Goal: Task Accomplishment & Management: Manage account settings

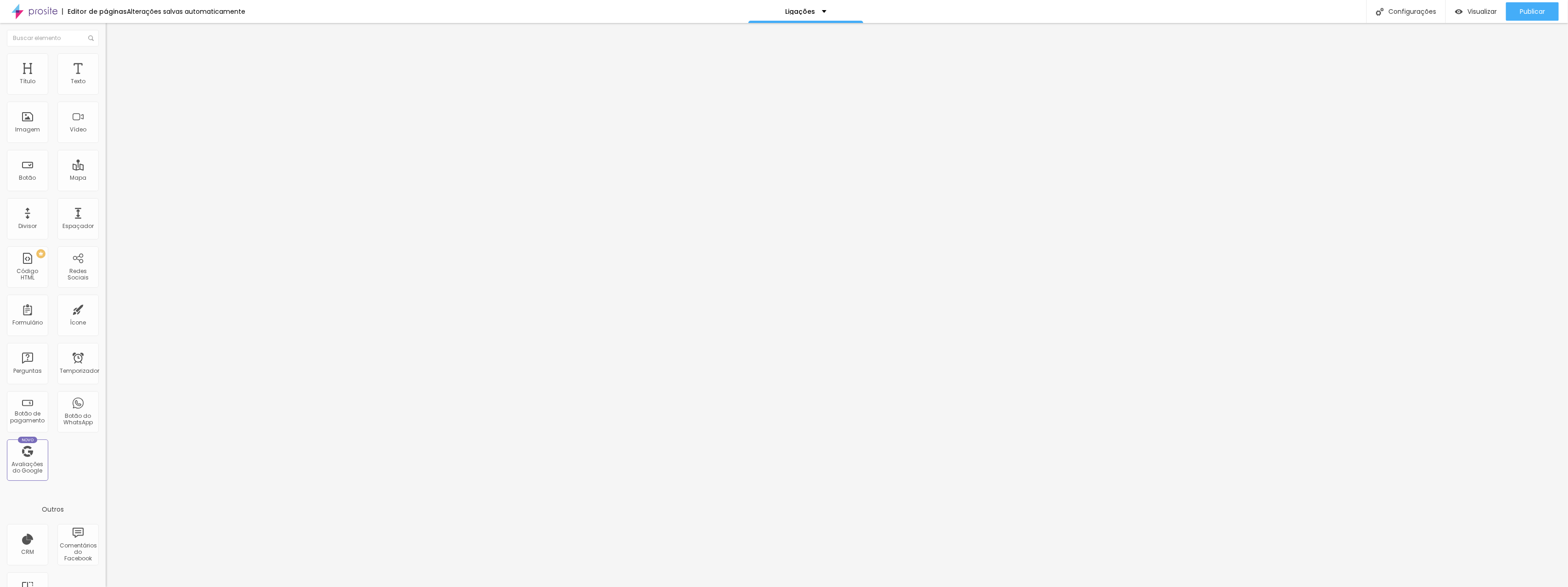
click at [112, 79] on font "Trocar imagem" at bounding box center [134, 75] width 45 height 8
click at [105, 86] on input "3 dicas de como captar mais clientes" at bounding box center [160, 82] width 110 height 9
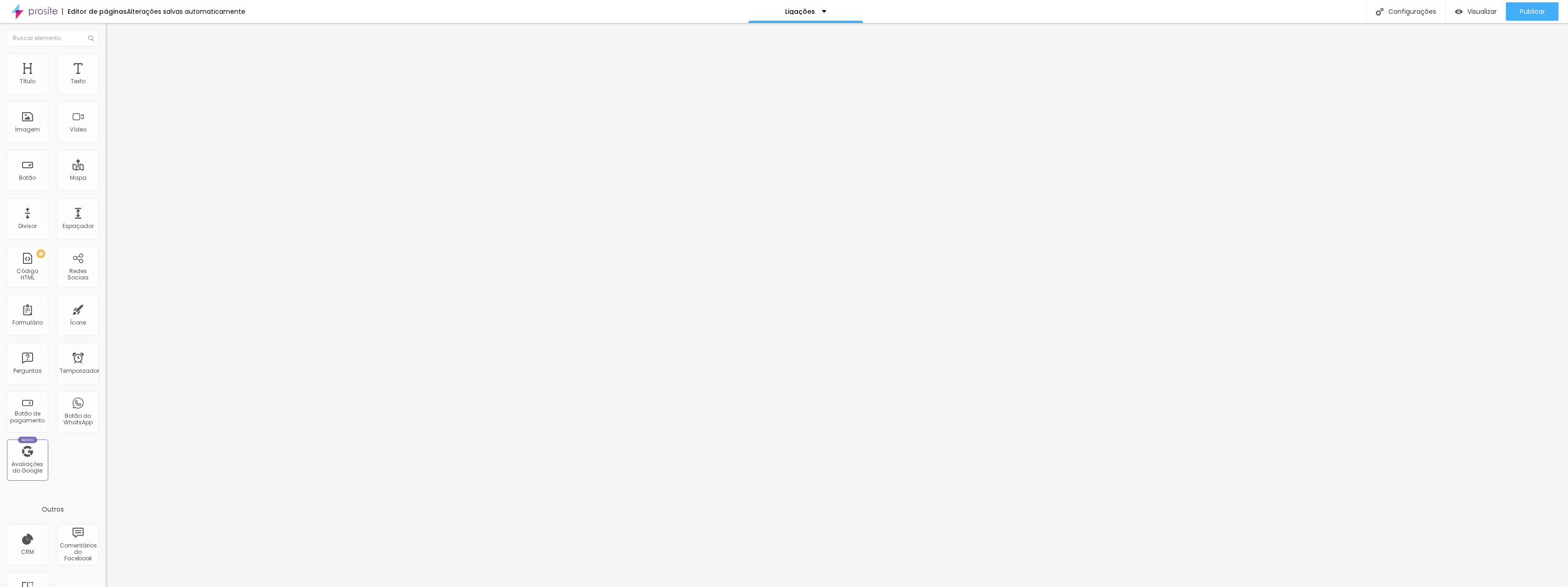
type input "INSTAGRAM"
click at [114, 62] on font "Estilo" at bounding box center [121, 59] width 15 height 8
click at [105, 86] on input "Onde casar em São Paulo" at bounding box center [160, 82] width 110 height 9
type input "ORÇAMENTOS"
click at [105, 86] on input "Comparativo de Lentes para ensaio." at bounding box center [160, 82] width 110 height 9
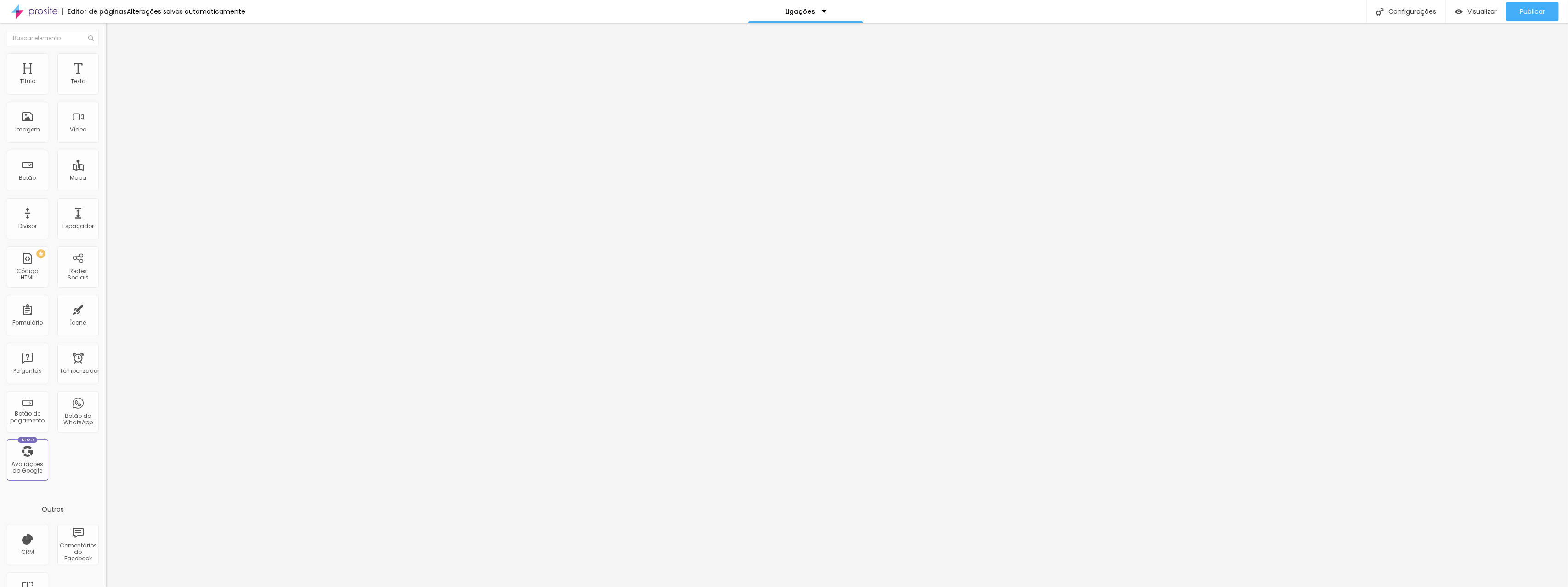
type input "BUSCAR FOTOS"
click at [105, 86] on input "Trabalho de qualquer lugar!" at bounding box center [160, 82] width 110 height 9
type input "FORMATURAS"
click at [105, 86] on input "FORMATURAS" at bounding box center [160, 82] width 110 height 9
type input "R"
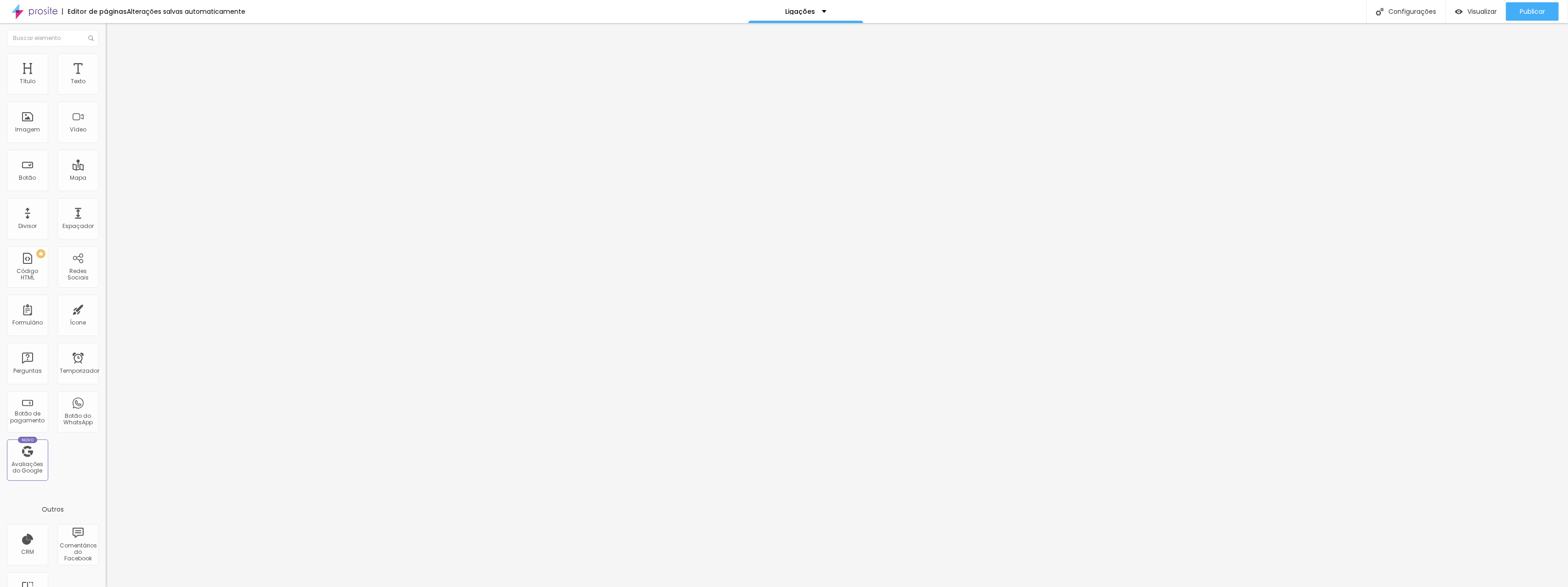
type input "TRABALHE CONOSCO"
click at [105, 58] on img at bounding box center [109, 57] width 8 height 8
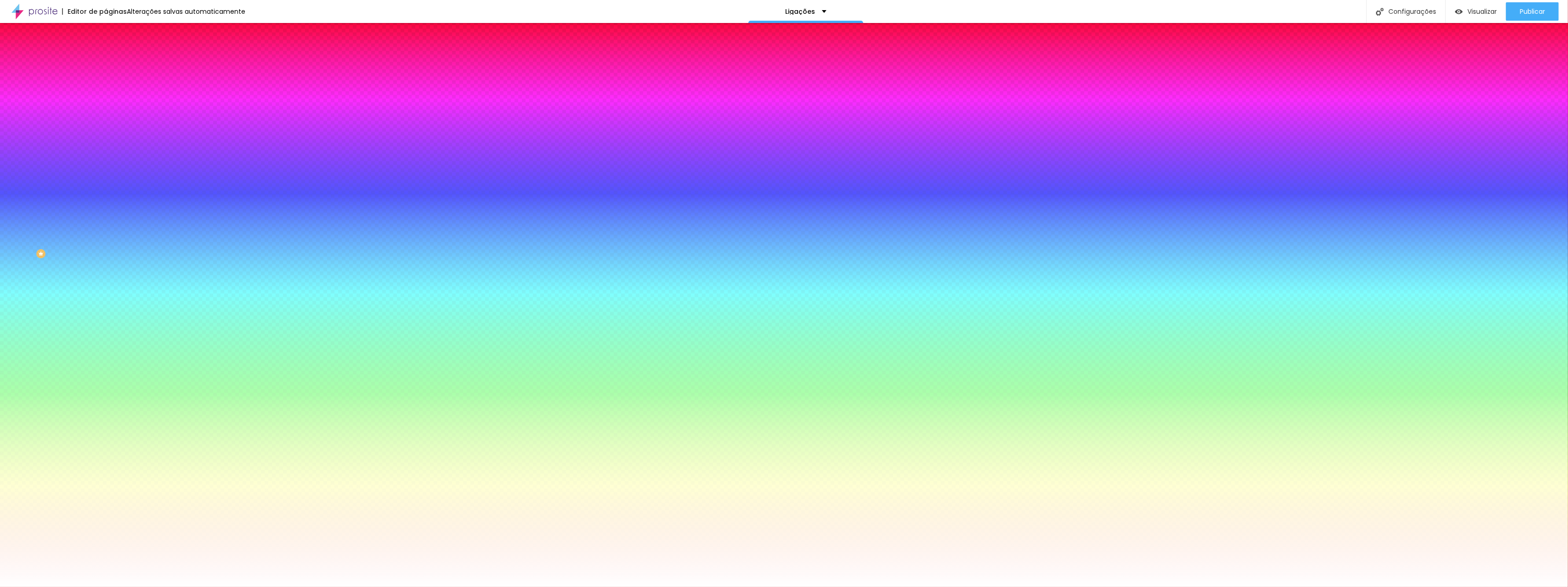
click at [112, 85] on font "Trocar imagem" at bounding box center [134, 81] width 45 height 8
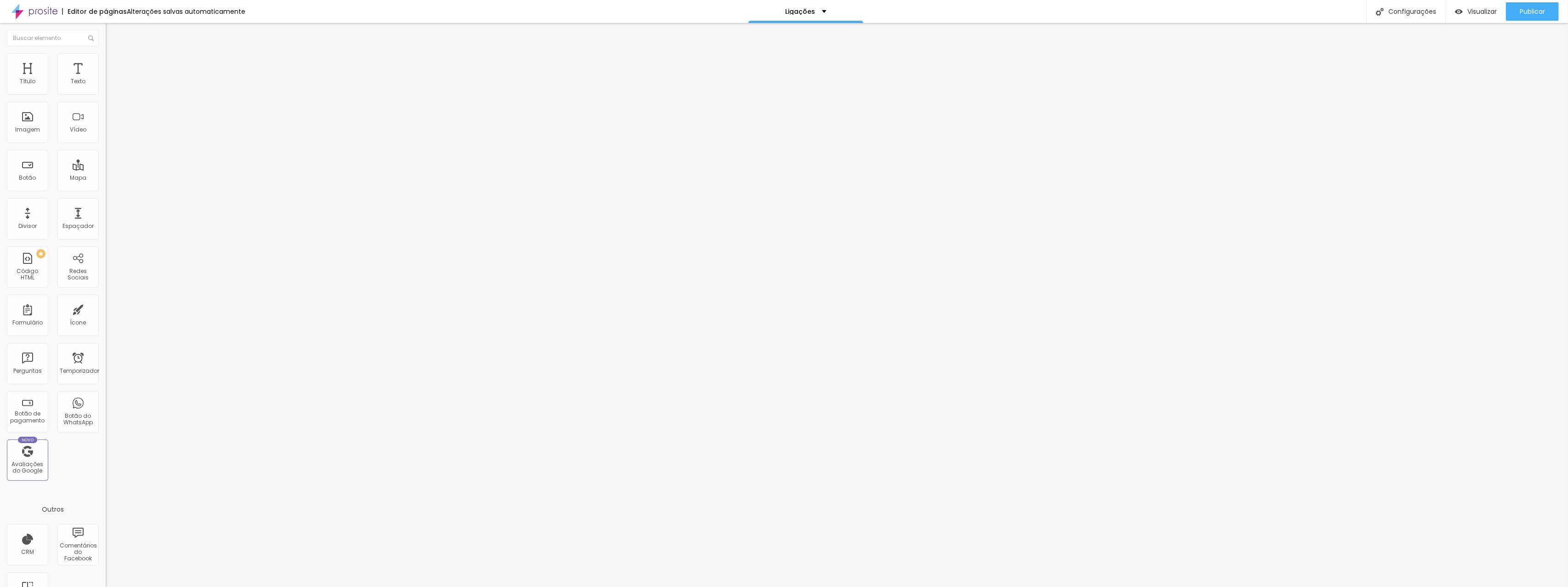
click at [105, 38] on button "Editar nulo" at bounding box center [158, 33] width 105 height 21
click at [114, 63] on font "Estilo" at bounding box center [121, 59] width 15 height 8
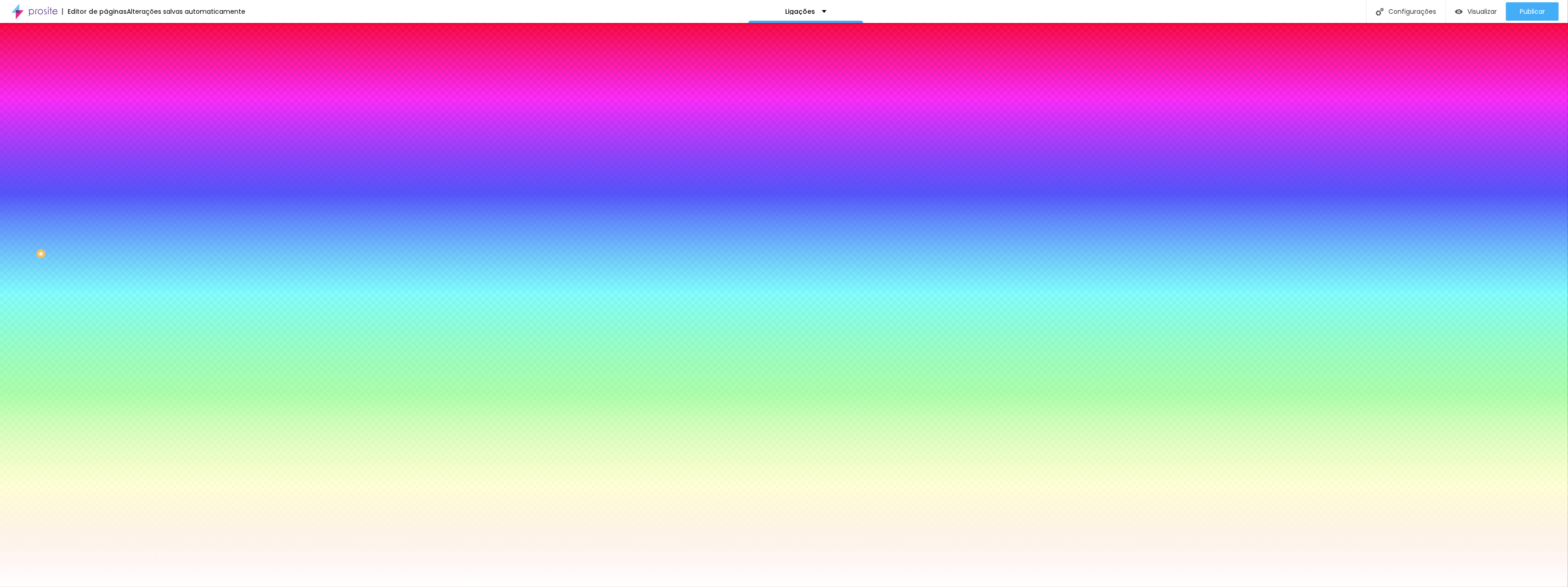
click at [112, 85] on font "Trocar imagem" at bounding box center [134, 81] width 45 height 8
drag, startPoint x: 58, startPoint y: 110, endPoint x: 60, endPoint y: 105, distance: 5.4
click at [105, 84] on div "Trocar imagem" at bounding box center [158, 80] width 105 height 6
click at [105, 95] on font "Paralaxe" at bounding box center [118, 92] width 25 height 8
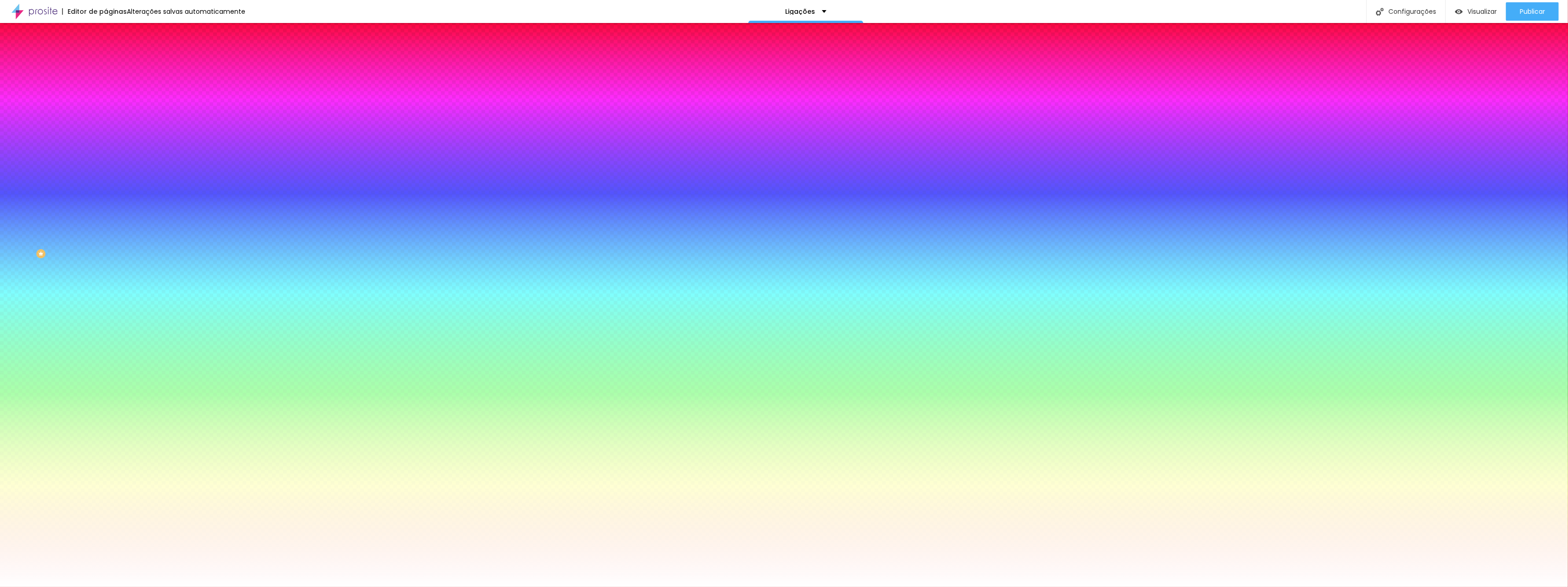
click at [105, 95] on font "Paralaxe" at bounding box center [118, 92] width 25 height 8
click at [105, 101] on span "Nenhum" at bounding box center [117, 97] width 24 height 8
click at [109, 122] on icon "button" at bounding box center [112, 119] width 6 height 6
click at [156, 83] on img at bounding box center [158, 79] width 5 height 5
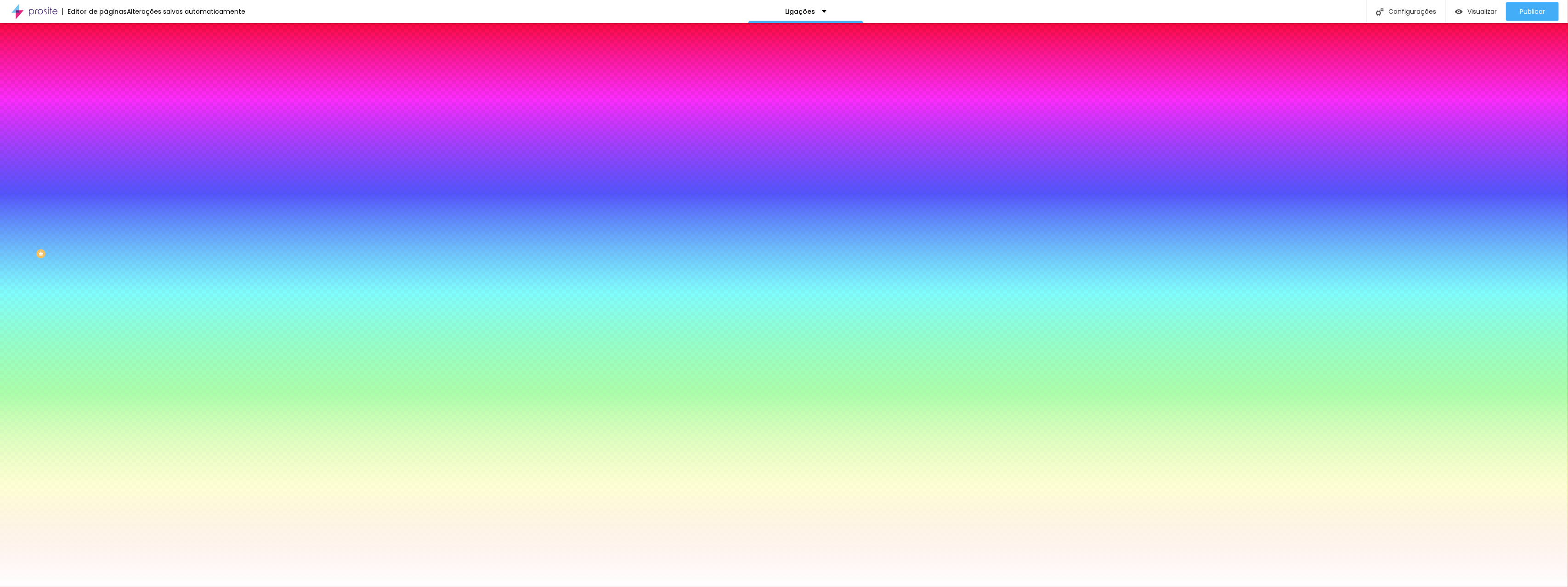
click at [112, 85] on font "Trocar imagem" at bounding box center [134, 81] width 45 height 8
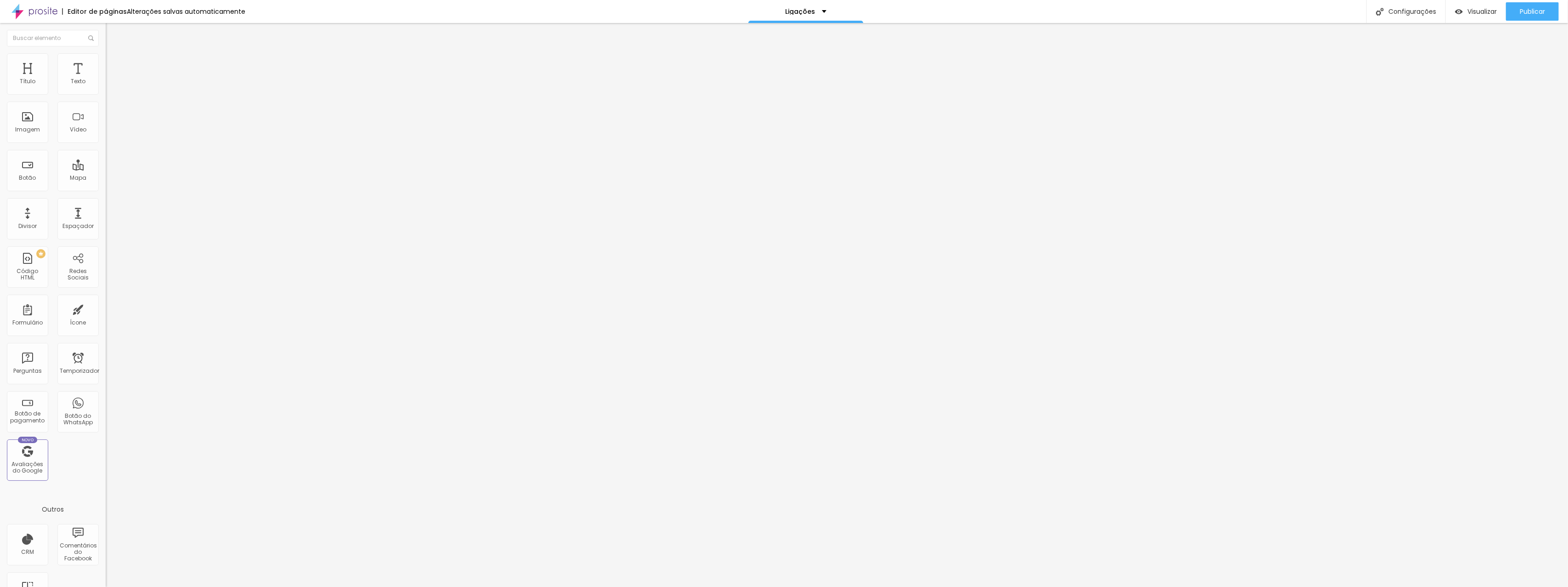
click at [105, 189] on input "https://" at bounding box center [160, 185] width 110 height 9
paste input "www.instagram.com/czzstudio/"
type input "https://www.instagram.com/czzstudio/"
click at [105, 205] on div "URL https://www.instagram.com/czzstudio/ Abrir em uma nova aba" at bounding box center [158, 190] width 105 height 31
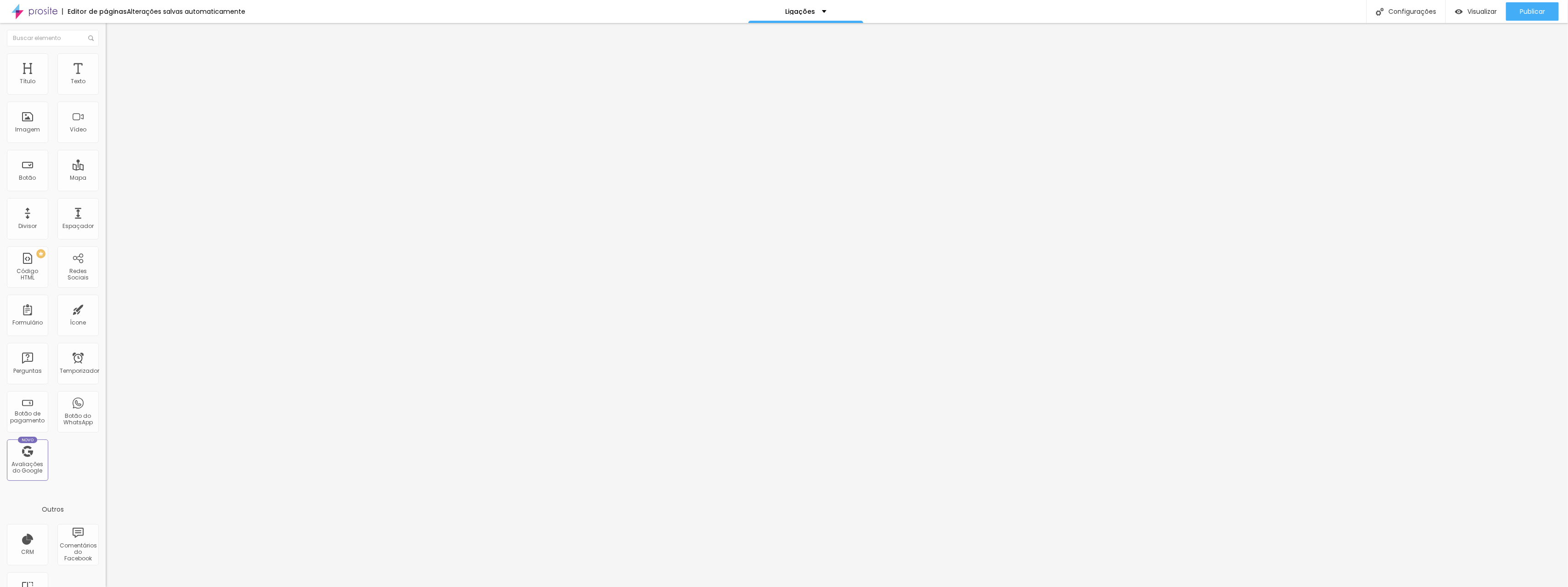
scroll to position [0, 0]
click at [105, 205] on font "Abrir em uma nova aba" at bounding box center [134, 202] width 58 height 7
click at [105, 189] on input "https://" at bounding box center [160, 185] width 110 height 9
paste input "api.whatsapp.com/send?phone=5527995898470"
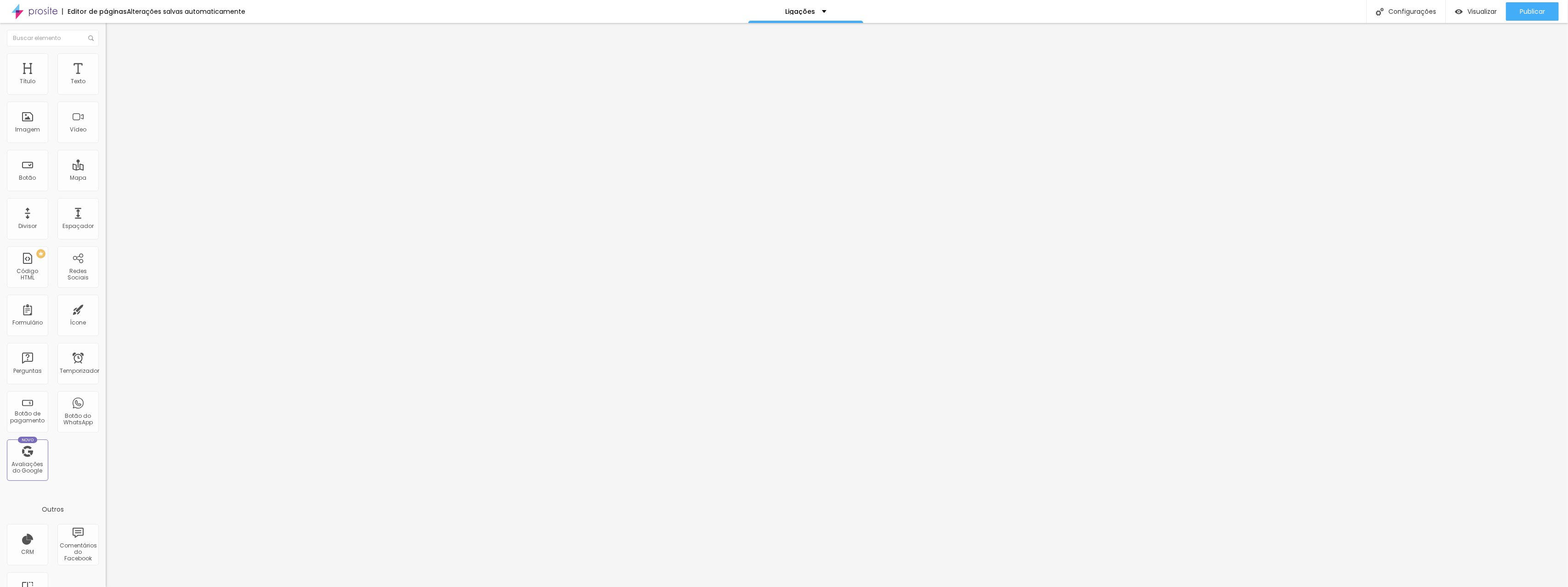
type input "[URL][DOMAIN_NAME][PHONE_NUMBER]"
click at [105, 201] on div at bounding box center [158, 201] width 105 height 0
click at [105, 189] on input "https://" at bounding box center [160, 185] width 110 height 9
paste input "/buscarfotos"
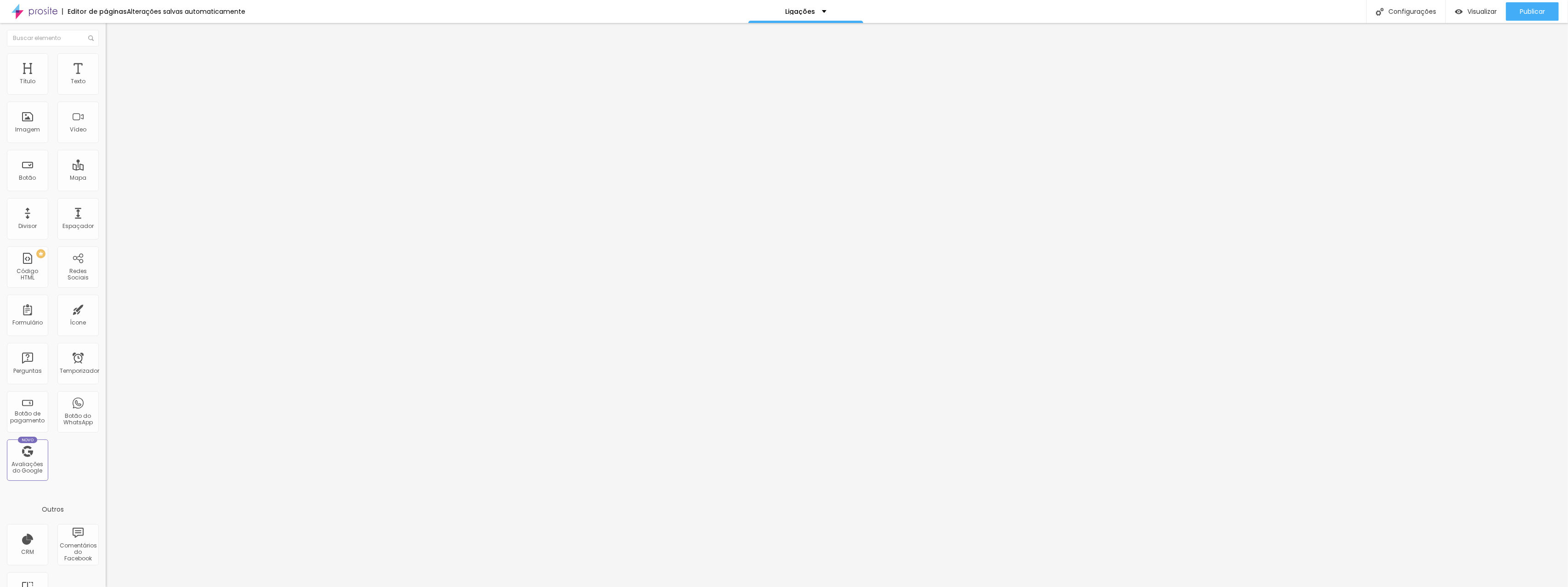
type input "/buscarfotos"
click at [105, 201] on div at bounding box center [158, 201] width 105 height 0
click at [1493, 14] on font "Visualizar" at bounding box center [1482, 12] width 29 height 9
click at [53, 42] on input "text" at bounding box center [52, 38] width 92 height 17
type input "HTM"
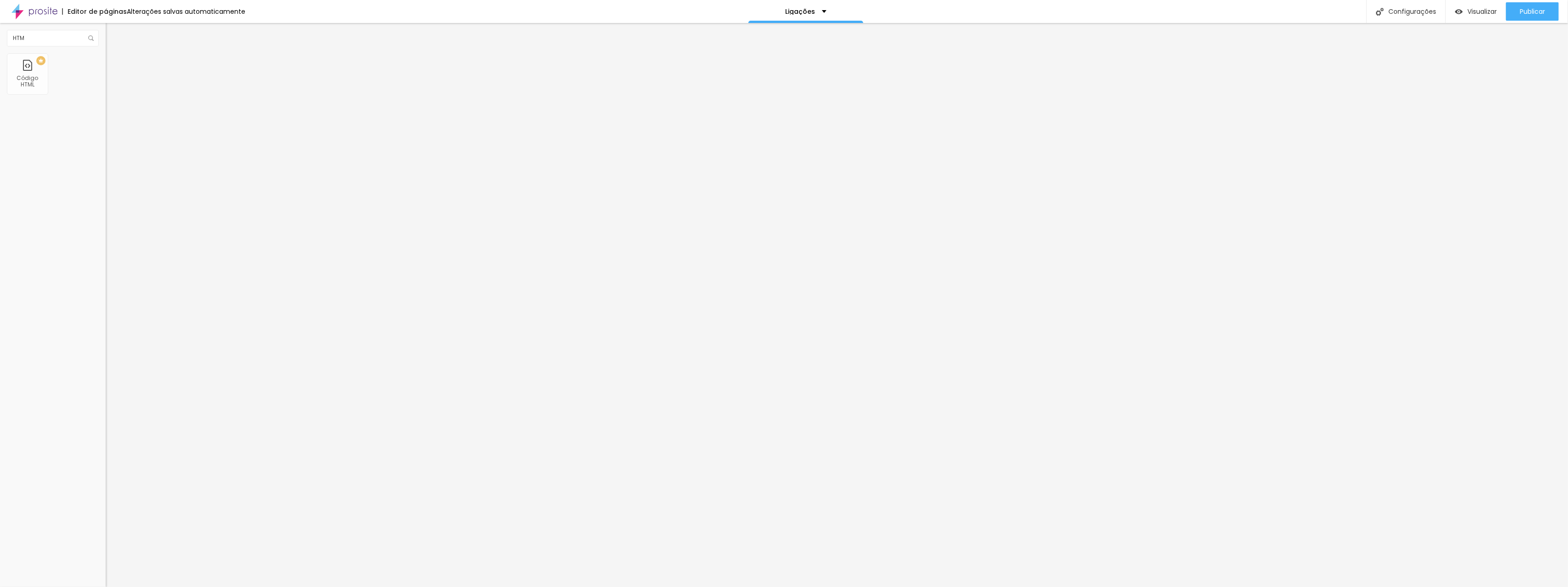
click at [105, 136] on div at bounding box center [158, 115] width 105 height 70
click at [105, 202] on div "Editar nulo Conteúdo Avançado Código HTML 0 caracteres 1 t . src = v ; s = b . …" at bounding box center [158, 305] width 105 height 564
click at [1549, 14] on button "Publicar" at bounding box center [1532, 12] width 53 height 18
click at [1489, 12] on font "Visualizar" at bounding box center [1473, 12] width 29 height 9
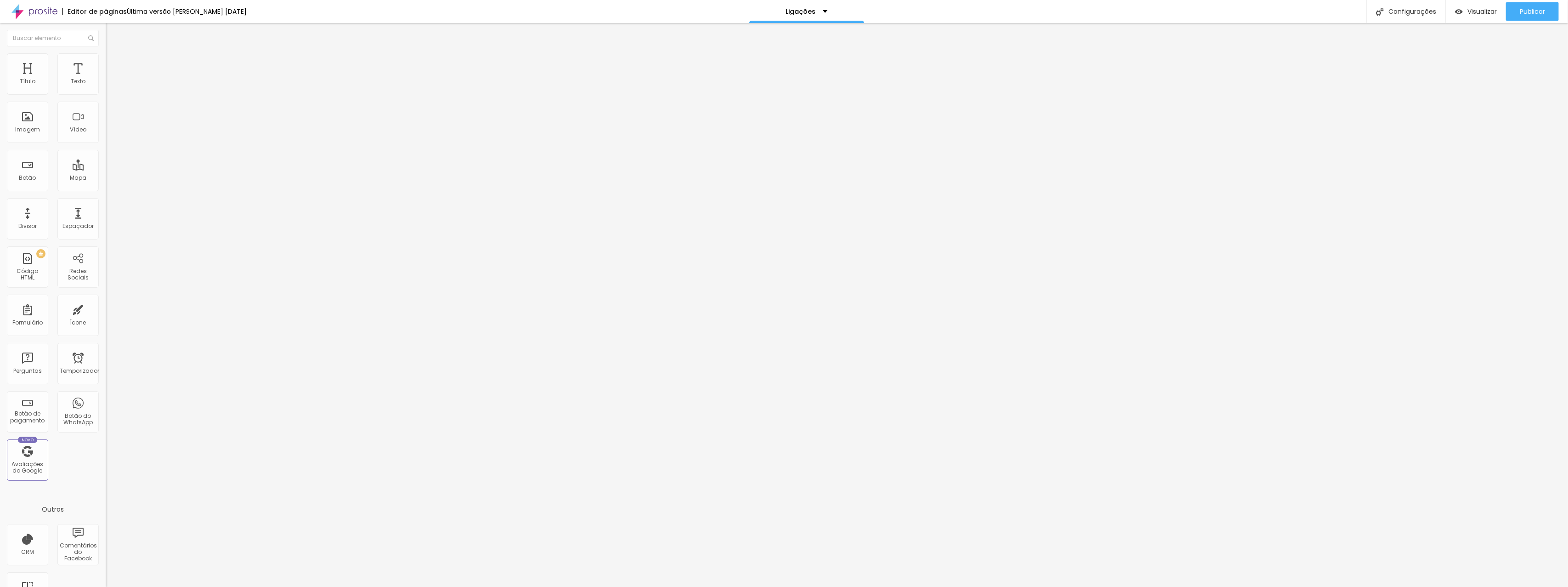
click at [105, 187] on input "https://www.instagram.com/czzstudio/" at bounding box center [160, 185] width 110 height 9
click at [105, 188] on input "https://api.whatsapp.com/send?phone=5527995898470" at bounding box center [160, 185] width 110 height 9
click at [105, 188] on input "/buscarfotos" at bounding box center [160, 185] width 110 height 9
click at [105, 140] on div "<!-- Código Meta Pixel --> < script > ! função ( f , b , e , v , n , t , s ) { …" at bounding box center [233, 110] width 256 height 61
click at [63, 38] on input "text" at bounding box center [52, 38] width 92 height 17
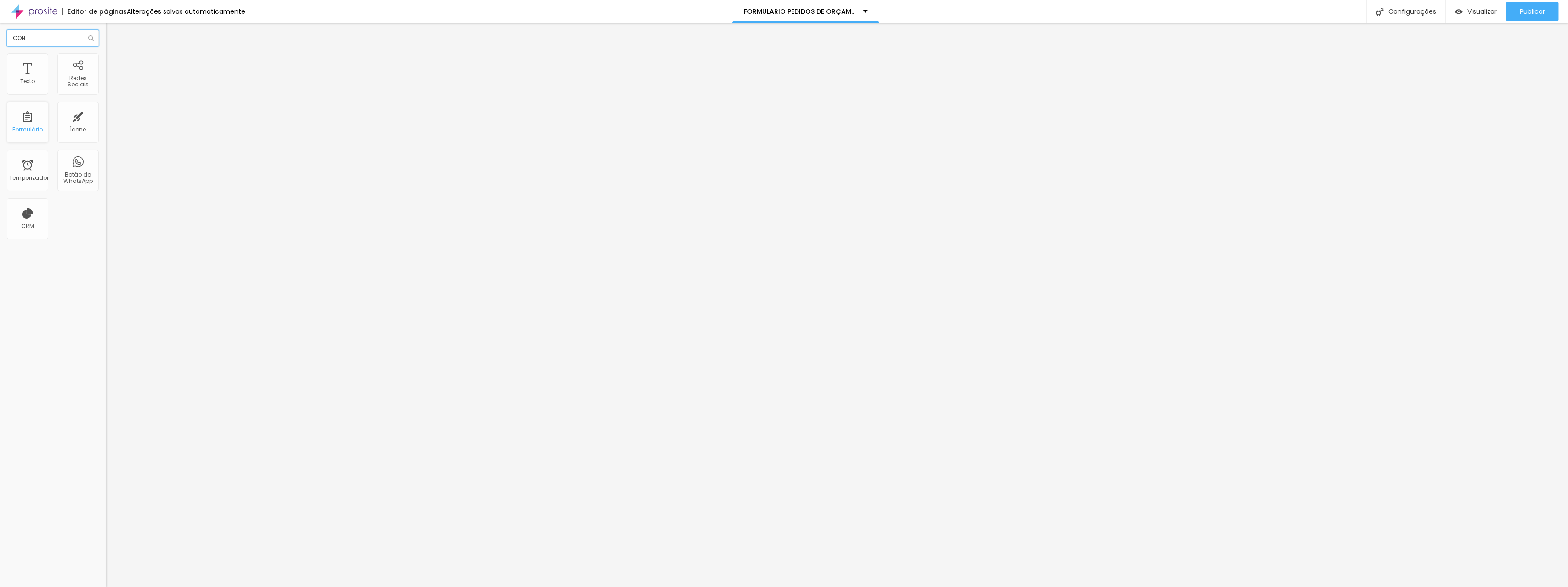
type input "CON"
click at [105, 56] on ul "Conteúdo Estilo Avançado" at bounding box center [158, 58] width 105 height 28
click at [105, 58] on li "Estilo" at bounding box center [158, 58] width 105 height 9
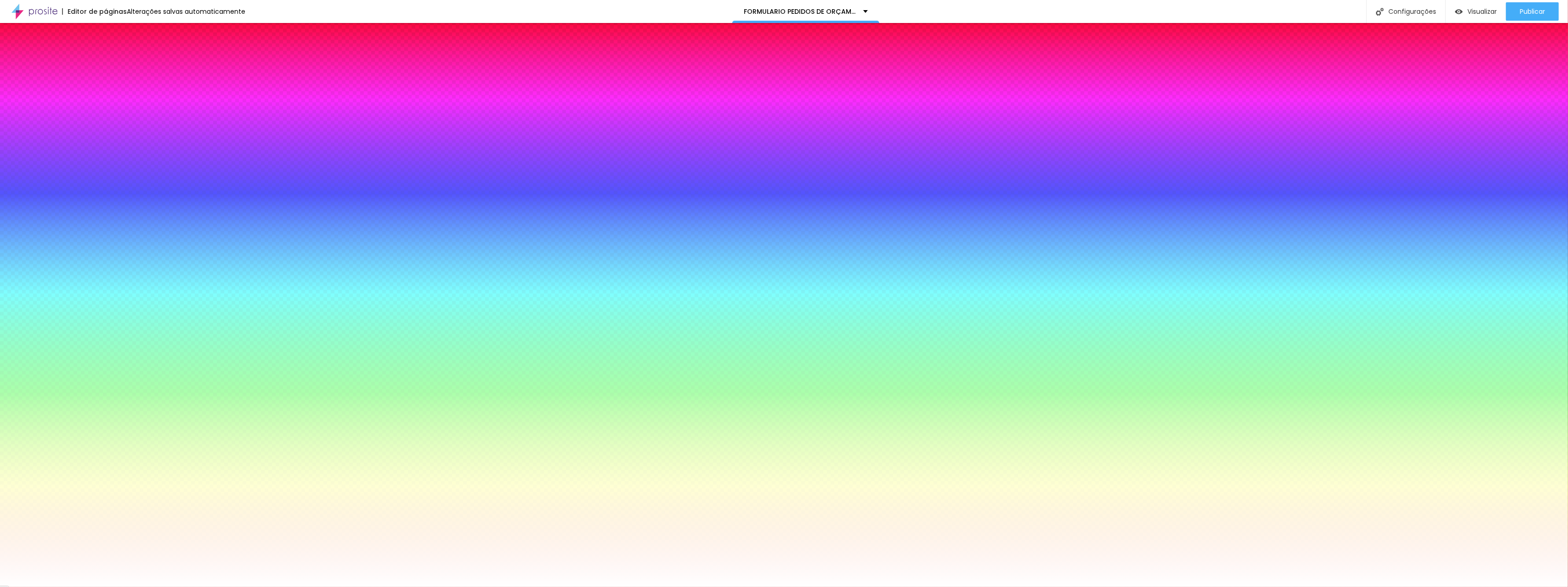
click at [109, 100] on icon "button" at bounding box center [110, 99] width 2 height 2
drag, startPoint x: 166, startPoint y: 245, endPoint x: 145, endPoint y: 261, distance: 26.4
click at [145, 261] on div at bounding box center [784, 293] width 1568 height 587
type input "#000000"
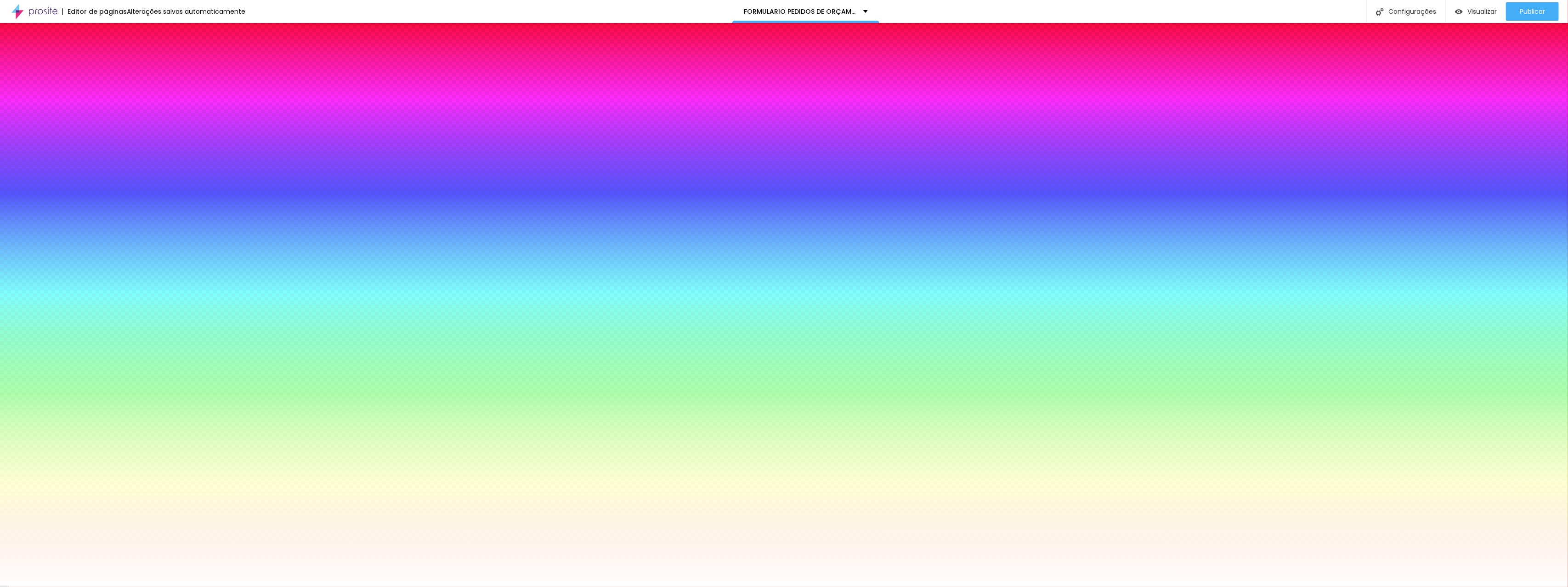
drag, startPoint x: 149, startPoint y: 268, endPoint x: 122, endPoint y: 295, distance: 38.2
click at [123, 294] on body "Editor de páginas Alterações salvas automaticamente FORMULARIO PEDIDOS DE ORÇAM…" at bounding box center [784, 293] width 1568 height 587
click at [165, 586] on p "Fonte" at bounding box center [784, 589] width 1568 height 5
click at [81, 586] on div at bounding box center [784, 587] width 1568 height 0
click at [109, 100] on icon "button" at bounding box center [112, 97] width 5 height 5
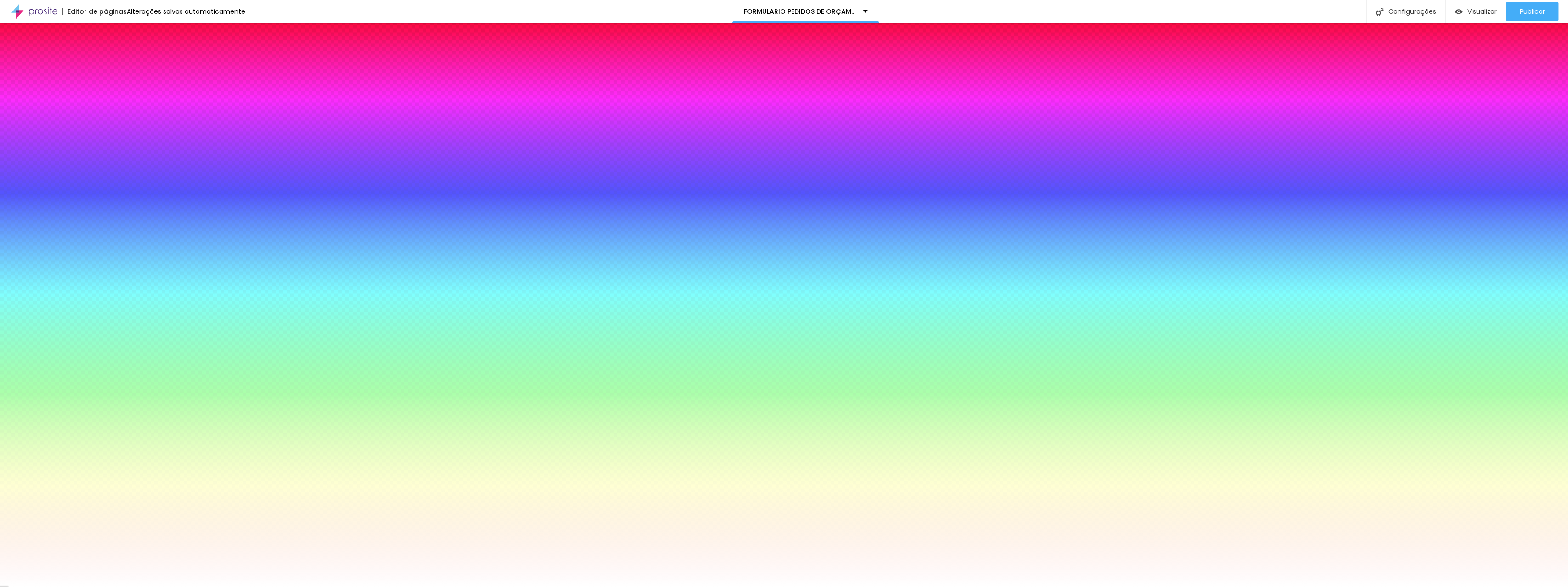
type input "#FFFFFF"
drag, startPoint x: 151, startPoint y: 248, endPoint x: 115, endPoint y: 211, distance: 51.6
click at [39, 586] on div at bounding box center [784, 587] width 1568 height 0
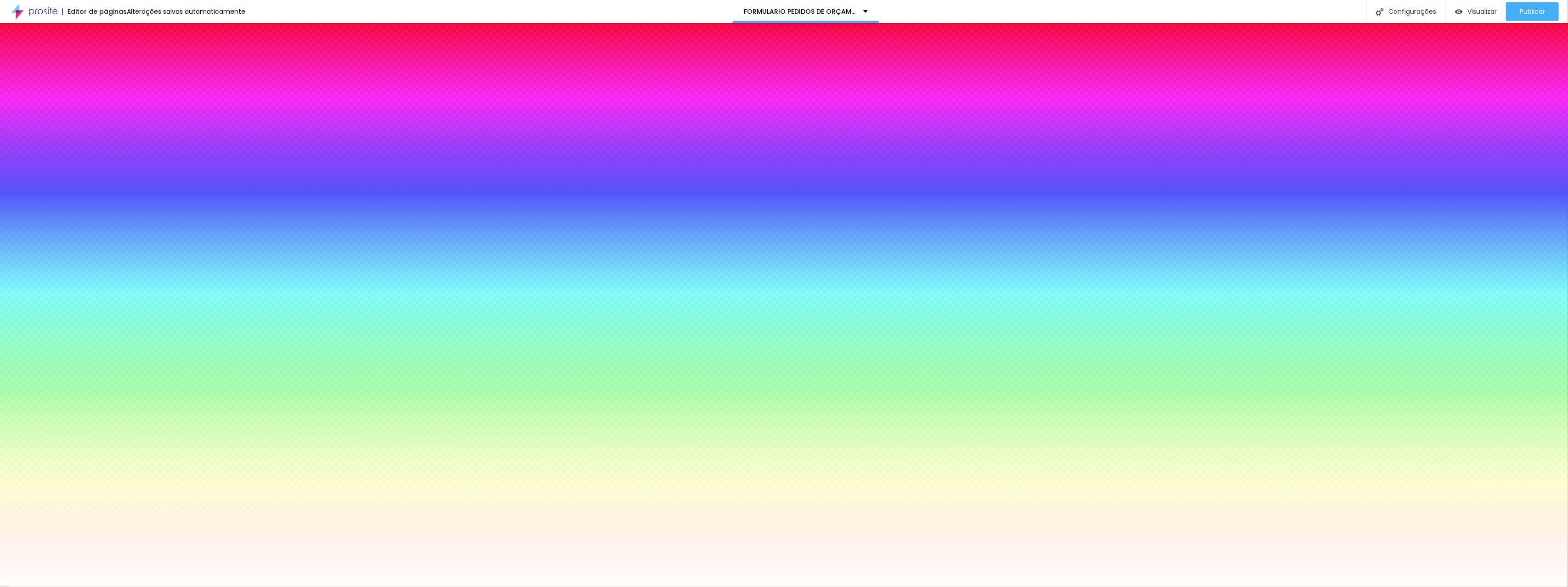
click at [109, 238] on icon "button" at bounding box center [112, 235] width 5 height 5
type input "1"
type input "2"
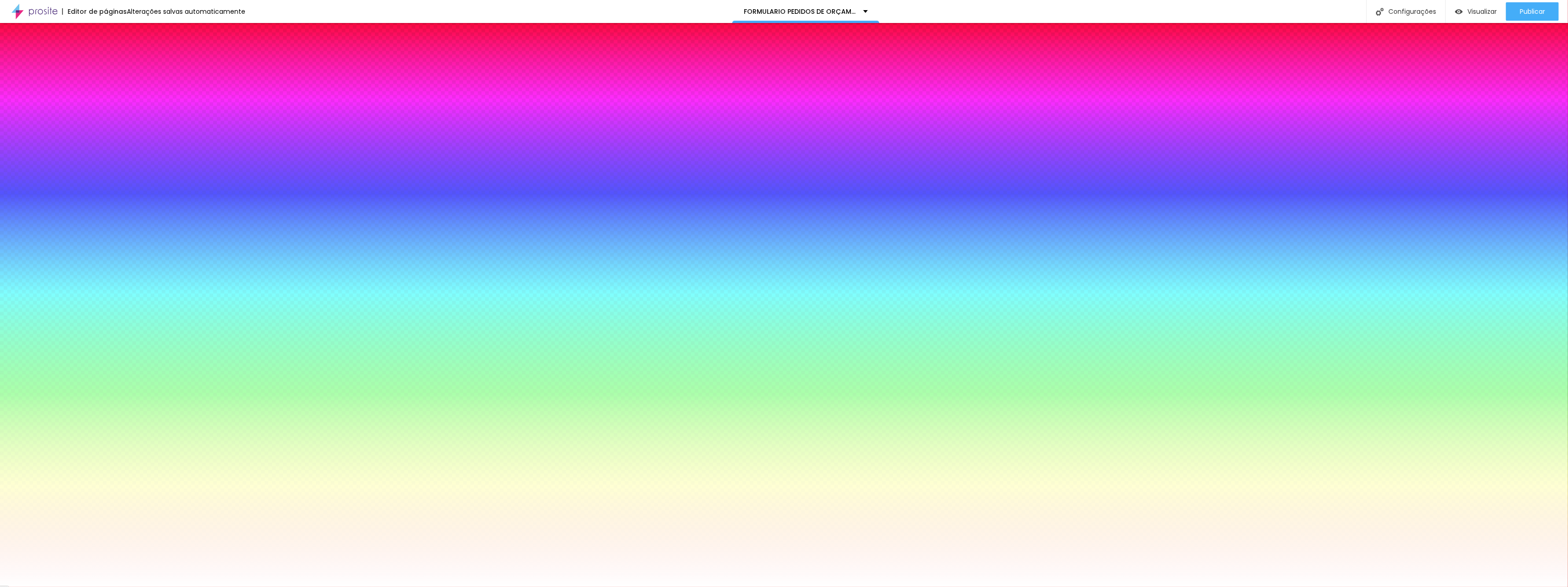
type input "3"
type input "4"
type input "5"
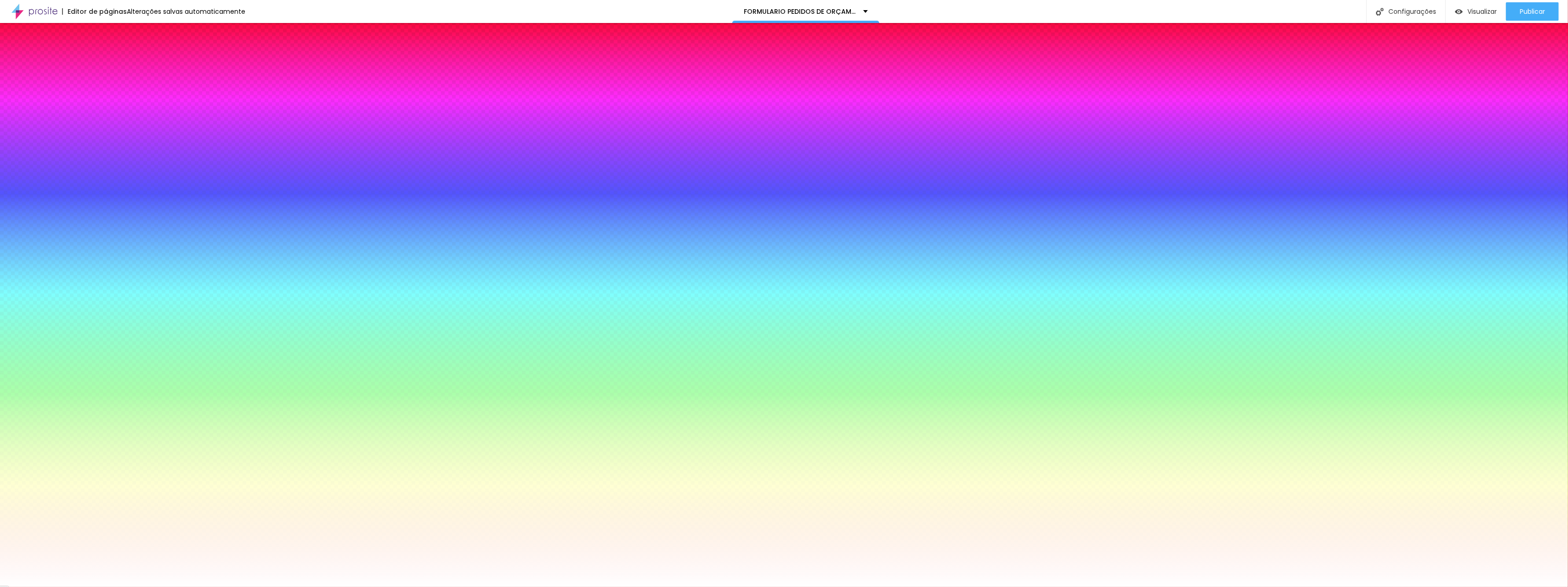
type input "5"
type input "6"
type input "7"
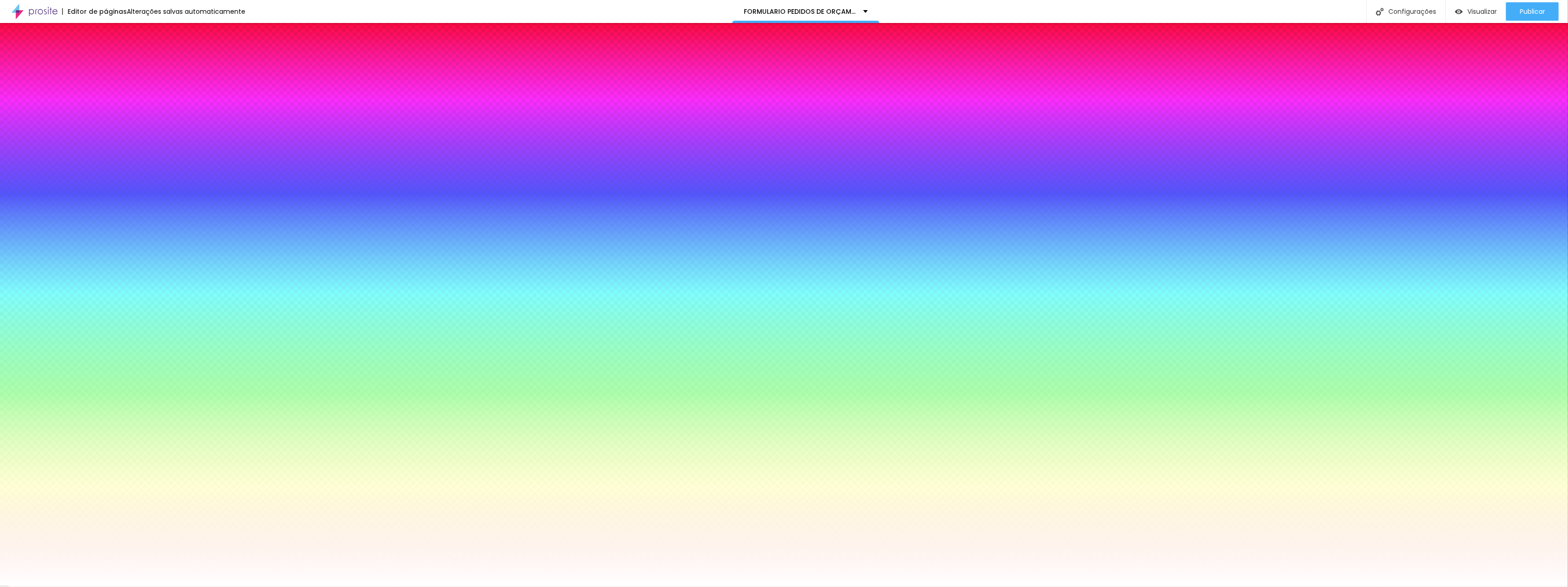
type input "8"
type input "9"
type input "10"
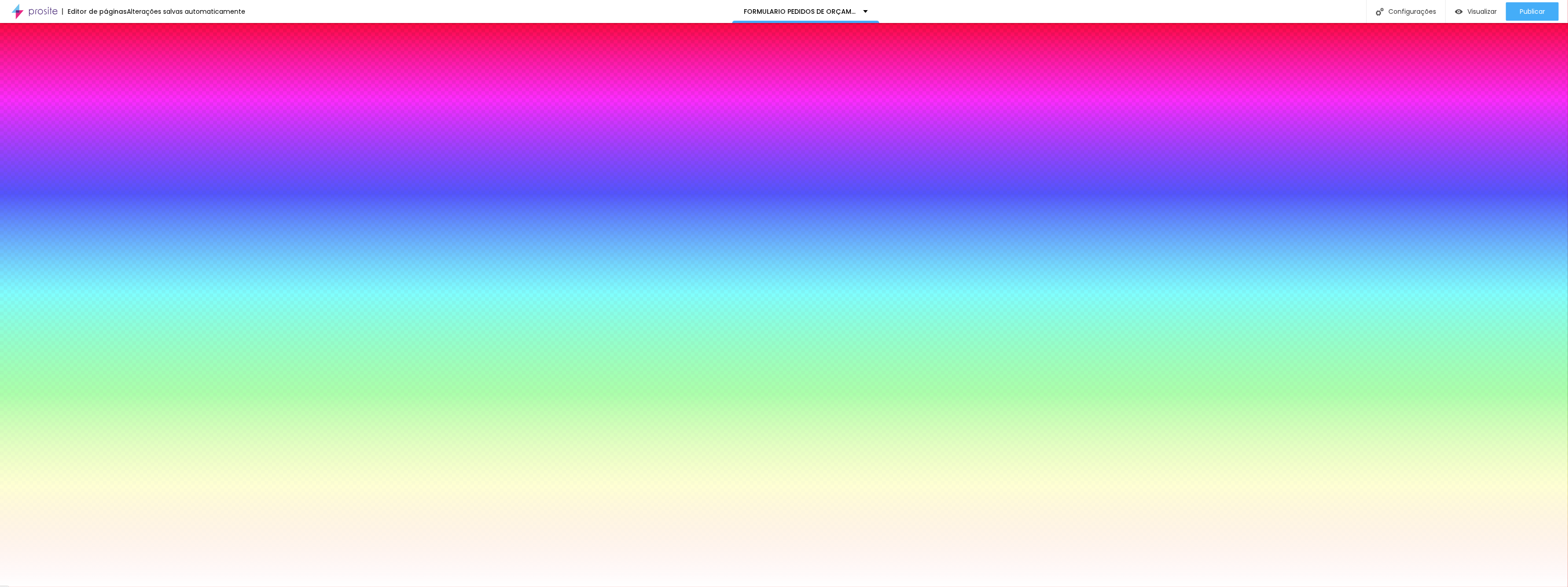
type input "10"
type input "9"
type input "8"
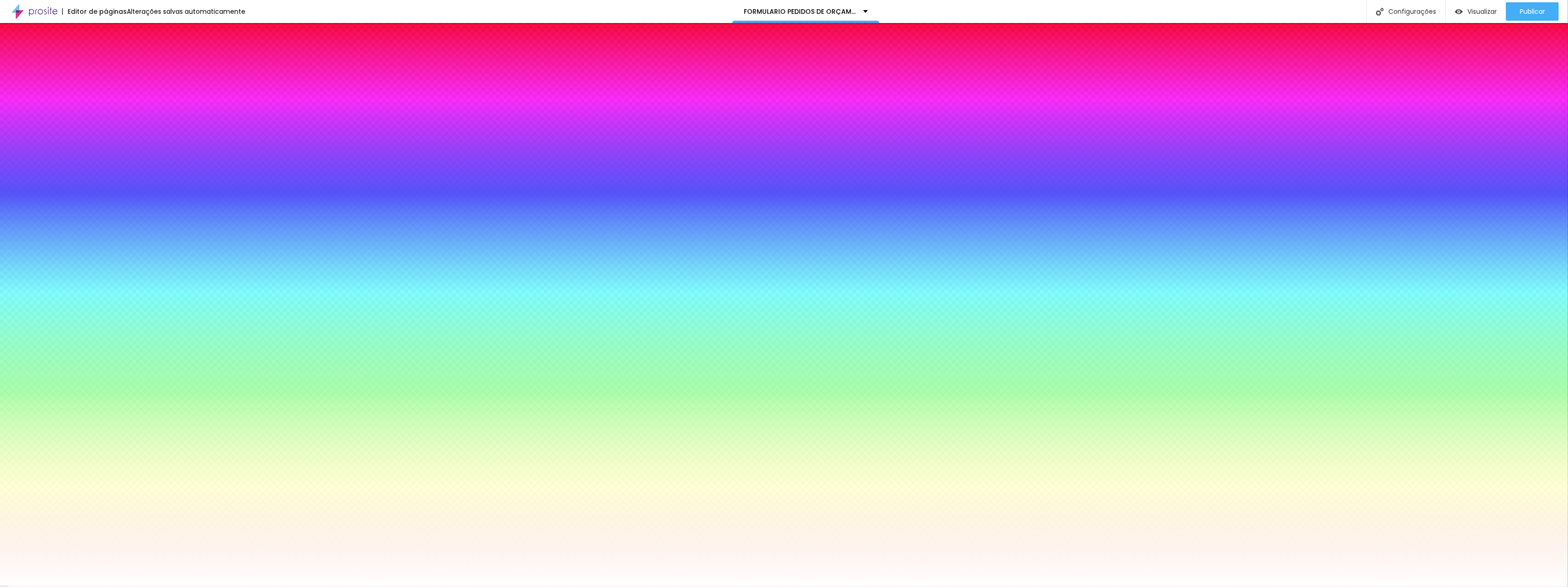
type input "9"
type input "10"
type input "11"
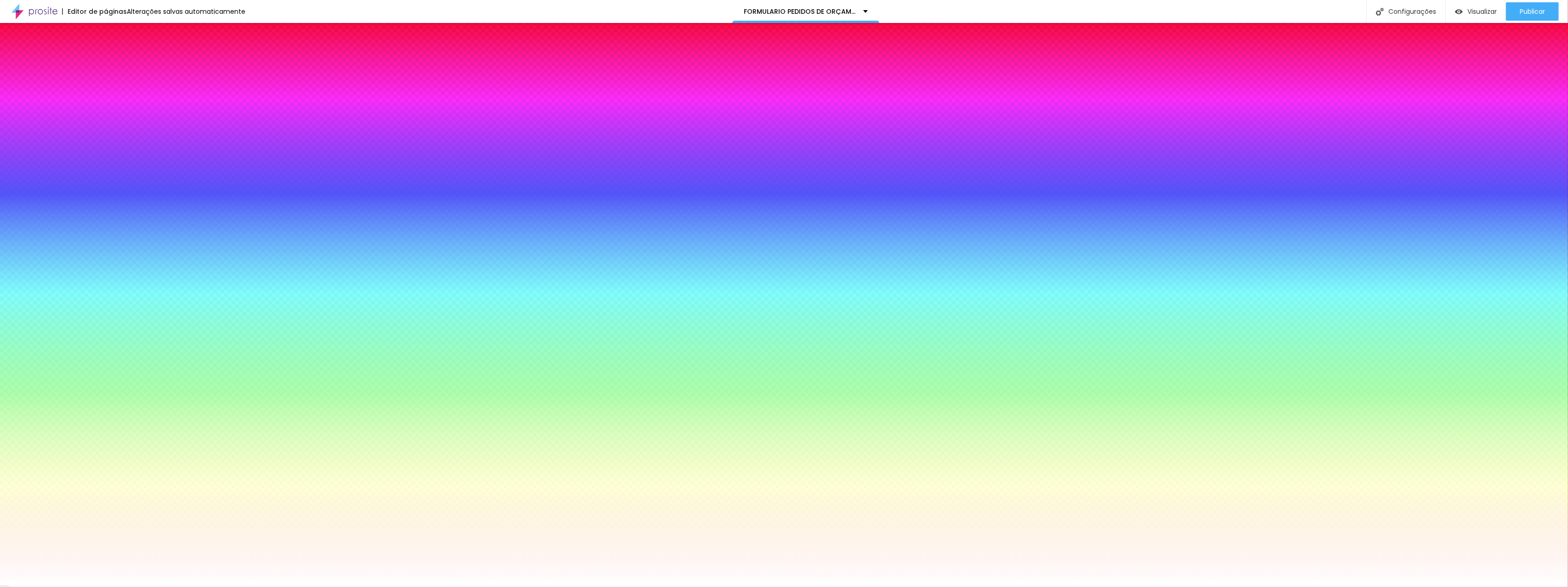
type input "11"
type input "12"
type input "13"
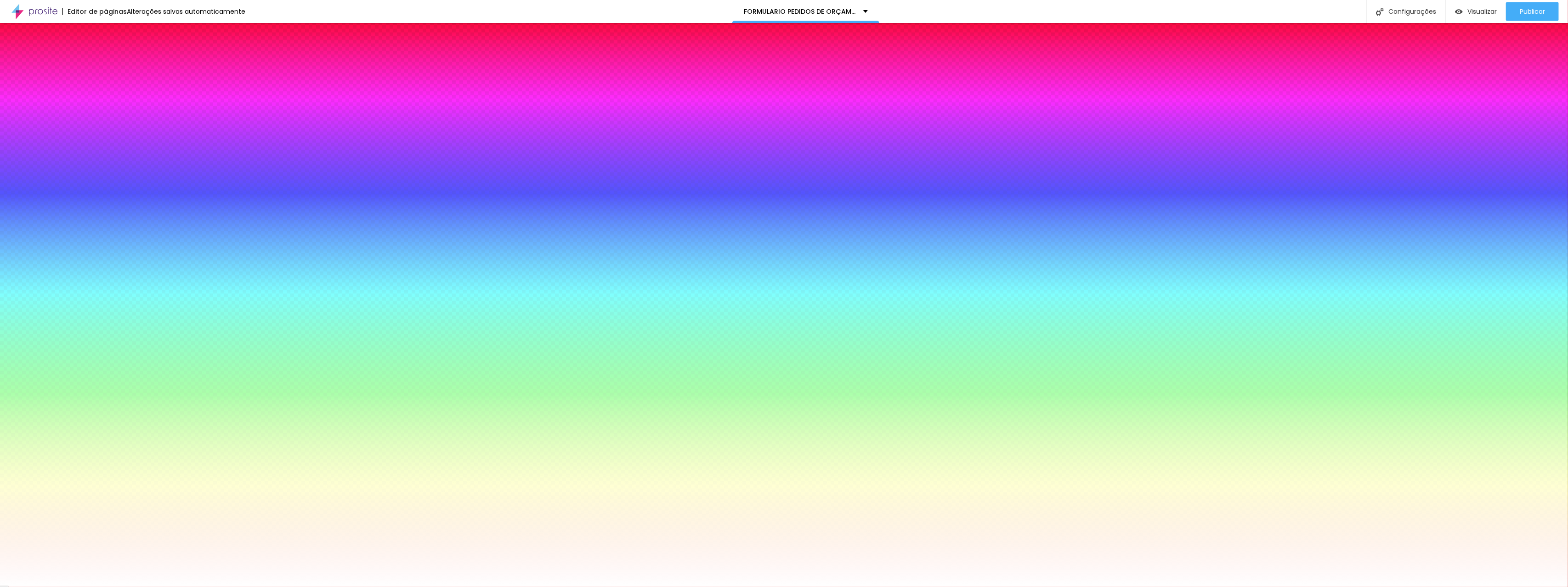
type input "14"
type input "15"
type input "16"
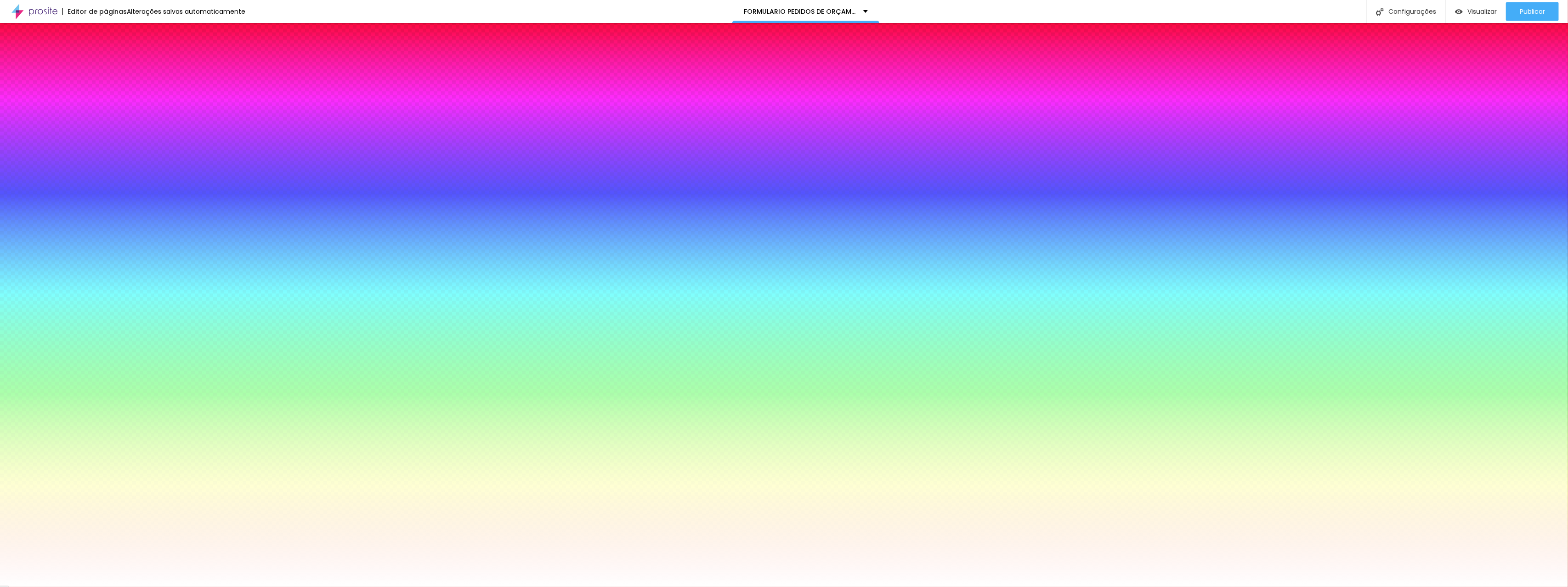
type input "16"
type input "17"
type input "18"
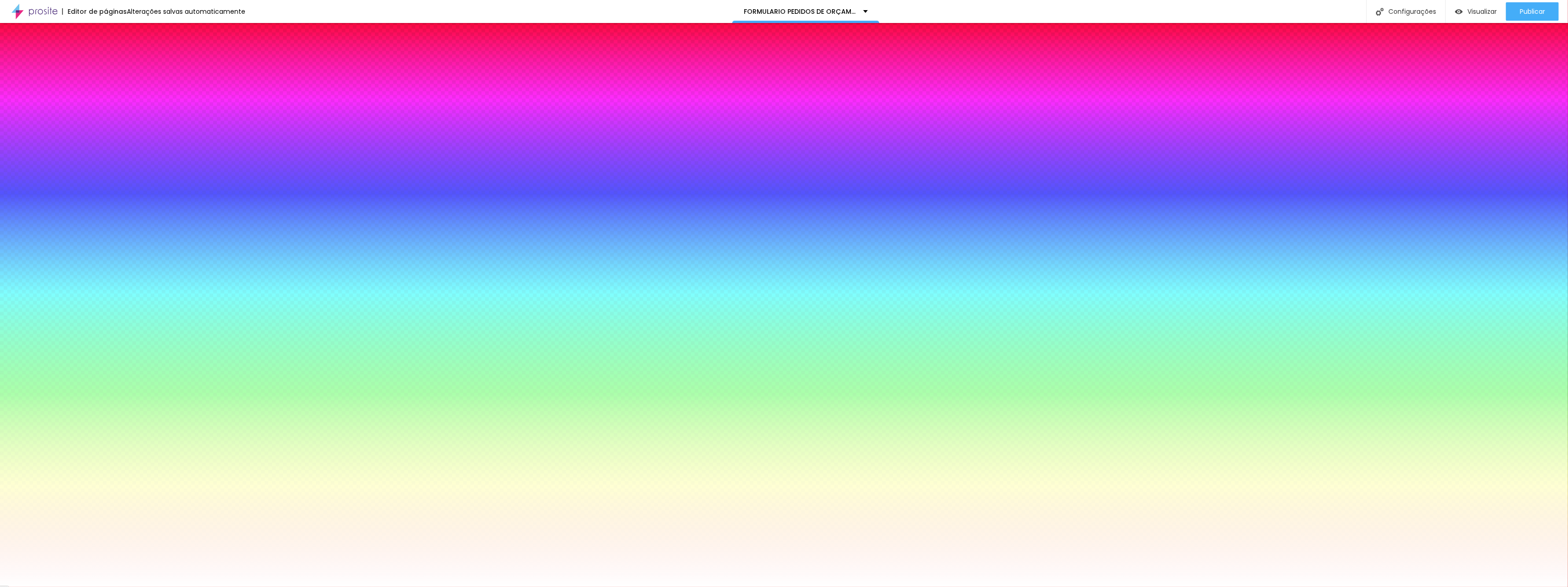
type input "19"
type input "18"
type input "17"
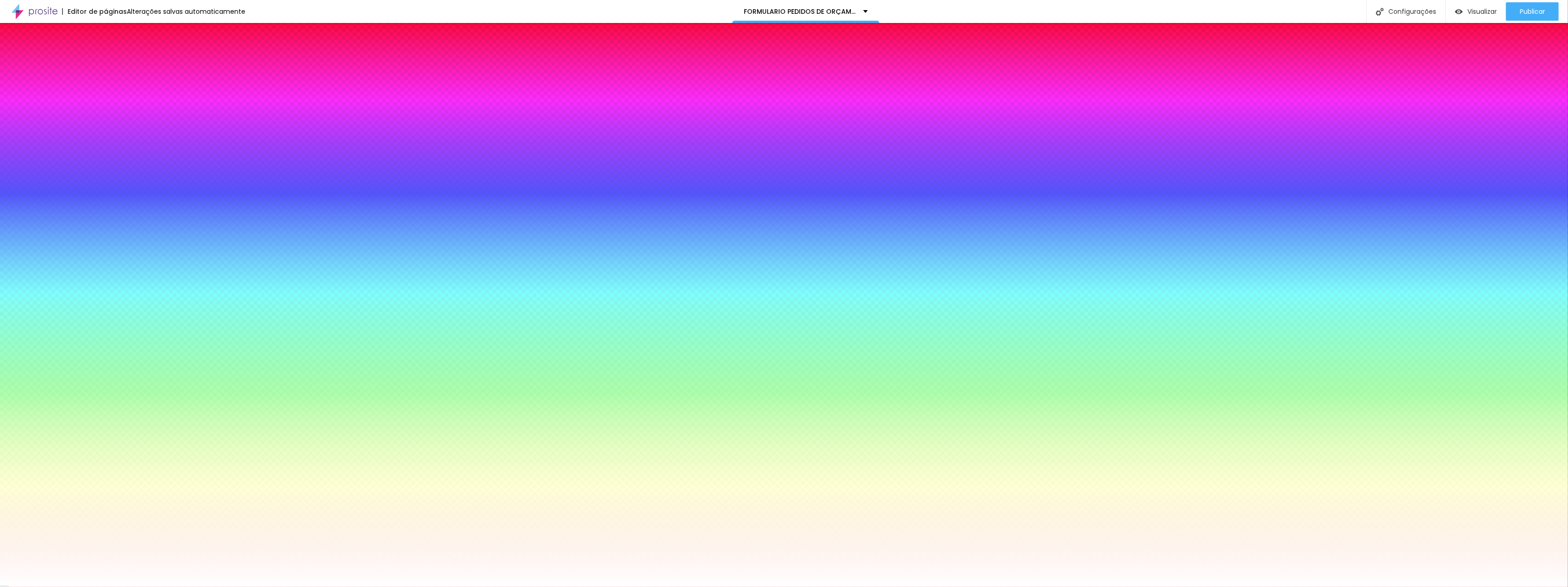
type input "17"
type input "16"
type input "15"
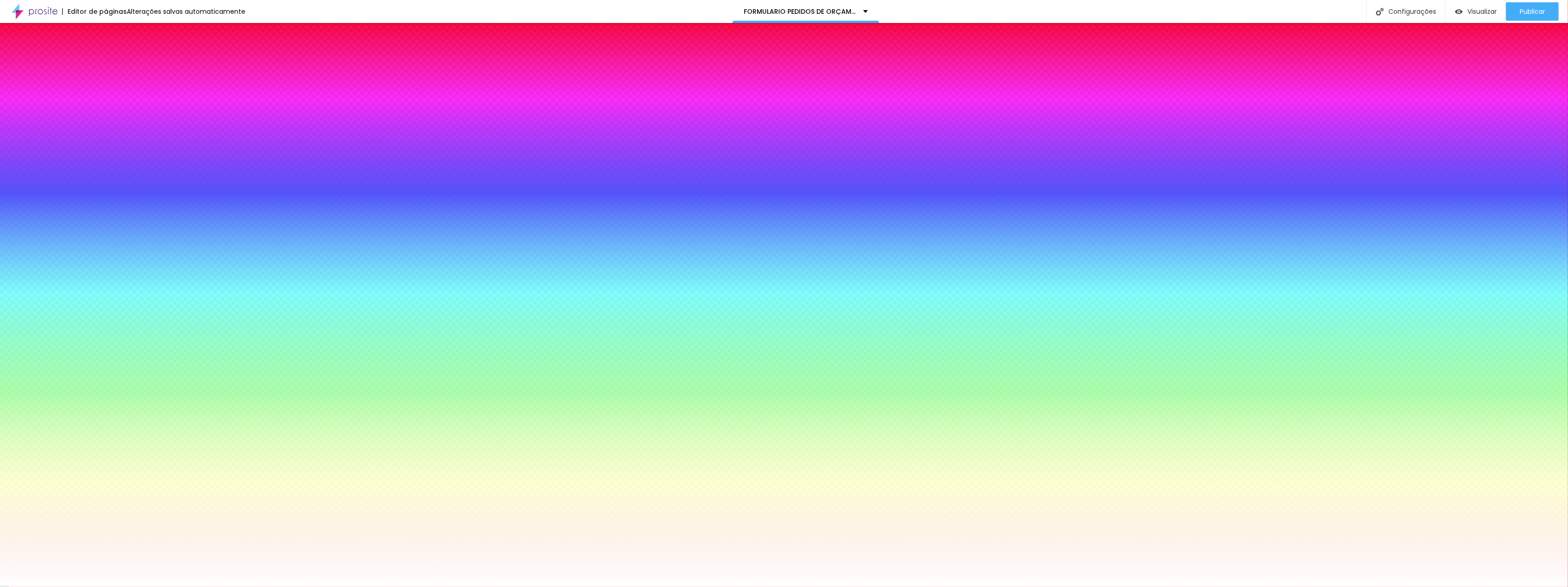
type input "14"
type input "13"
type input "12"
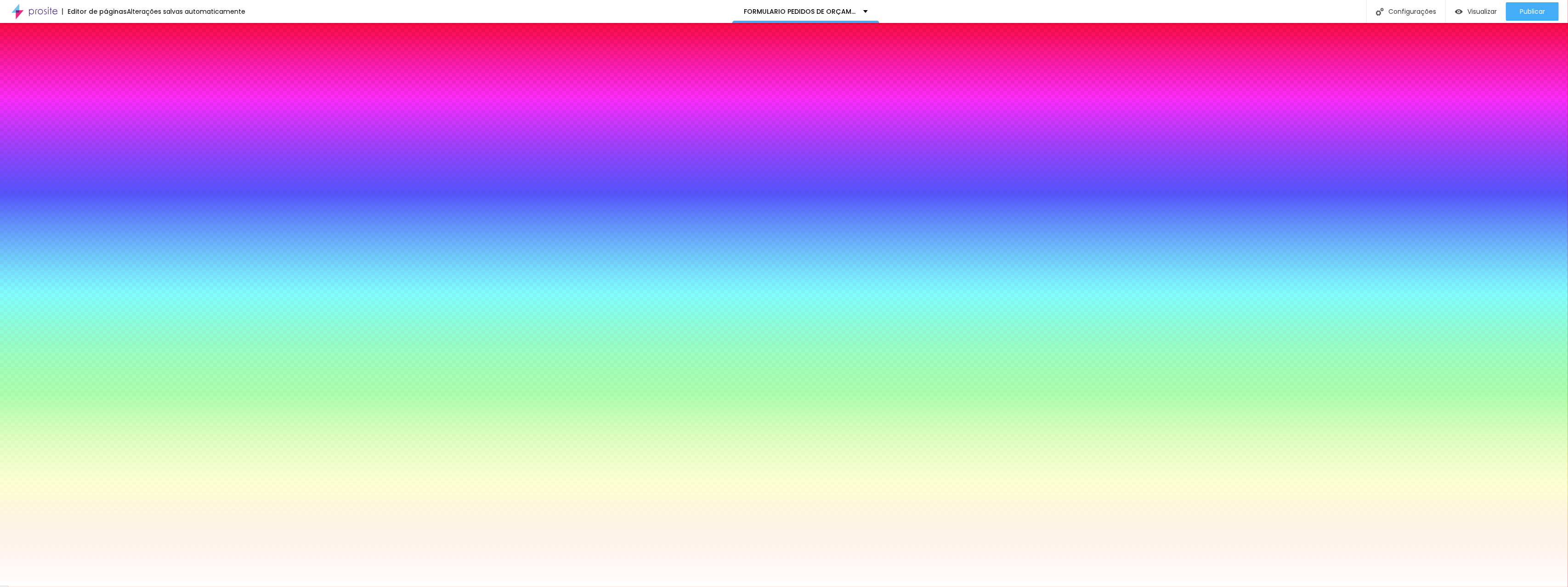
type input "12"
type input "11"
type input "10"
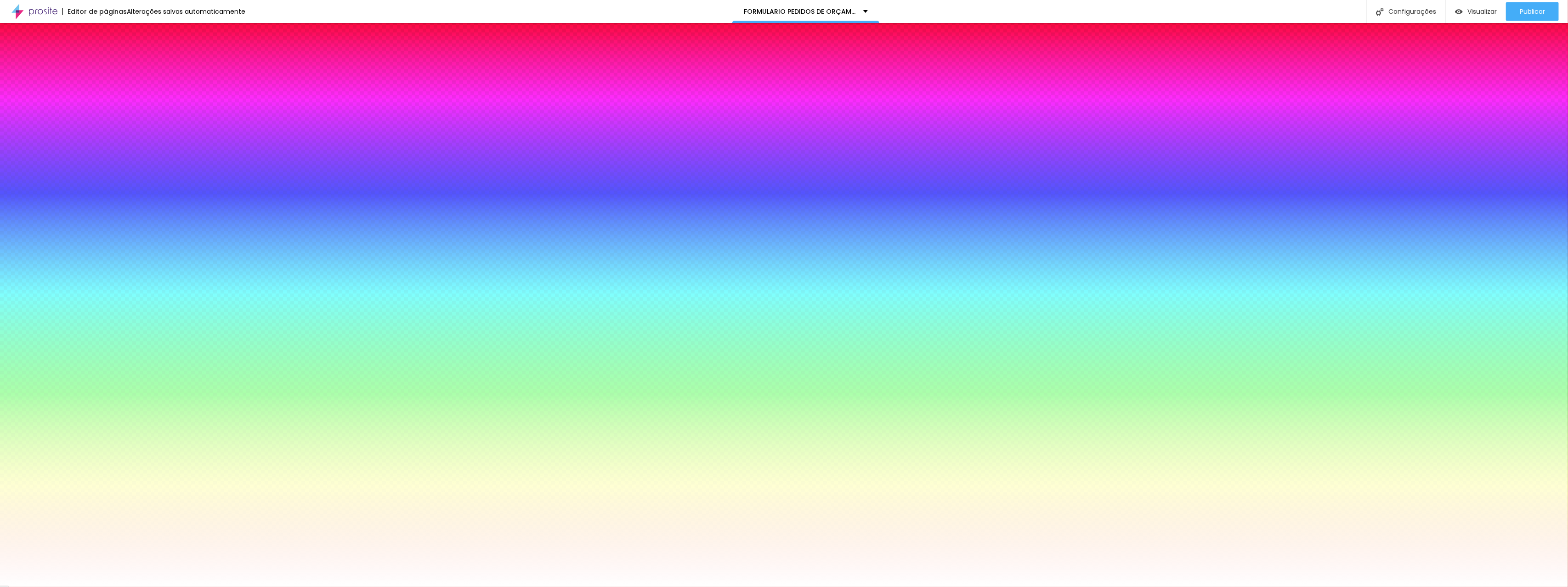
type input "9"
type input "8"
type input "6"
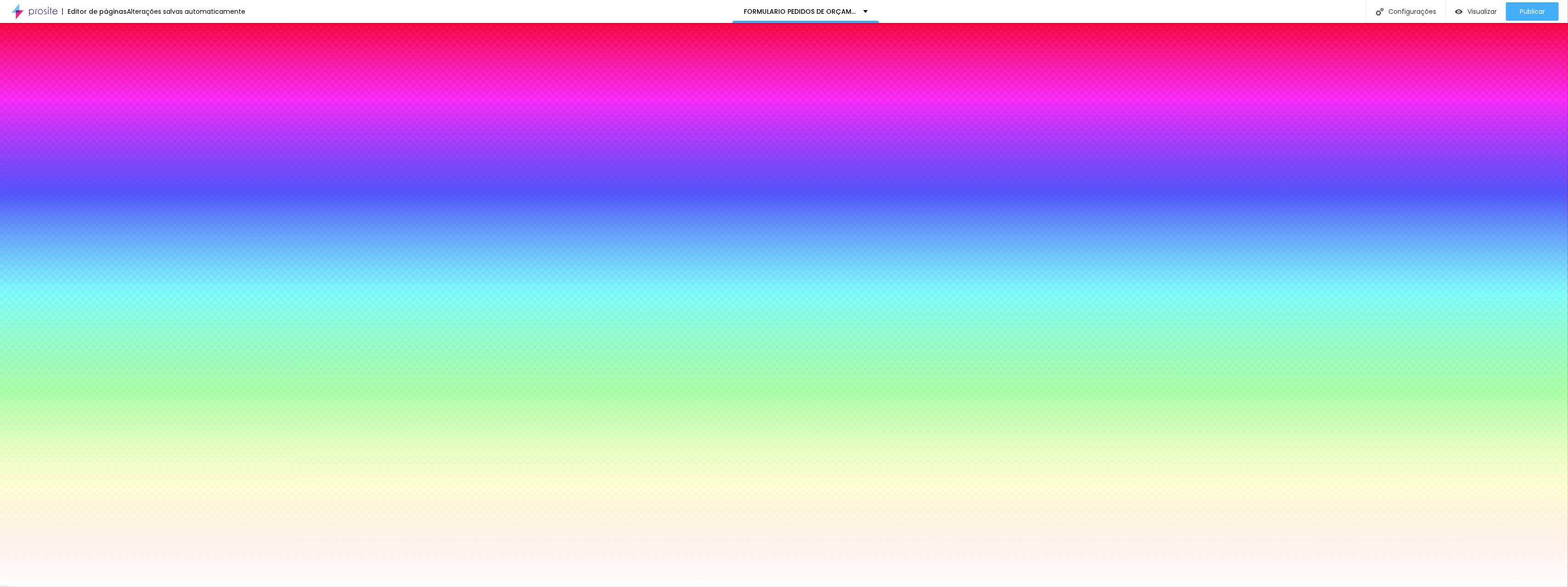
type input "6"
type input "5"
type input "4"
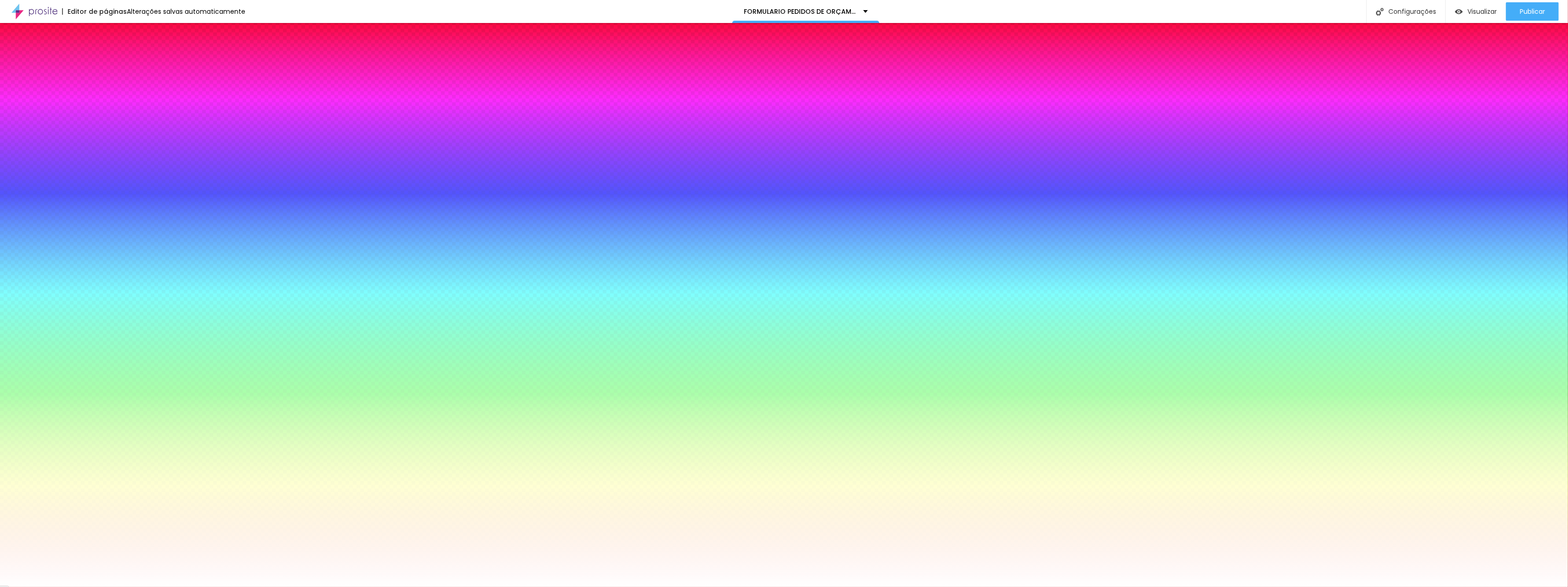
type input "3"
type input "2"
type input "1"
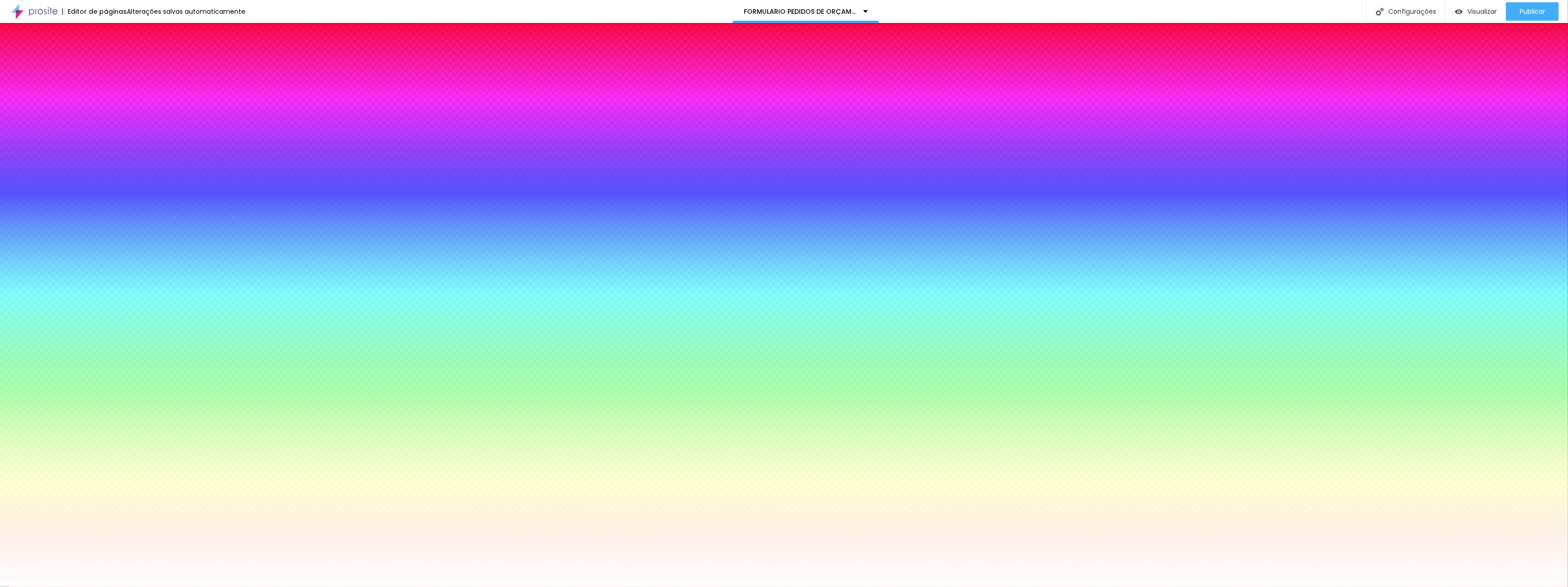
type input "1"
type input "0"
drag, startPoint x: 105, startPoint y: 272, endPoint x: 107, endPoint y: 299, distance: 27.1
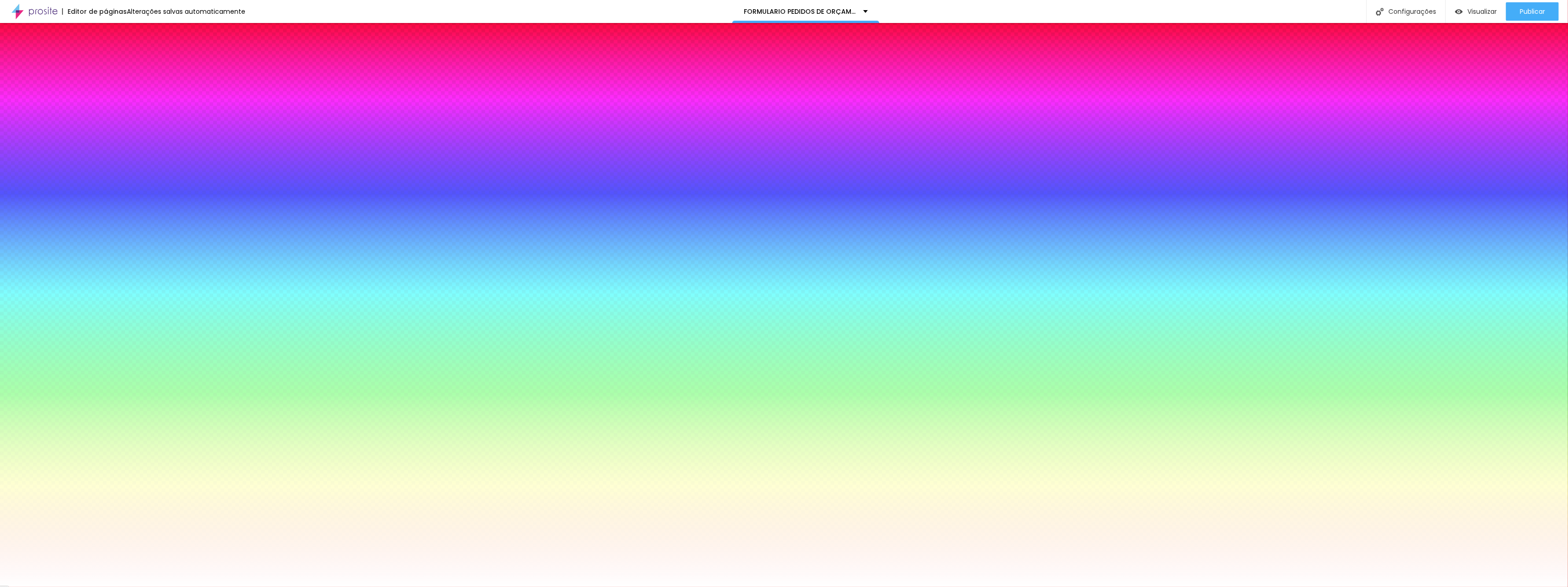
type input "1"
type input "2"
type input "1"
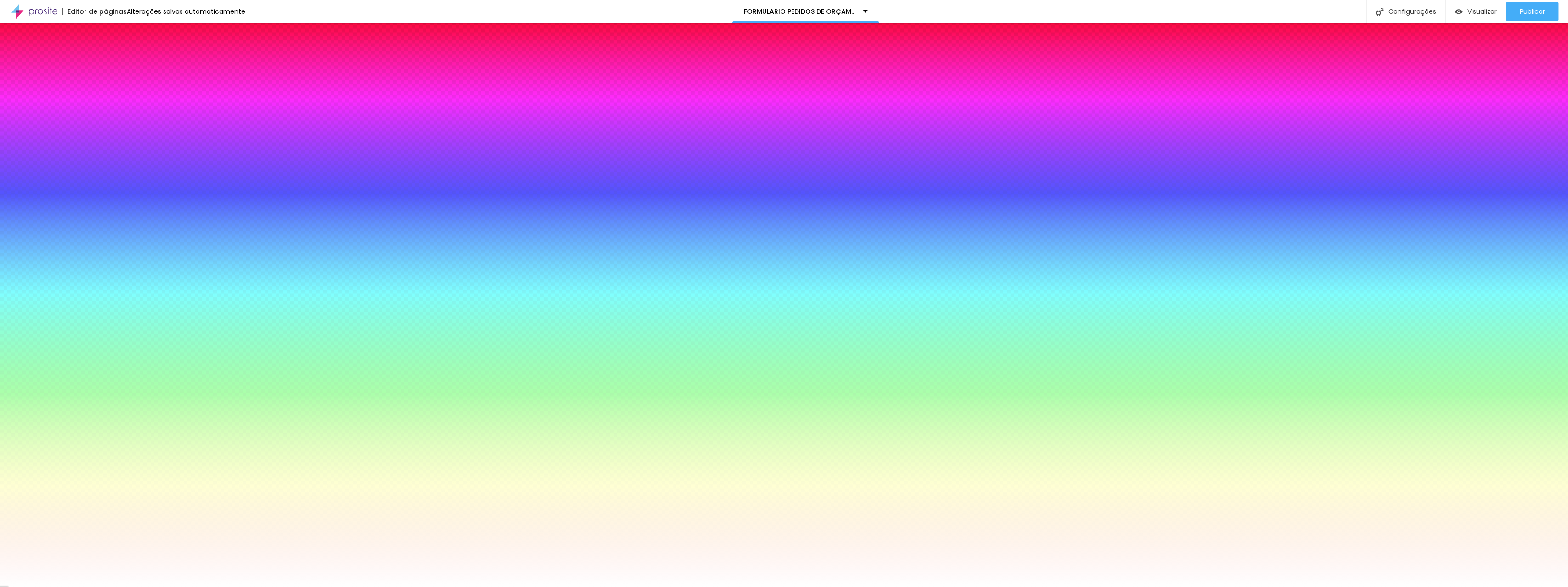
type input "1"
type input "2"
drag, startPoint x: 101, startPoint y: 299, endPoint x: 134, endPoint y: 300, distance: 33.0
type input "2"
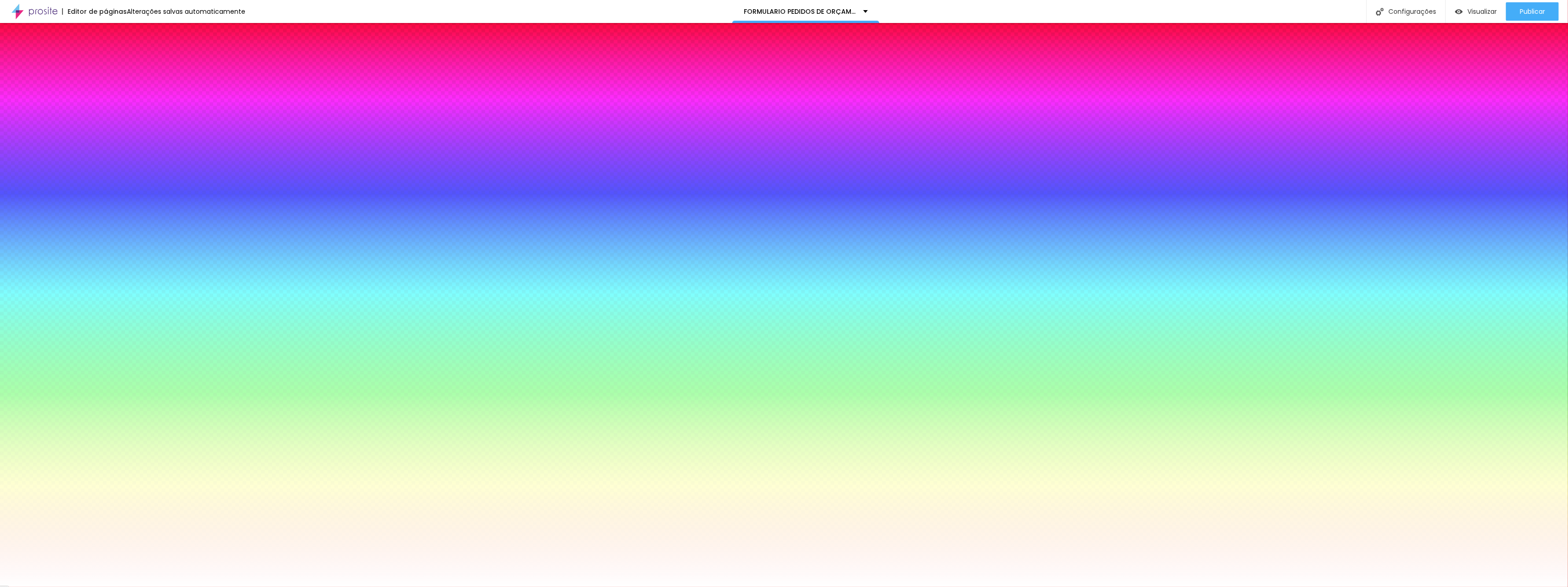
type input "1"
type input "3"
type input "5"
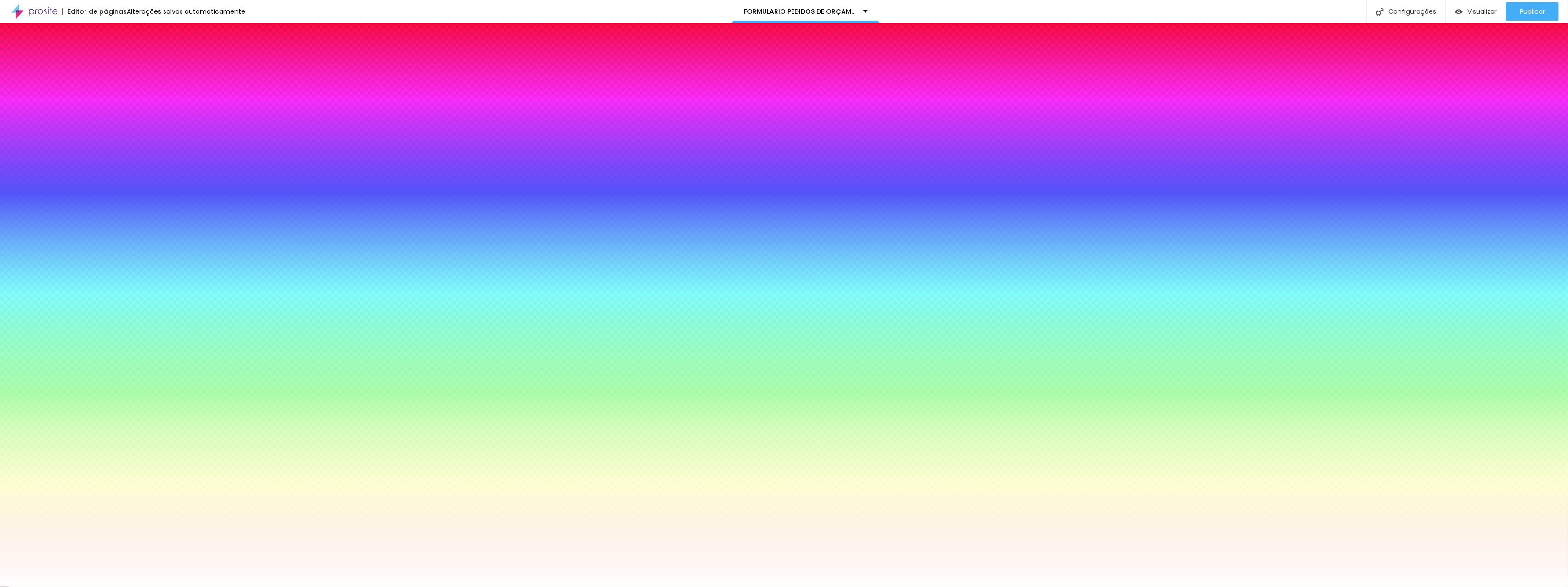
type input "5"
type input "7"
type input "8"
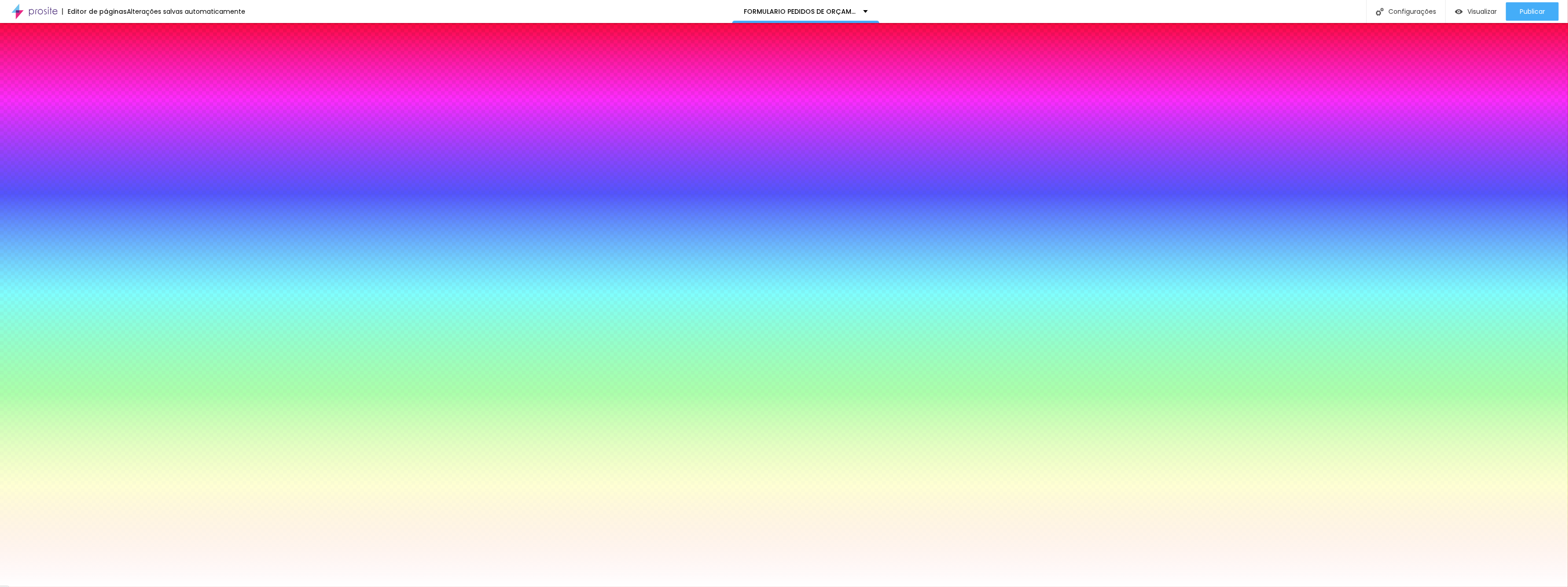
type input "9"
type input "11"
type input "12"
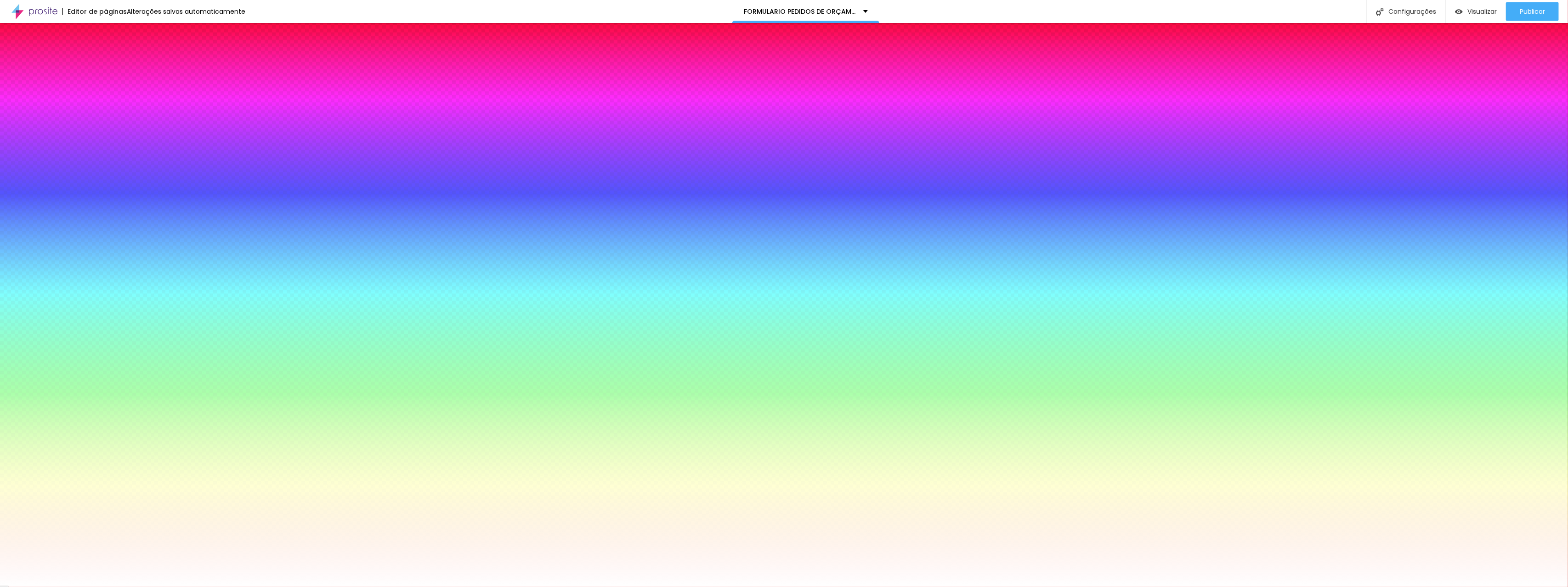
type input "12"
type input "13"
type input "14"
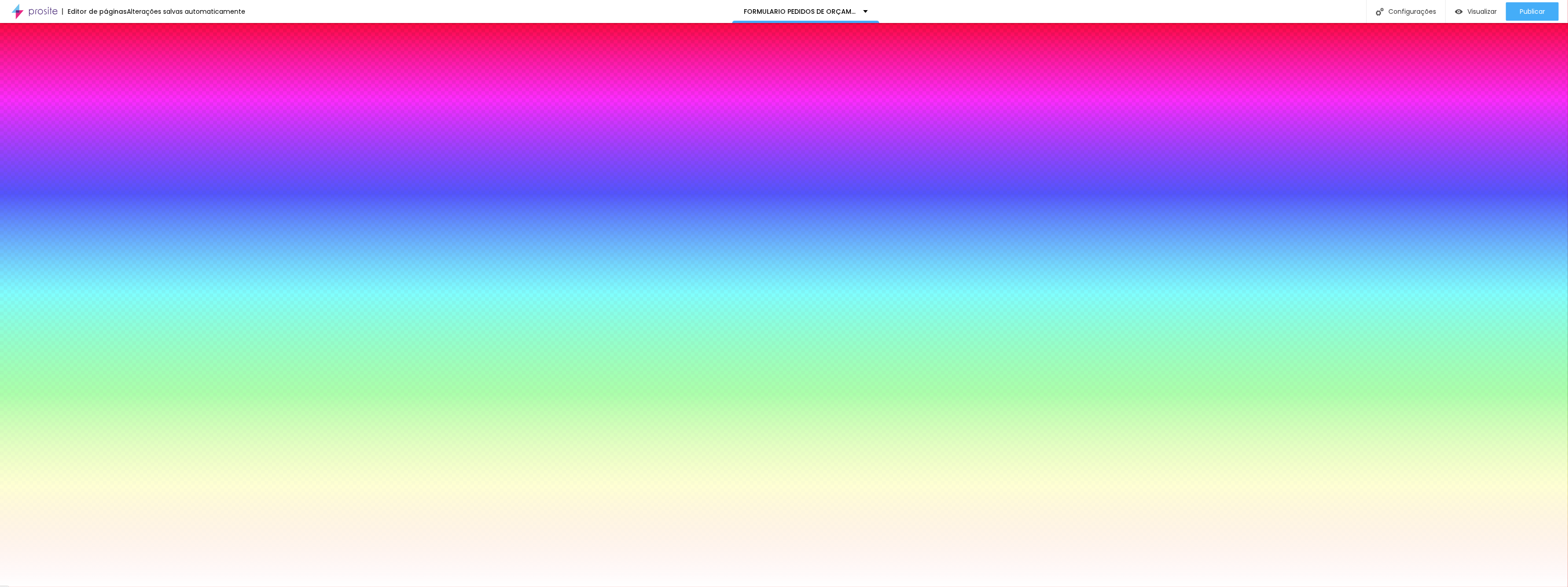
type input "15"
type input "16"
drag, startPoint x: 102, startPoint y: 273, endPoint x: 155, endPoint y: 275, distance: 53.0
type input "16"
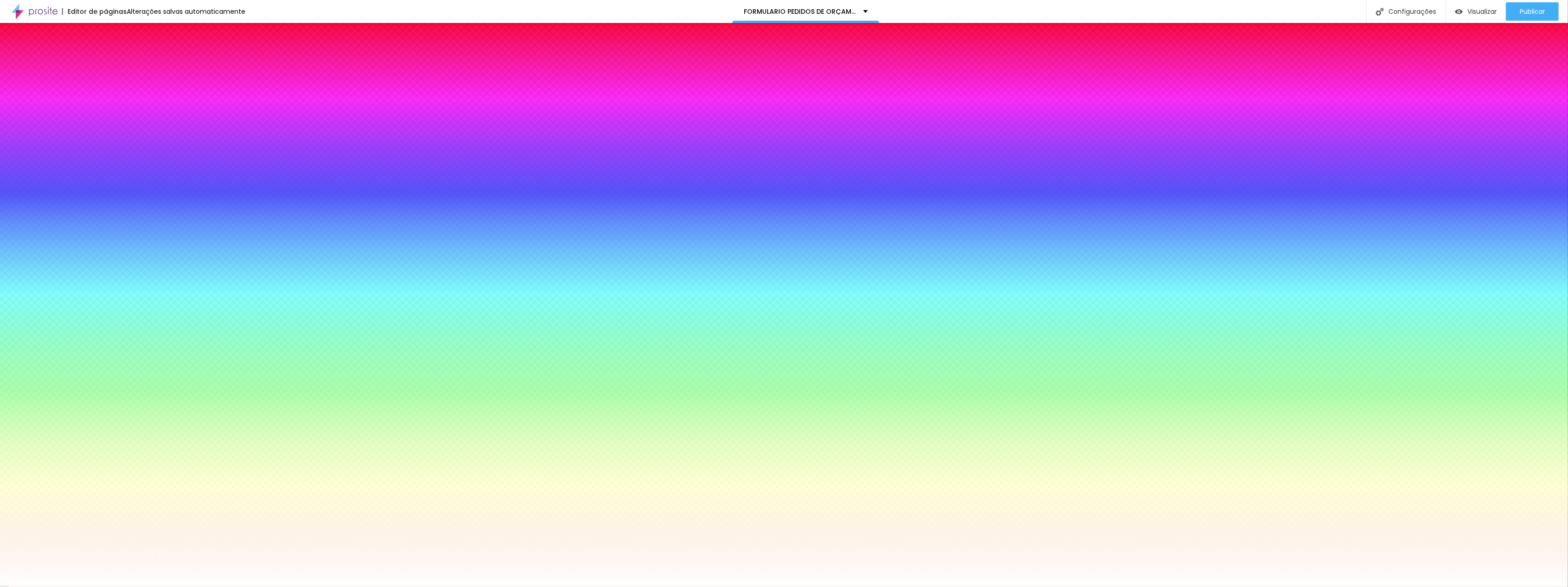
click at [55, 586] on div at bounding box center [784, 587] width 1568 height 0
click at [105, 215] on button "button" at bounding box center [112, 211] width 13 height 10
type input "#000000"
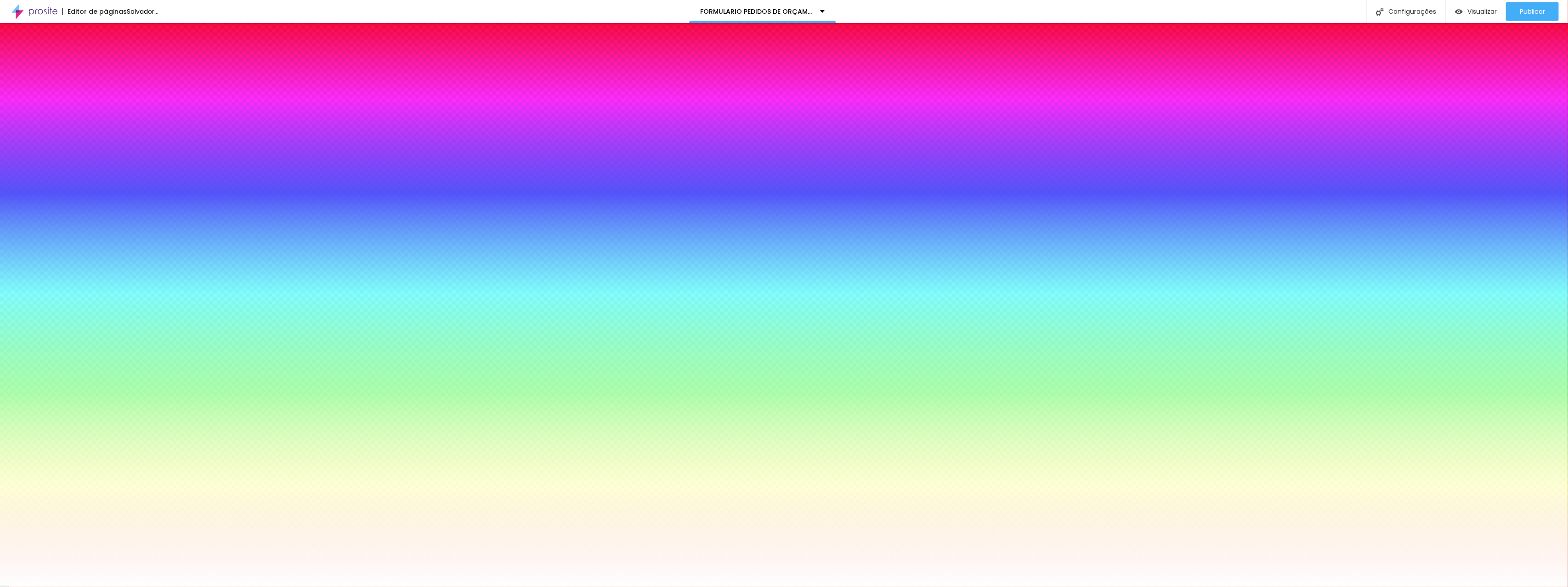
drag, startPoint x: 148, startPoint y: 355, endPoint x: 123, endPoint y: 405, distance: 55.9
click at [123, 405] on body "Editor de páginas Salvador... FORMULARIO PEDIDOS DE ORÇAMENTO Configurações Con…" at bounding box center [784, 293] width 1568 height 587
click at [38, 586] on div at bounding box center [784, 587] width 1568 height 0
click at [110, 300] on icon "button" at bounding box center [112, 298] width 4 height 4
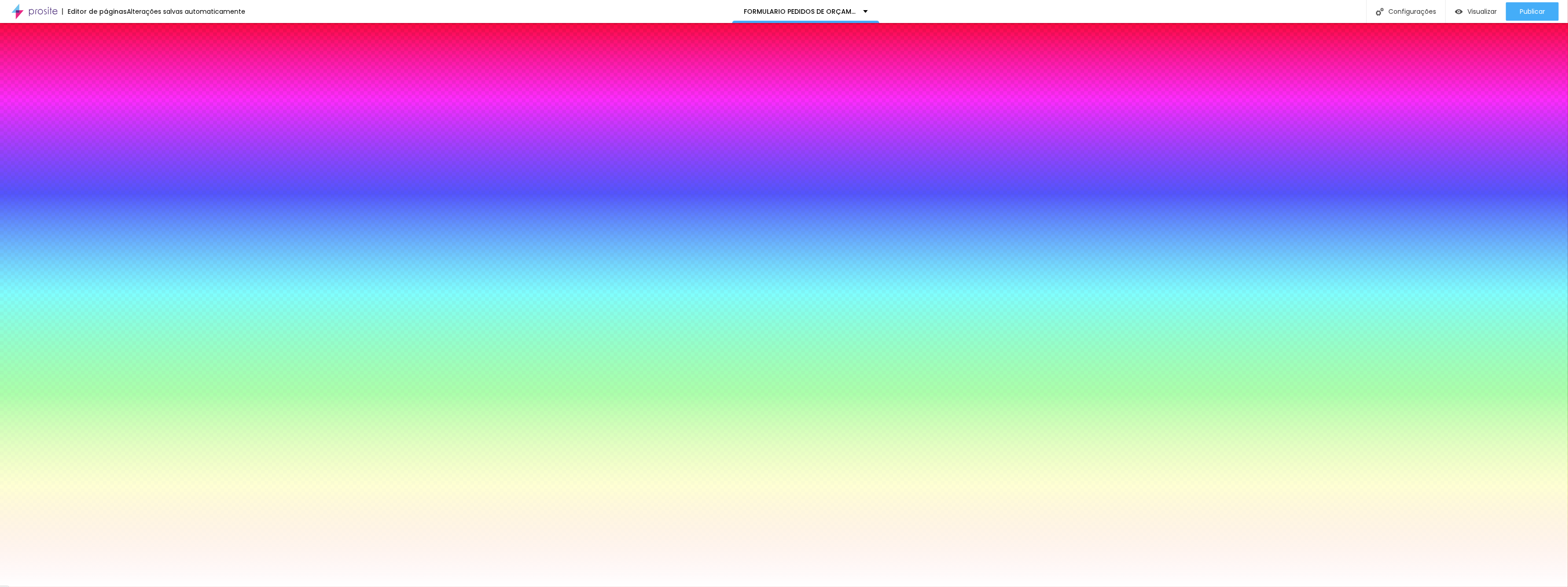
type input "#000000"
drag, startPoint x: 152, startPoint y: 431, endPoint x: 123, endPoint y: 513, distance: 87.0
click at [123, 513] on body "Editor de páginas Alterações salvas automaticamente FORMULARIO PEDIDOS DE ORÇAM…" at bounding box center [784, 293] width 1568 height 587
click at [48, 586] on div at bounding box center [784, 587] width 1568 height 0
click at [105, 364] on div "Editar nulo Conteúdo Estilo Avançado Botão Tipografia Voltar ao padrão Borda Vo…" at bounding box center [158, 305] width 105 height 564
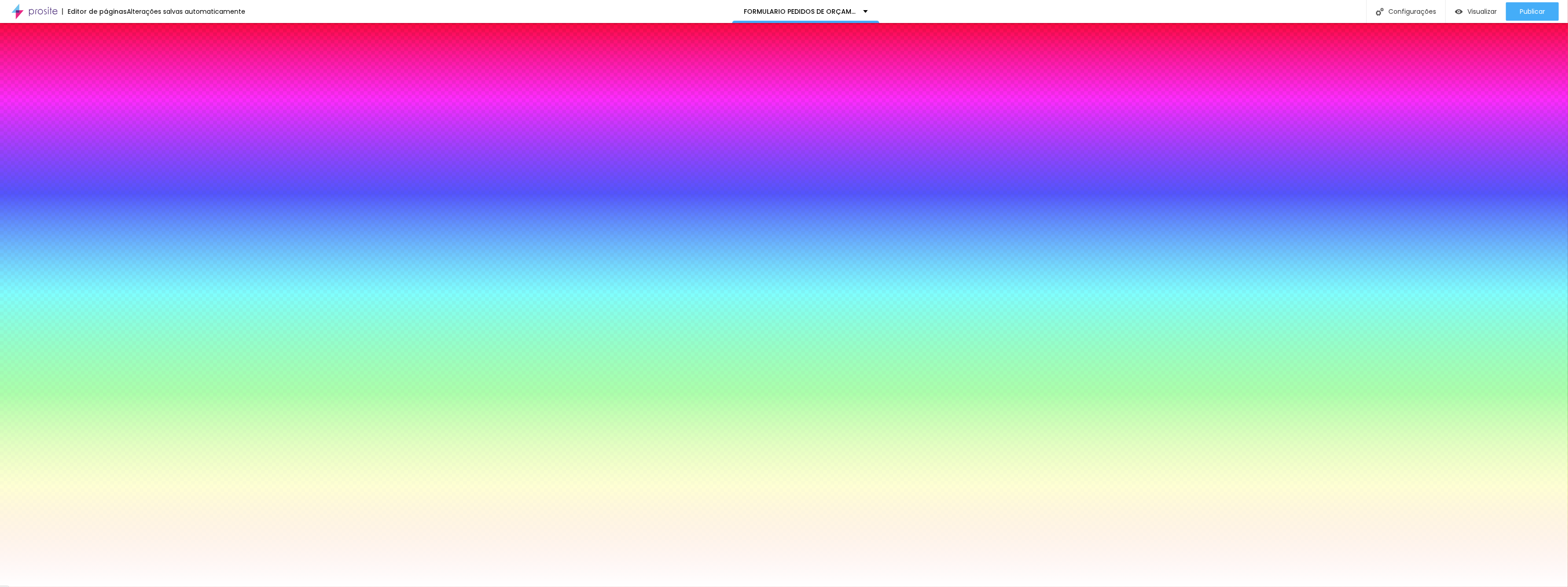
click at [114, 65] on font "Avançado" at bounding box center [128, 68] width 30 height 8
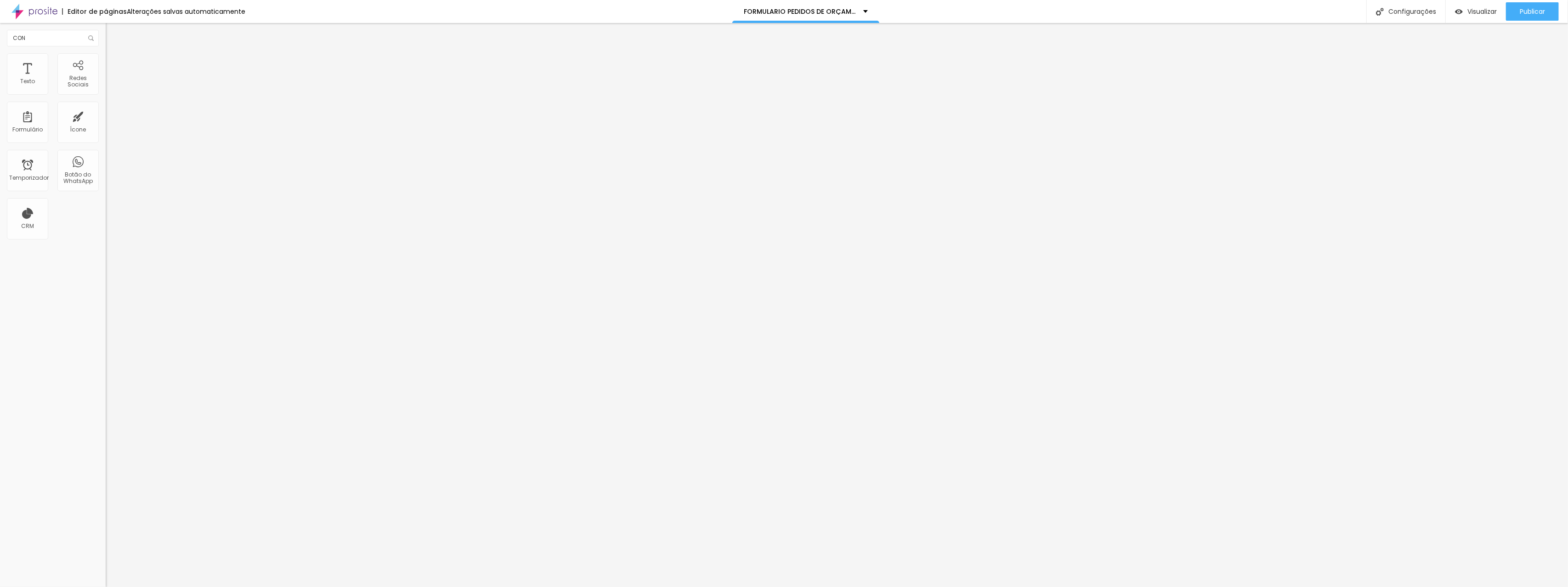
click at [114, 54] on font "Conteúdo" at bounding box center [128, 50] width 28 height 8
click at [112, 89] on div "Contato" at bounding box center [158, 85] width 94 height 8
type input "FORMULARIO CONTATO PARA FORMATURA"
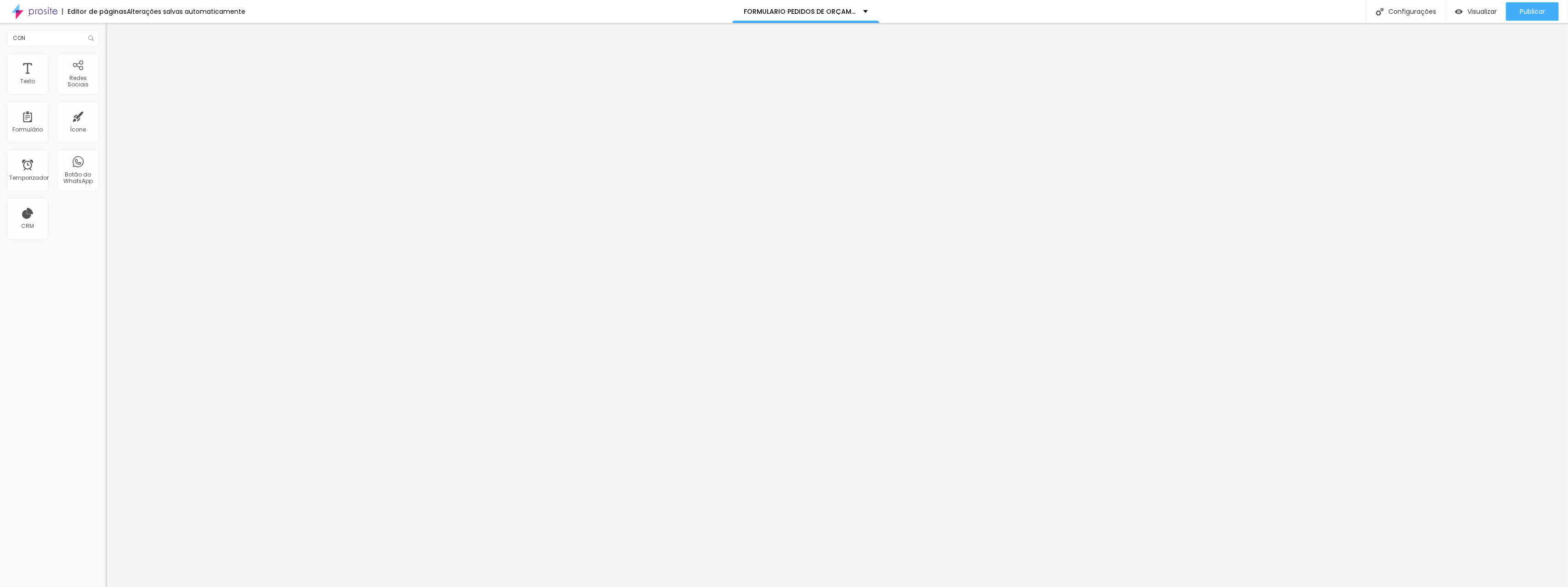
drag, startPoint x: 828, startPoint y: 379, endPoint x: 812, endPoint y: 373, distance: 17.1
drag, startPoint x: 666, startPoint y: 333, endPoint x: 660, endPoint y: 319, distance: 15.2
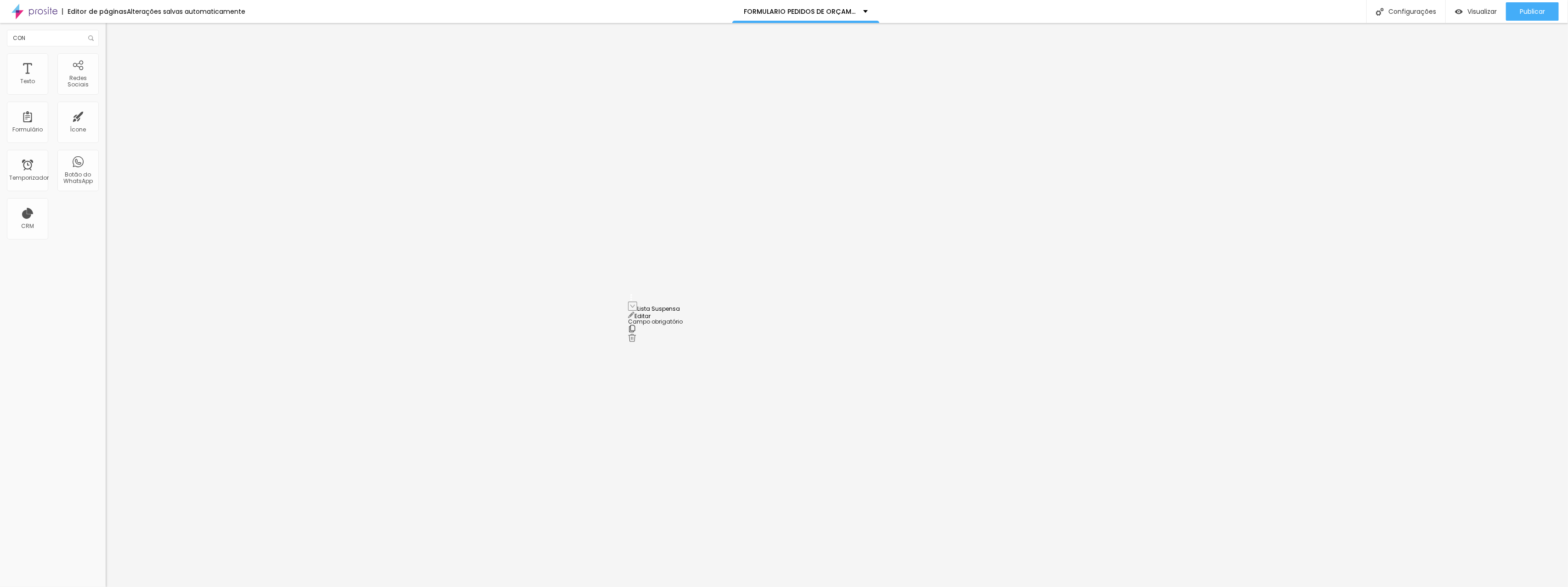
drag, startPoint x: 633, startPoint y: 335, endPoint x: 630, endPoint y: 308, distance: 27.2
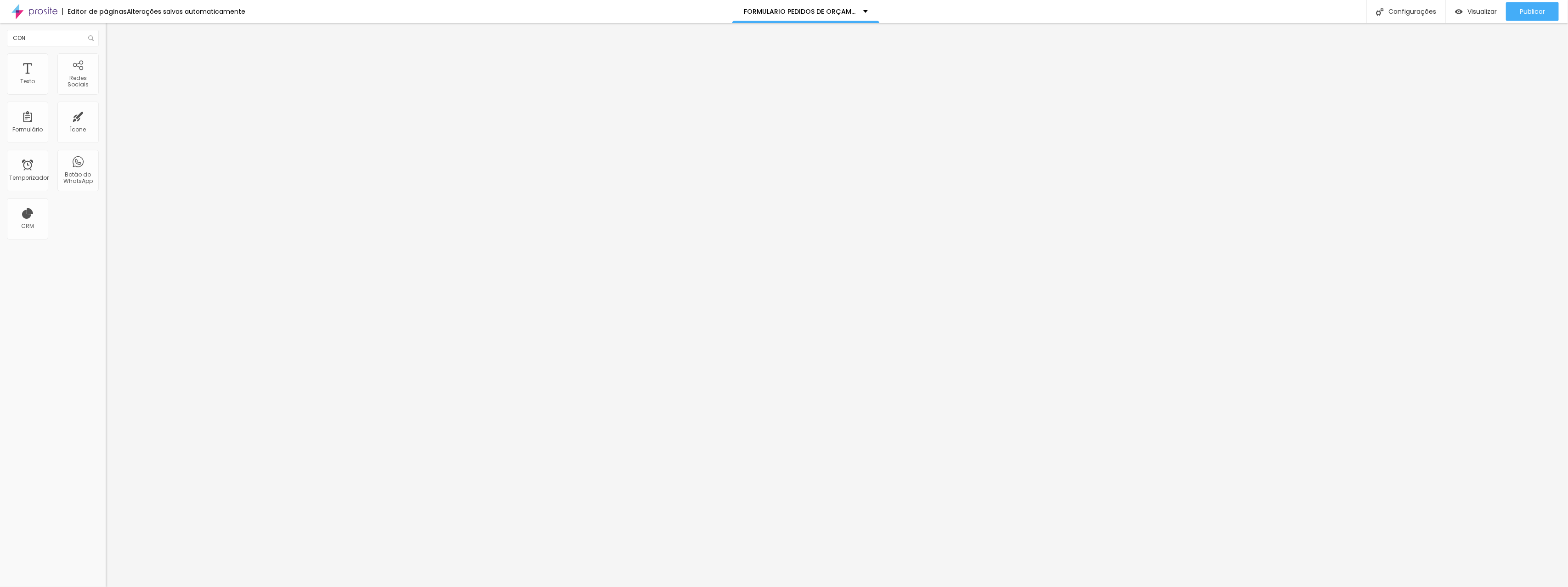
drag, startPoint x: 703, startPoint y: 337, endPoint x: 646, endPoint y: 335, distance: 57.0
type input "Q"
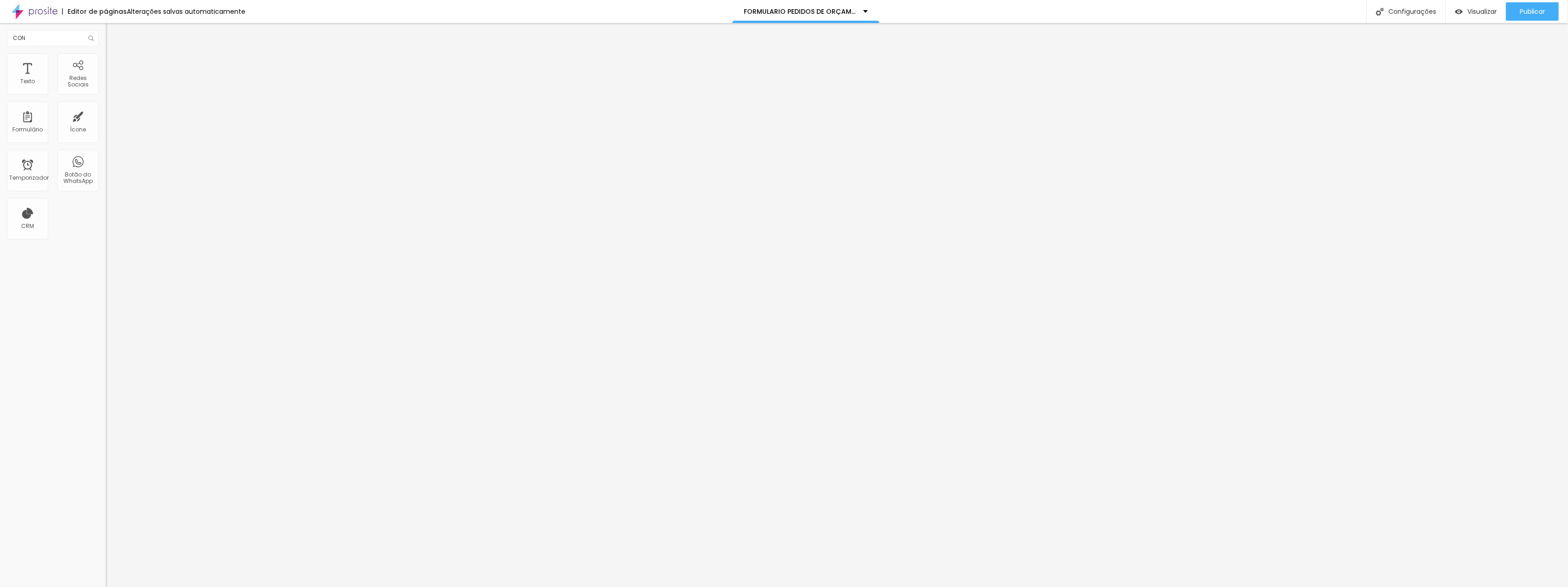
type input "Eventos"
drag, startPoint x: 677, startPoint y: 315, endPoint x: 638, endPoint y: 315, distance: 39.0
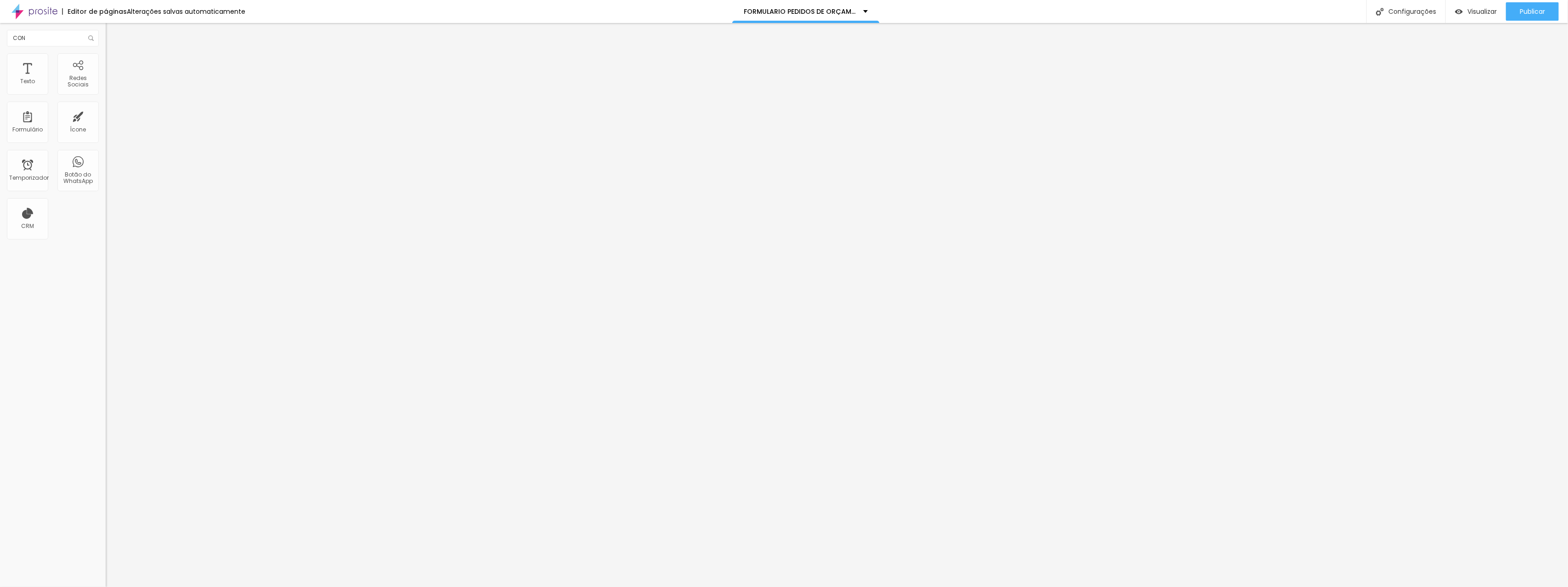
drag, startPoint x: 722, startPoint y: 370, endPoint x: 645, endPoint y: 371, distance: 77.0
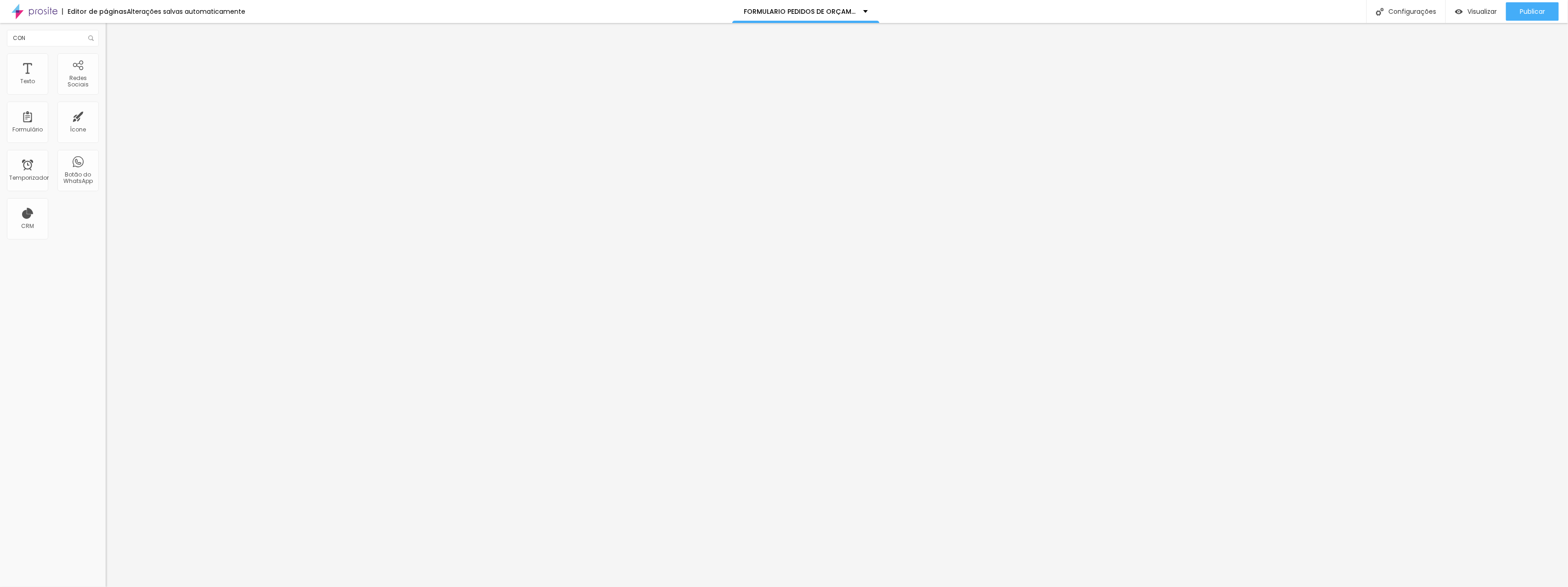
type input "Eventos"
drag, startPoint x: 694, startPoint y: 412, endPoint x: 658, endPoint y: 414, distance: 36.1
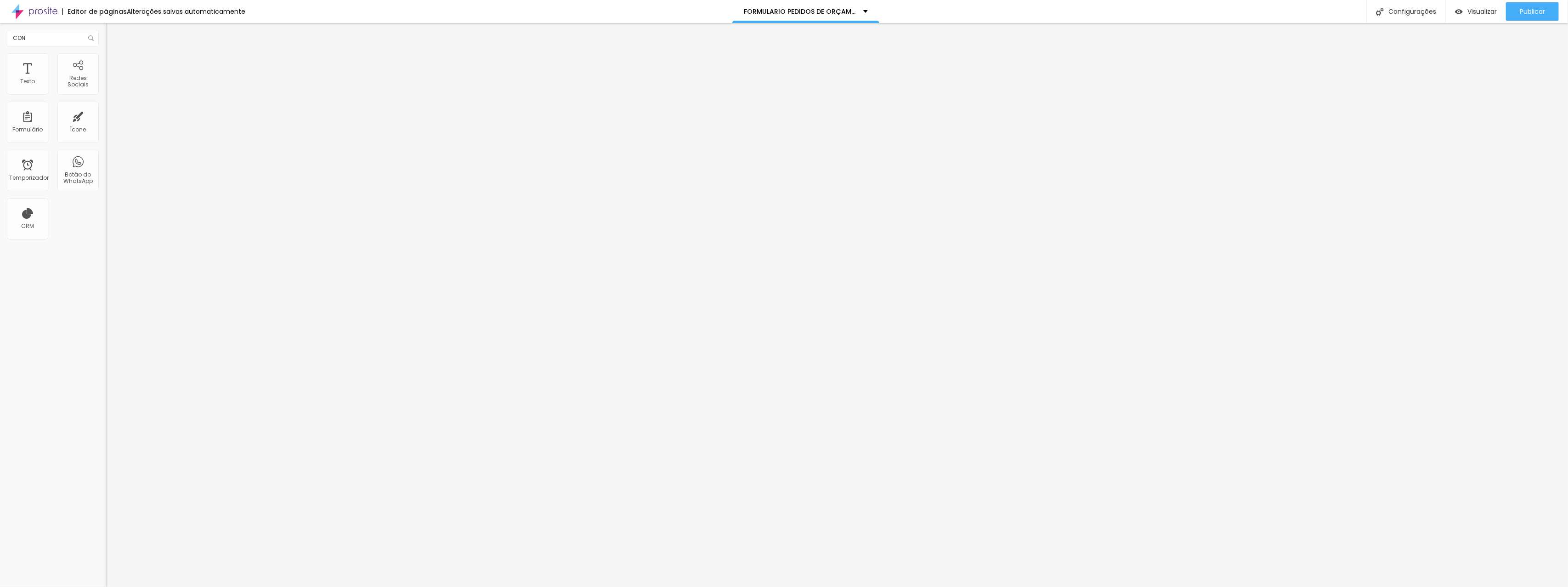
type input "Colação de grau"
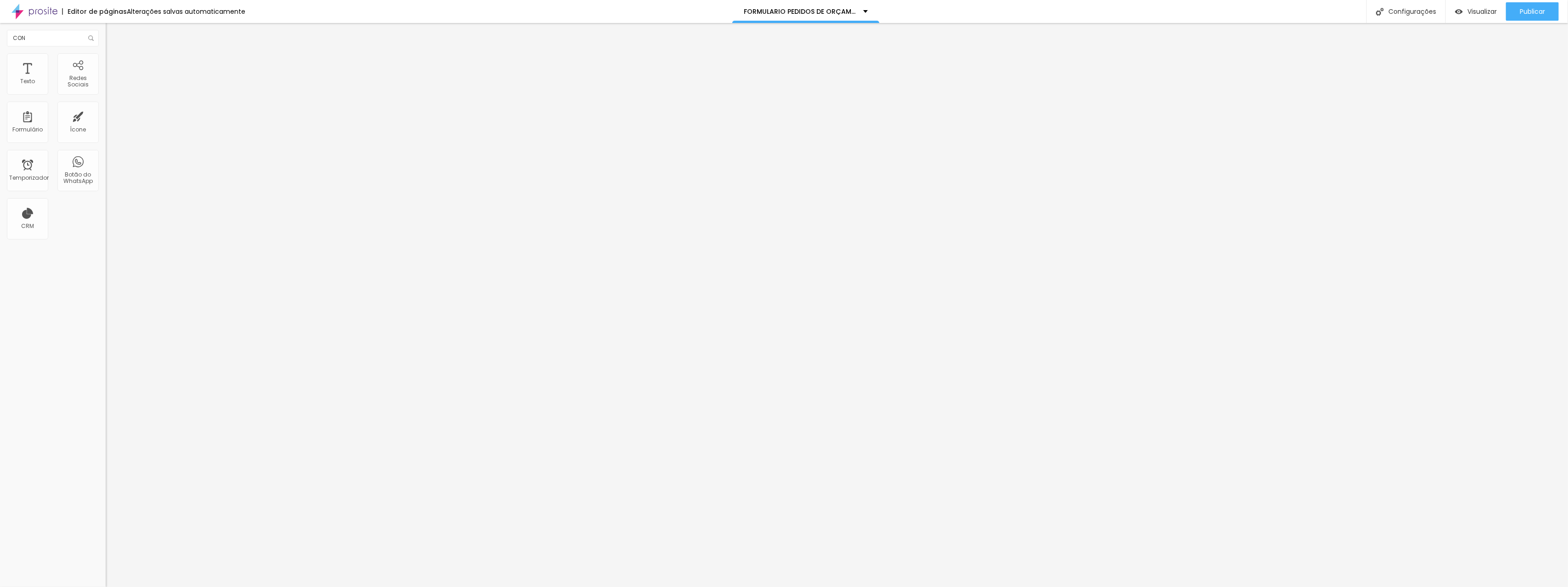
type input "Festa fantasia"
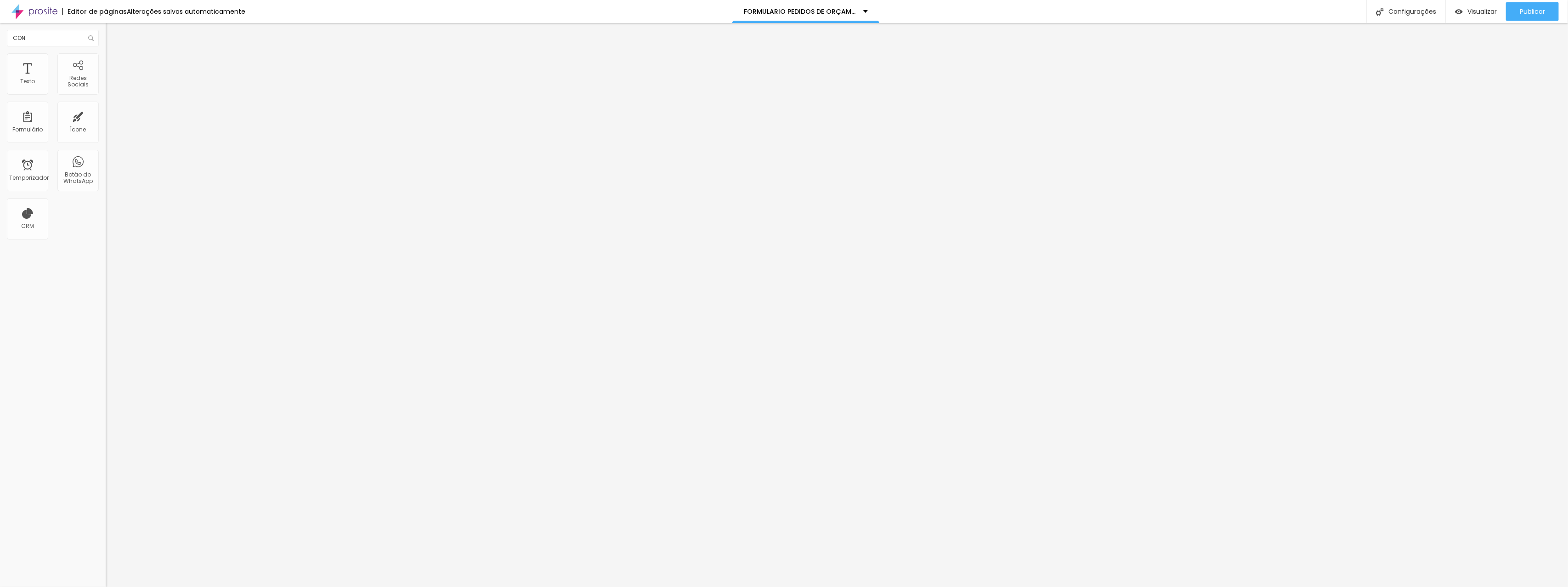
type input "Aula da saudade"
drag, startPoint x: 644, startPoint y: 417, endPoint x: 646, endPoint y: 394, distance: 23.1
type input "Aula da saudade"
type input "Festa fantasia"
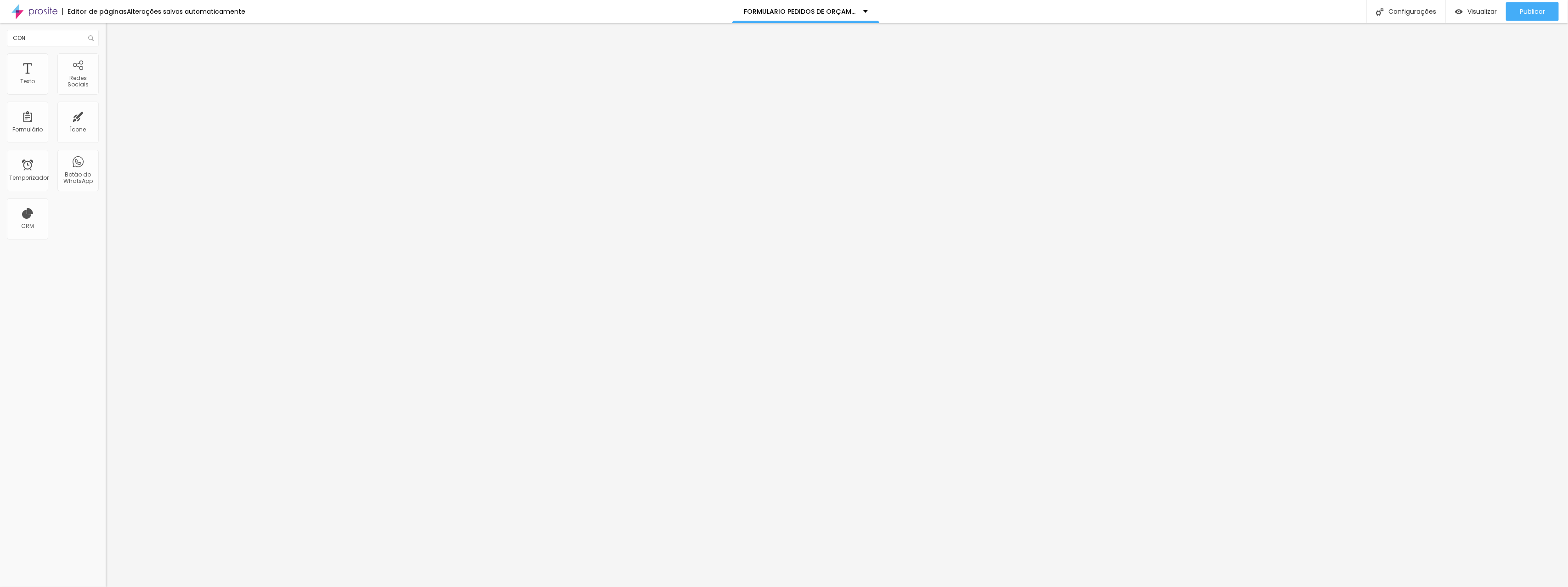
scroll to position [136, 0]
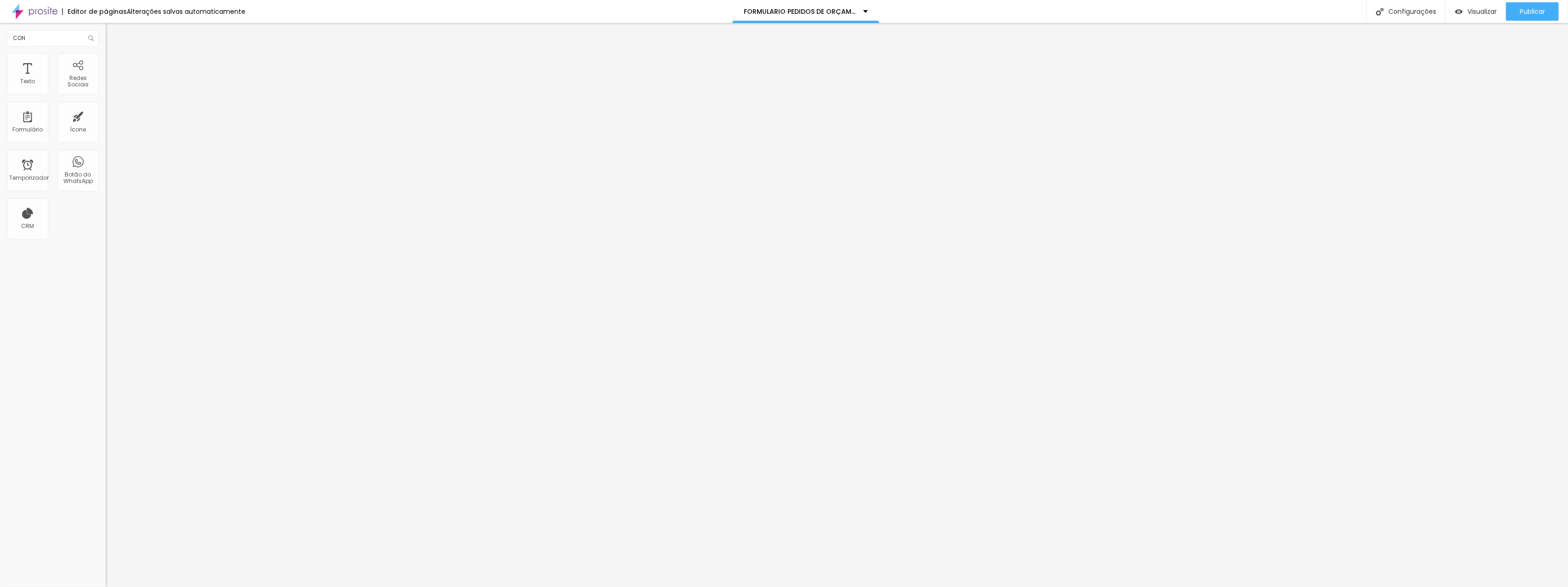
type input "c"
type input "Culto"
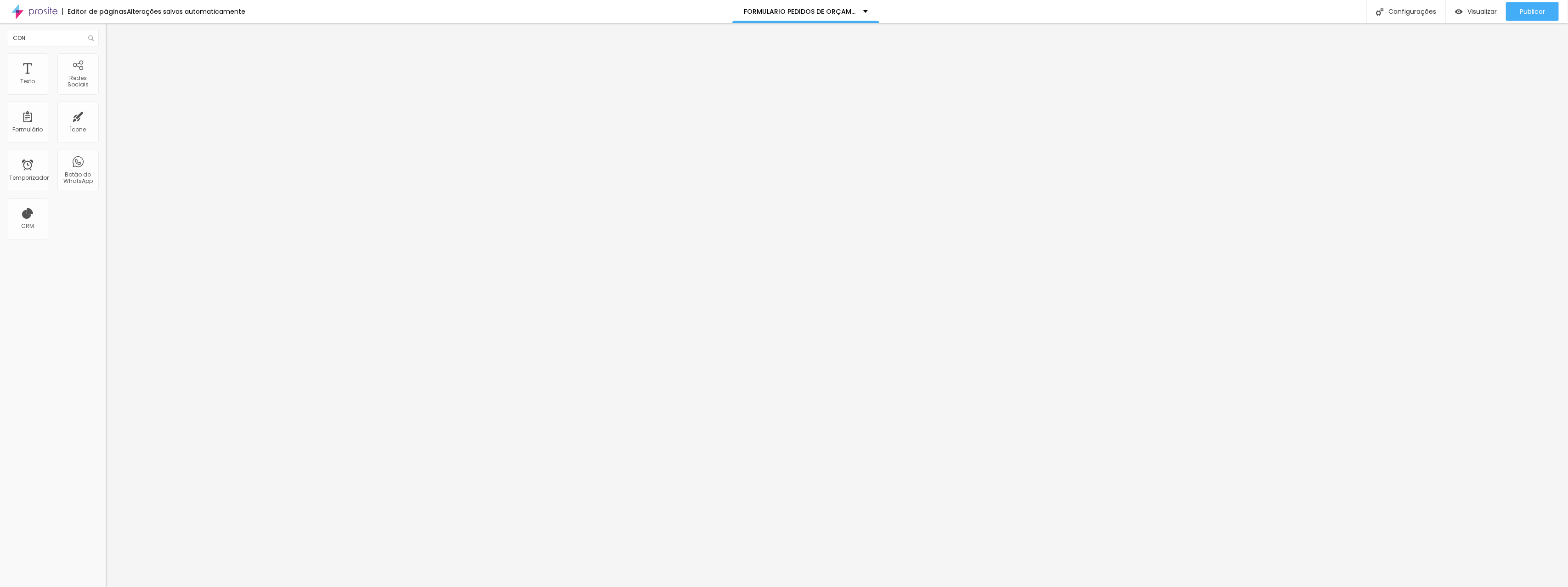
type input "Baile"
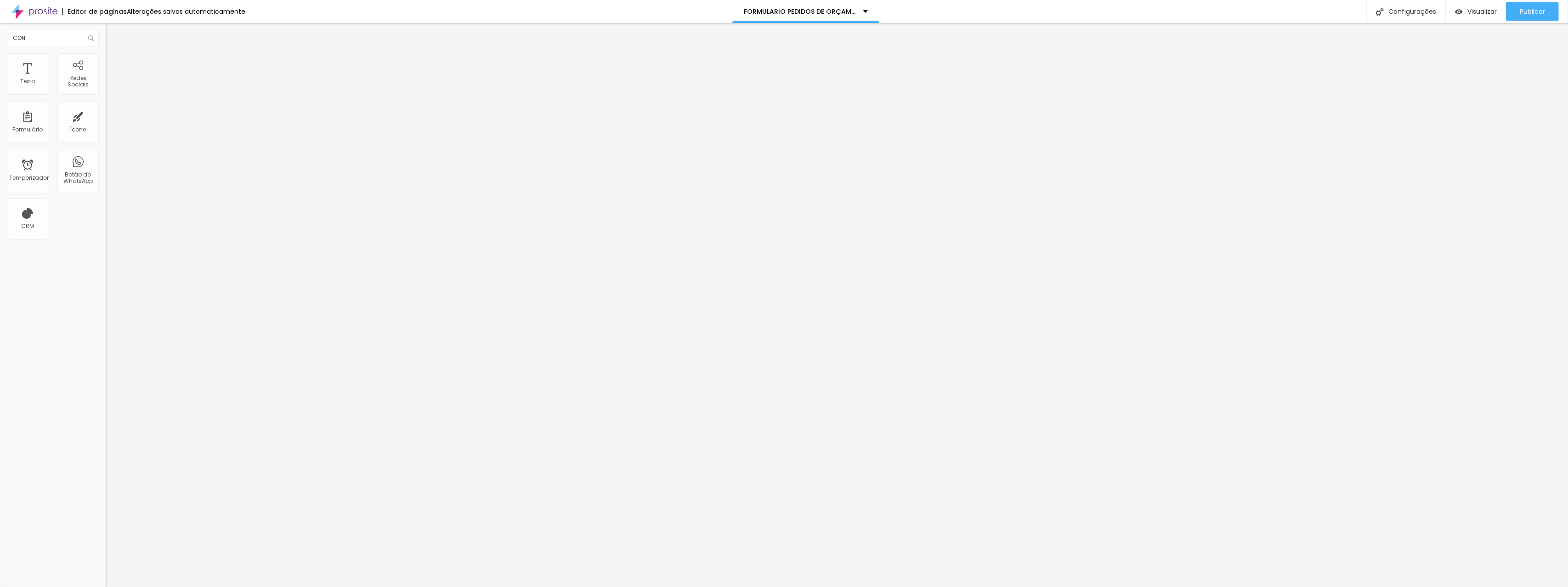
type input "180 Dias"
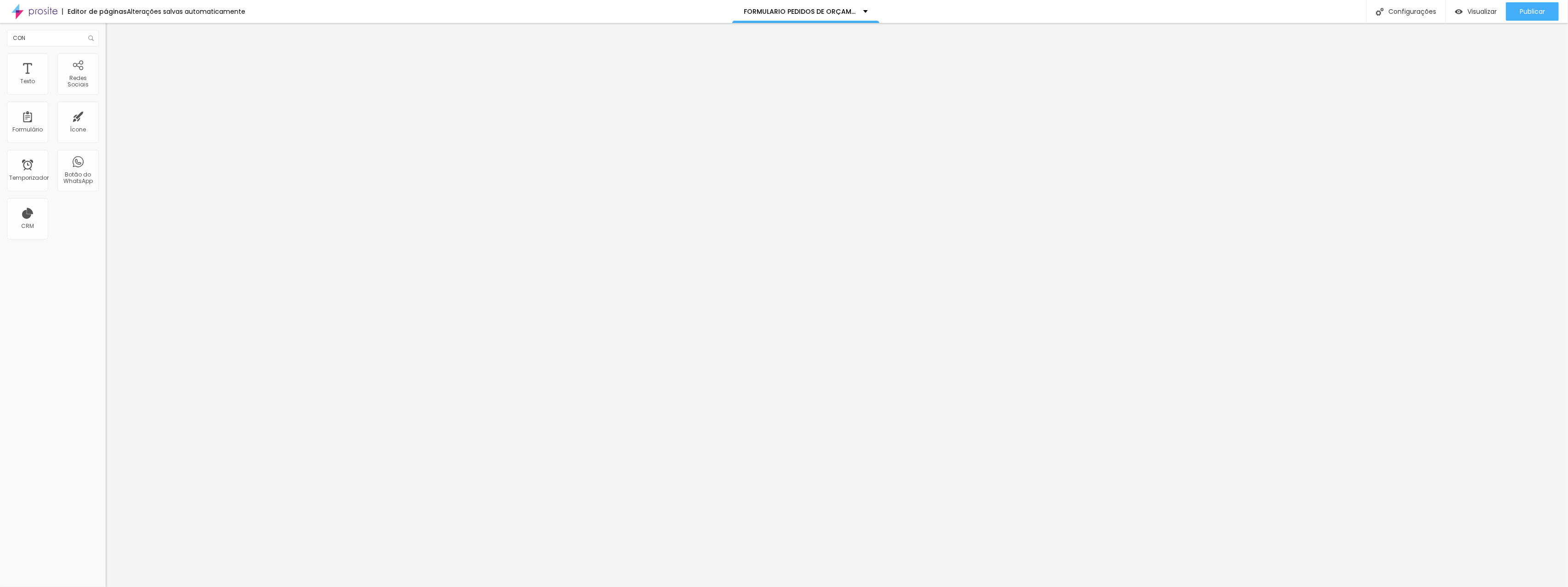
type input "365 Dias"
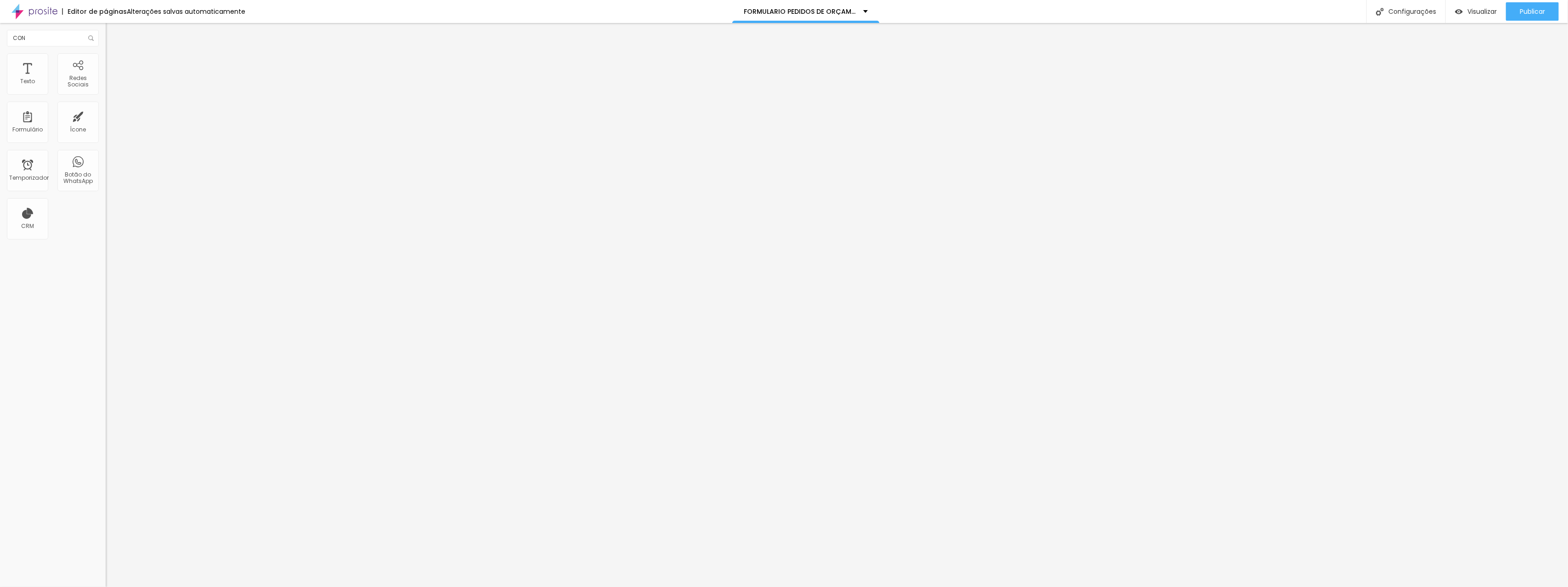
type input "Meio curso"
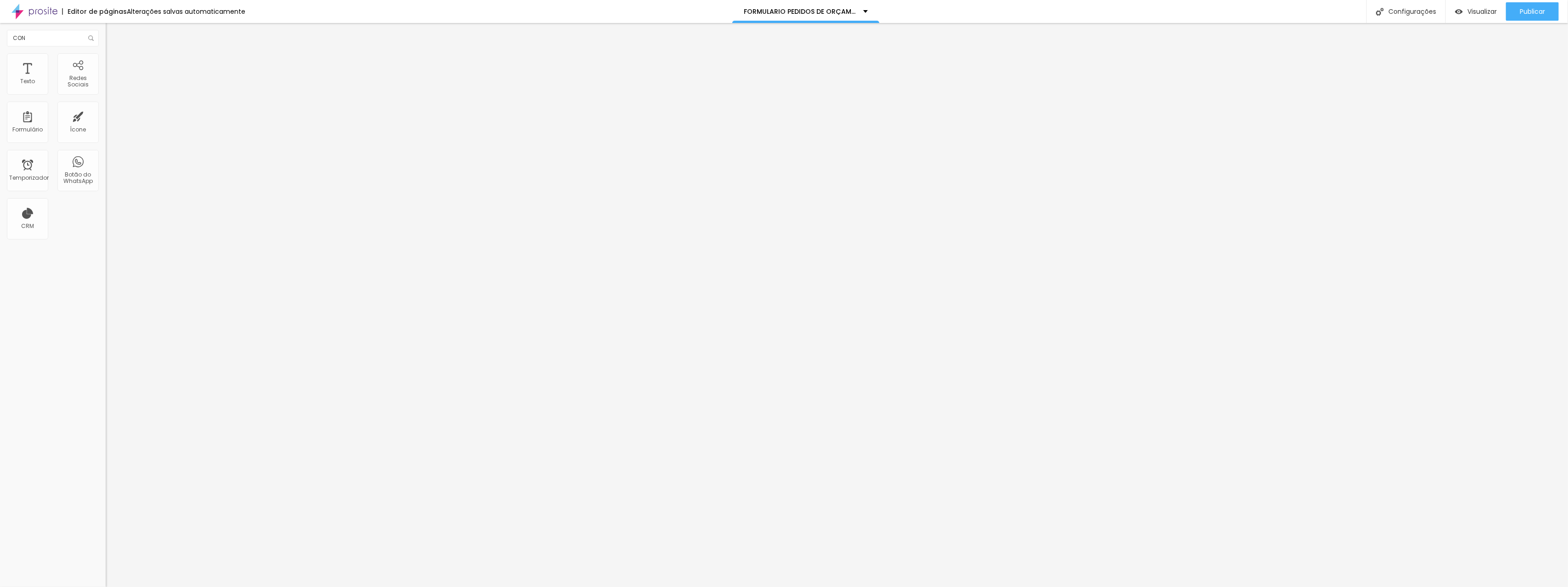
type input "Atletica"
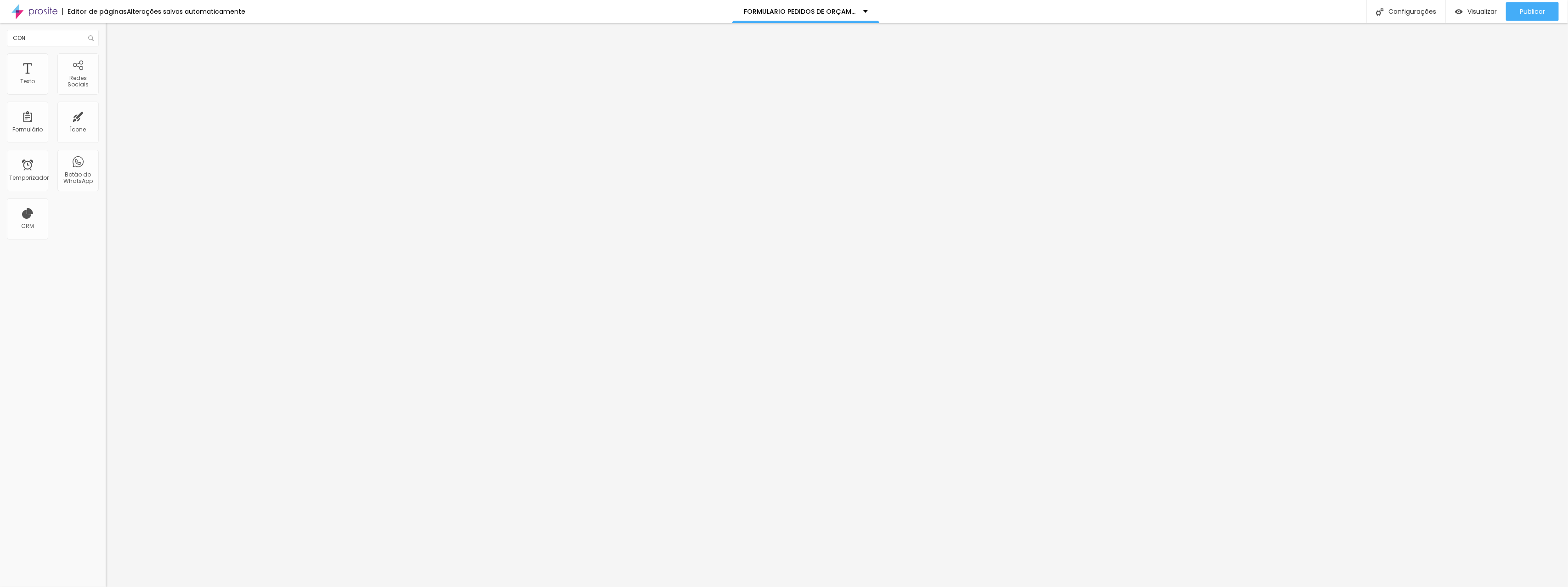
type input "Click day"
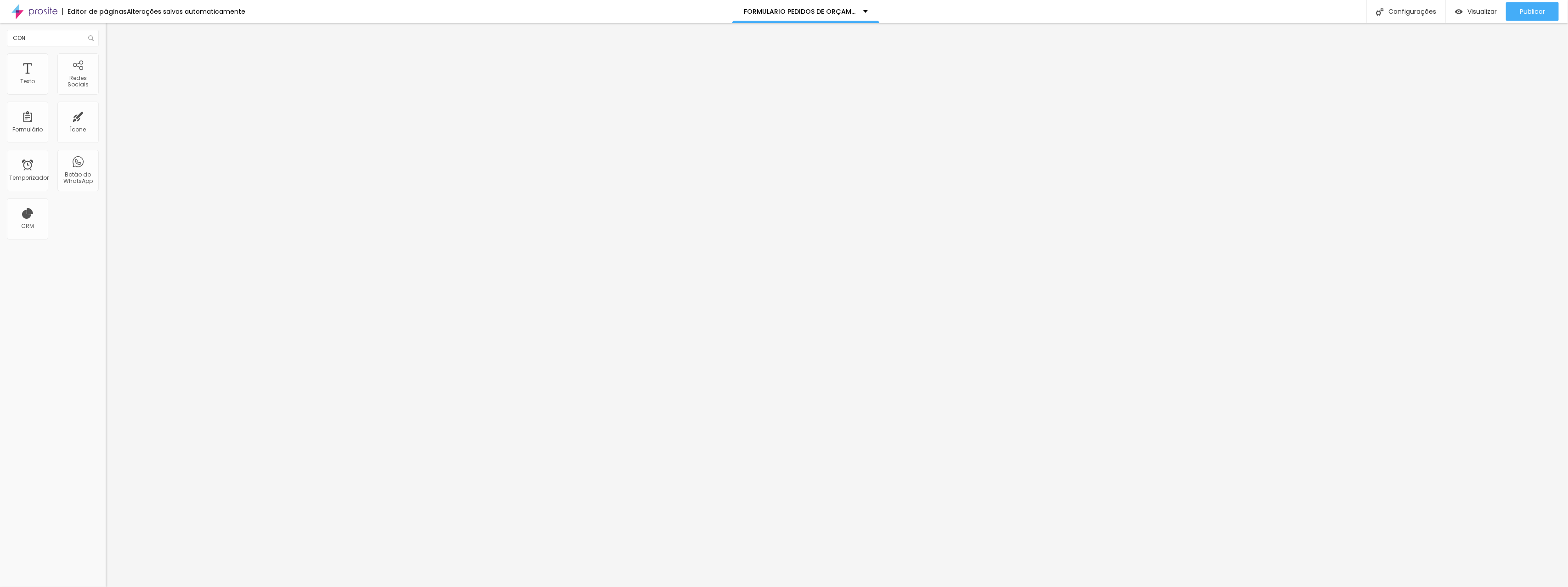
scroll to position [253, 0]
drag, startPoint x: 645, startPoint y: 344, endPoint x: 648, endPoint y: 161, distance: 183.0
type input "Click day"
type input "Colação de grau"
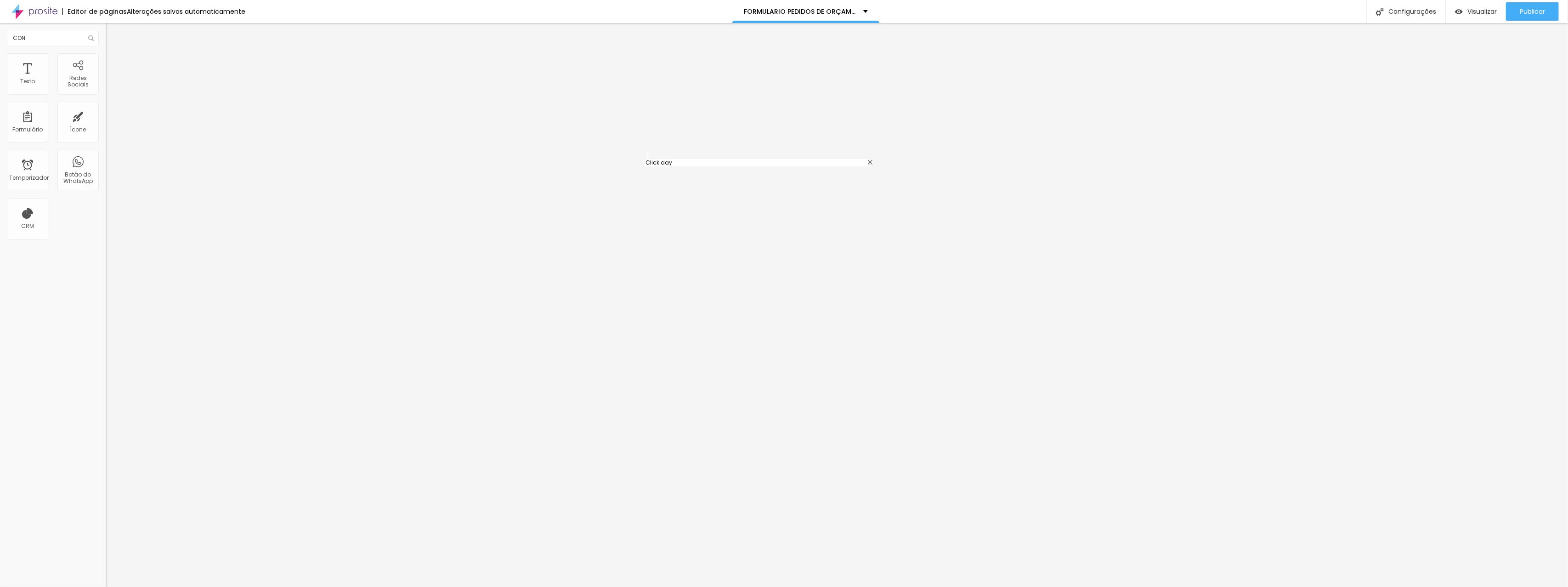
type input "Aula da saudade"
type input "Festa fantasia"
type input "Culto"
type input "Baile"
type input "180 Dias"
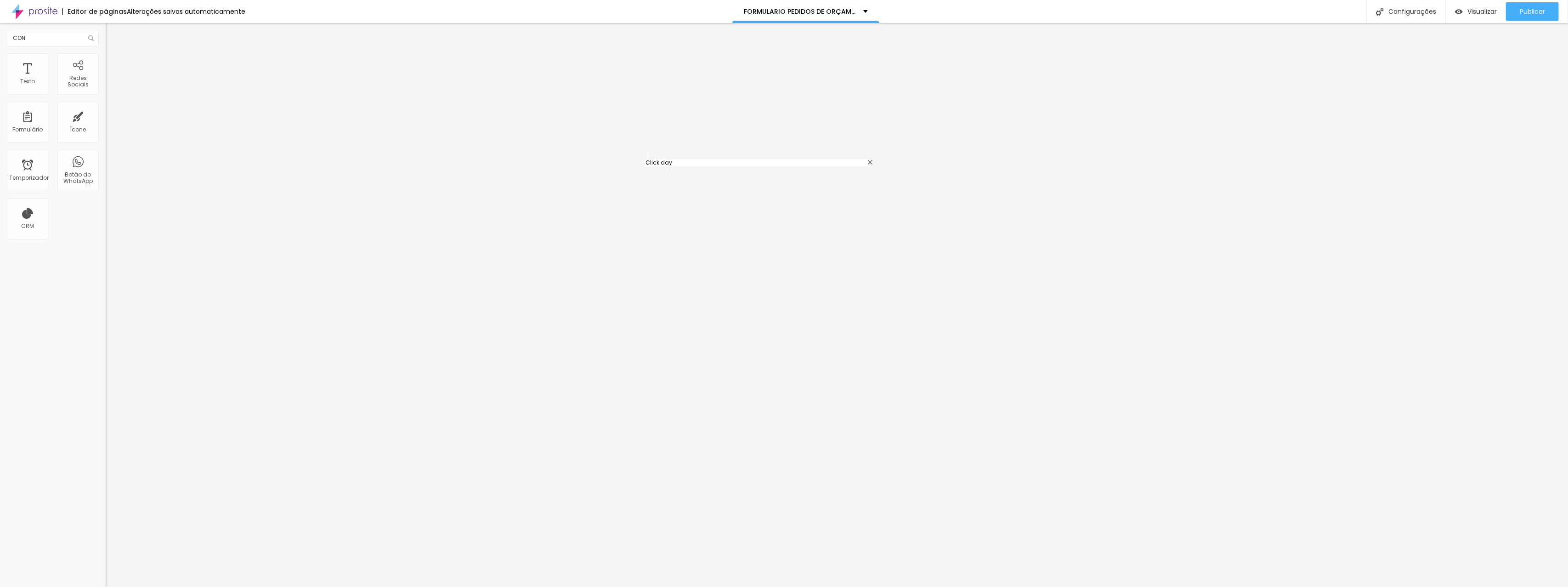
type input "365 Dias"
type input "Meio curso"
type input "Atletica"
drag, startPoint x: 647, startPoint y: 326, endPoint x: 653, endPoint y: 180, distance: 146.1
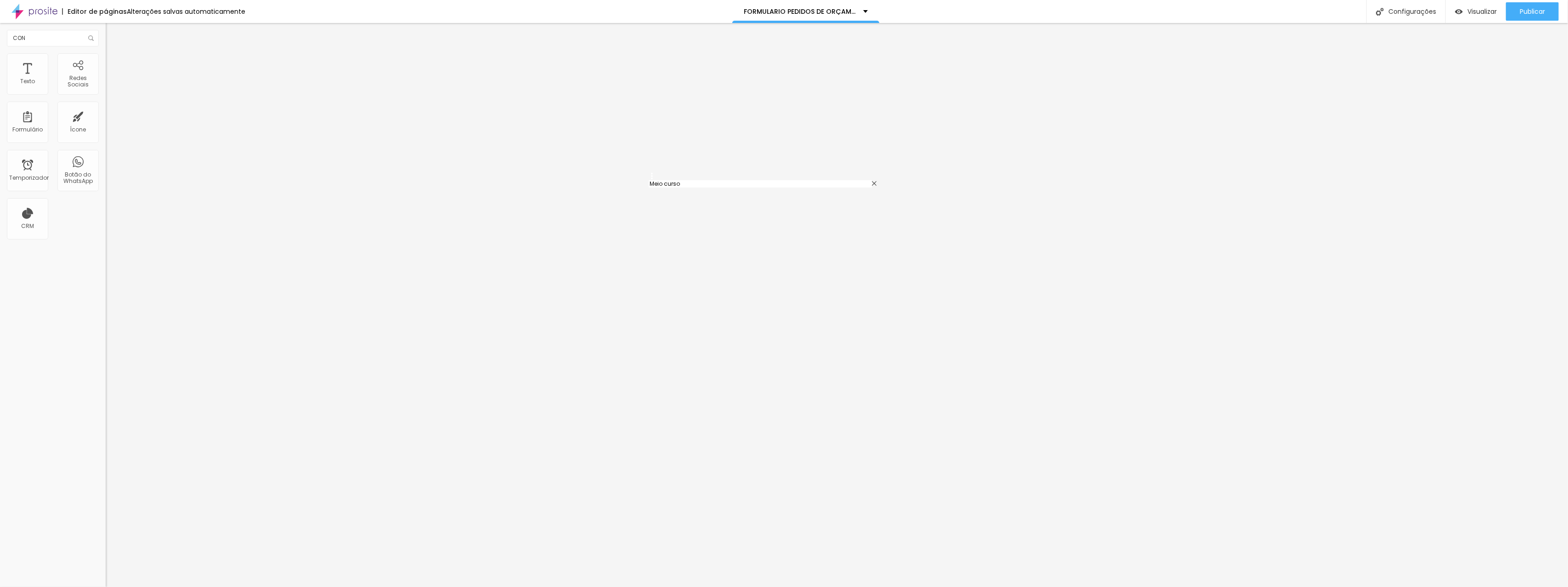
type input "Meio curso"
type input "Colação de grau"
type input "Aula da saudade"
type input "Festa fantasia"
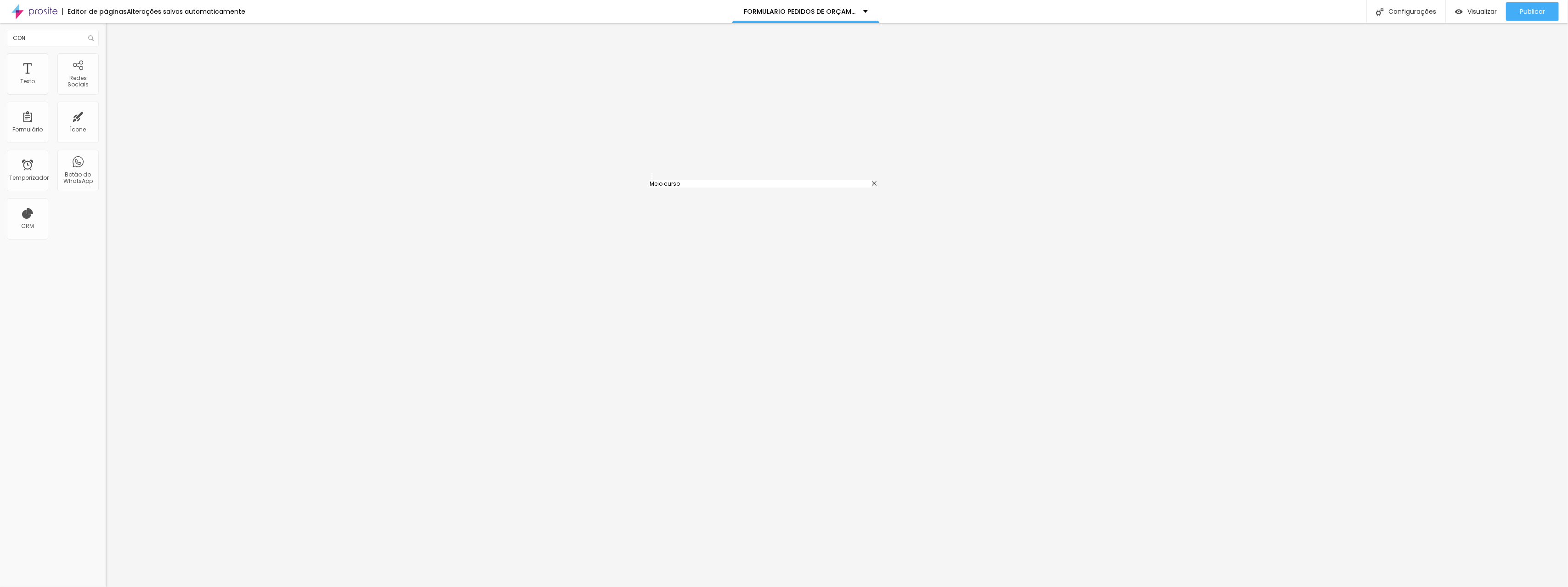
type input "Culto"
type input "Baile"
type input "180 Dias"
type input "365 Dias"
drag, startPoint x: 647, startPoint y: 304, endPoint x: 648, endPoint y: 199, distance: 105.0
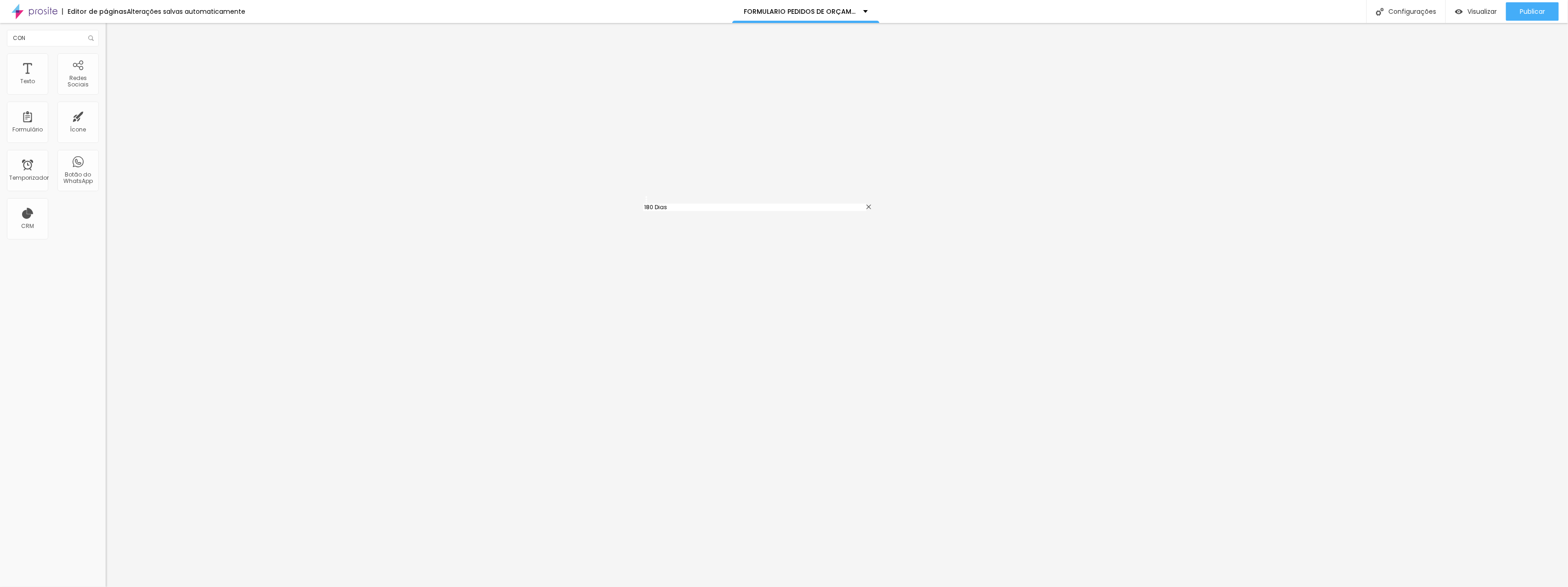
type input "180 Dias"
type input "Colação de grau"
type input "Aula da saudade"
type input "Festa fantasia"
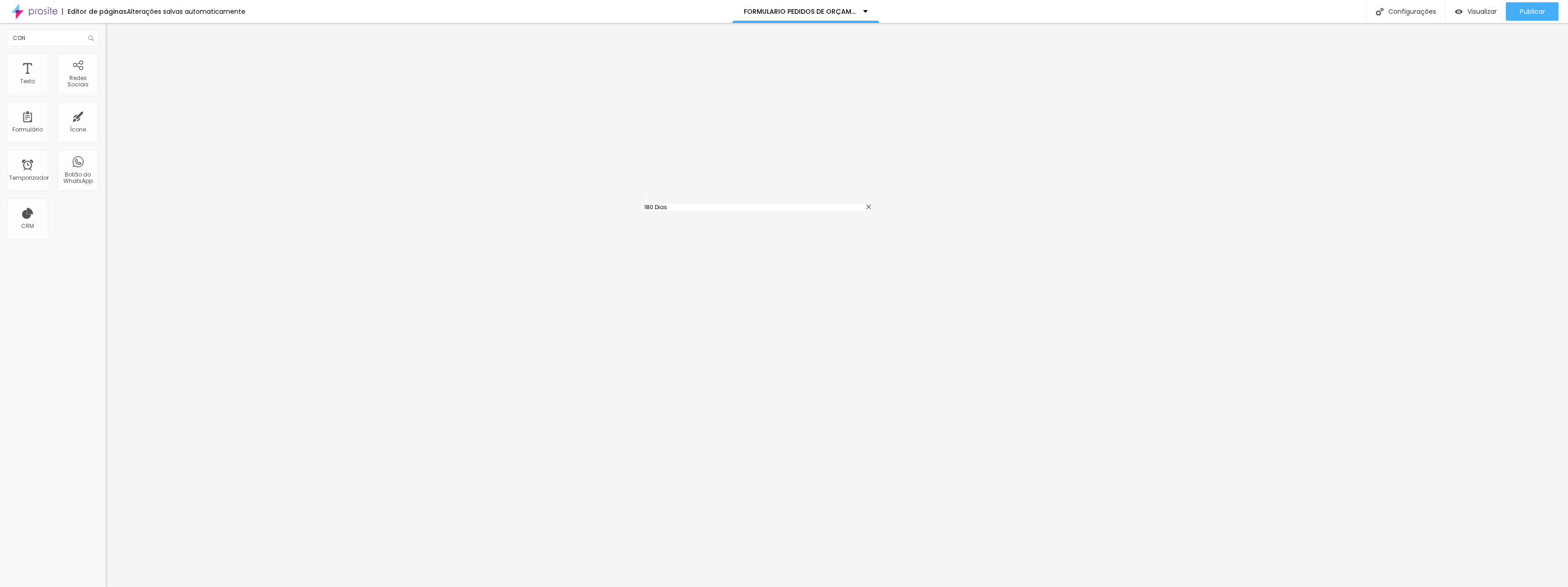
type input "Culto"
type input "Baile"
drag, startPoint x: 647, startPoint y: 329, endPoint x: 648, endPoint y: 206, distance: 123.0
type input "365 Dias"
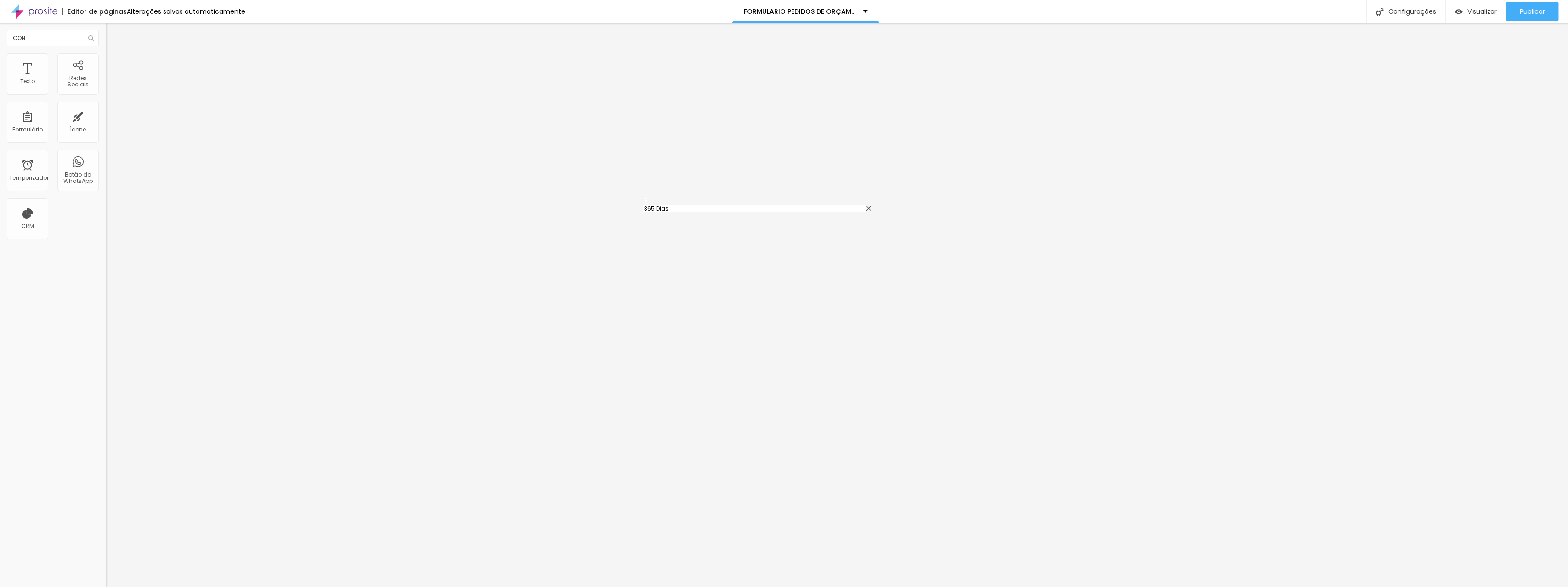
type input "180 Dias"
type input "Colação de grau"
type input "Aula da saudade"
type input "Festa fantasia"
type input "Culto"
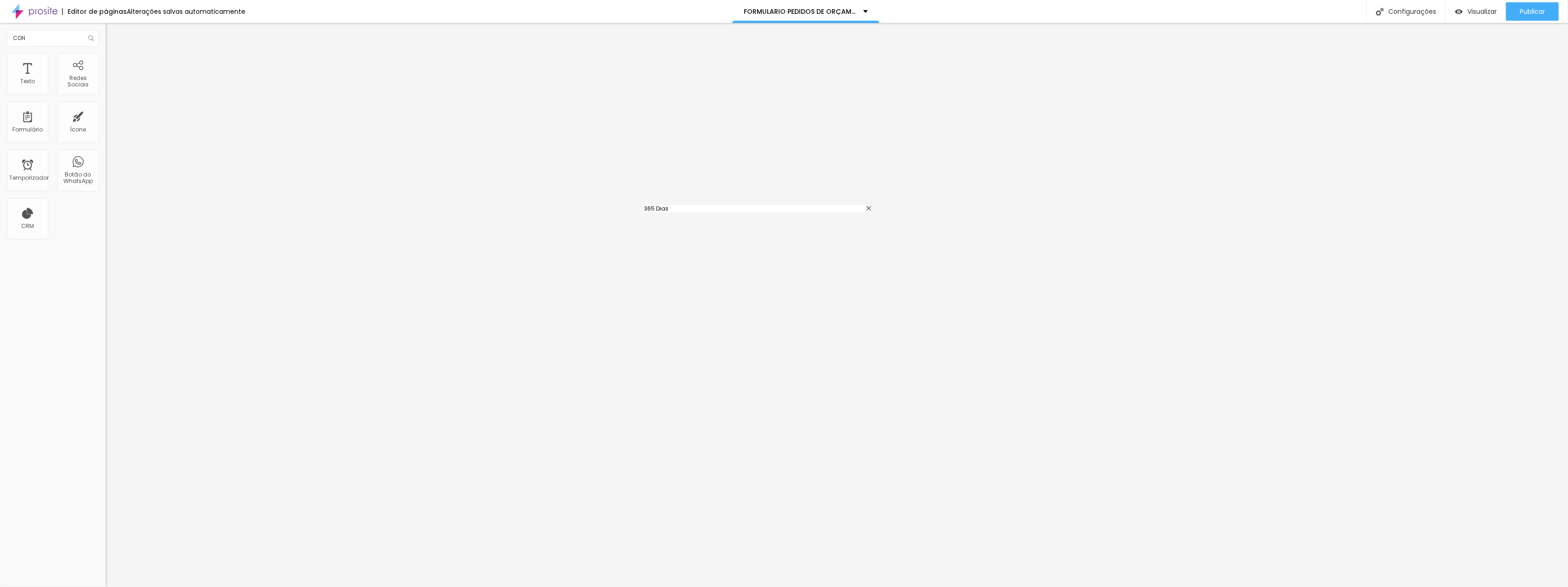
type input "Baile"
drag, startPoint x: 648, startPoint y: 206, endPoint x: 645, endPoint y: 229, distance: 23.2
type input "180 Dias"
type input "365 Dias"
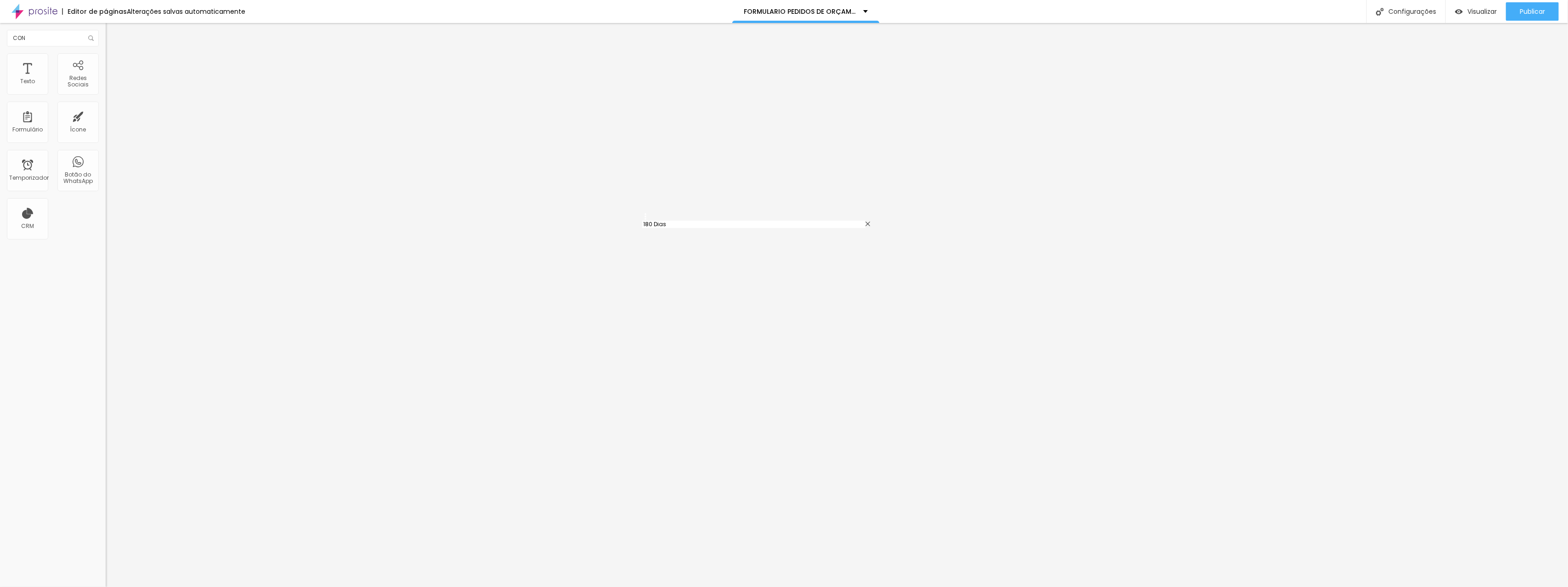
drag, startPoint x: 642, startPoint y: 204, endPoint x: 642, endPoint y: 225, distance: 21.0
type input "365 Dias"
type input "180 Dias"
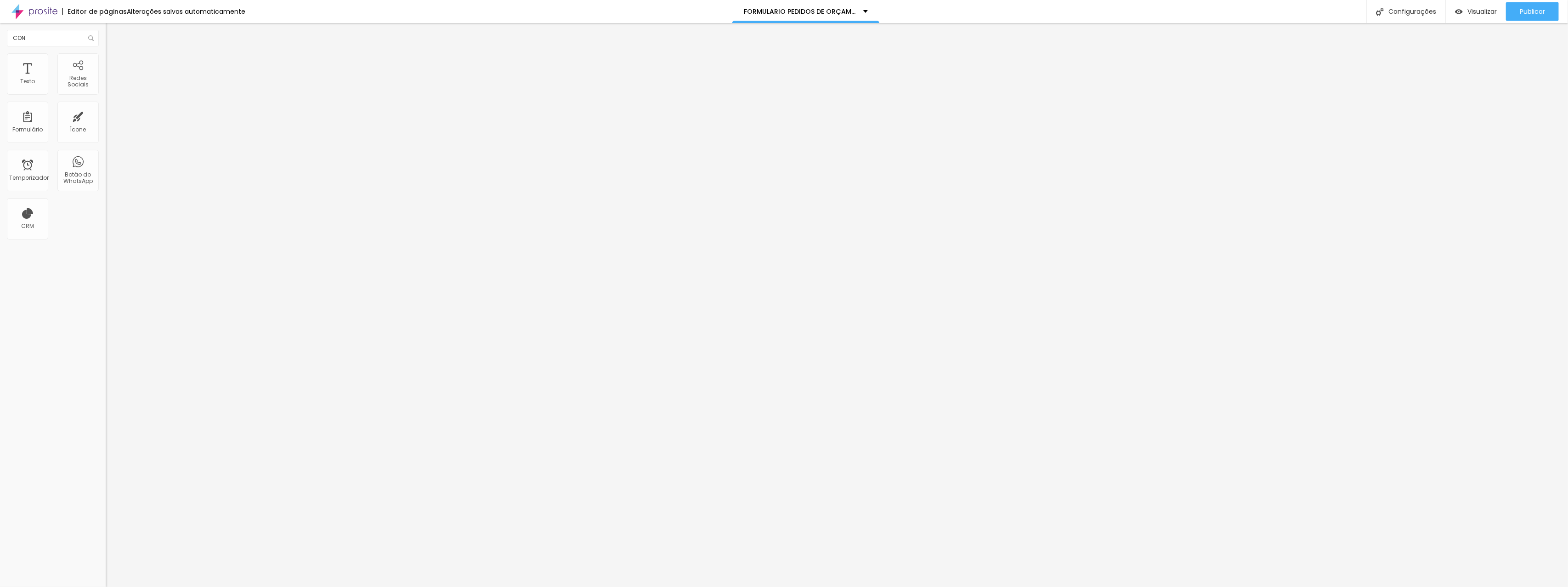
type input "Outros"
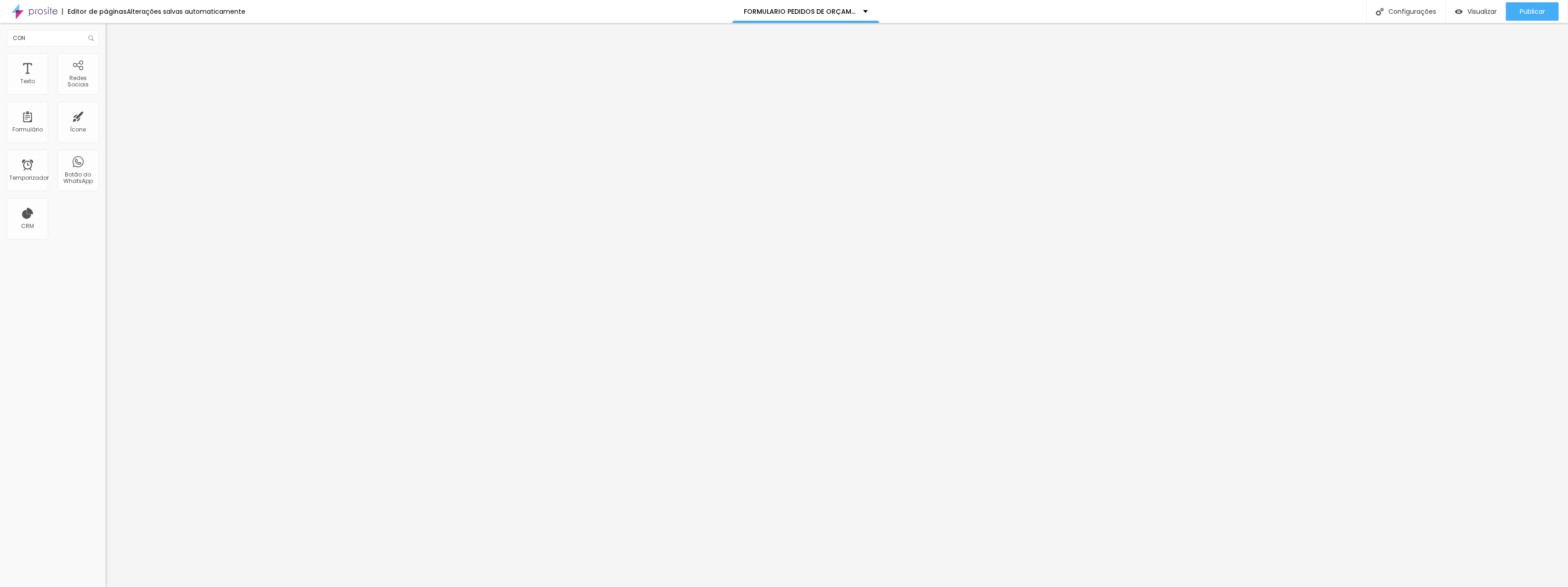
type input "Ano da formatura"
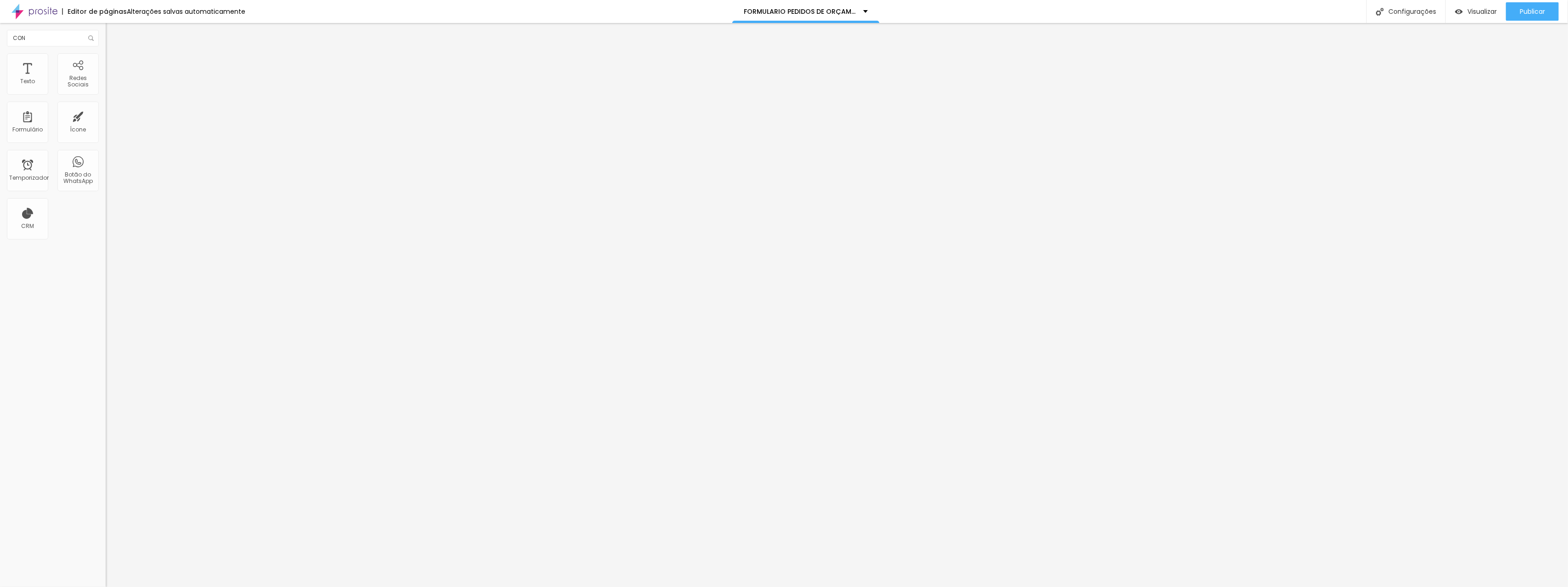
drag, startPoint x: 673, startPoint y: 313, endPoint x: 704, endPoint y: 320, distance: 31.8
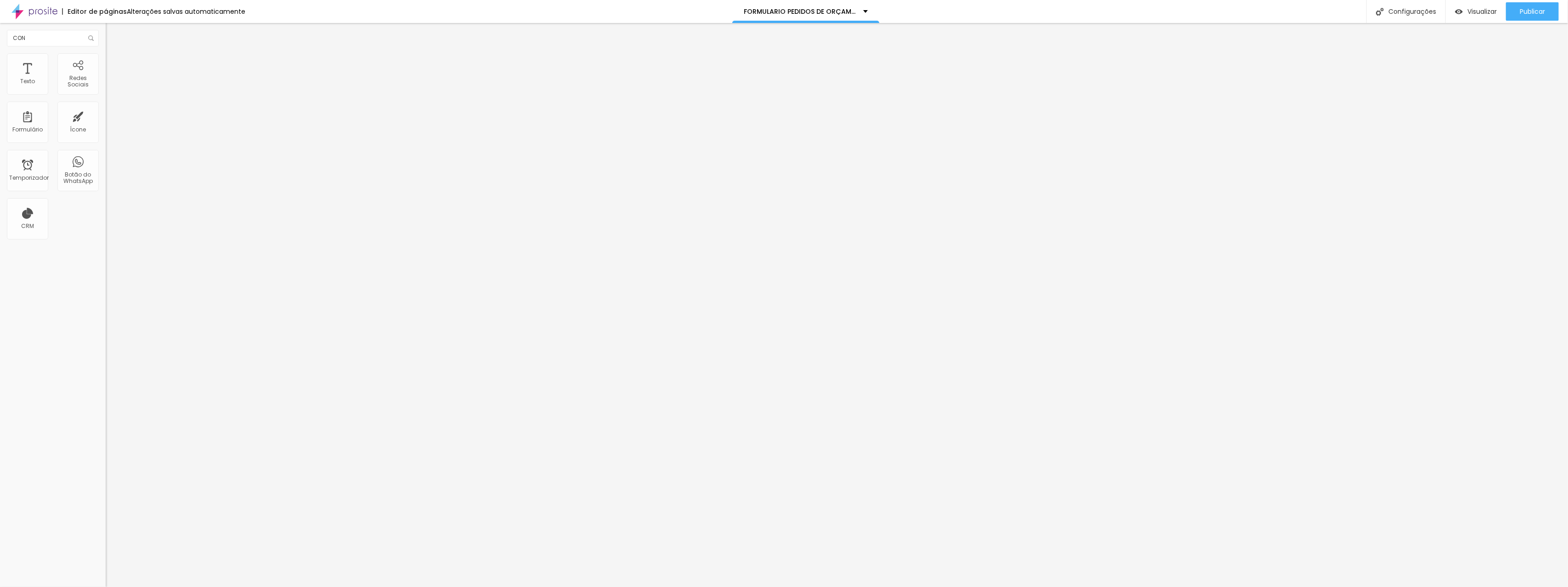
drag, startPoint x: 651, startPoint y: 237, endPoint x: 654, endPoint y: 255, distance: 18.2
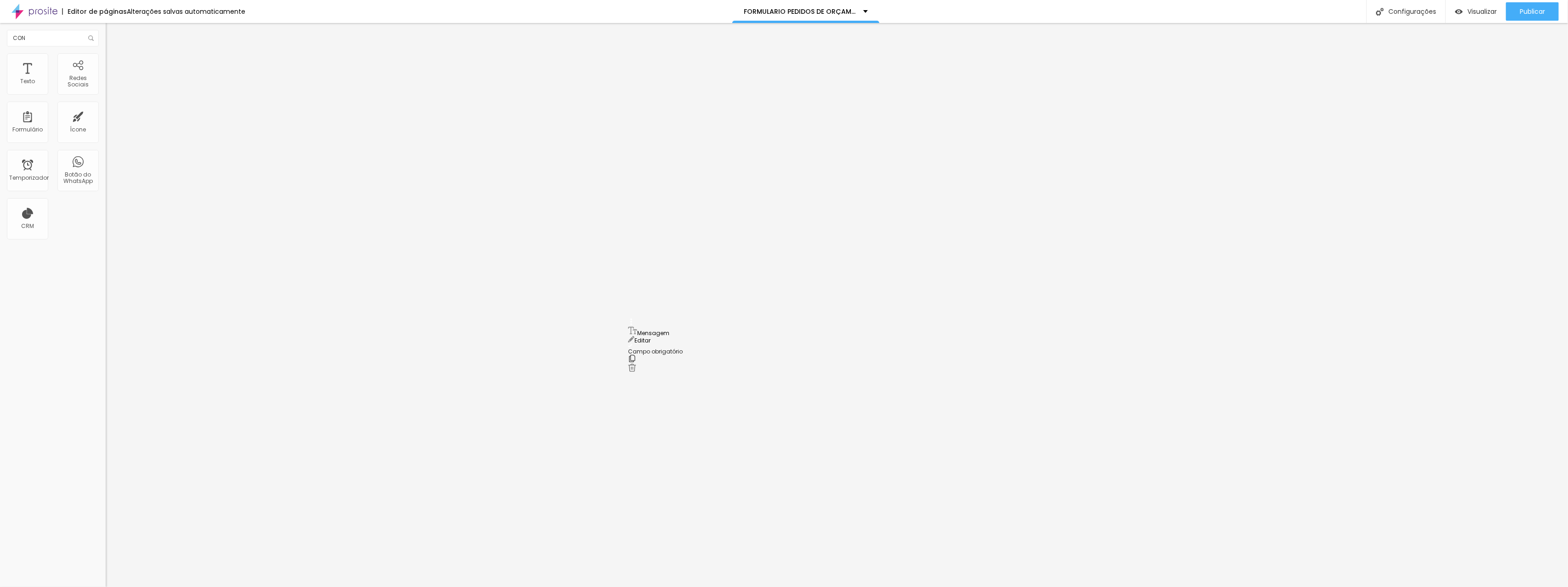
drag, startPoint x: 632, startPoint y: 242, endPoint x: 635, endPoint y: 331, distance: 89.1
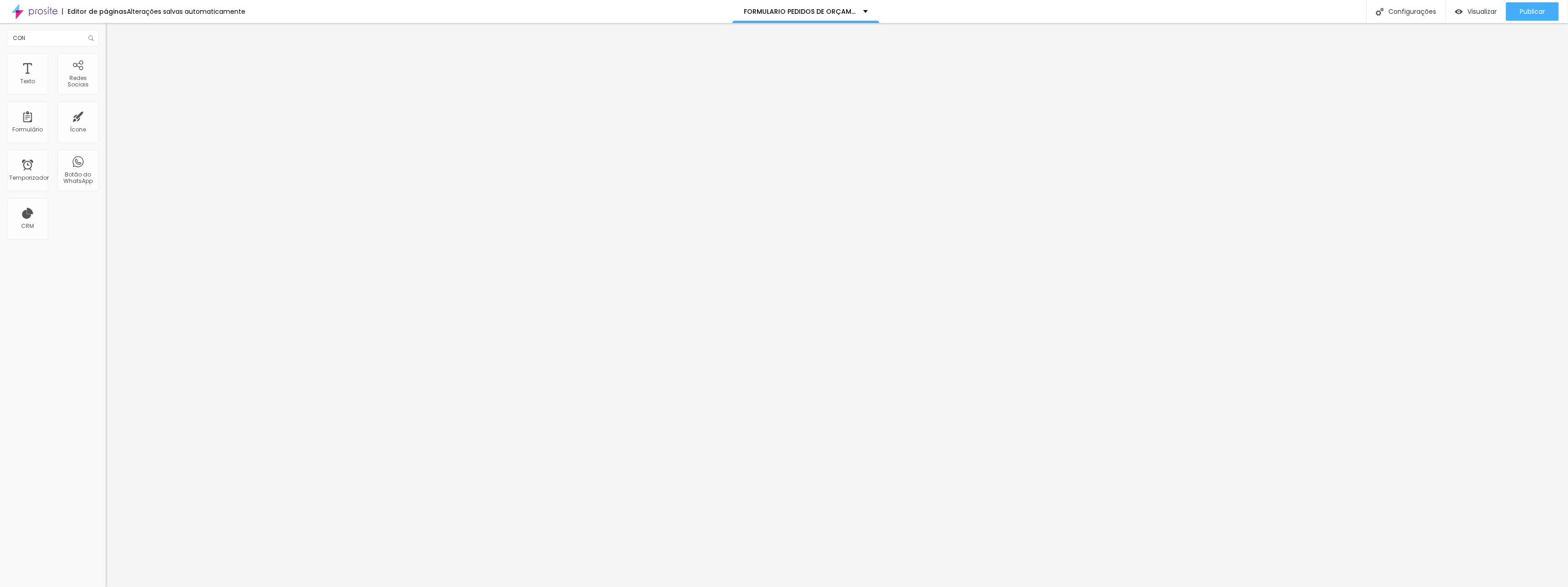
scroll to position [349, 0]
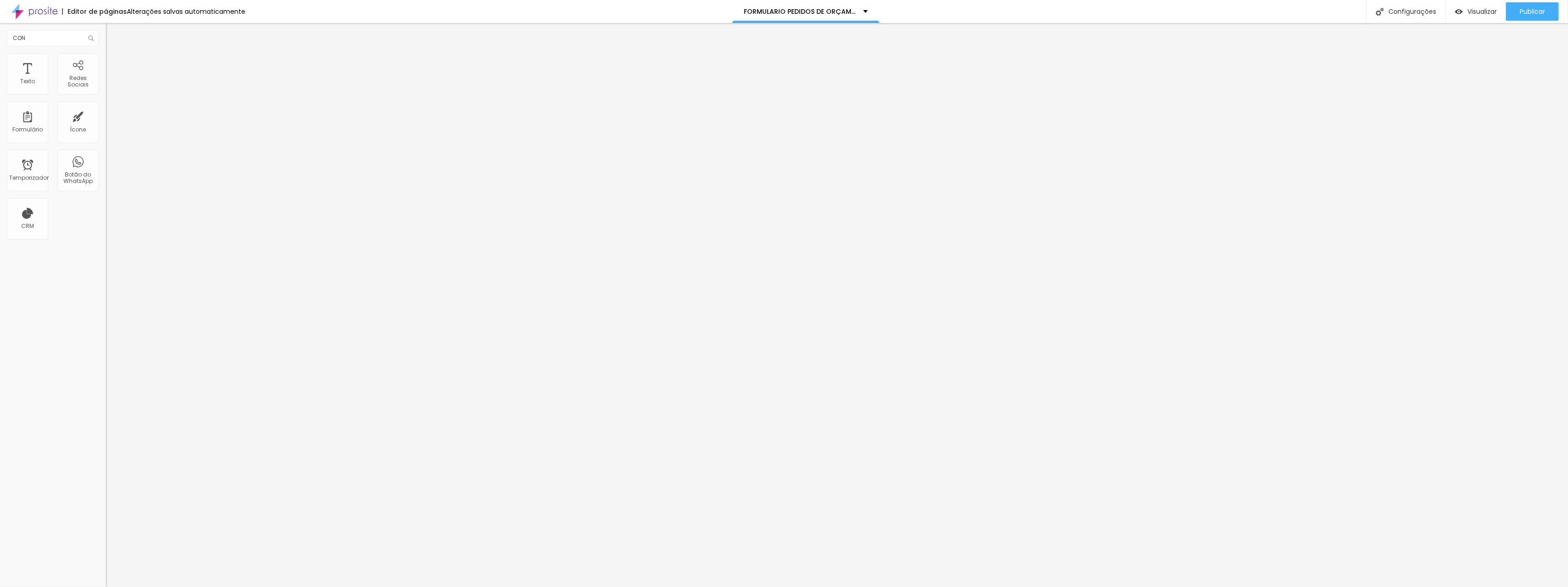
drag, startPoint x: 682, startPoint y: 317, endPoint x: 627, endPoint y: 308, distance: 55.7
type input "Telefone"
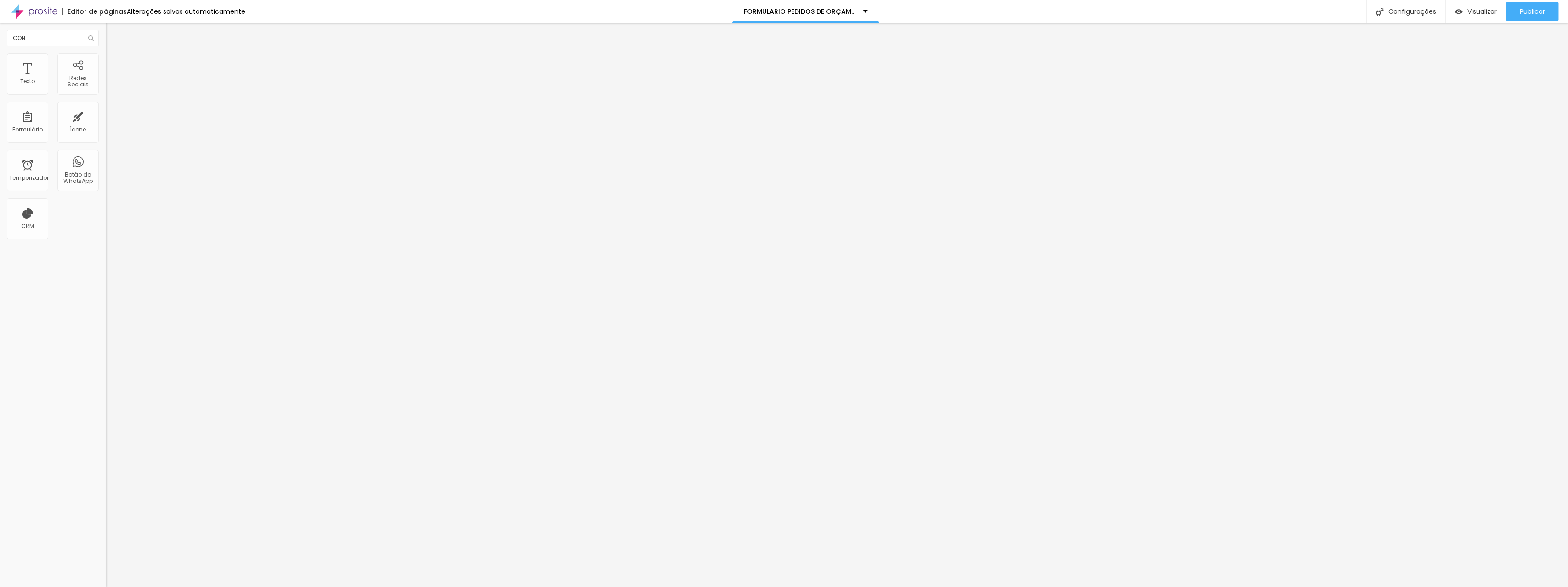
drag, startPoint x: 631, startPoint y: 273, endPoint x: 631, endPoint y: 268, distance: 5.0
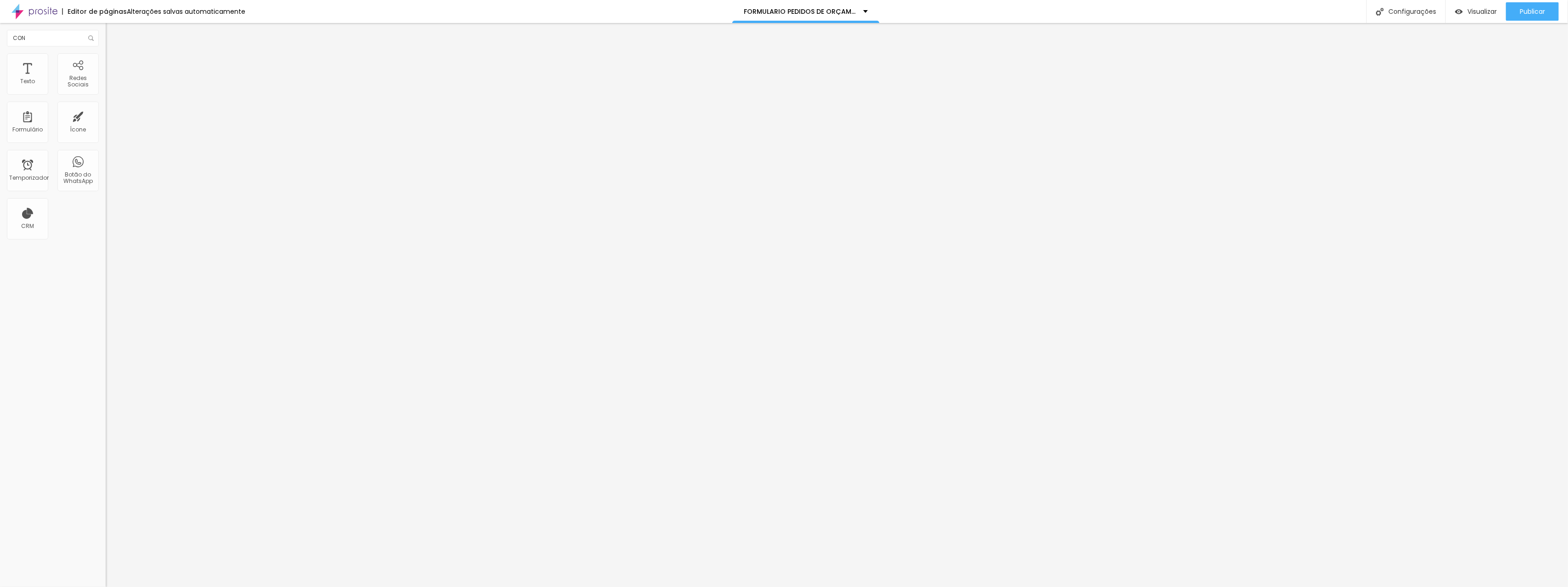
type input "DDD+TEL"
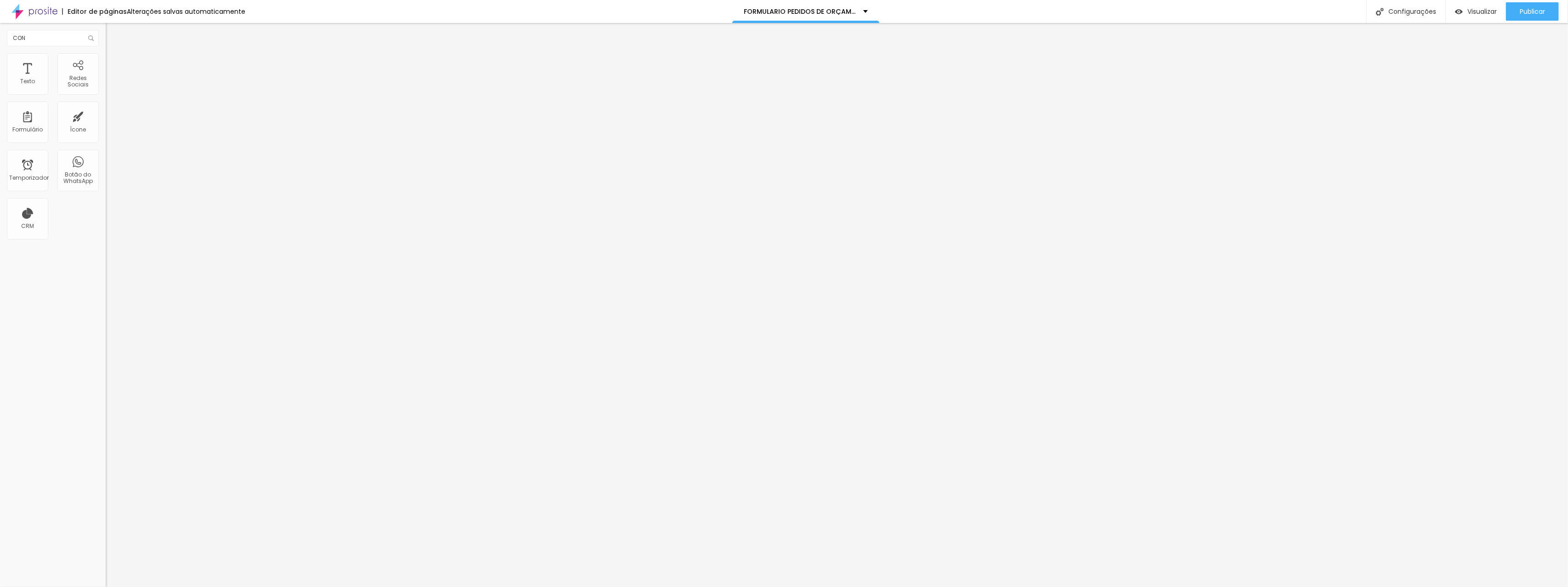
type input "Em que ano a sua turma se forma?"
click at [114, 63] on font "Estilo" at bounding box center [121, 59] width 15 height 8
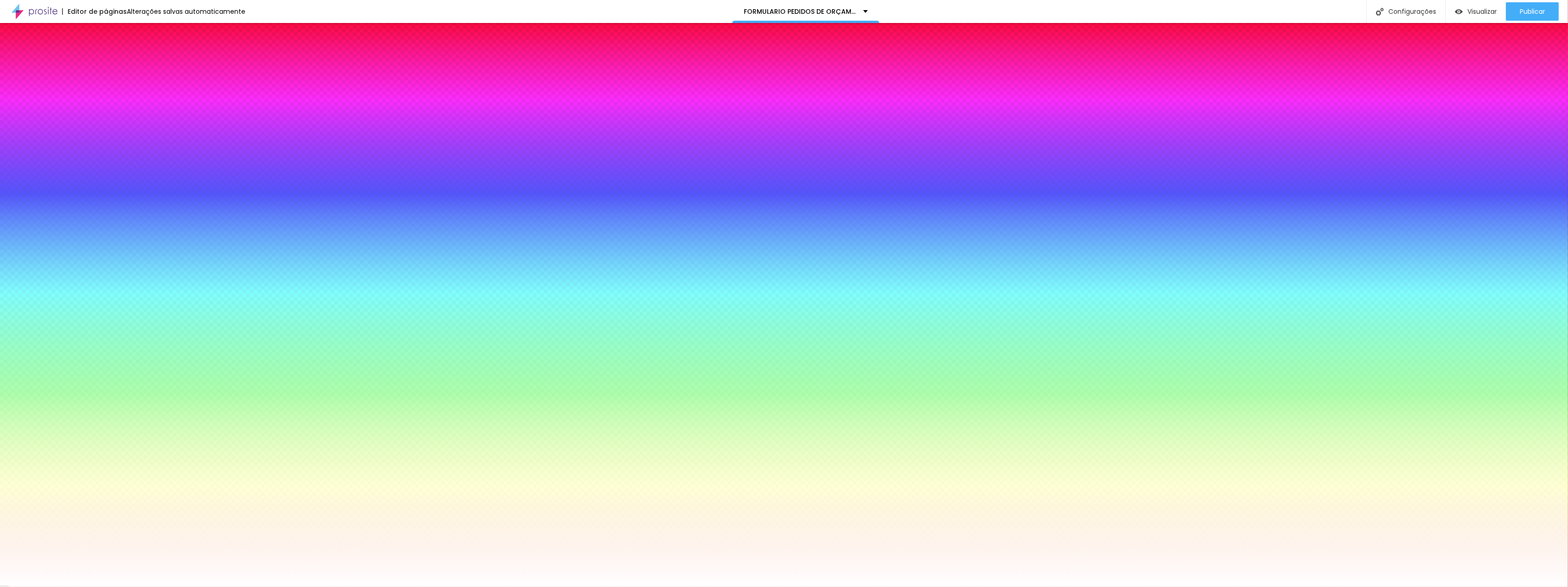
click at [105, 62] on li "Avançado" at bounding box center [158, 67] width 105 height 9
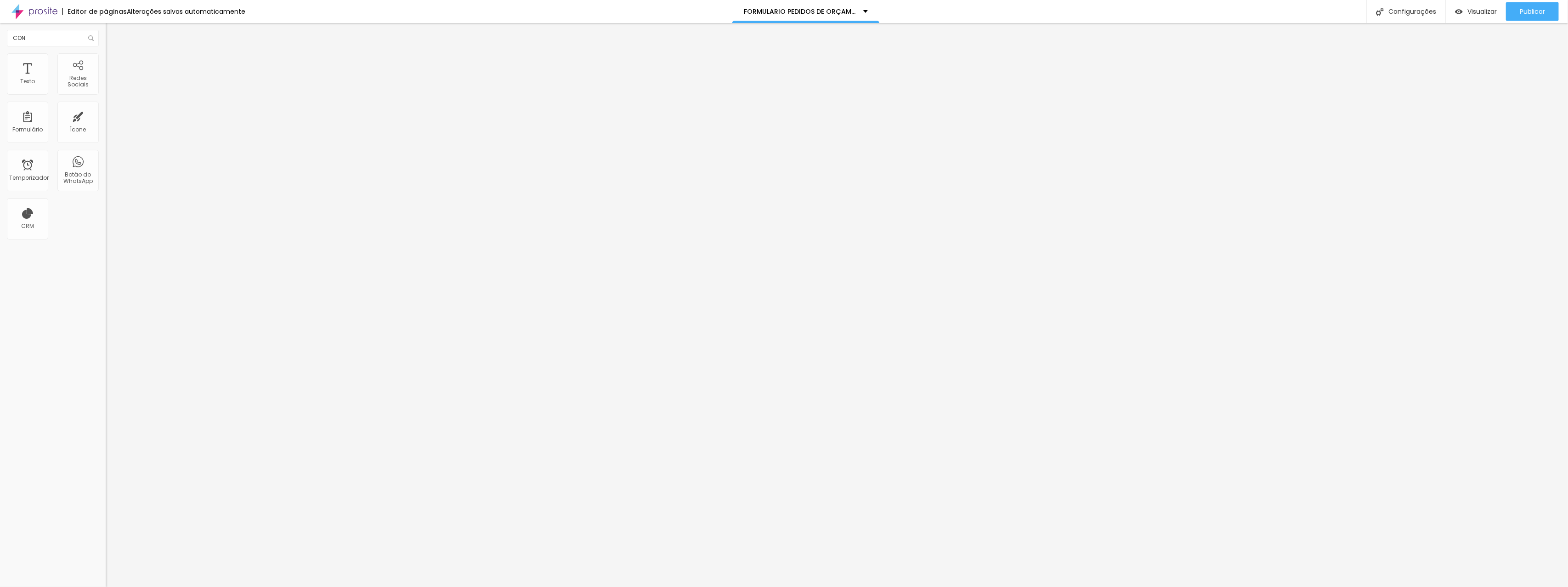
click at [105, 61] on li "Estilo" at bounding box center [158, 58] width 105 height 9
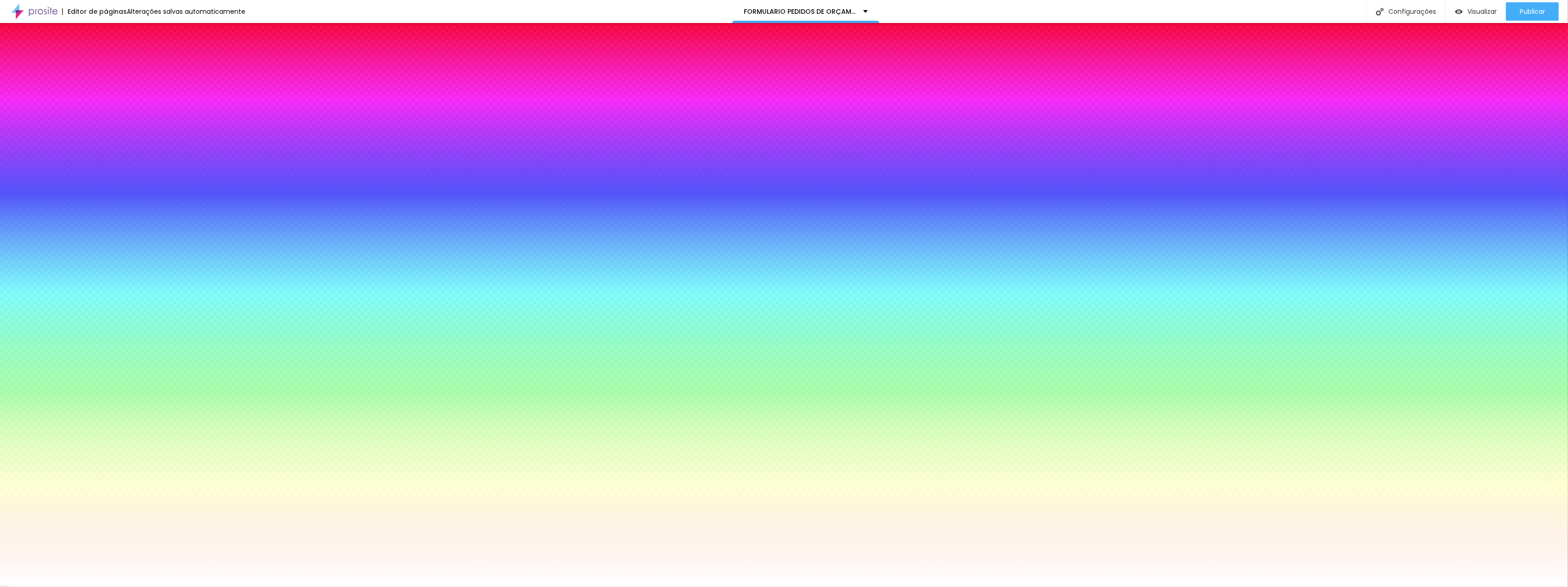
click at [105, 181] on div at bounding box center [158, 181] width 105 height 0
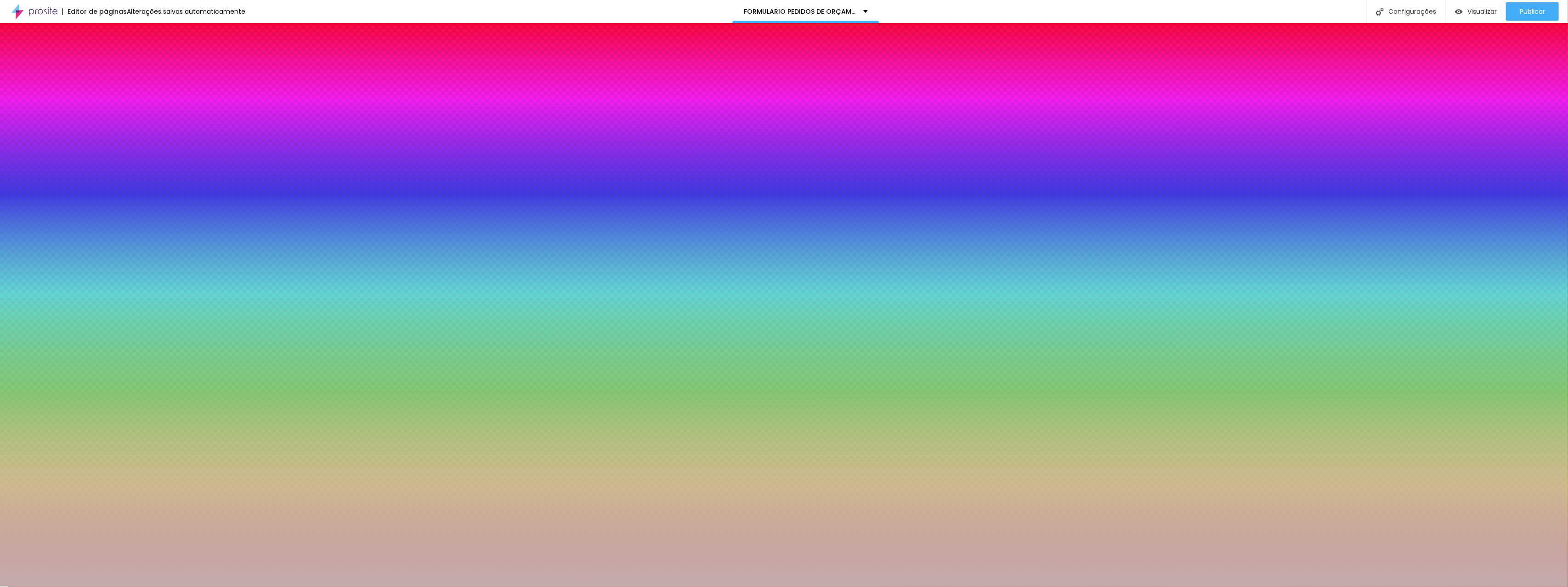
type input "#FFFFFF"
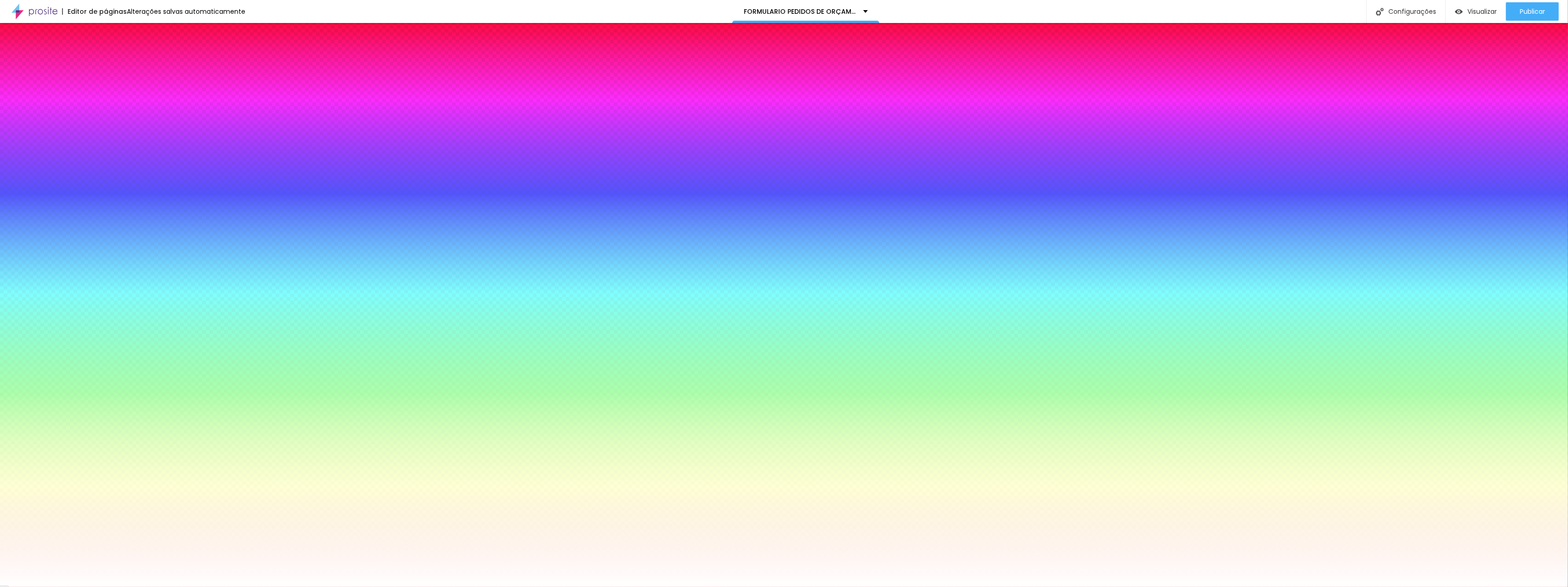
drag, startPoint x: 22, startPoint y: 222, endPoint x: 11, endPoint y: 195, distance: 29.2
click at [105, 190] on div "Cor de fundo Voltar ao padrão #FFFFFF" at bounding box center [158, 177] width 105 height 25
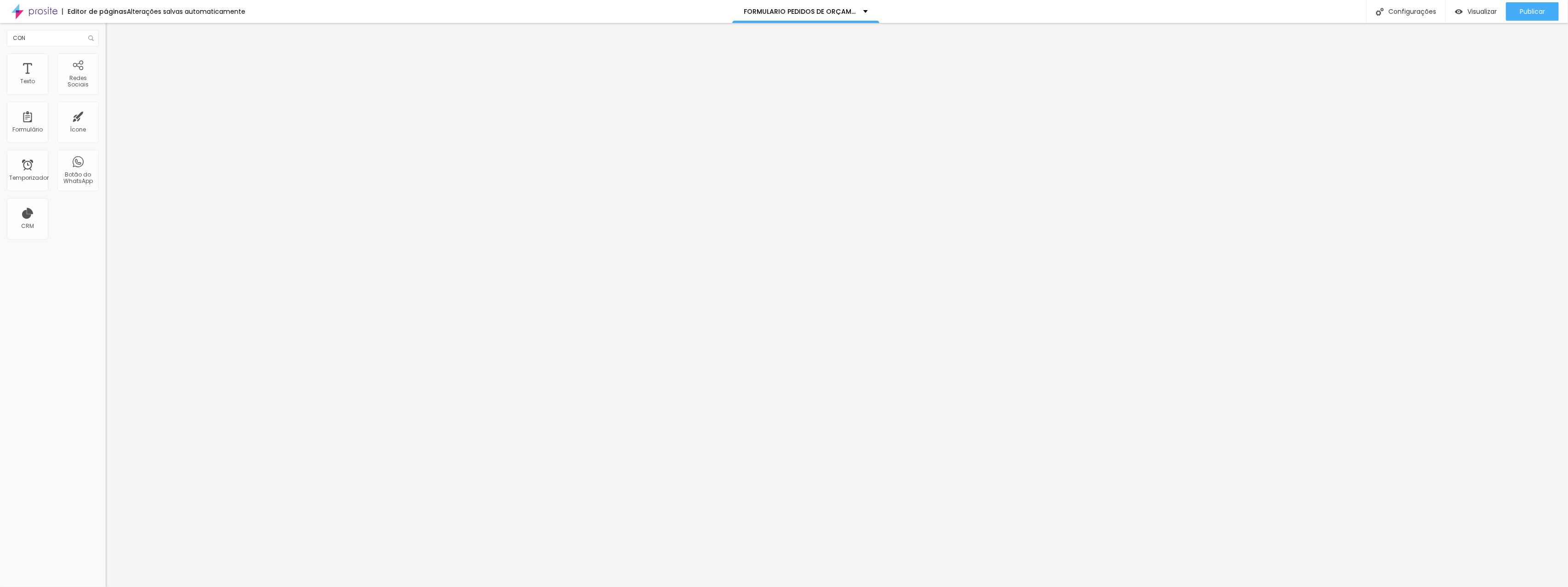
click at [105, 58] on li "Estilo" at bounding box center [158, 58] width 105 height 9
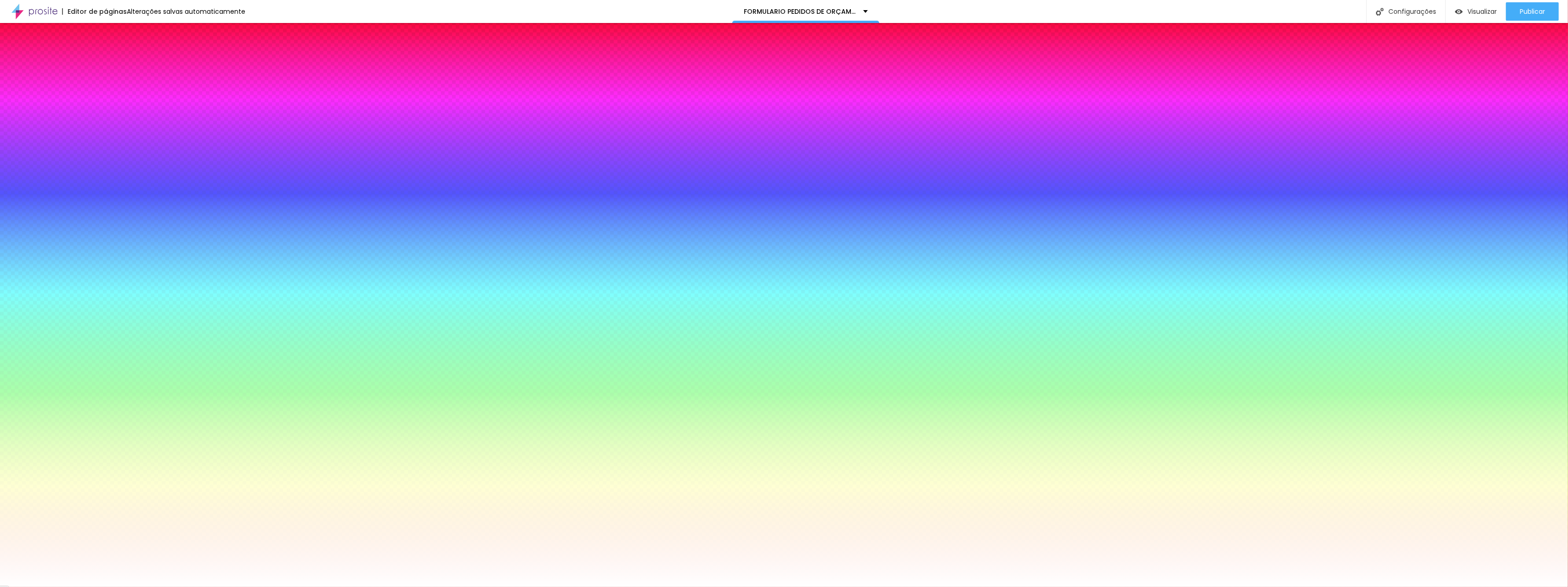
click at [105, 181] on div at bounding box center [158, 181] width 105 height 0
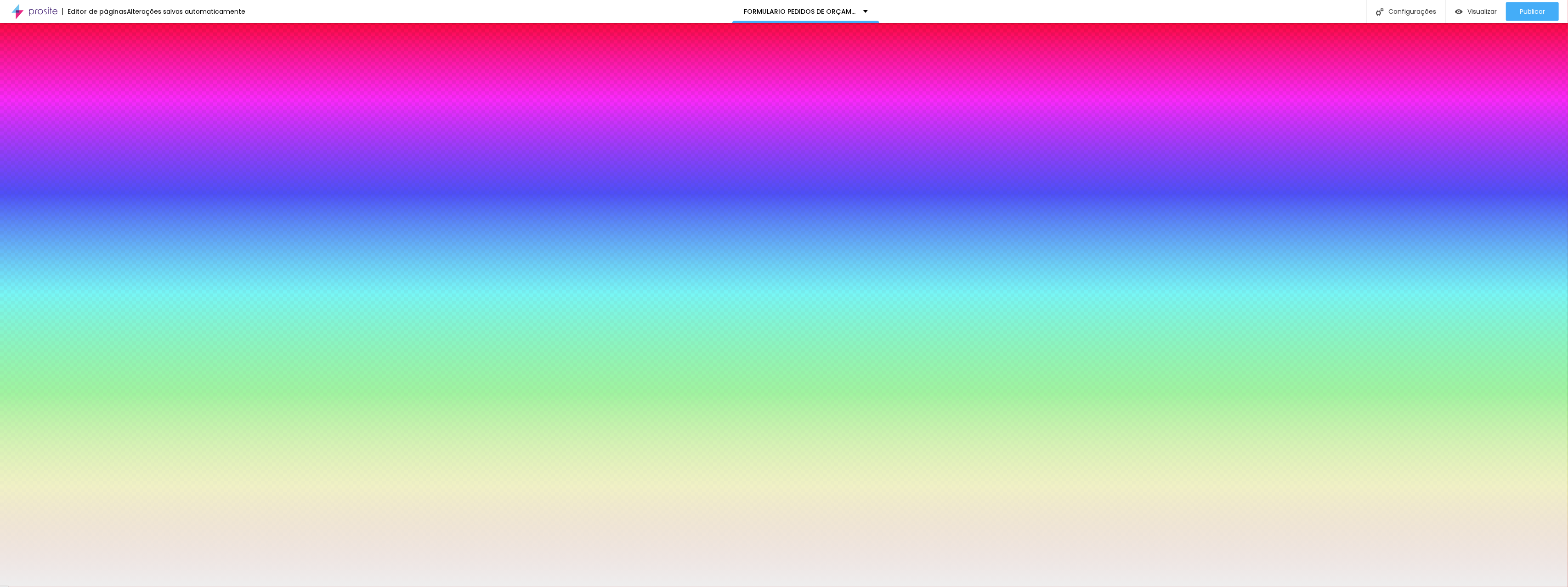
type input "#EFEFEF"
drag, startPoint x: 18, startPoint y: 226, endPoint x: 13, endPoint y: 212, distance: 14.9
click at [105, 190] on div at bounding box center [158, 190] width 105 height 0
click at [114, 65] on font "Avançado" at bounding box center [128, 68] width 30 height 8
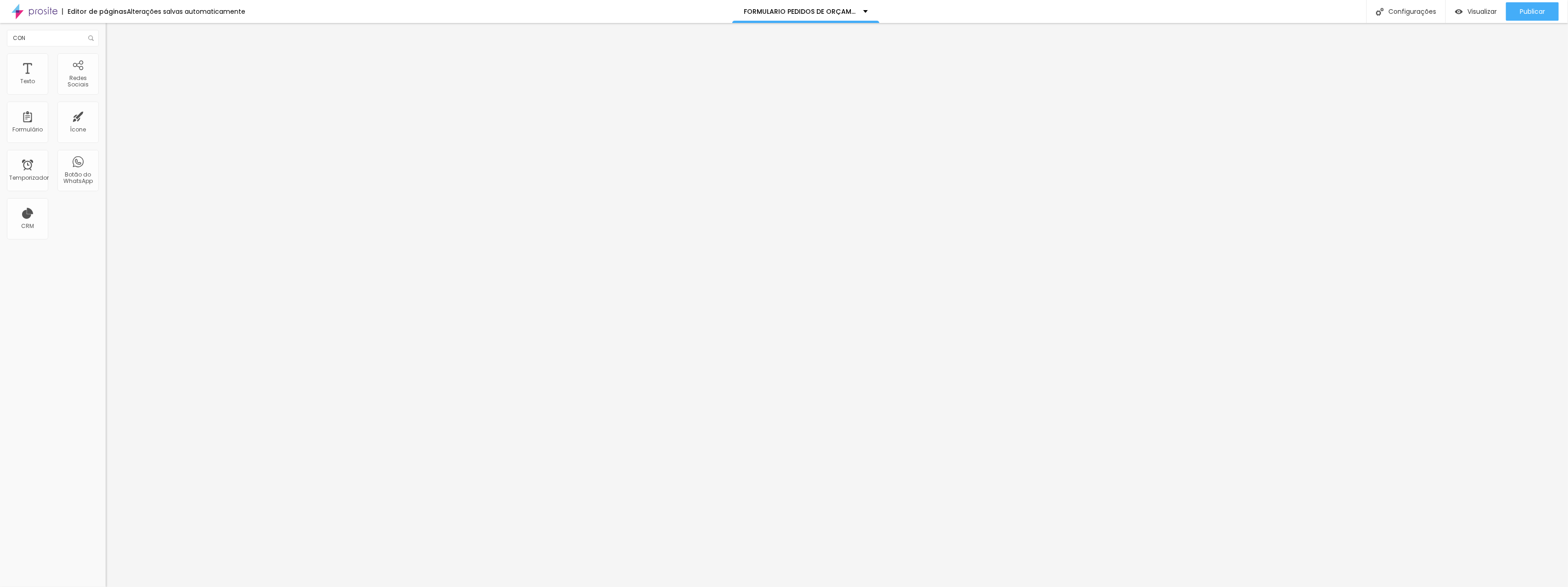
click at [114, 62] on font "Estilo" at bounding box center [121, 59] width 15 height 8
click at [105, 65] on ul "Conteúdo Estilo Avançado" at bounding box center [158, 58] width 105 height 28
click at [114, 63] on font "Estilo" at bounding box center [121, 59] width 15 height 8
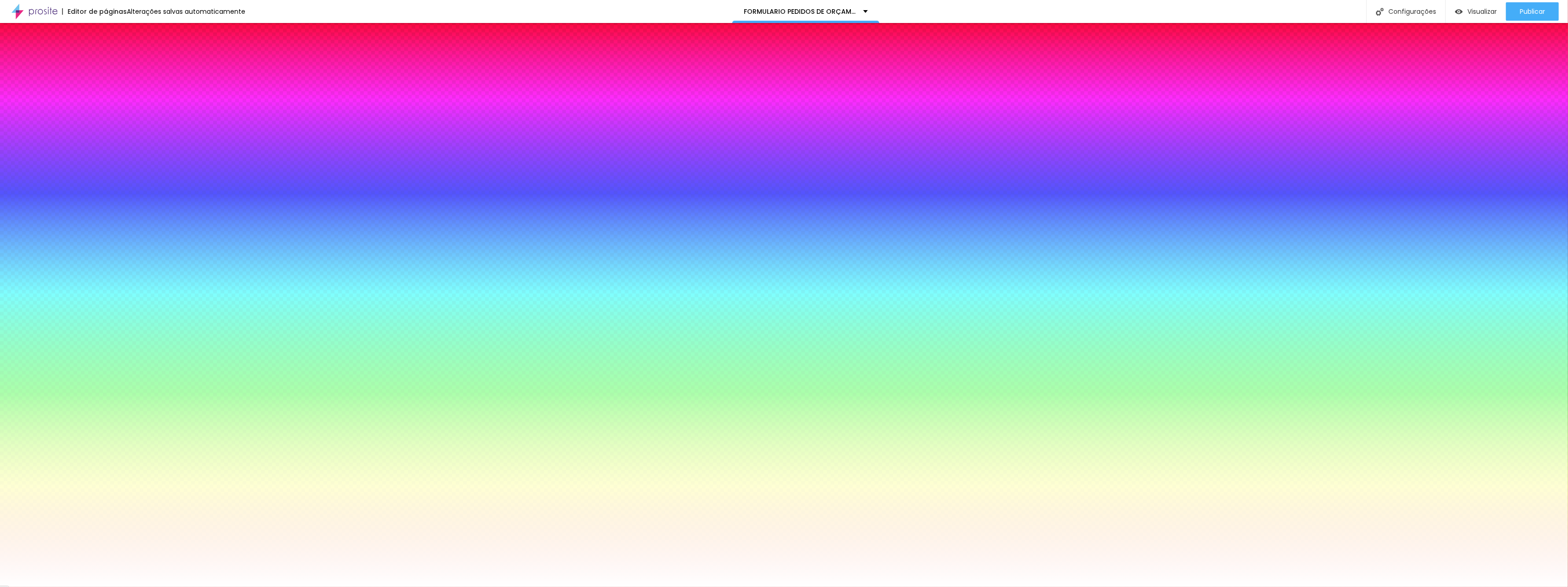
click at [105, 125] on div at bounding box center [158, 125] width 105 height 0
drag, startPoint x: 12, startPoint y: 191, endPoint x: 25, endPoint y: 194, distance: 13.3
click at [105, 134] on div at bounding box center [158, 134] width 105 height 0
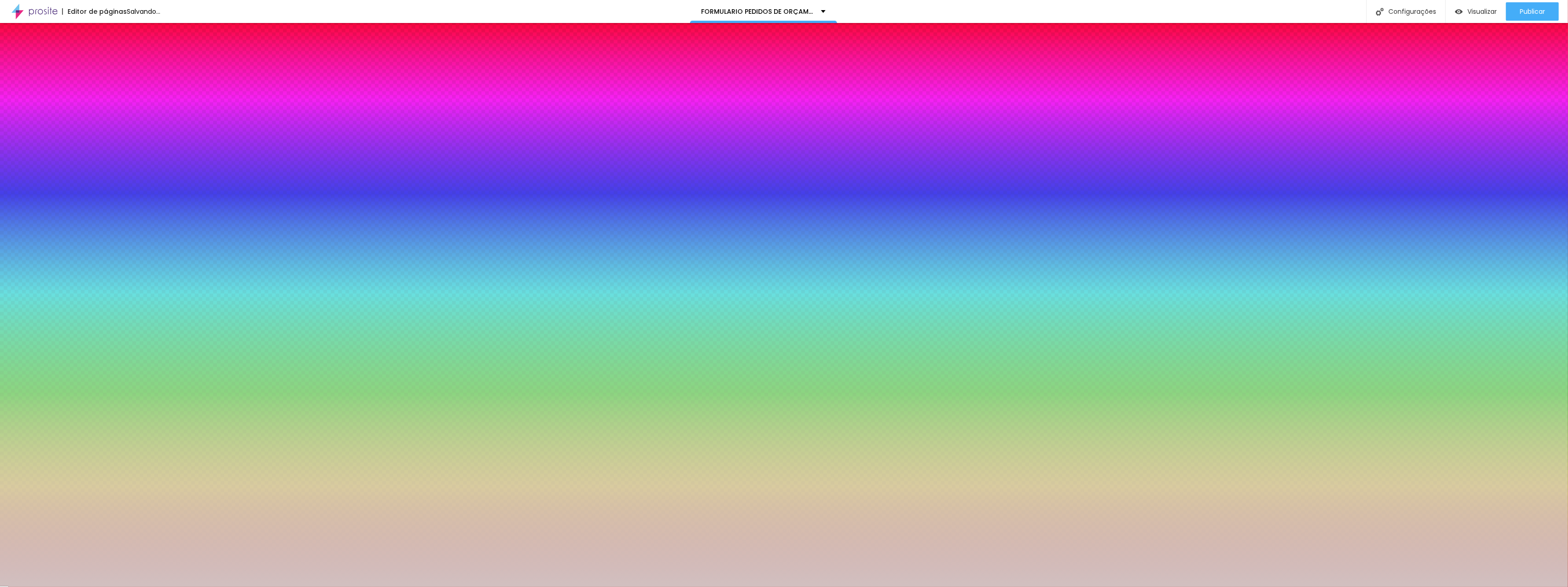
click at [105, 191] on div "Imagem de fundo Adicionar imagem Efeito da Imagem Nenhum Nenhum Parallax Cor de…" at bounding box center [158, 131] width 105 height 119
click at [105, 134] on input "#D1C1C1" at bounding box center [160, 129] width 110 height 9
click at [105, 125] on div at bounding box center [158, 125] width 105 height 0
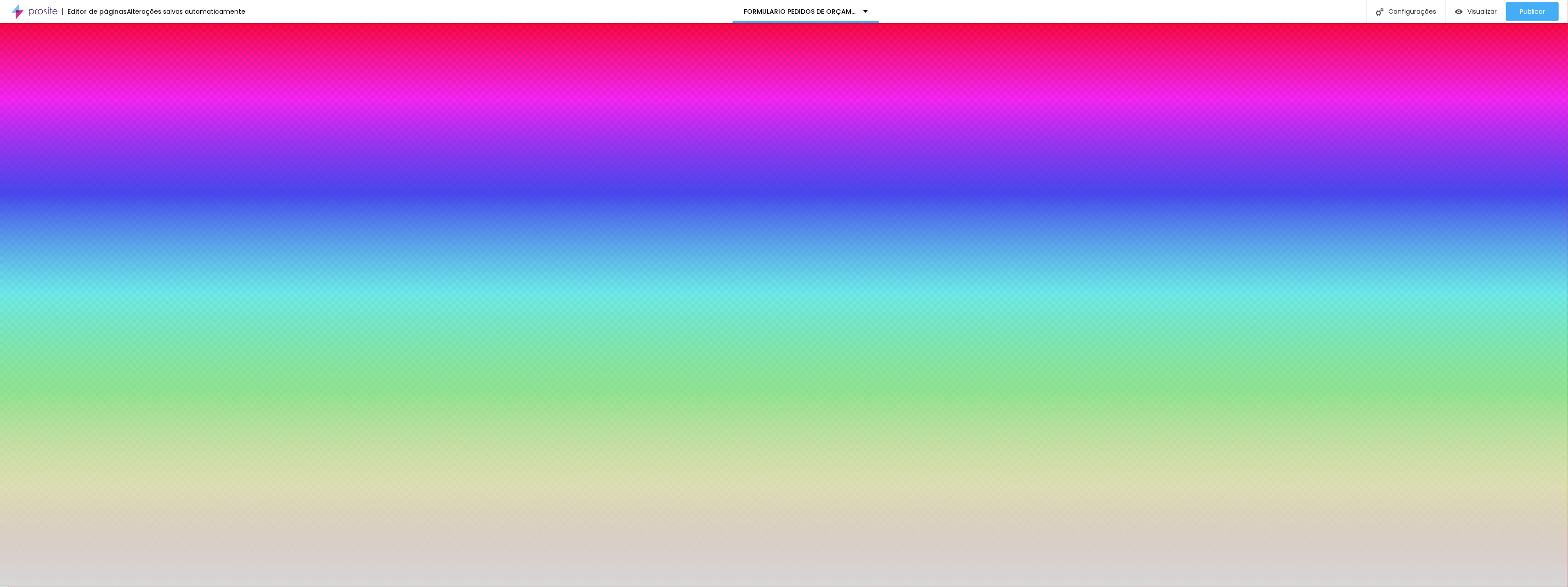
type input "#D7D7D7"
drag, startPoint x: 39, startPoint y: 195, endPoint x: 9, endPoint y: 189, distance: 30.6
click at [105, 189] on div "Imagem de fundo Adicionar imagem Efeito da Imagem Nenhum Nenhum Paralaxe Cor de…" at bounding box center [158, 131] width 105 height 119
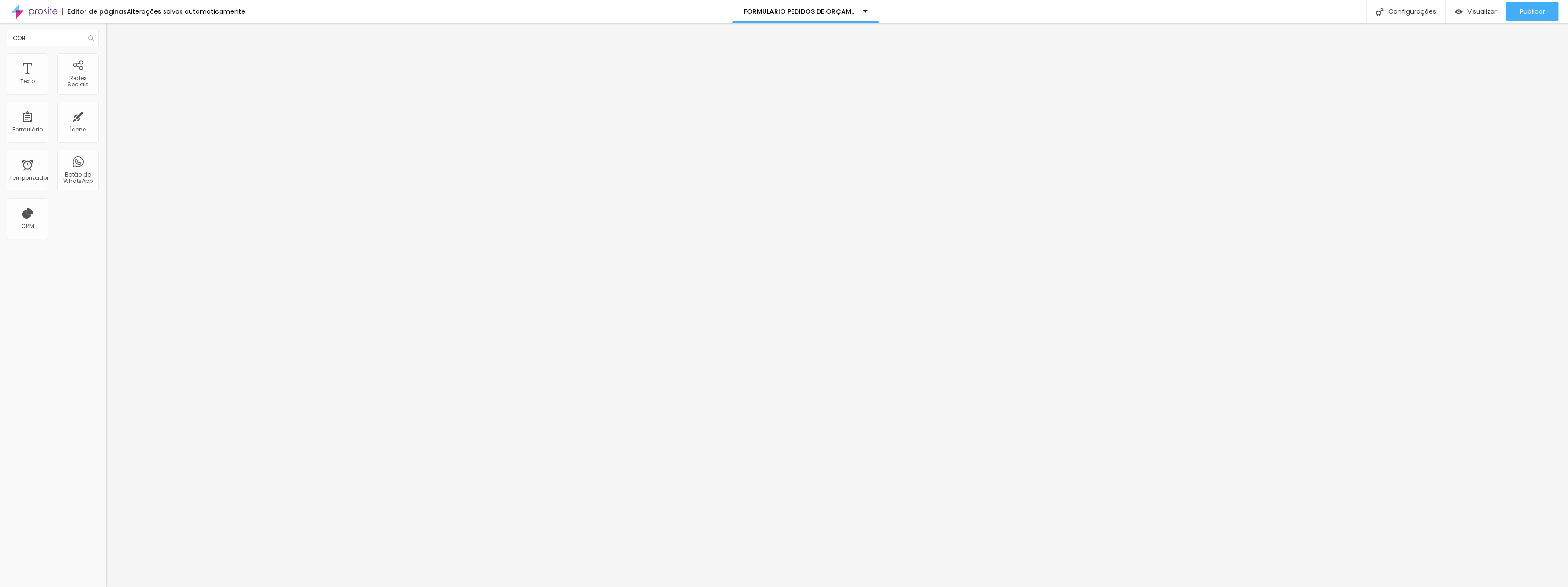
click at [114, 63] on font "Estilo" at bounding box center [121, 59] width 15 height 8
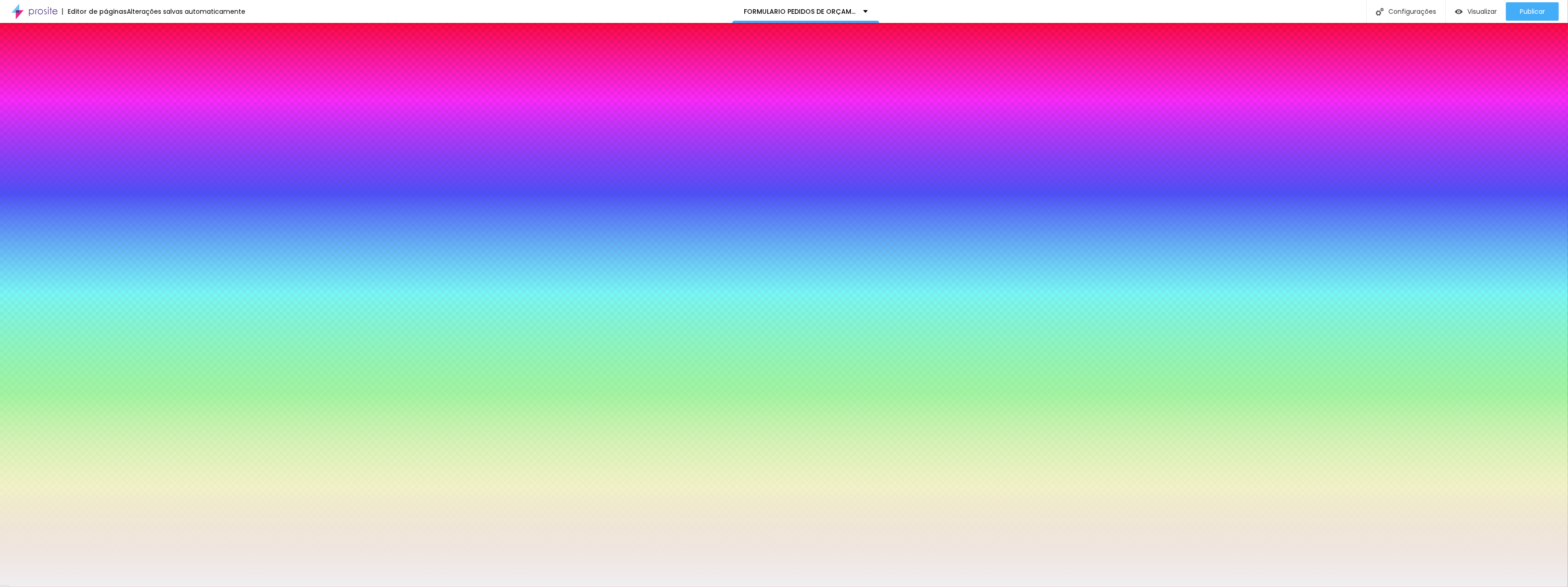
click at [109, 238] on icon "button" at bounding box center [112, 235] width 5 height 5
type input "3"
type input "2"
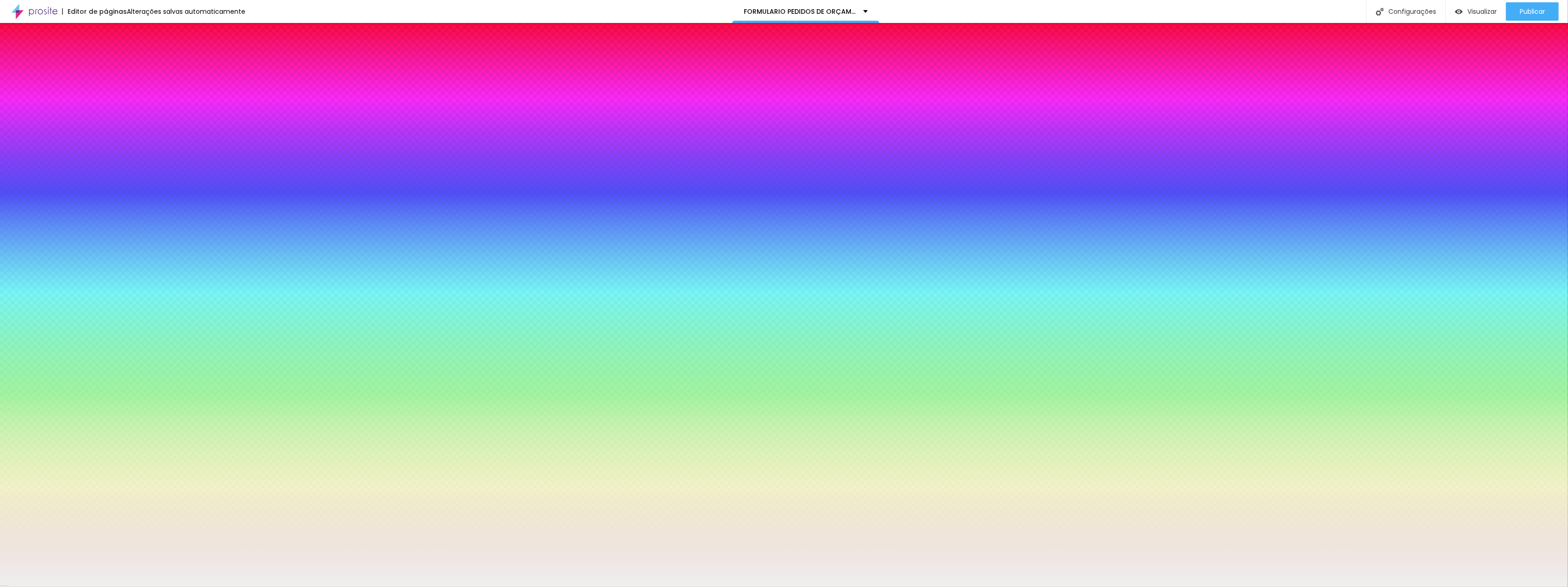
type input "1"
type input "0"
type input "1"
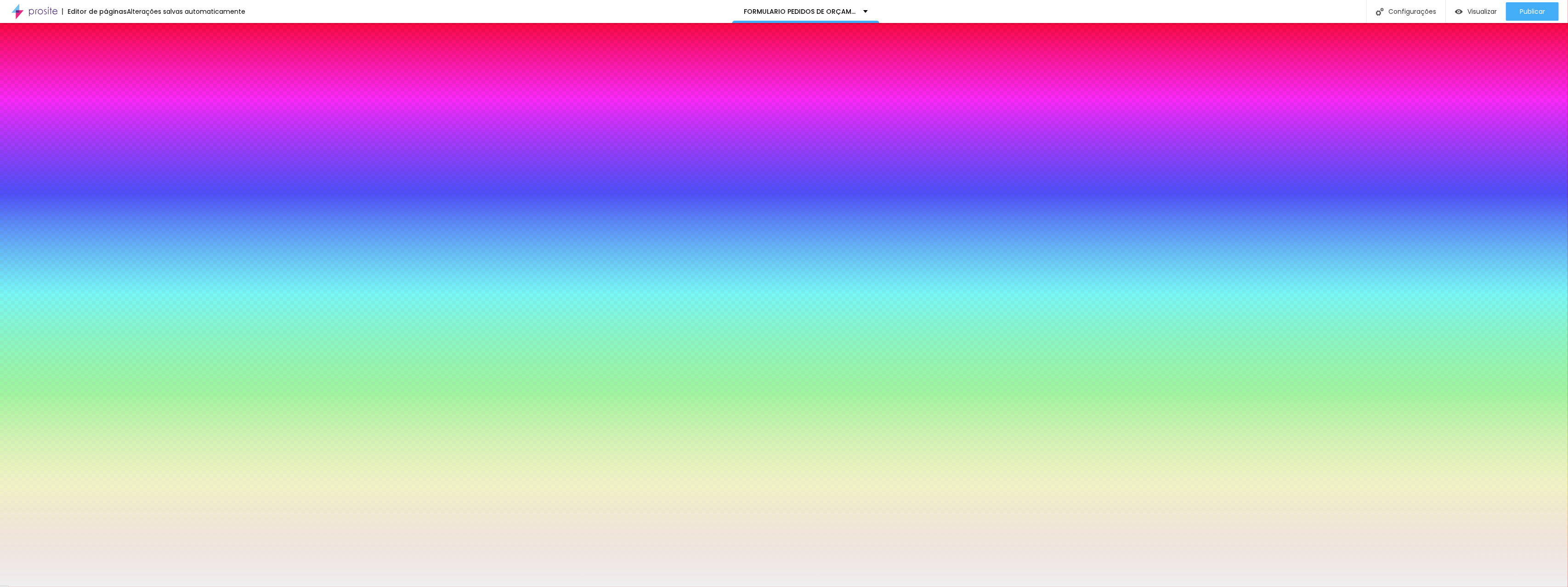
type input "1"
type input "2"
drag, startPoint x: 143, startPoint y: 299, endPoint x: 135, endPoint y: 295, distance: 8.9
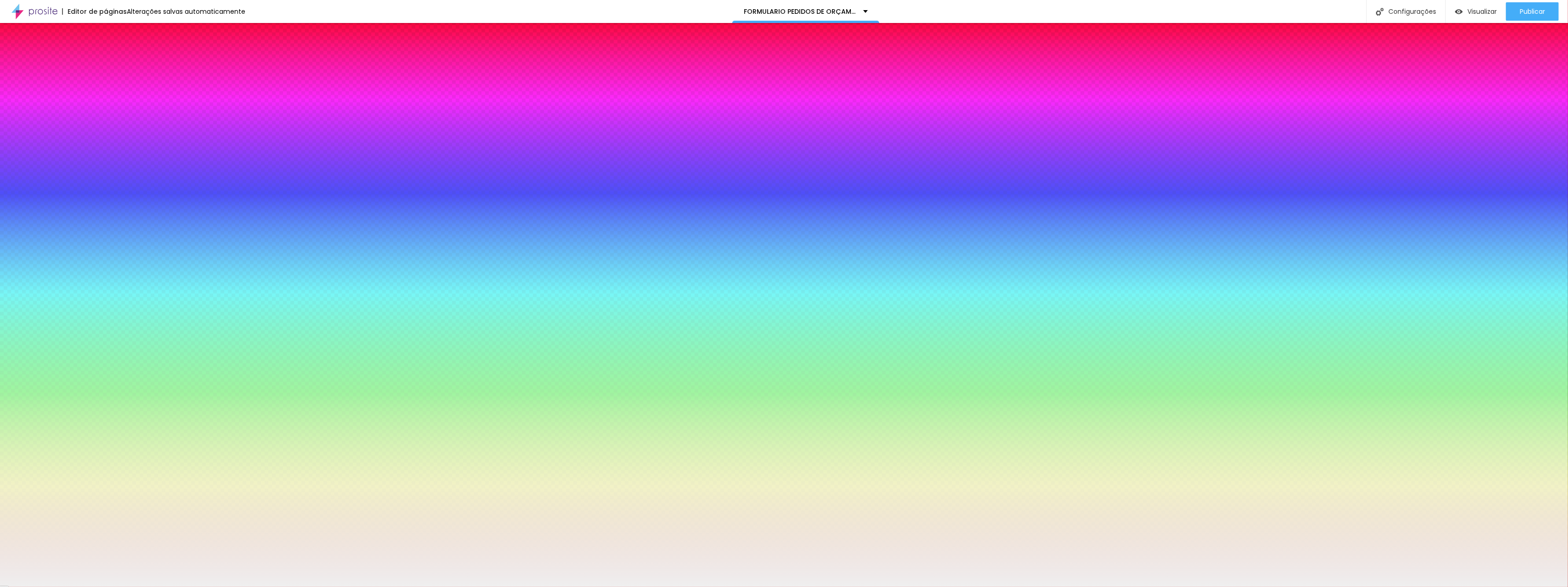
click at [94, 586] on div at bounding box center [784, 587] width 1568 height 0
click at [109, 125] on icon "button" at bounding box center [112, 122] width 5 height 5
type input "1"
type input "2"
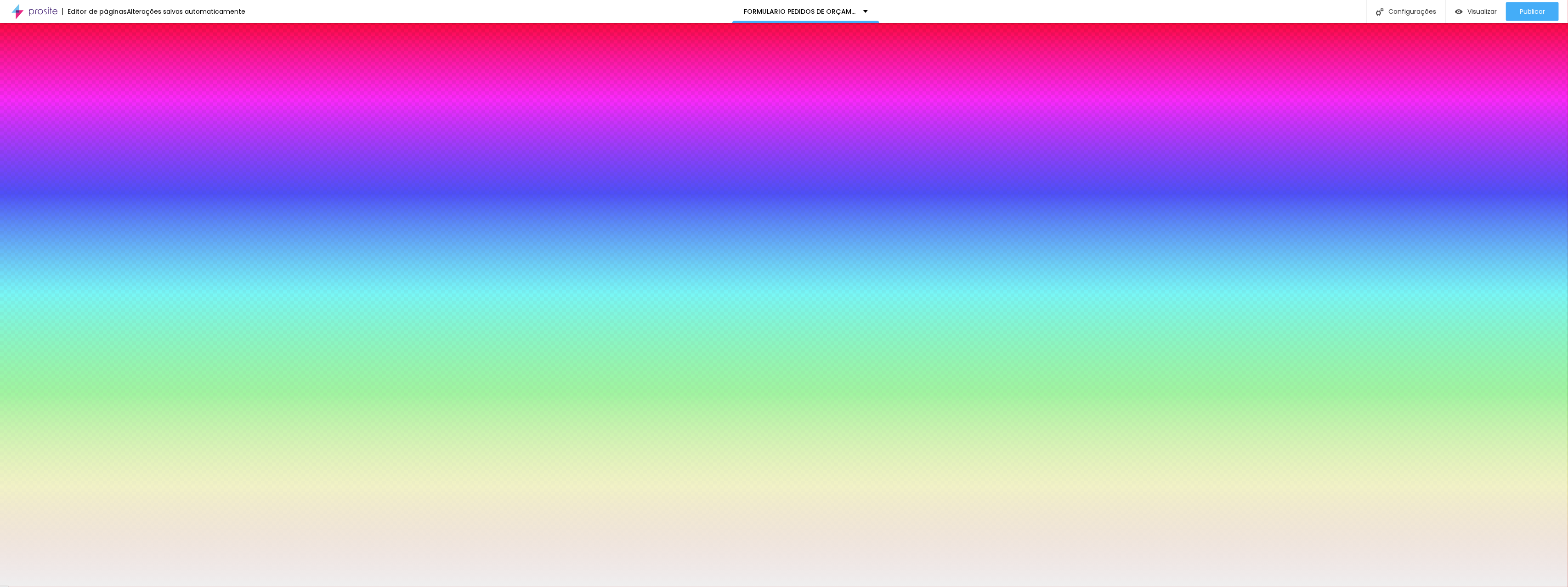
type input "2"
type input "3"
type input "4"
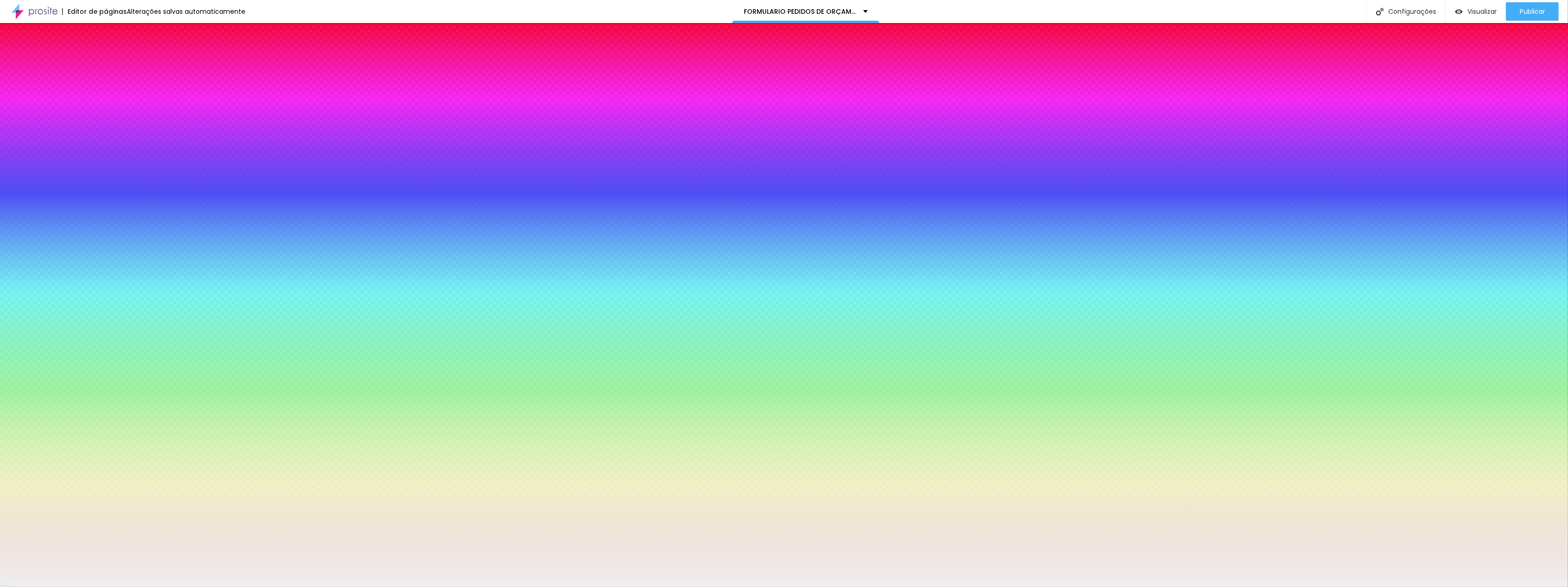
type input "3"
drag, startPoint x: 102, startPoint y: 189, endPoint x: 89, endPoint y: 190, distance: 13.0
click at [275, 586] on div at bounding box center [784, 587] width 1568 height 0
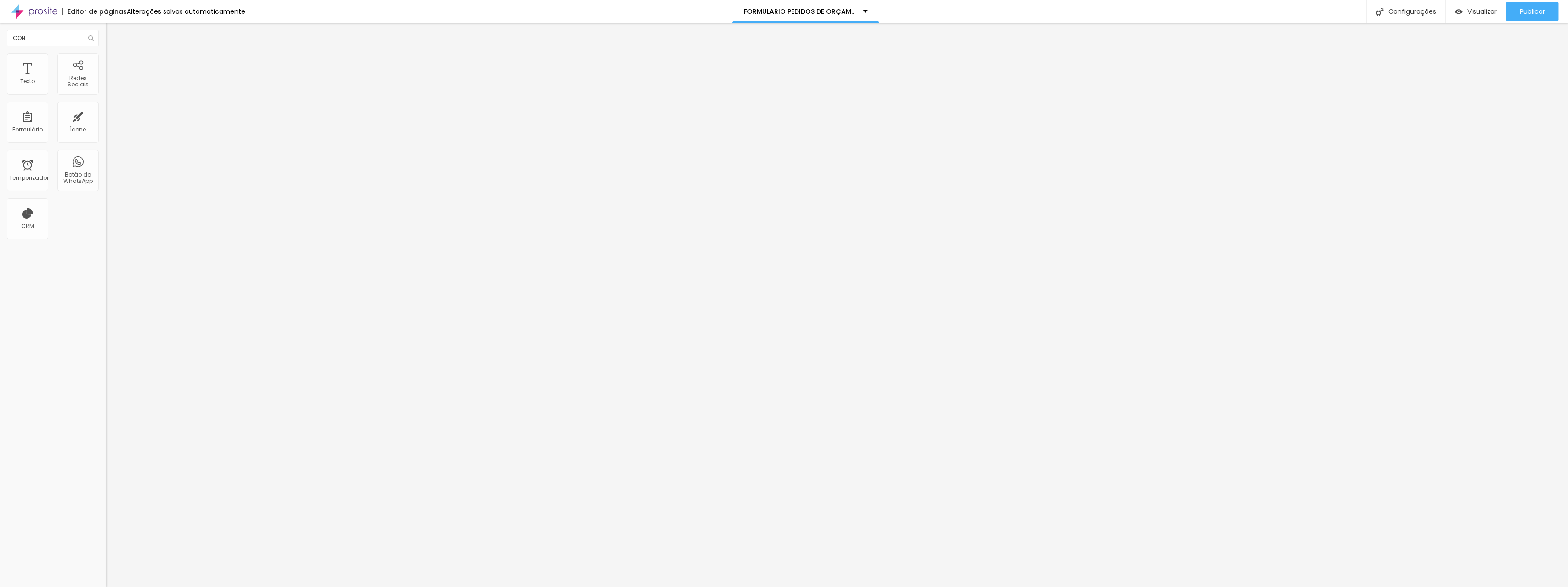
click at [114, 63] on font "Estilo" at bounding box center [121, 59] width 15 height 8
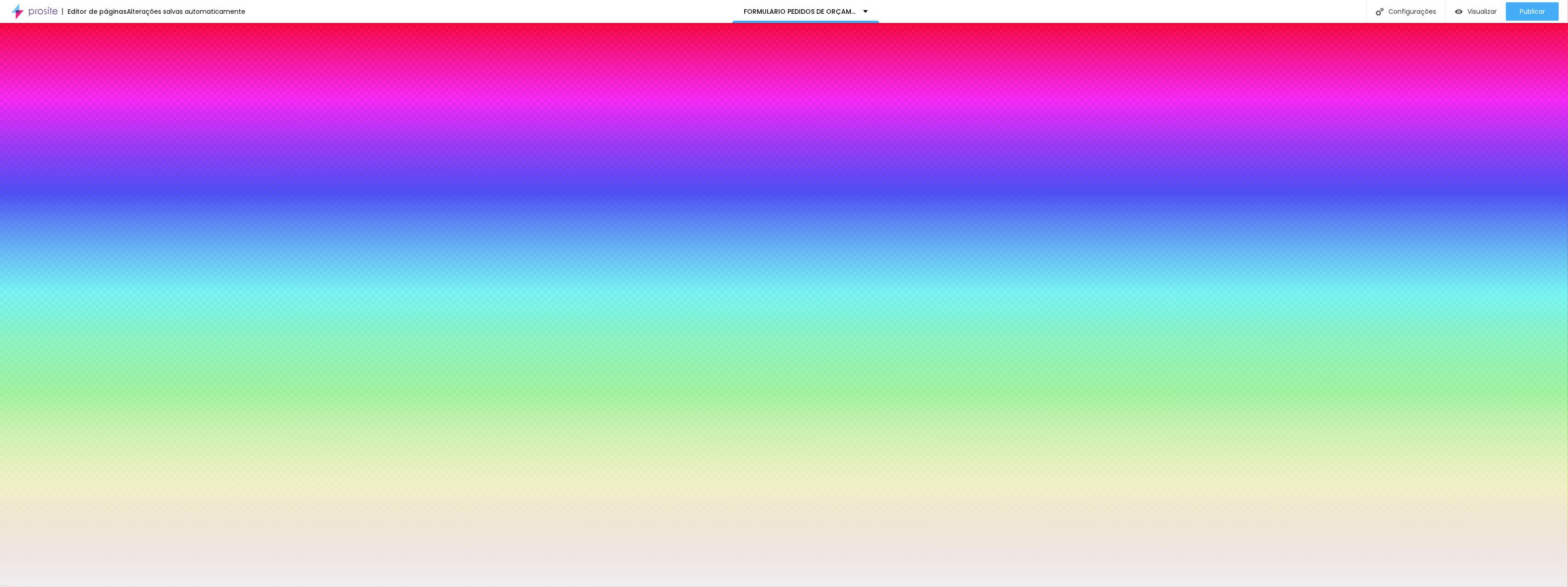
click at [114, 54] on font "Conteúdo" at bounding box center [128, 50] width 28 height 8
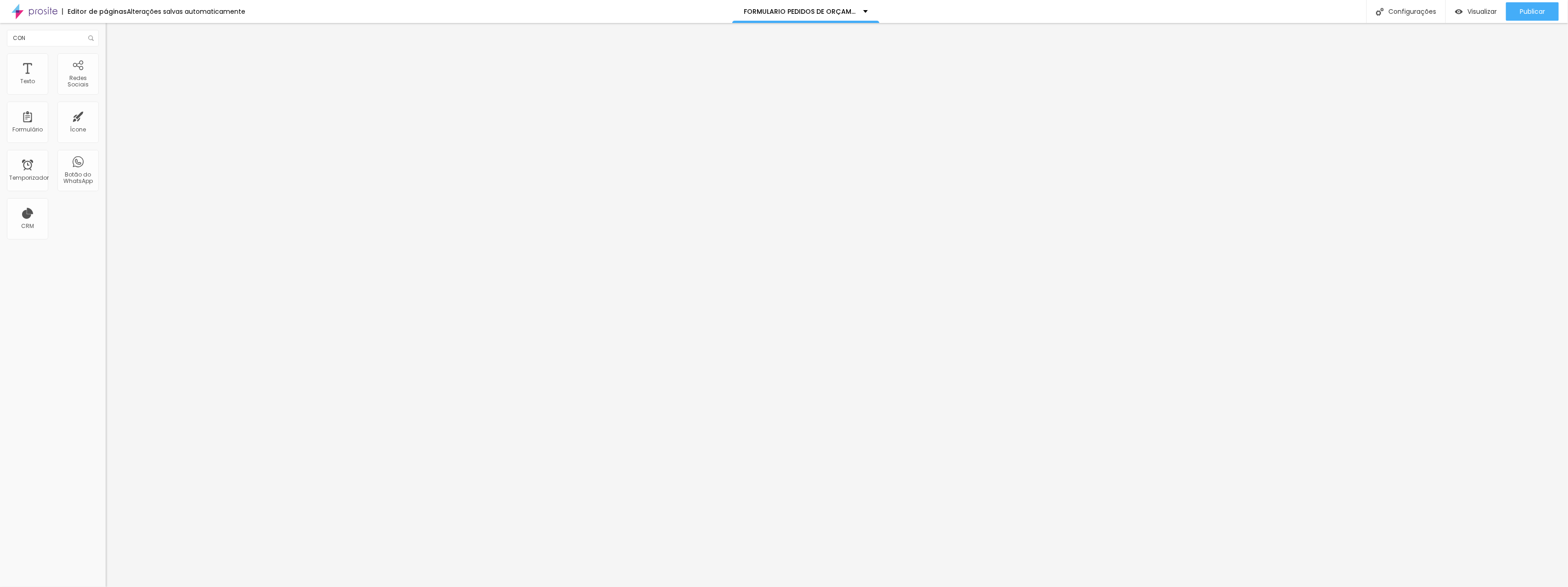
click at [114, 63] on font "Estilo" at bounding box center [121, 59] width 15 height 8
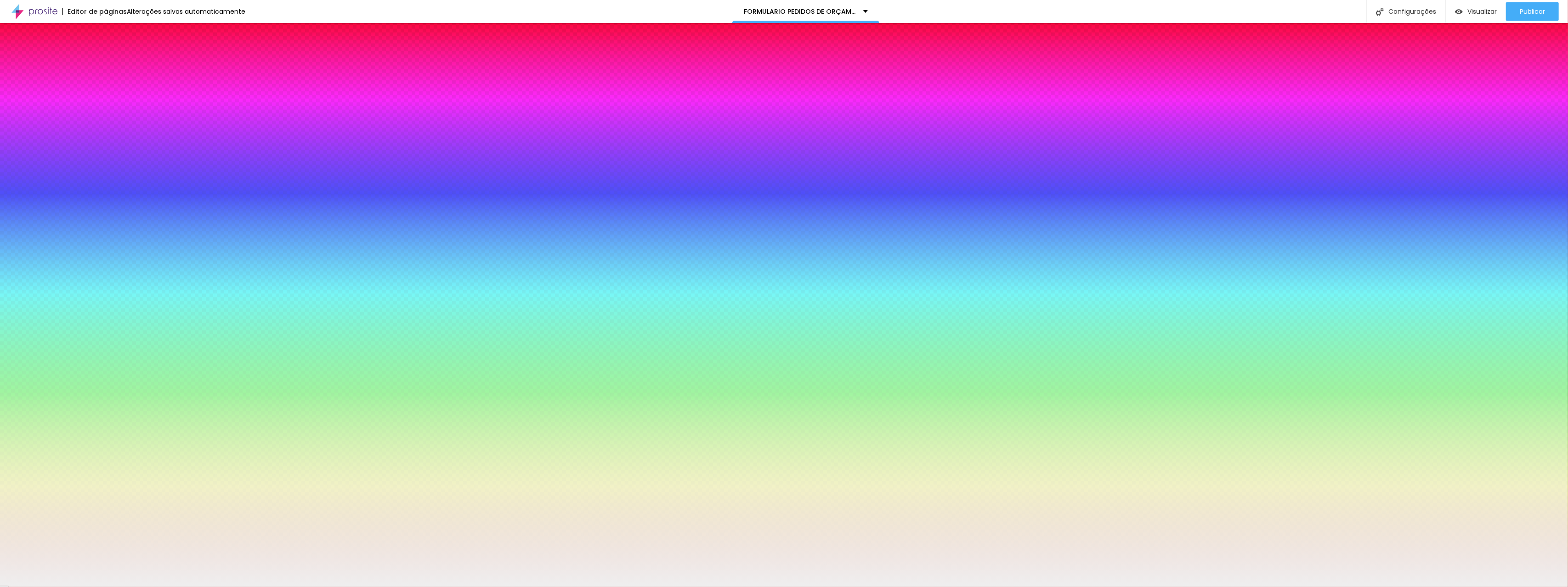
click at [114, 65] on font "Avançado" at bounding box center [128, 68] width 30 height 8
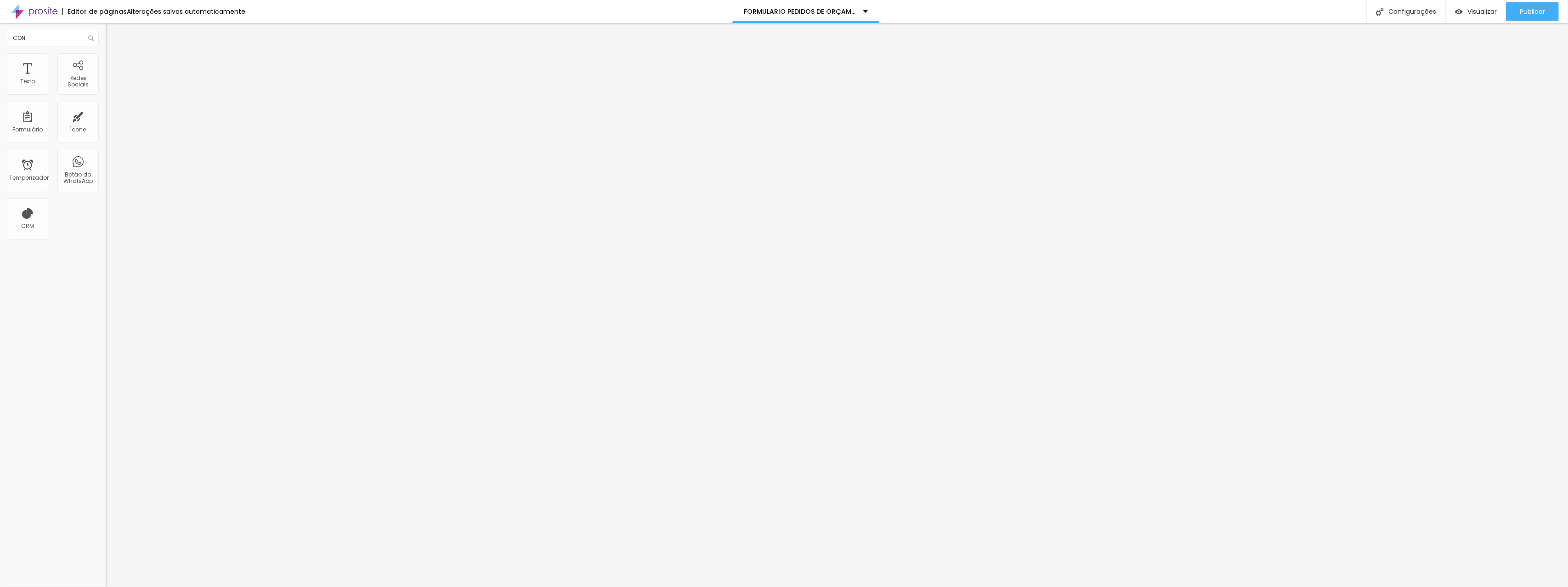
click at [105, 58] on li "Estilo" at bounding box center [158, 58] width 105 height 9
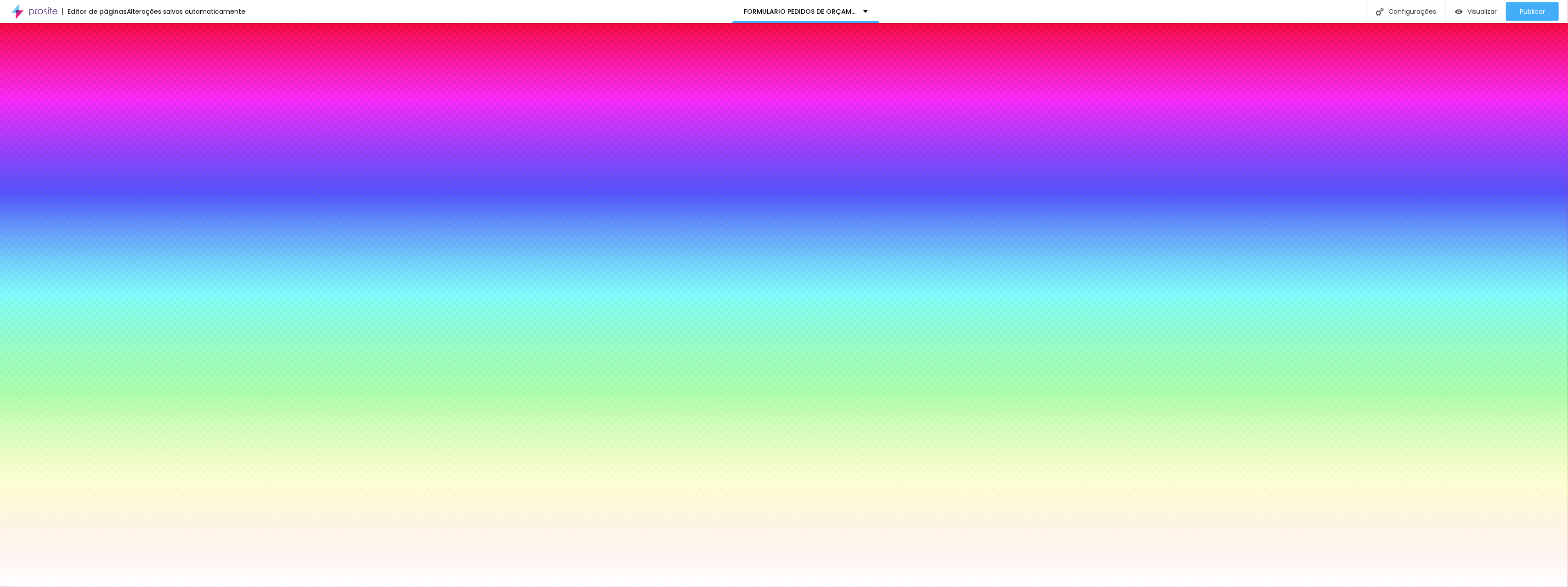
drag, startPoint x: 22, startPoint y: 112, endPoint x: 7, endPoint y: 112, distance: 15.0
click at [105, 204] on input "range" at bounding box center [135, 208] width 59 height 8
click at [105, 88] on div at bounding box center [158, 88] width 105 height 0
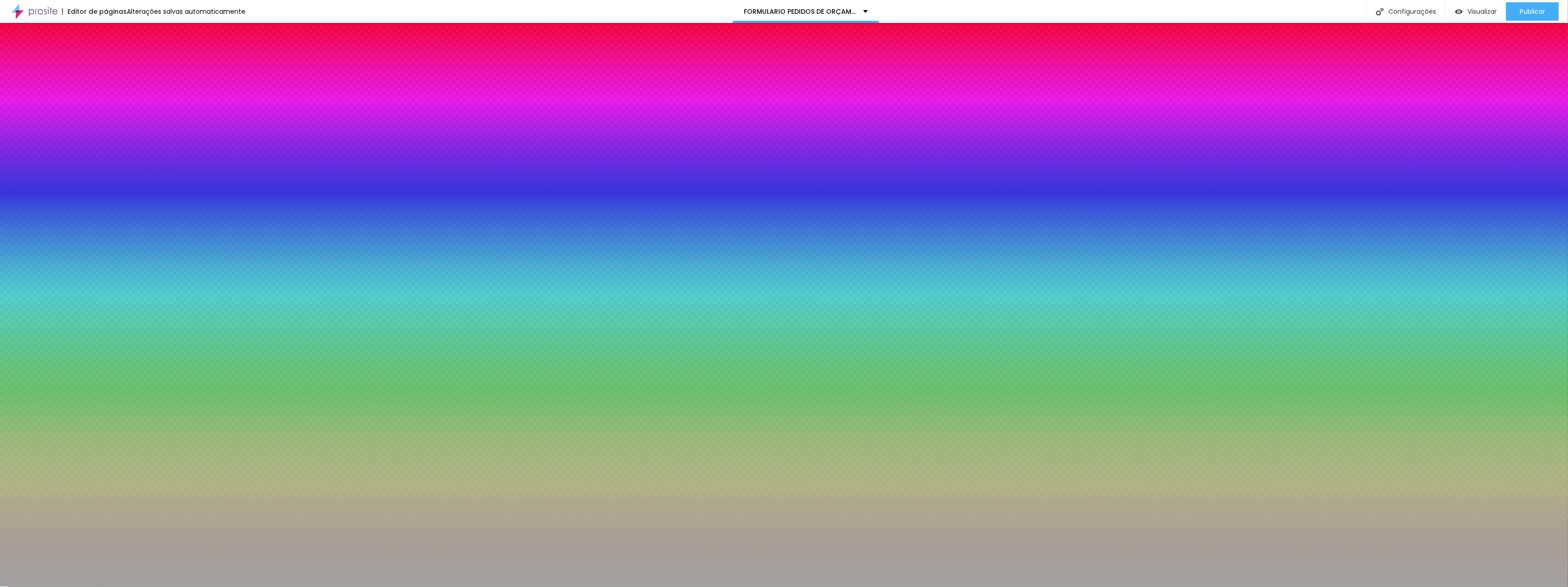
drag, startPoint x: 51, startPoint y: 131, endPoint x: 10, endPoint y: 129, distance: 41.0
click at [105, 129] on div "Editar nulo Conteúdo Estilo Avançado Cor de fundo Voltar ao padrão #A3A3A3 0 Bo…" at bounding box center [158, 305] width 105 height 564
click at [114, 67] on font "Avançado" at bounding box center [128, 68] width 30 height 8
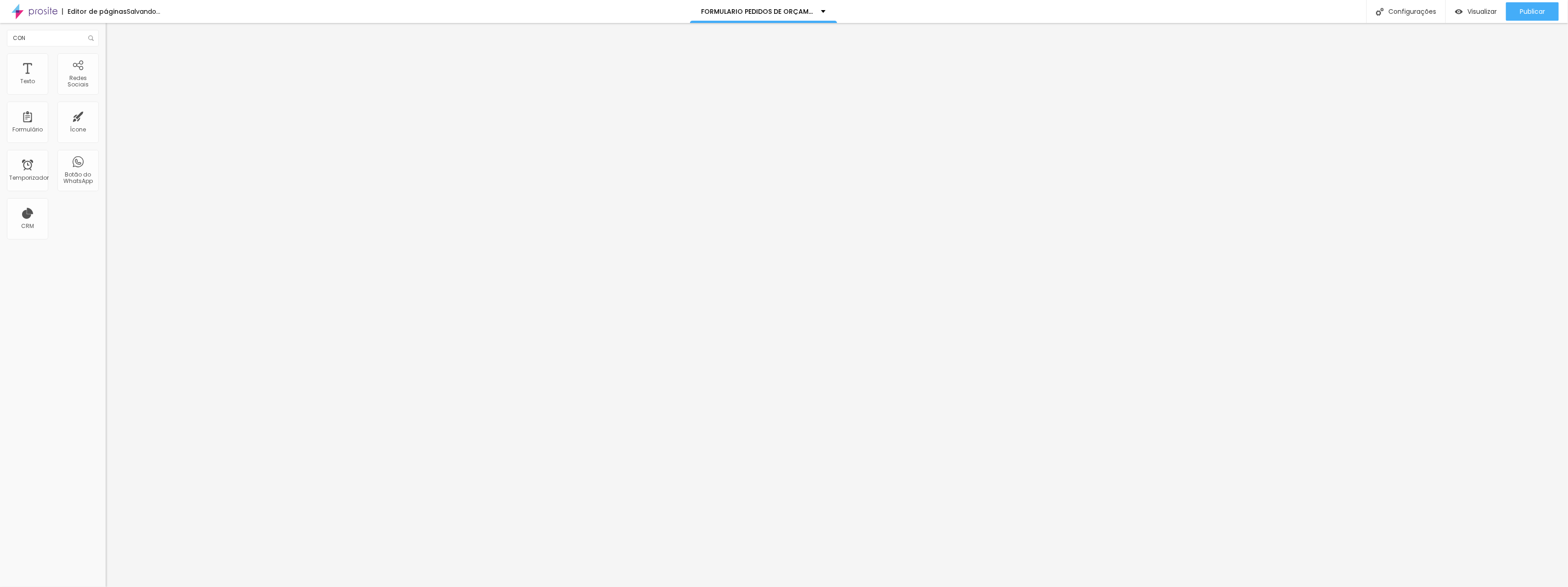
drag, startPoint x: 18, startPoint y: 90, endPoint x: 57, endPoint y: 89, distance: 39.0
click at [105, 178] on input "range" at bounding box center [135, 182] width 59 height 8
click at [114, 63] on font "Estilo" at bounding box center [121, 59] width 15 height 8
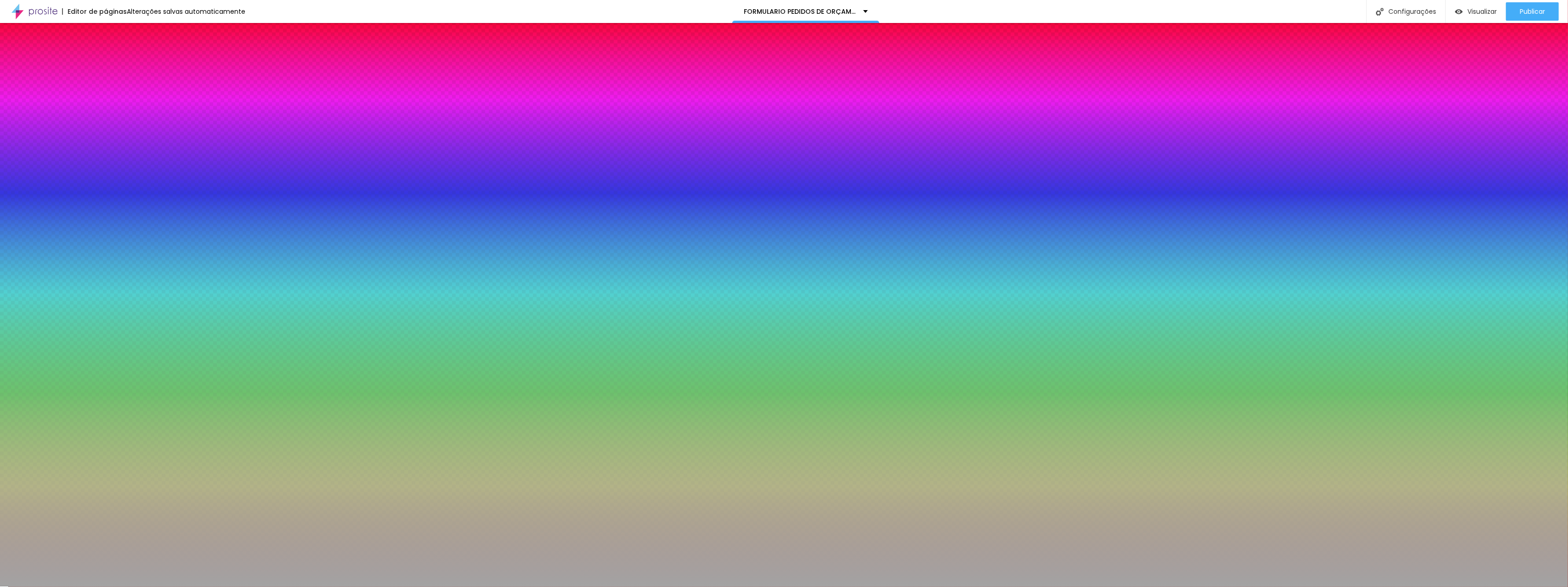
click at [105, 88] on div at bounding box center [158, 88] width 105 height 0
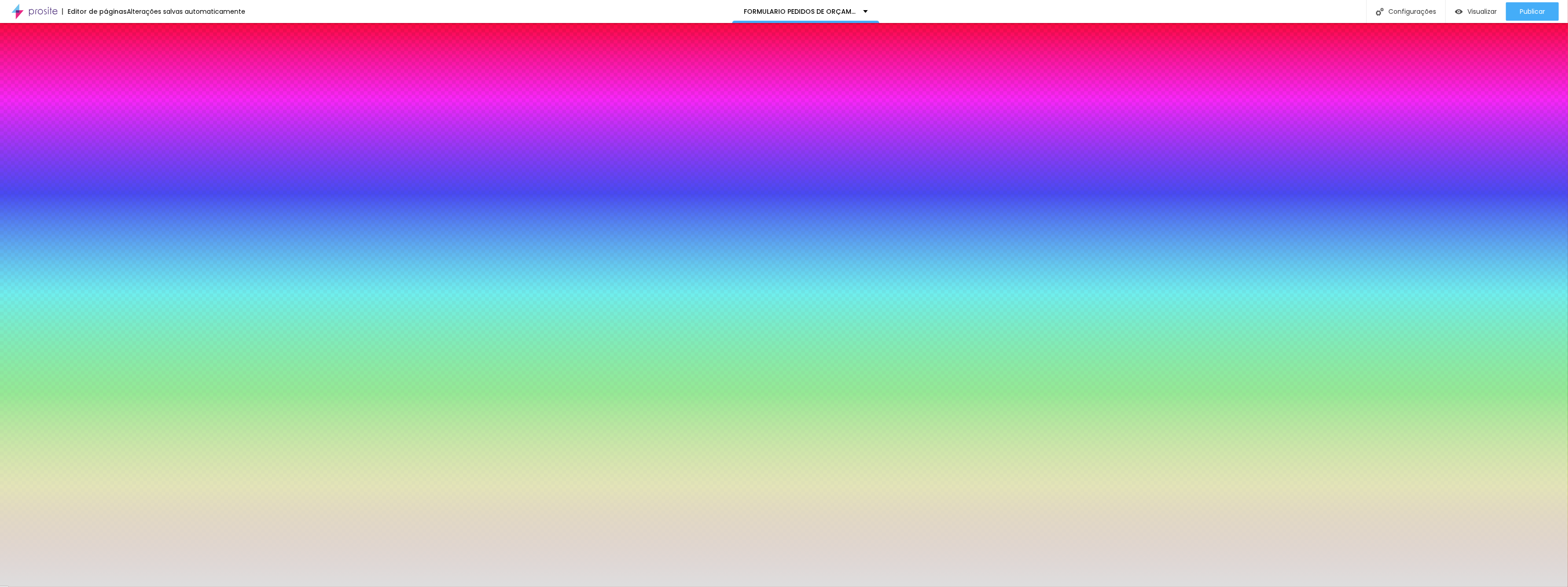
drag, startPoint x: 35, startPoint y: 122, endPoint x: 4, endPoint y: 113, distance: 32.3
click at [105, 113] on div "Cor de fundo Voltar ao padrão #DDDDDD 0 Borda arredondada" at bounding box center [158, 149] width 105 height 155
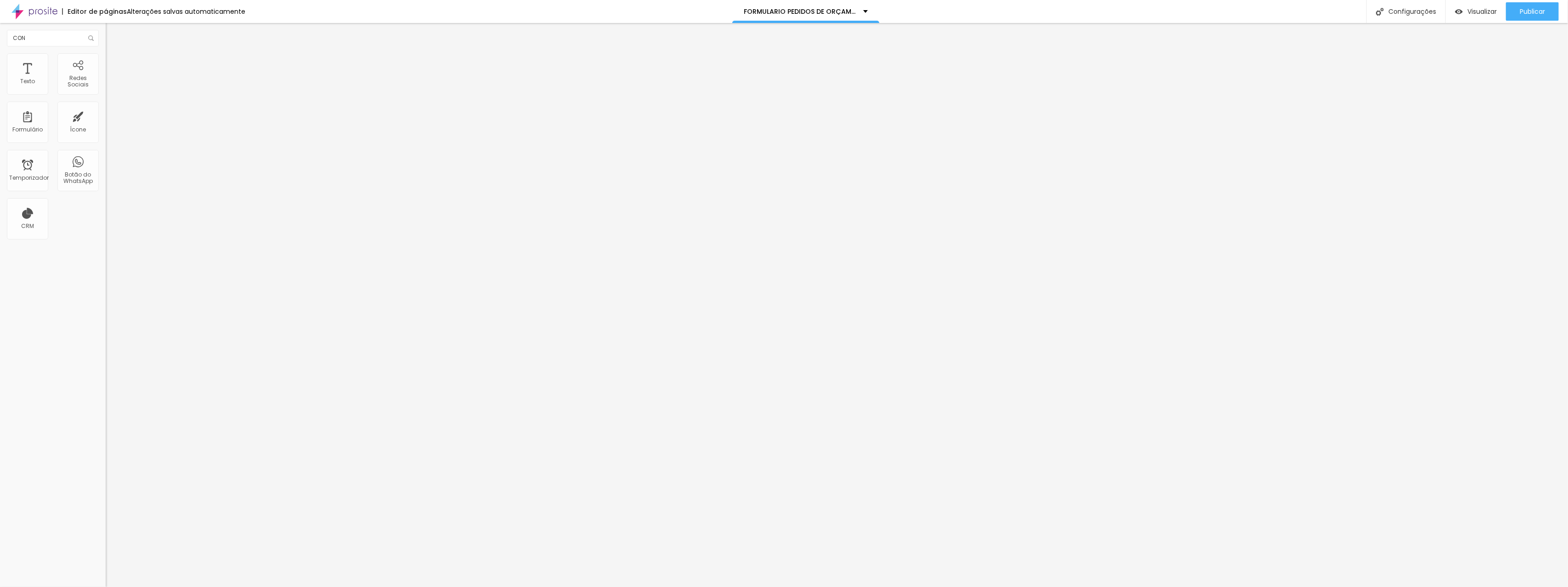
click at [114, 63] on font "Estilo" at bounding box center [121, 59] width 15 height 8
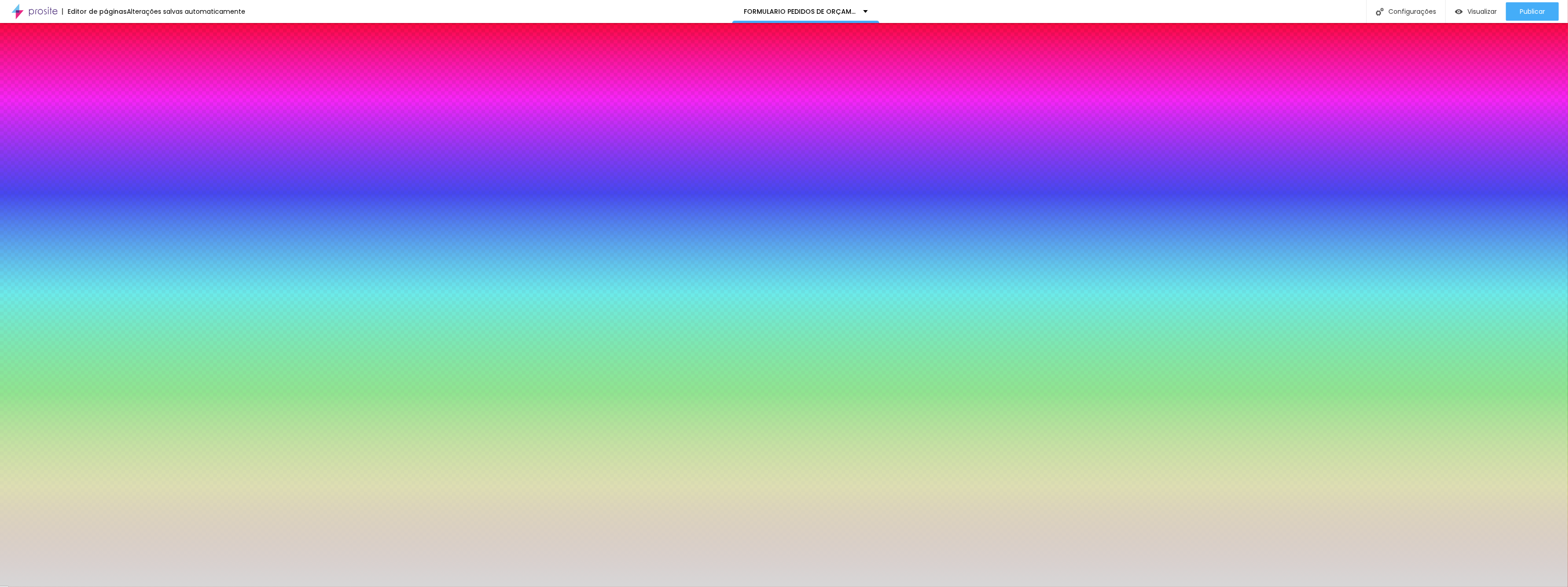
click at [105, 125] on div at bounding box center [158, 125] width 105 height 0
click at [109, 122] on icon "button" at bounding box center [112, 119] width 6 height 6
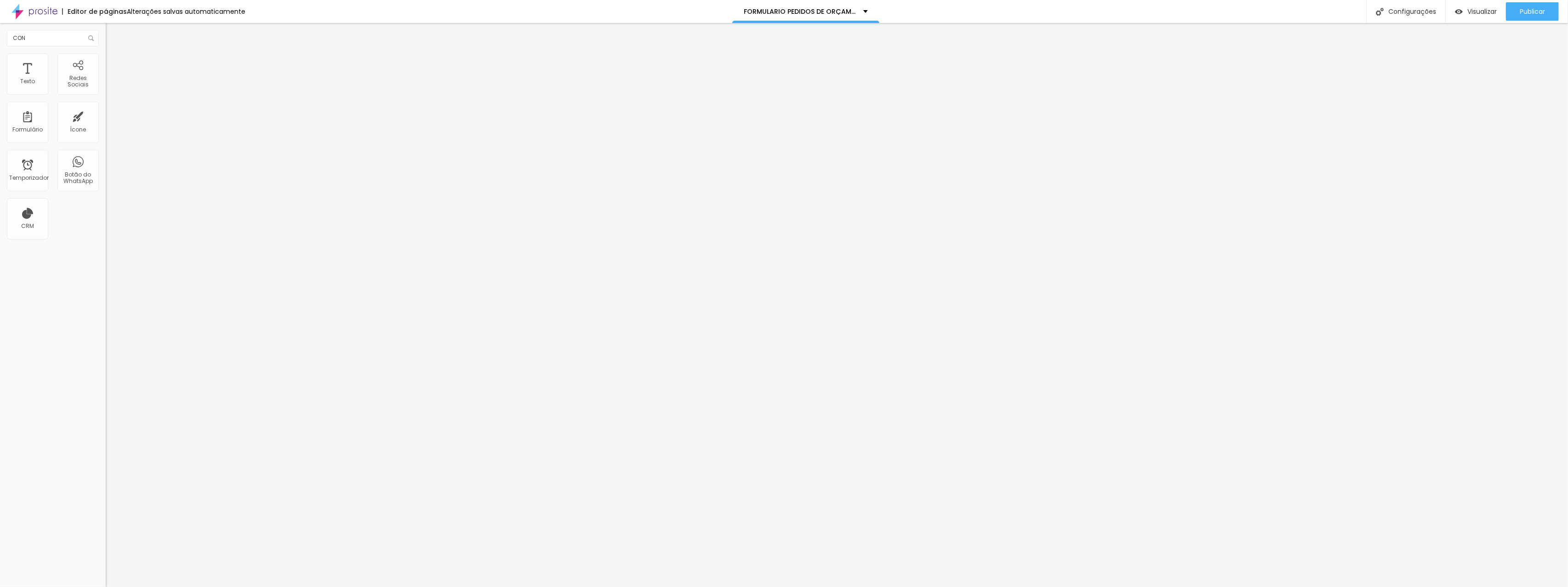
click at [105, 58] on ul "Conteúdo Estilo Avançado" at bounding box center [158, 58] width 105 height 28
click at [105, 60] on ul "Conteúdo Estilo Avançado" at bounding box center [158, 58] width 105 height 28
click at [114, 62] on font "Estilo" at bounding box center [121, 59] width 15 height 8
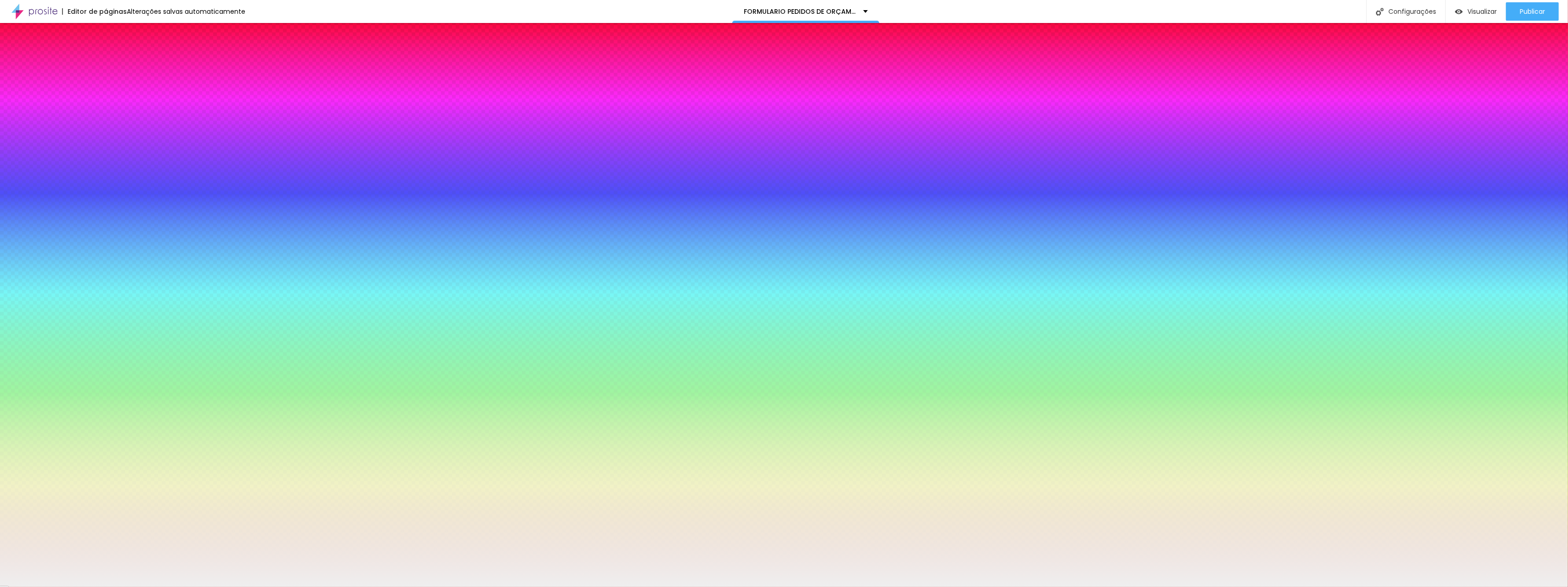
click at [105, 181] on div at bounding box center [158, 181] width 105 height 0
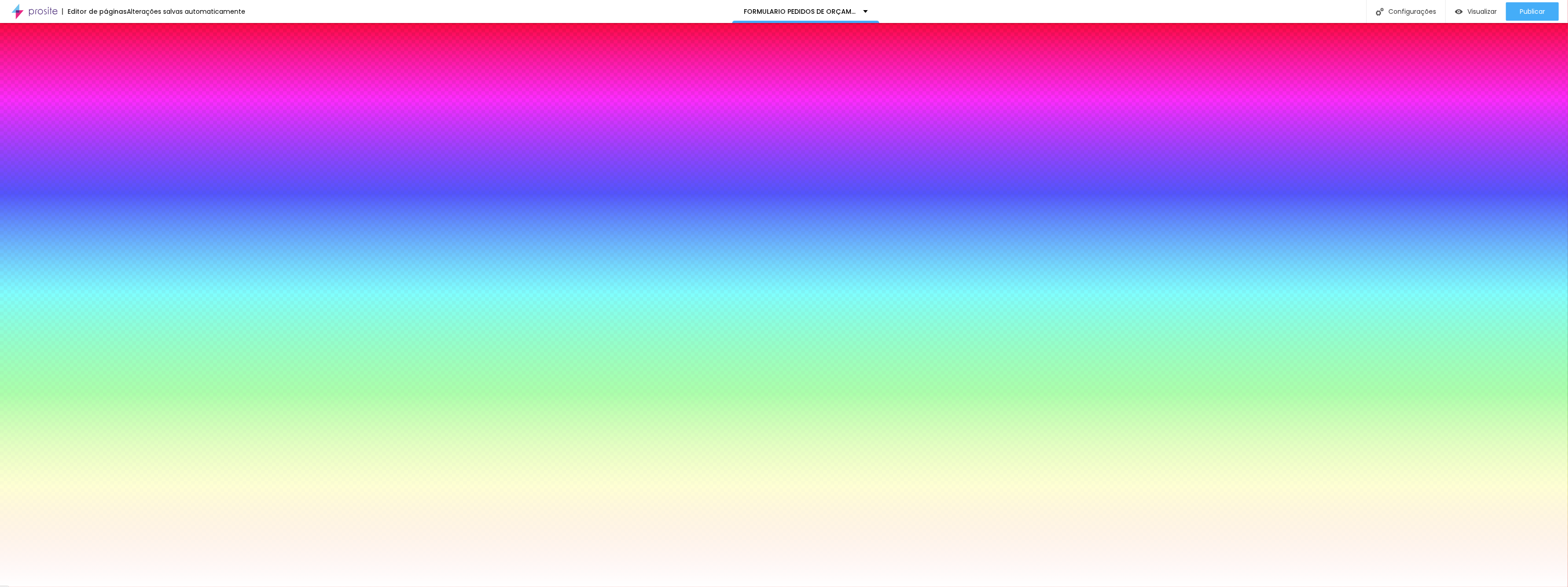
drag, startPoint x: 32, startPoint y: 232, endPoint x: 9, endPoint y: 197, distance: 41.9
click at [105, 190] on div "Cor de fundo Voltar ao padrão #FFFFFF" at bounding box center [158, 177] width 105 height 25
click at [105, 172] on font "Cor de fundo" at bounding box center [124, 168] width 37 height 8
click at [109, 178] on icon "button" at bounding box center [112, 175] width 6 height 6
click at [105, 181] on div at bounding box center [158, 181] width 105 height 0
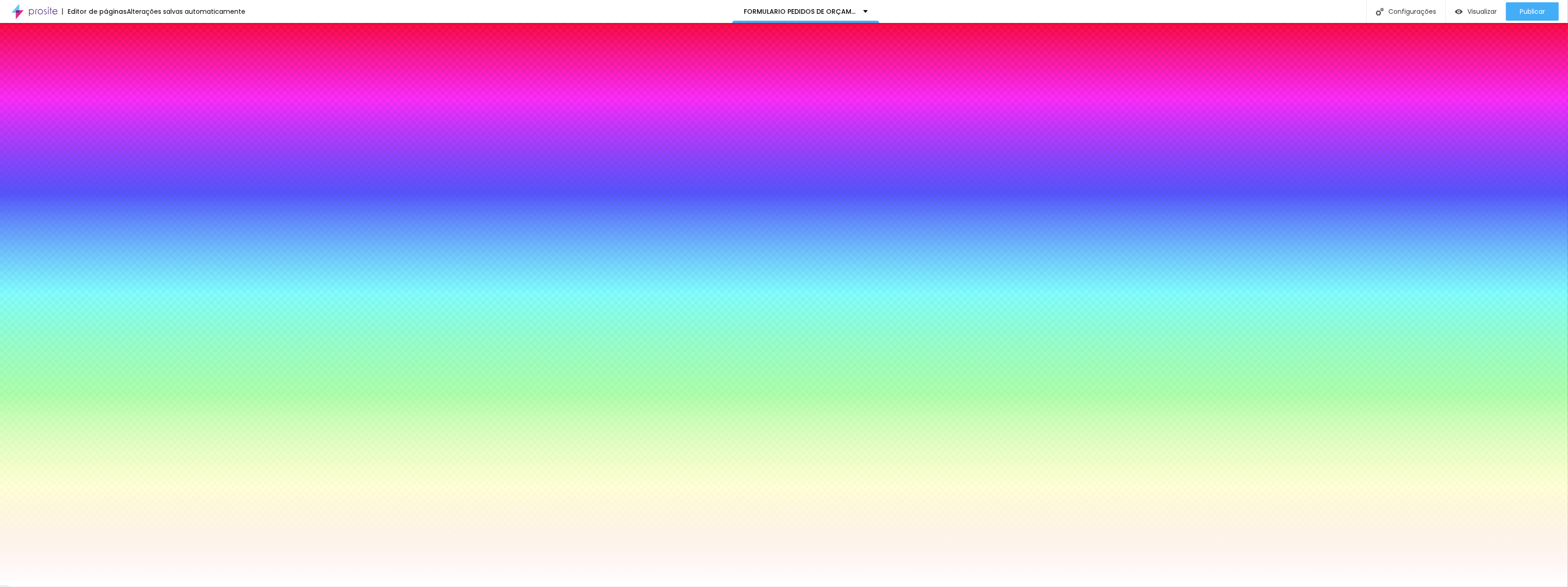
drag, startPoint x: 34, startPoint y: 227, endPoint x: 5, endPoint y: 204, distance: 37.0
click at [105, 204] on div "Botão Tipografia Voltar ao padrão Borda Voltar ao padrão Sombra DESATIVADO Volt…" at bounding box center [158, 187] width 105 height 232
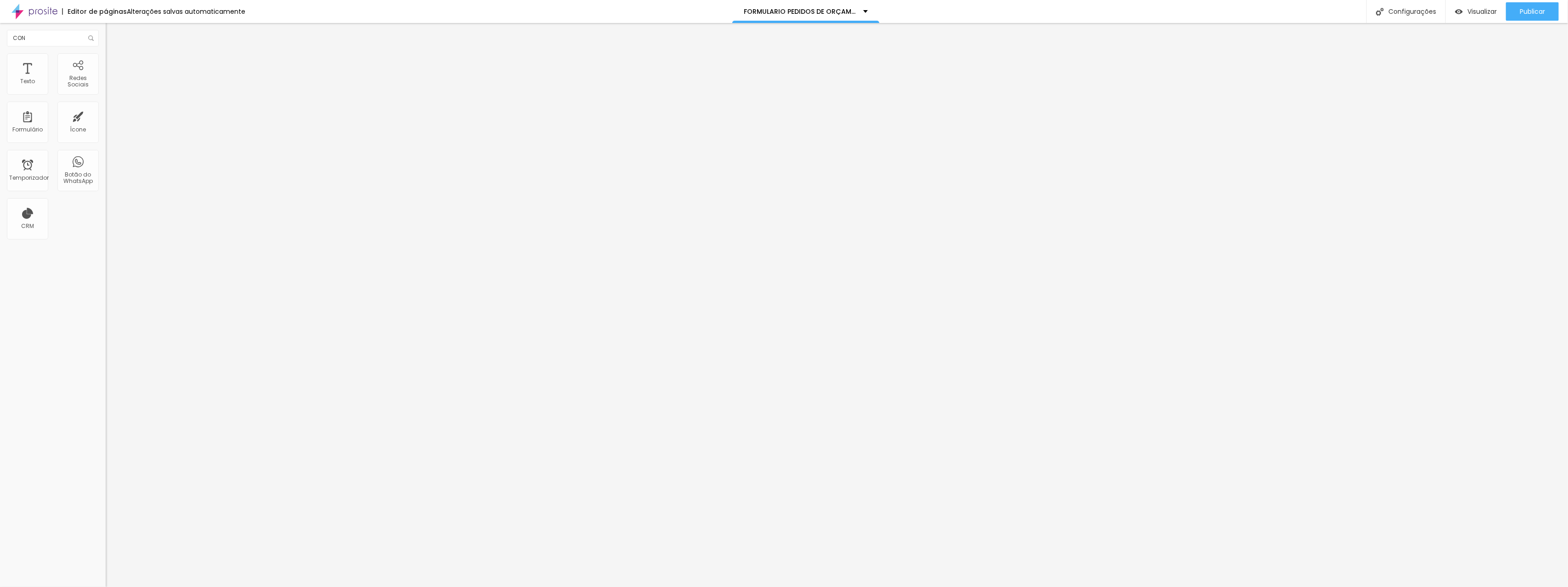
click at [114, 62] on font "Estilo" at bounding box center [121, 59] width 15 height 8
click at [105, 58] on li "Estilo" at bounding box center [158, 58] width 105 height 9
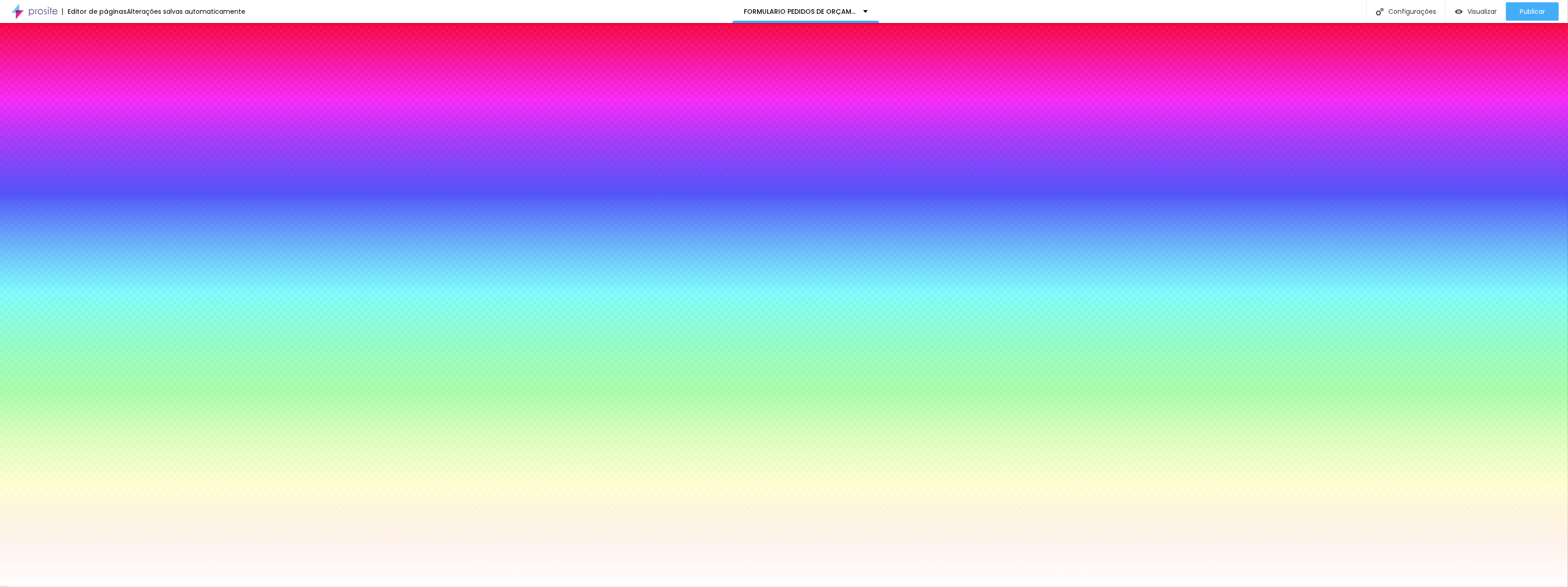
click at [109, 213] on icon "button" at bounding box center [112, 209] width 5 height 5
click at [98, 586] on select "AbrilFatface-Regular Actor-Regular Alegreya AlegreyaBlack Alice Allan-Bold Alla…" at bounding box center [49, 597] width 98 height 10
click at [364, 586] on div at bounding box center [784, 587] width 1568 height 0
click at [109, 301] on icon "button" at bounding box center [112, 298] width 5 height 5
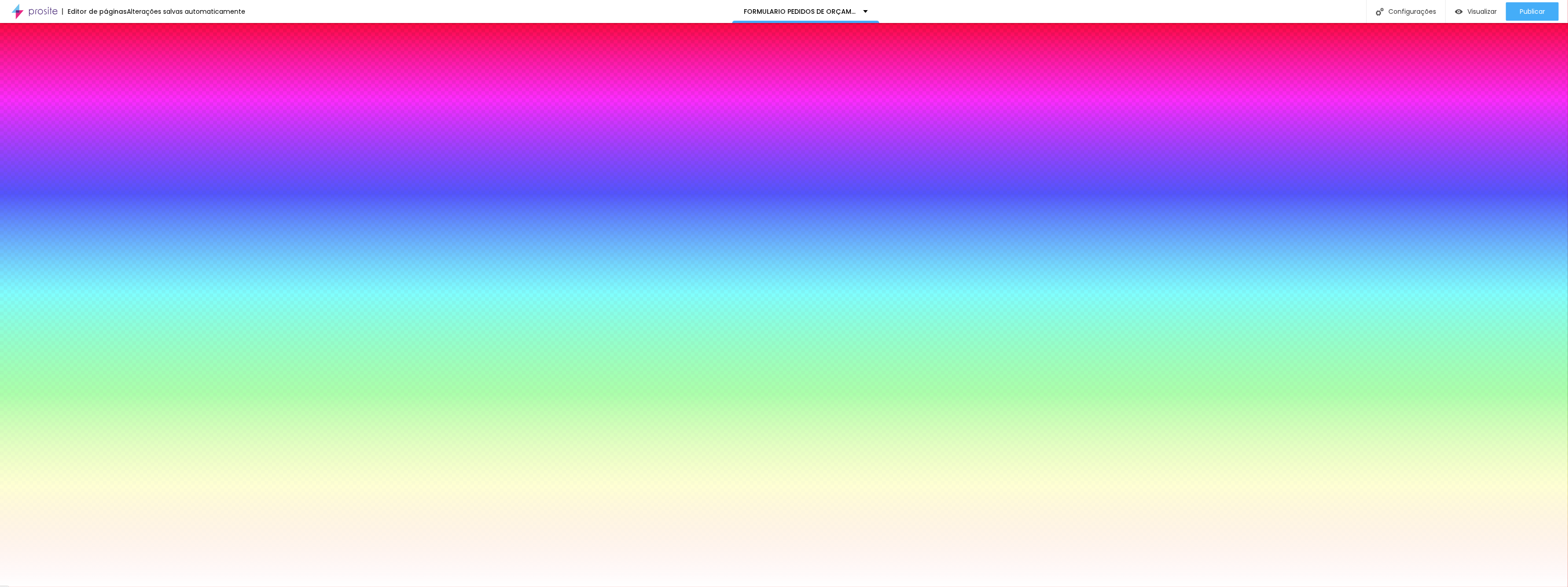
click at [98, 586] on select "AbrilFatface-Regular Actor-Regular Alegreya AlegreyaBlack Alice Allan-Bold Alla…" at bounding box center [49, 597] width 98 height 10
click at [289, 586] on div at bounding box center [784, 587] width 1568 height 0
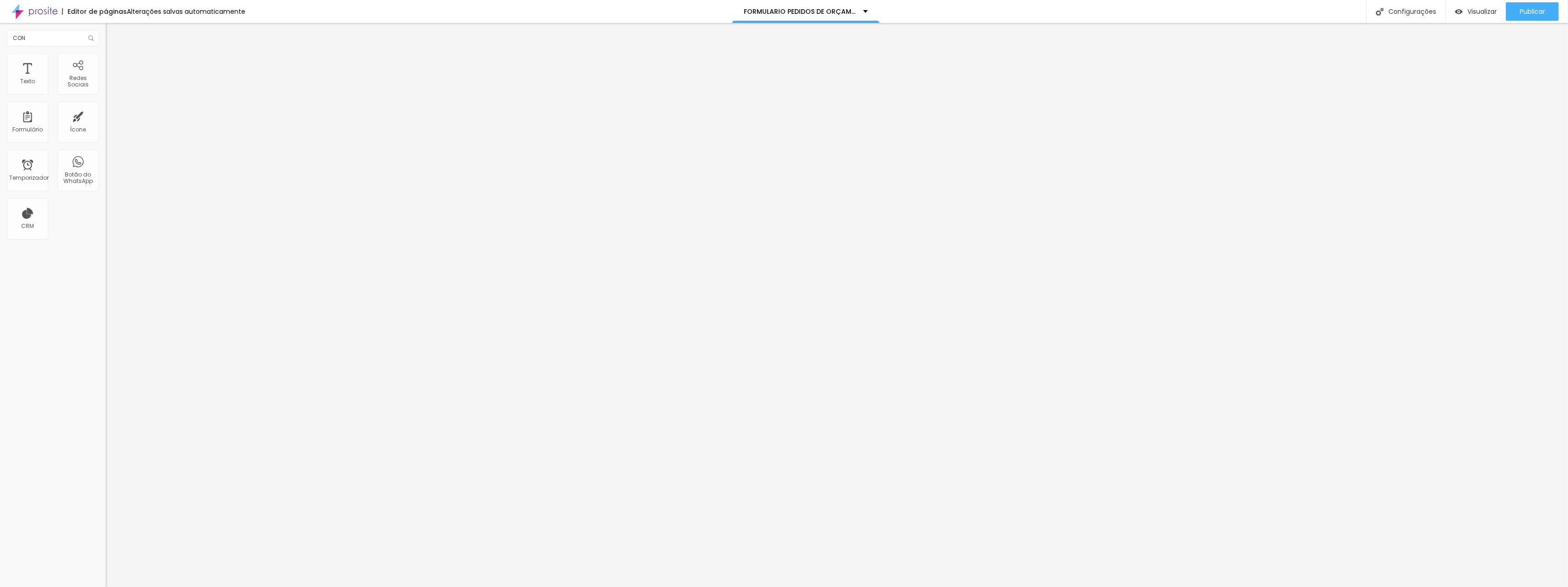
click at [105, 63] on ul "Conteúdo Estilo Avançado" at bounding box center [158, 58] width 105 height 28
click at [114, 63] on font "Estilo" at bounding box center [121, 59] width 15 height 8
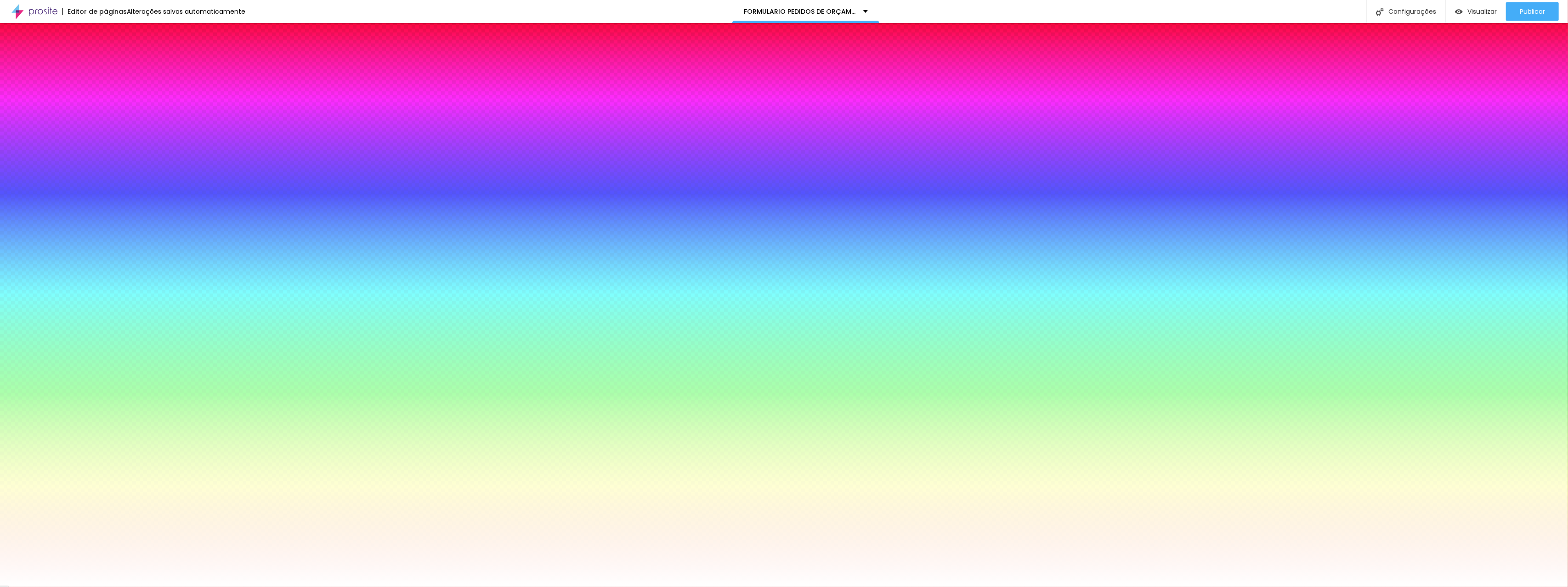
click at [109, 301] on icon "button" at bounding box center [112, 298] width 5 height 5
click at [98, 586] on select "AbrilFatface-Regular Actor-Regular Alegreya AlegreyaBlack Alice Allan-Bold Alla…" at bounding box center [49, 597] width 98 height 10
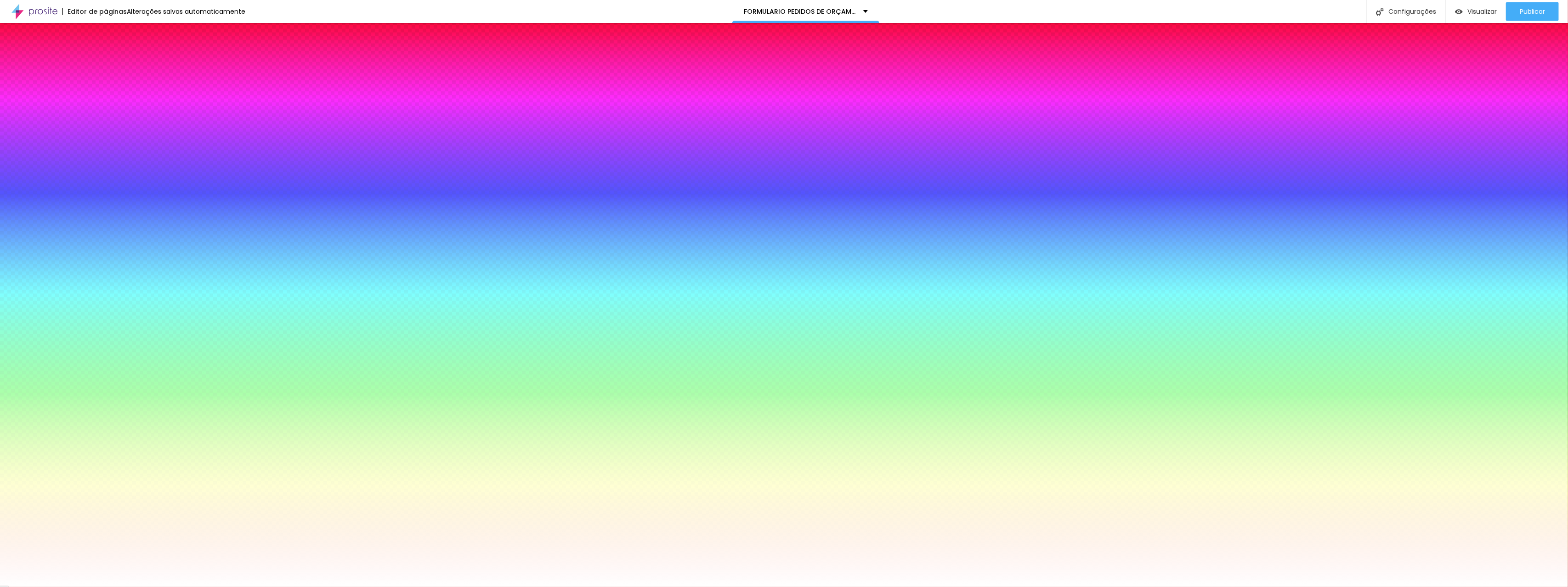
click at [98, 586] on select "AbrilFatface-Regular Actor-Regular Alegreya AlegreyaBlack Alice Allan-Bold Alla…" at bounding box center [49, 597] width 98 height 10
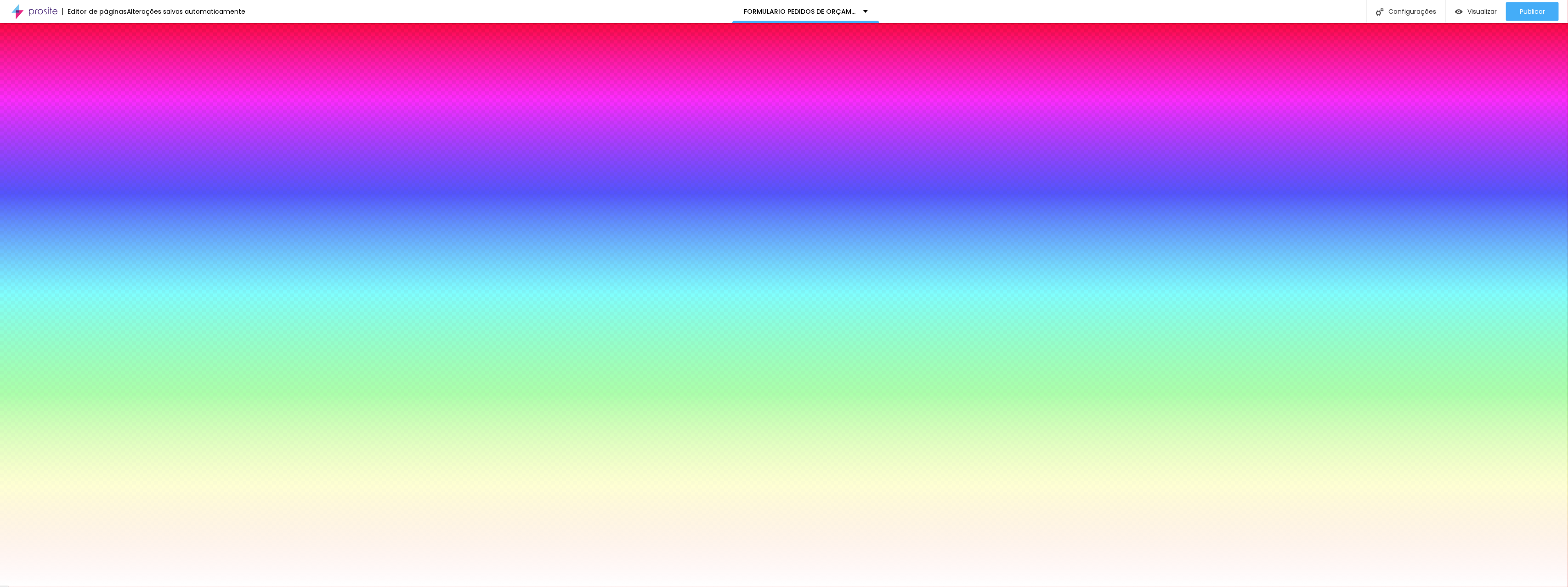
click at [98, 586] on select "AbrilFatface-Regular Actor-Regular Alegreya AlegreyaBlack Alice Allan-Bold Alla…" at bounding box center [49, 597] width 98 height 10
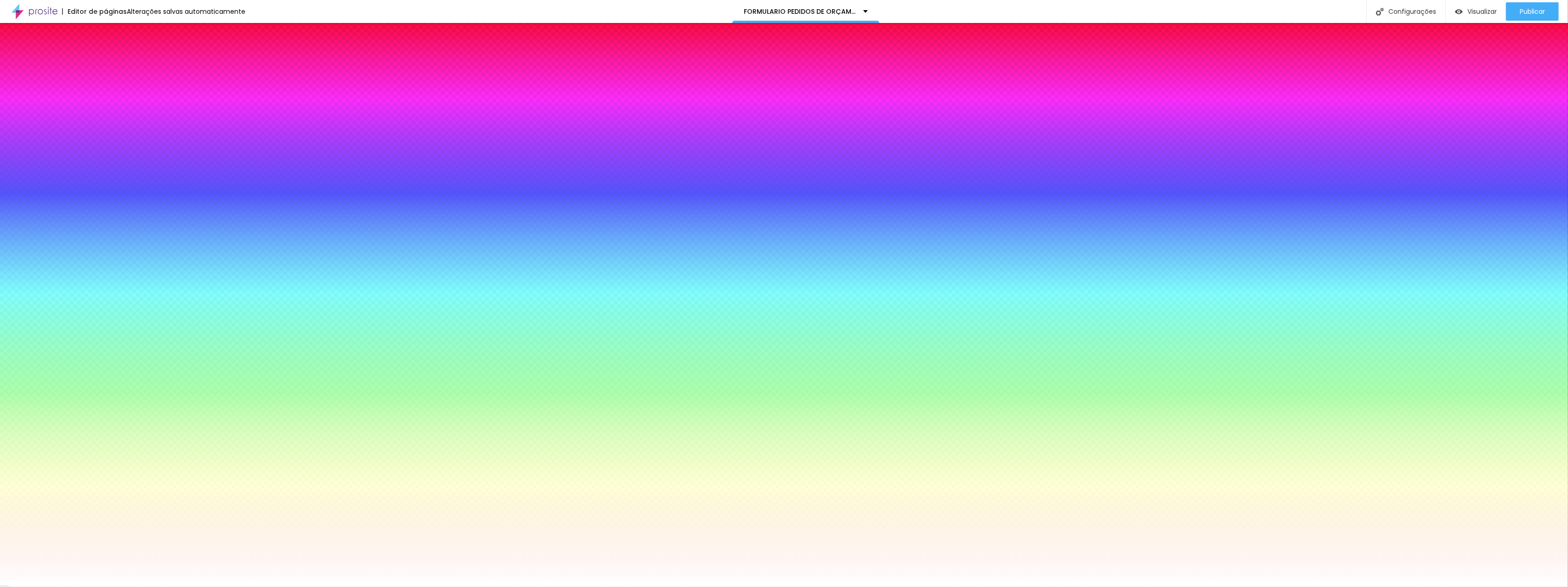
click at [98, 586] on select "AbrilFatface-Regular Actor-Regular Alegreya AlegreyaBlack Alice Allan-Bold Alla…" at bounding box center [49, 597] width 98 height 10
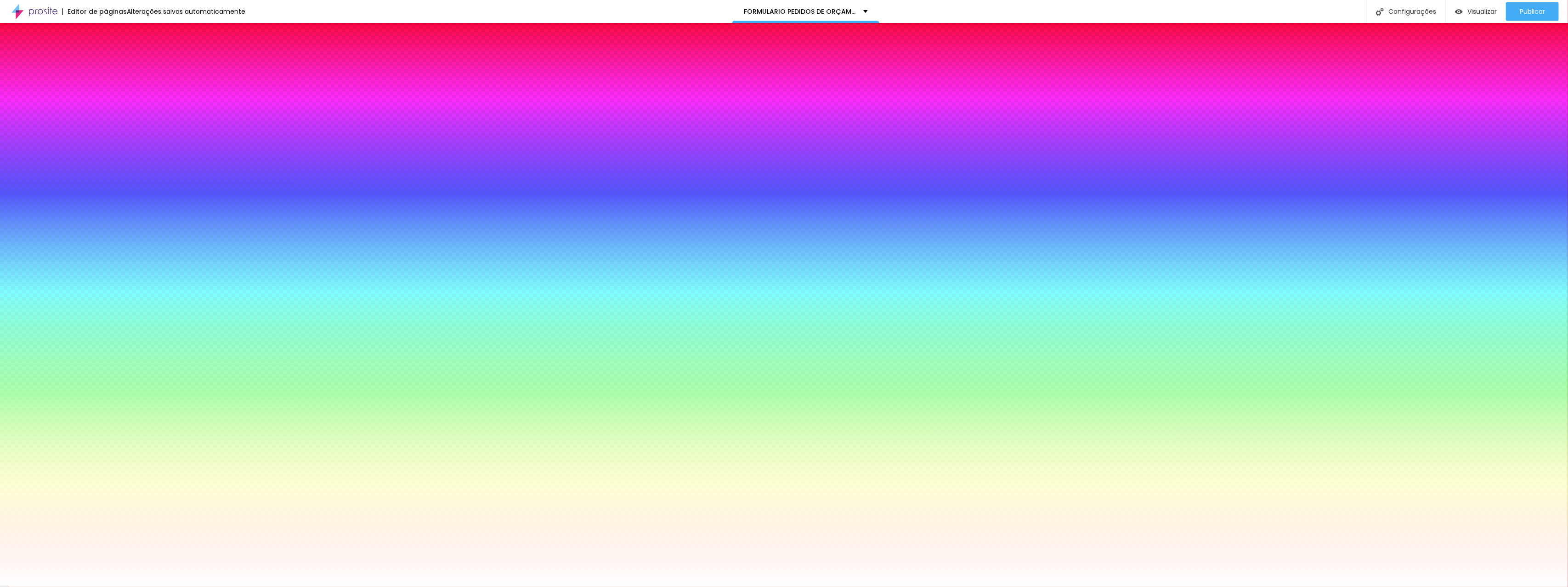
click at [98, 586] on select "AbrilFatface-Regular Actor-Regular Alegreya AlegreyaBlack Alice Allan-Bold Alla…" at bounding box center [49, 597] width 98 height 10
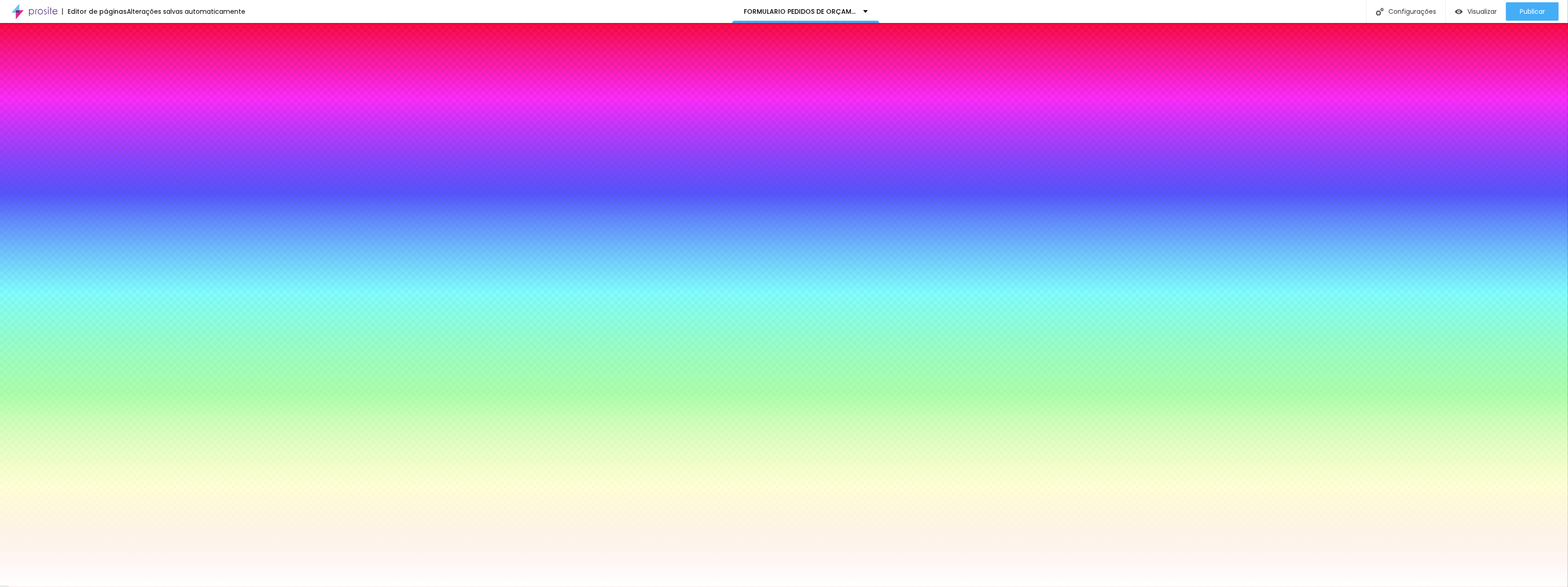
click at [98, 586] on select "AbrilFatface-Regular Actor-Regular Alegreya AlegreyaBlack Alice Allan-Bold Alla…" at bounding box center [49, 597] width 98 height 10
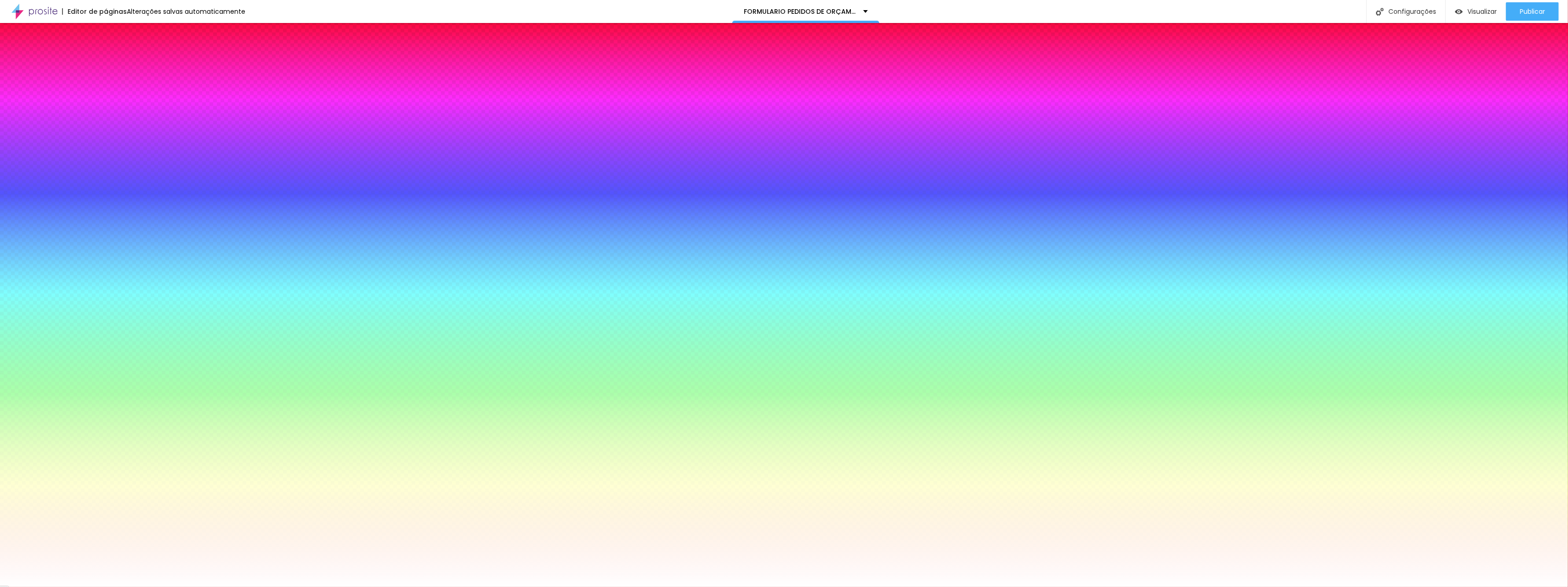
click at [98, 586] on select "AbrilFatface-Regular Actor-Regular Alegreya AlegreyaBlack Alice Allan-Bold Alla…" at bounding box center [49, 597] width 98 height 10
click at [325, 586] on div at bounding box center [784, 587] width 1568 height 0
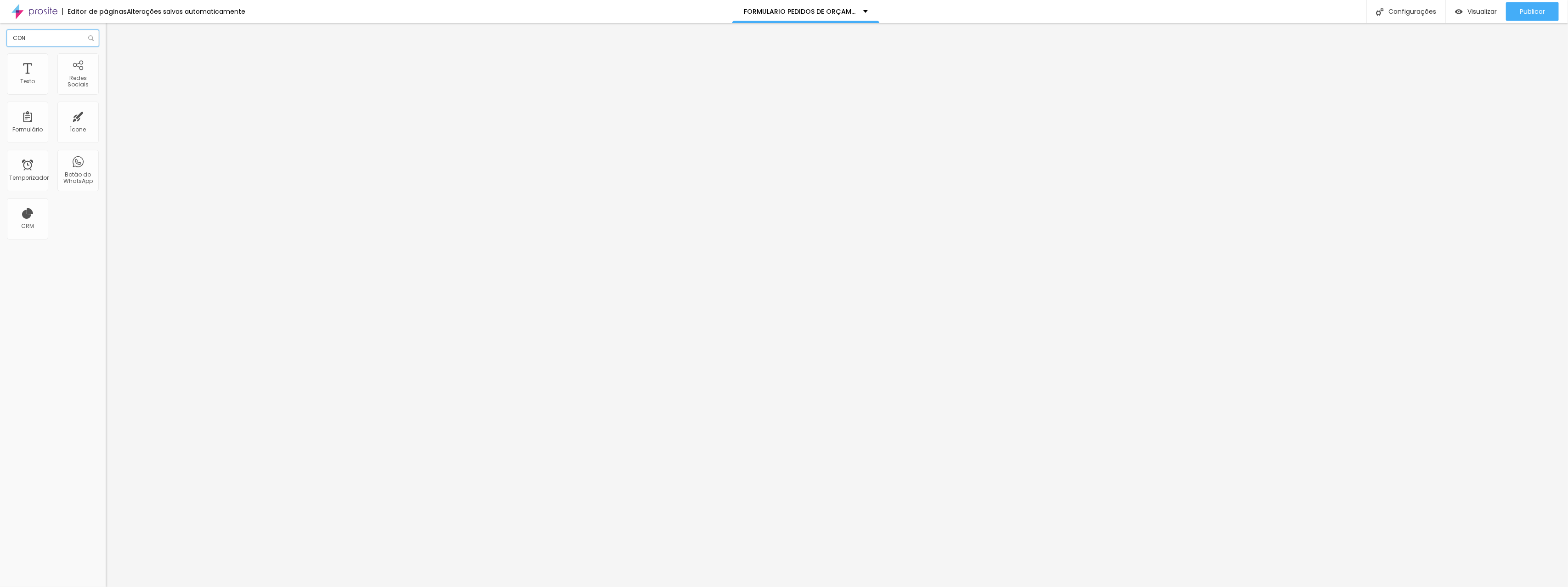
click at [42, 38] on input "CON" at bounding box center [52, 38] width 92 height 17
click at [112, 79] on font "Adicionar imagem" at bounding box center [138, 75] width 54 height 8
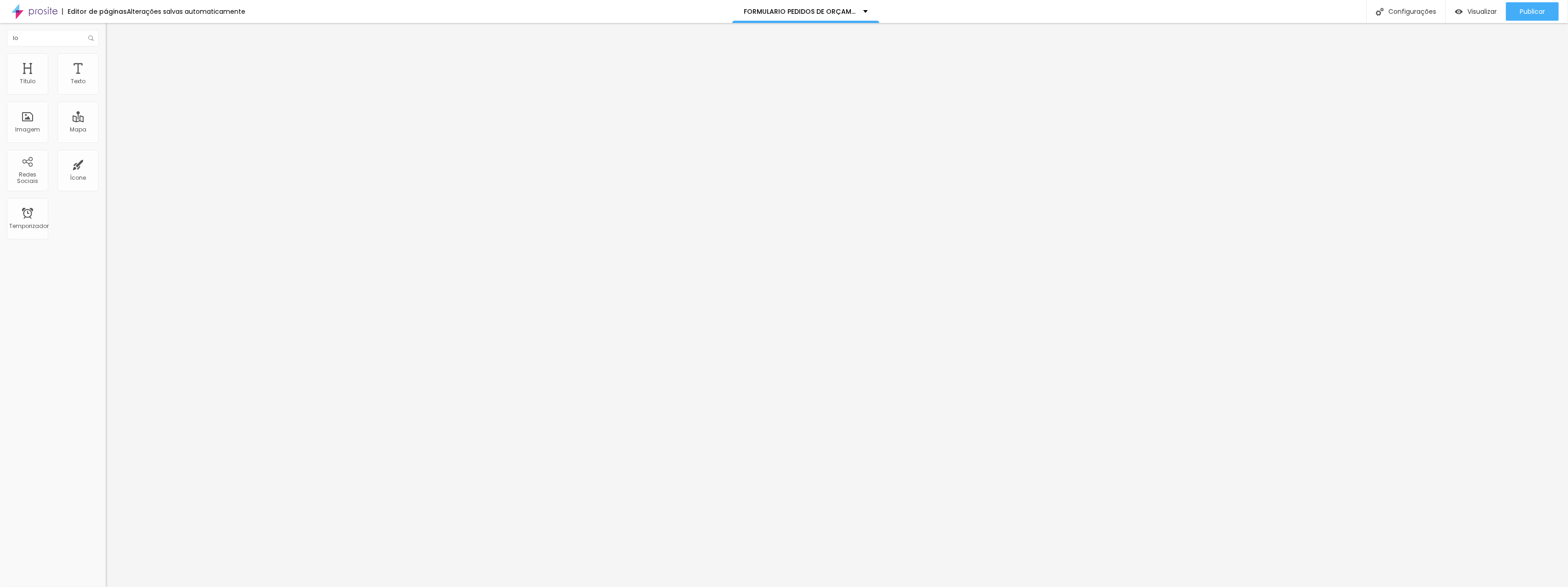
click at [105, 144] on font "Original" at bounding box center [116, 140] width 22 height 8
click at [105, 56] on li "Estilo" at bounding box center [158, 58] width 105 height 9
drag, startPoint x: 23, startPoint y: 116, endPoint x: 190, endPoint y: 122, distance: 167.1
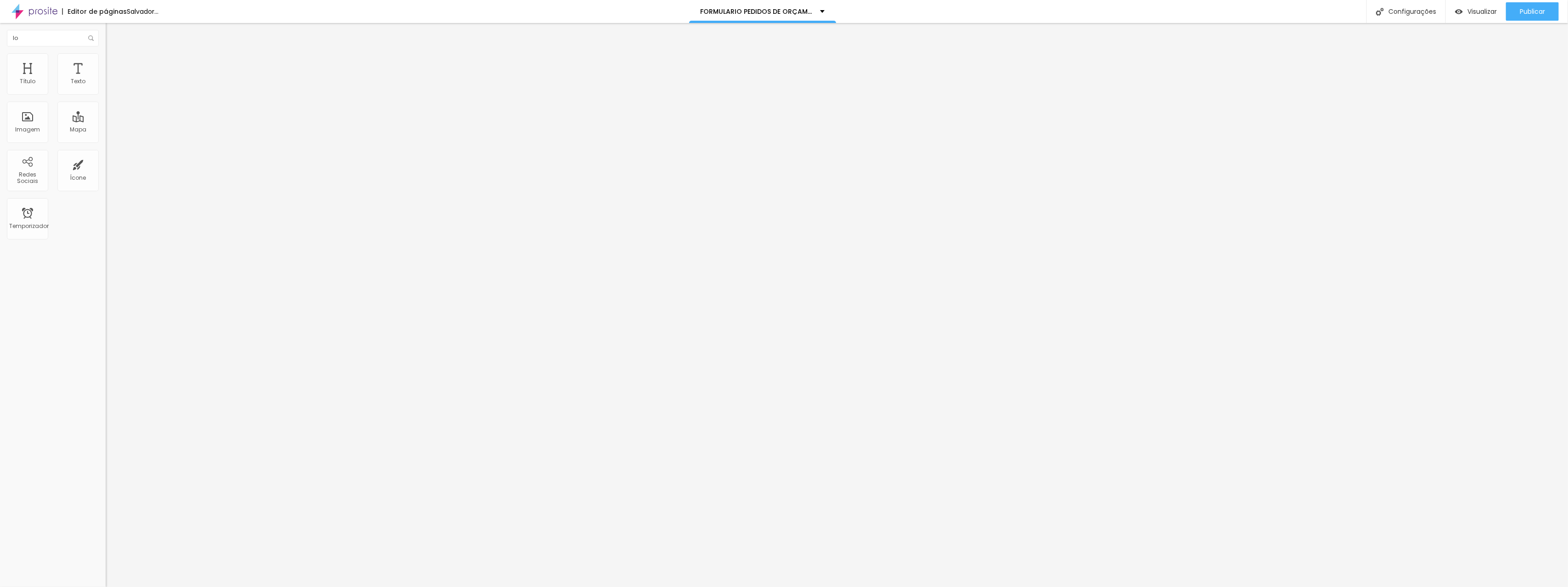
click at [165, 202] on input "range" at bounding box center [135, 205] width 59 height 8
click at [65, 37] on input "text" at bounding box center [52, 38] width 92 height 17
type input "form"
click at [114, 63] on font "Estilo" at bounding box center [121, 59] width 15 height 8
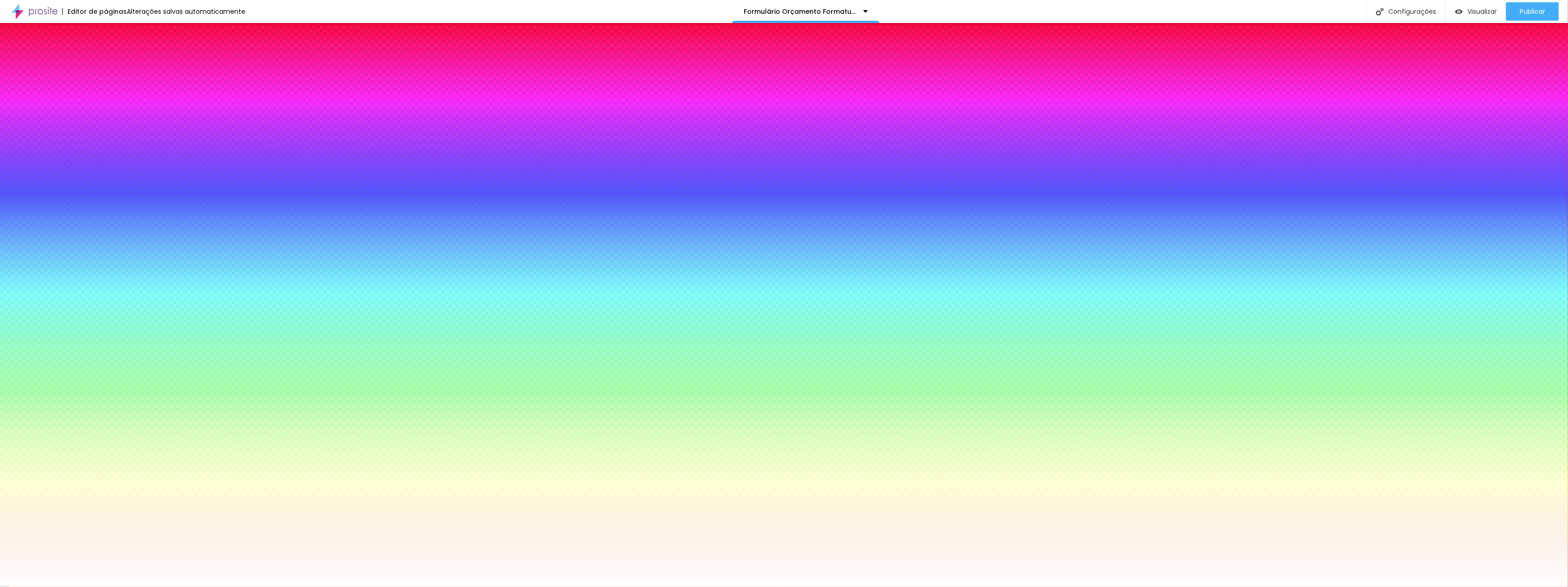
click at [105, 103] on button "button" at bounding box center [112, 98] width 13 height 10
click at [92, 586] on div at bounding box center [784, 587] width 1568 height 0
click at [105, 215] on button "button" at bounding box center [112, 211] width 13 height 10
type input "#000000"
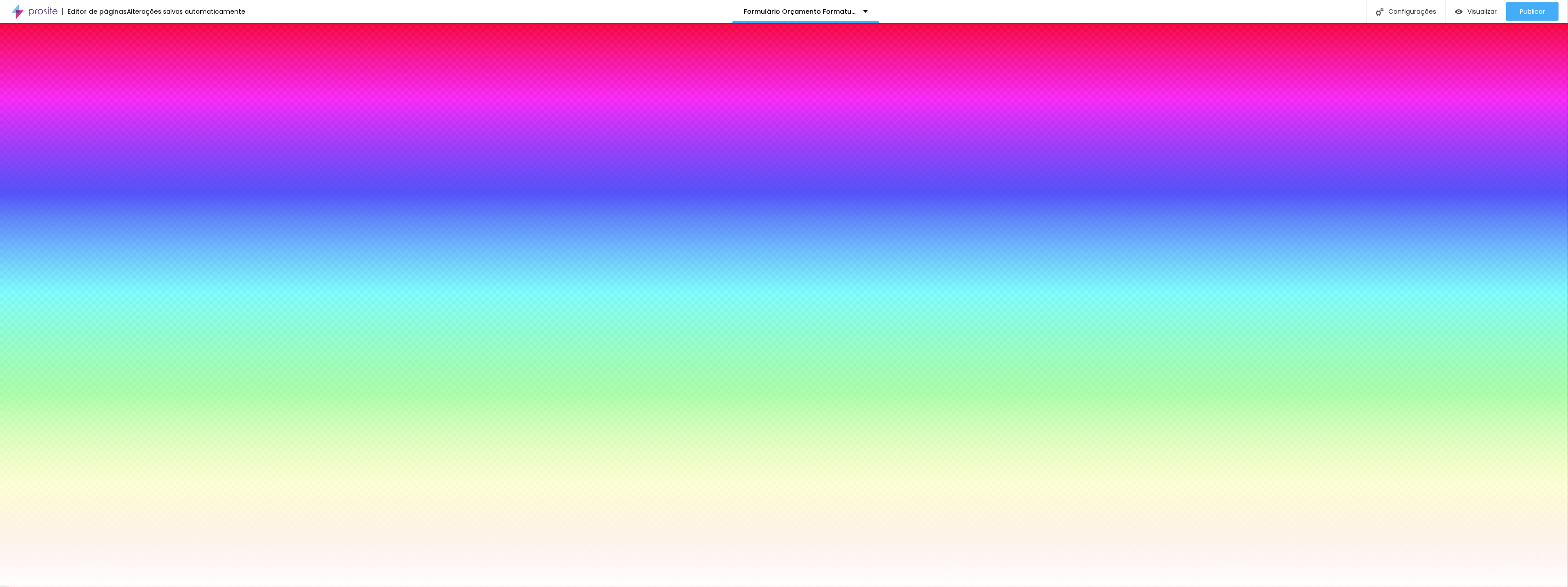
drag, startPoint x: 146, startPoint y: 345, endPoint x: 127, endPoint y: 419, distance: 76.4
click at [127, 419] on body "Editor de páginas Alterações salvas automaticamente Formulário Orçamento Format…" at bounding box center [784, 293] width 1568 height 587
click at [35, 586] on div at bounding box center [784, 587] width 1568 height 0
click at [105, 215] on button "button" at bounding box center [112, 211] width 13 height 10
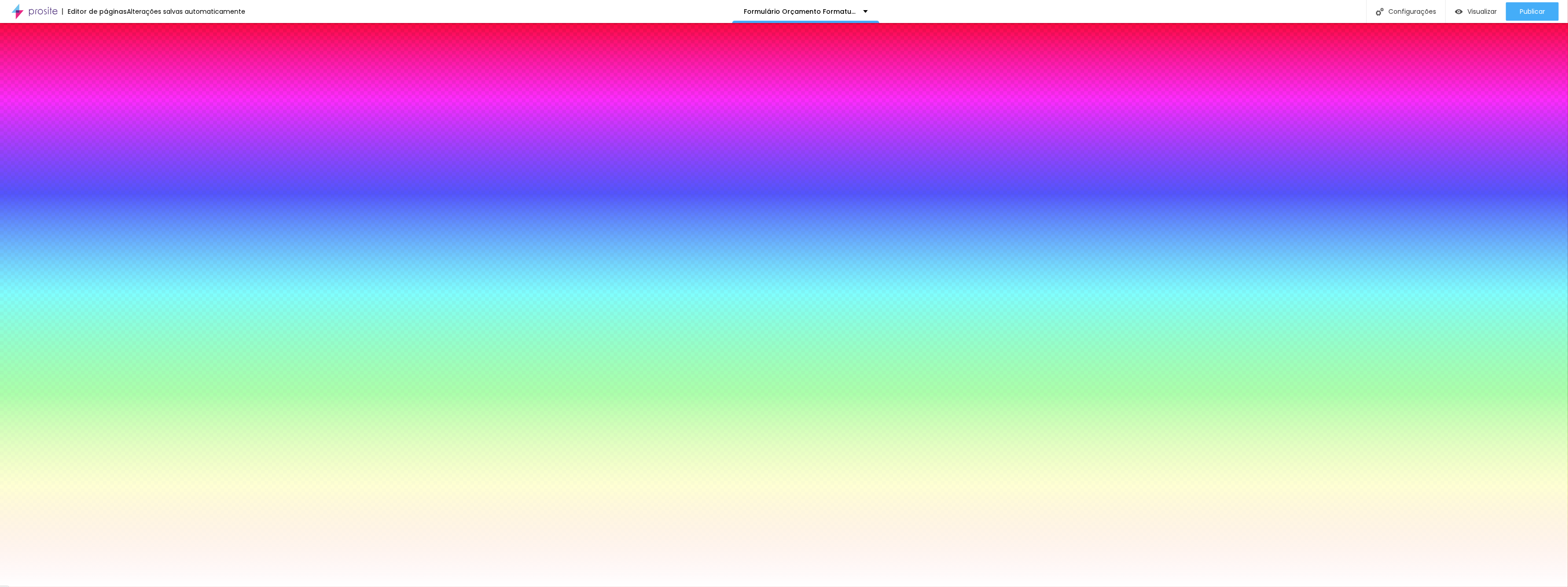
click at [40, 586] on div at bounding box center [784, 587] width 1568 height 0
click at [110, 238] on icon "button" at bounding box center [112, 235] width 4 height 4
type input "1"
type input "2"
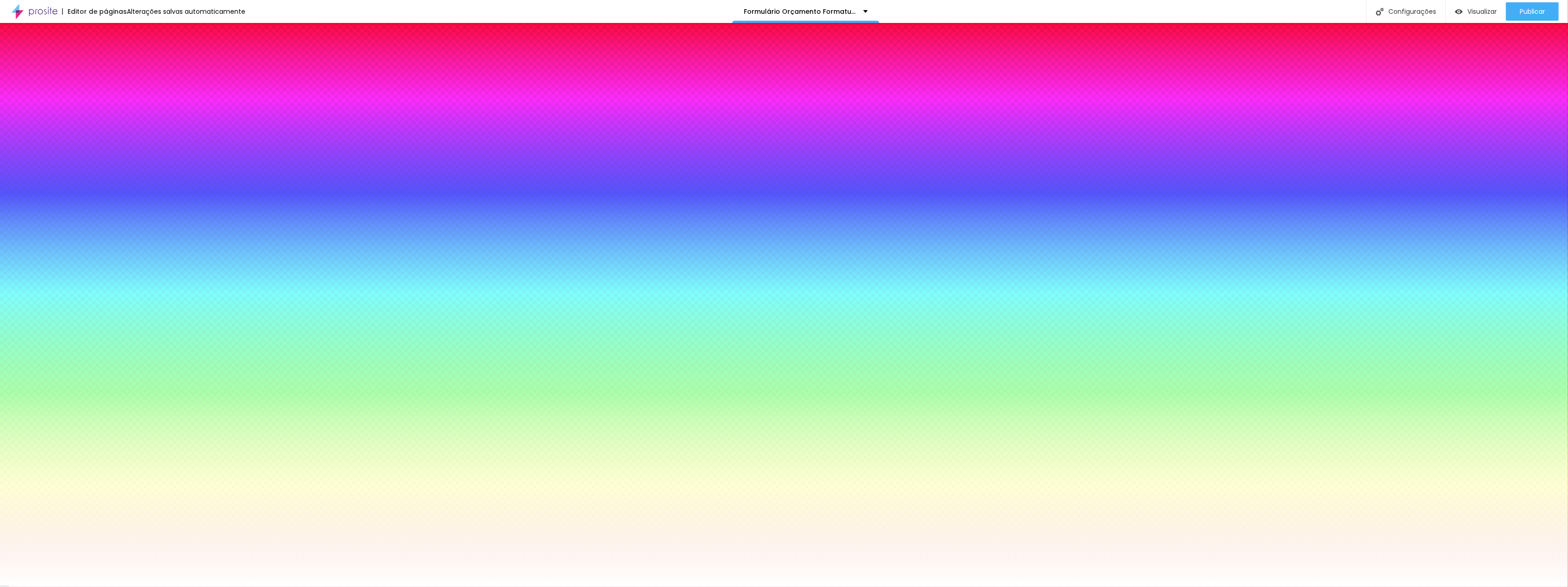
type input "2"
type input "3"
type input "4"
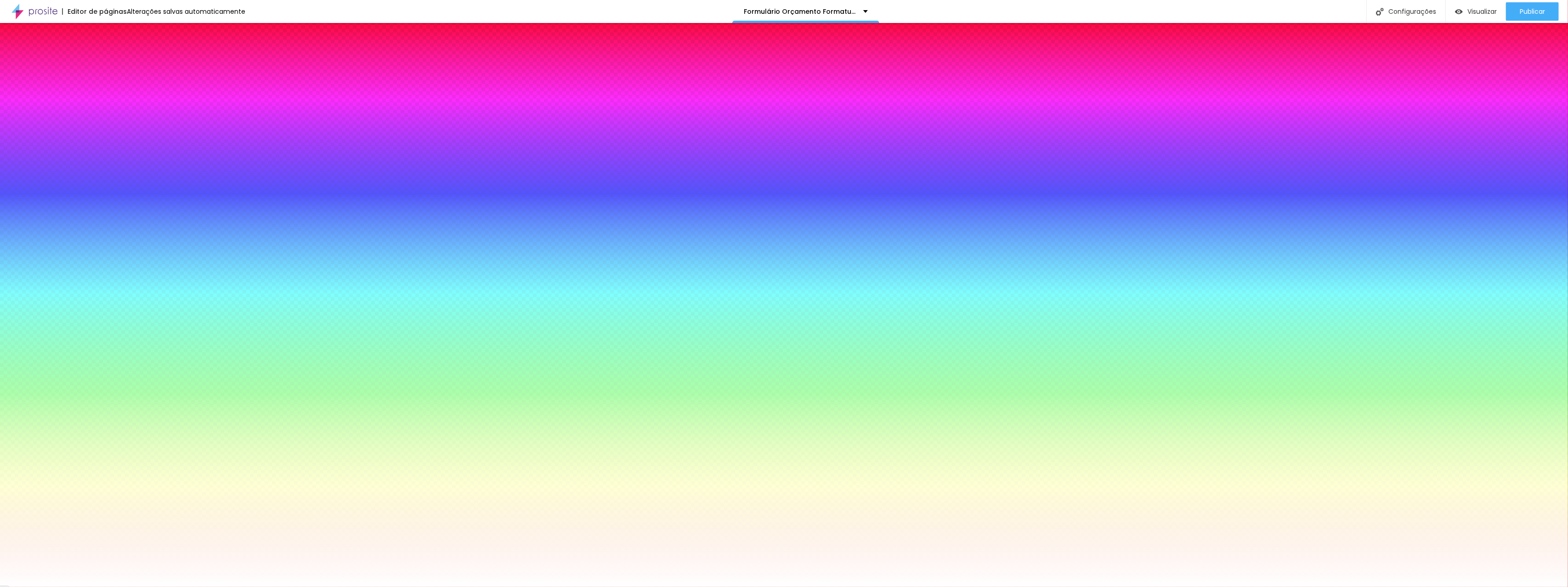
type input "3"
type input "0"
drag, startPoint x: 101, startPoint y: 272, endPoint x: 89, endPoint y: 273, distance: 12.0
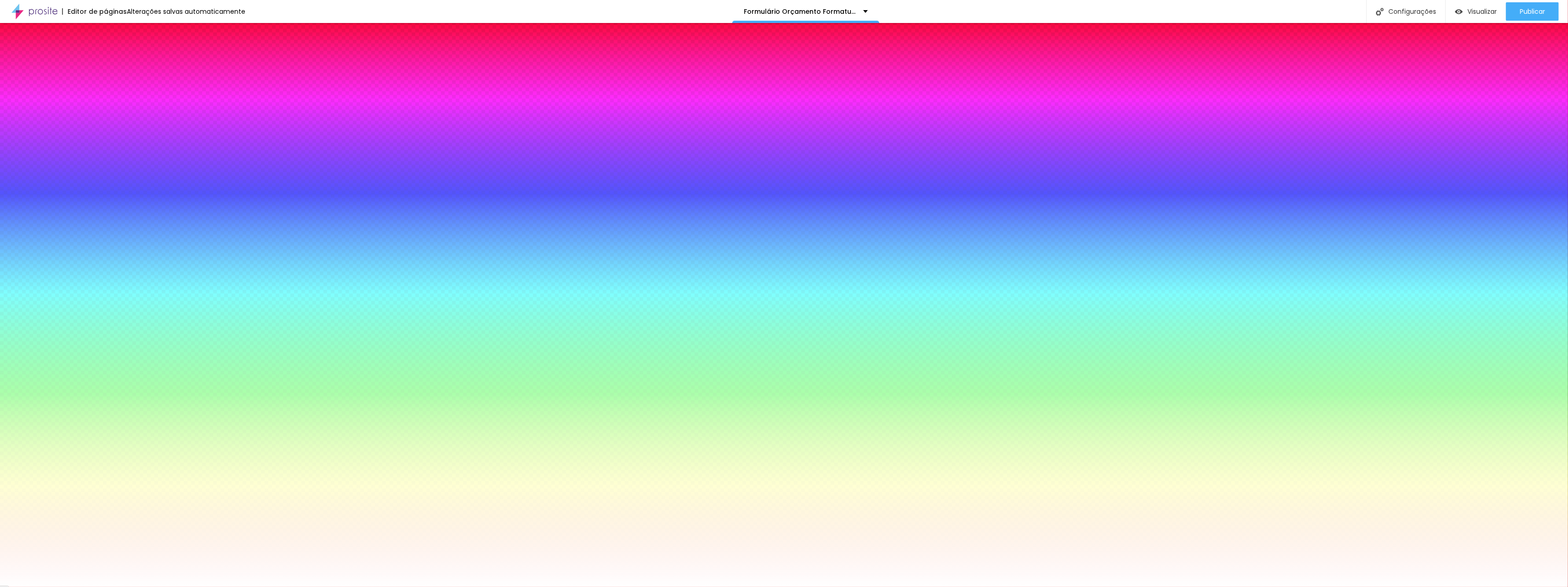
type input "1"
type input "2"
drag, startPoint x: 101, startPoint y: 299, endPoint x: 145, endPoint y: 305, distance: 44.4
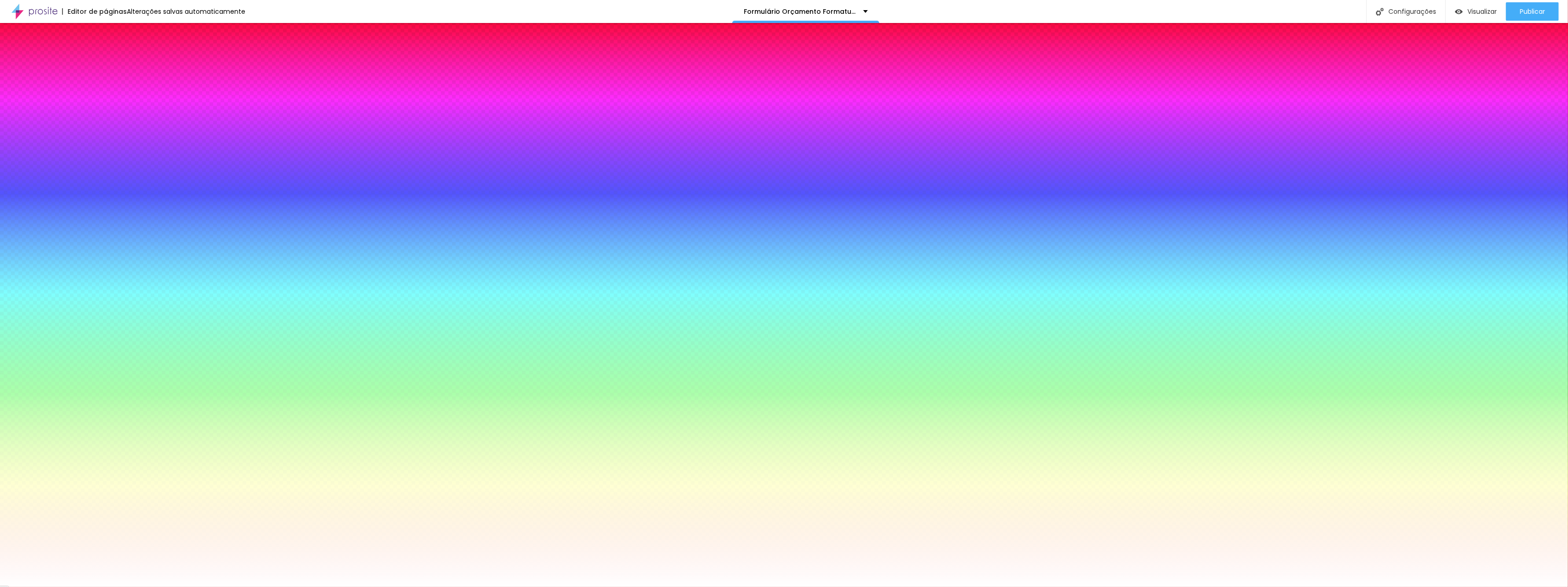
type input "2"
type input "1"
type input "2"
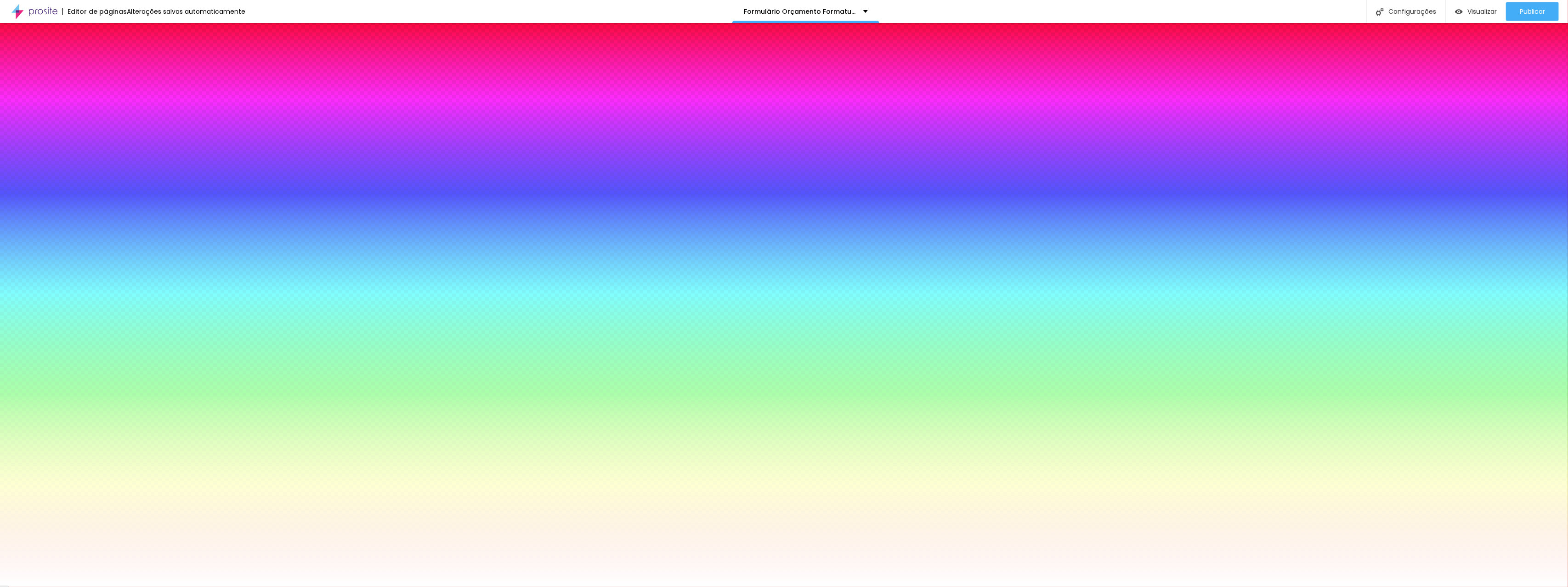
type input "2"
type input "3"
type input "4"
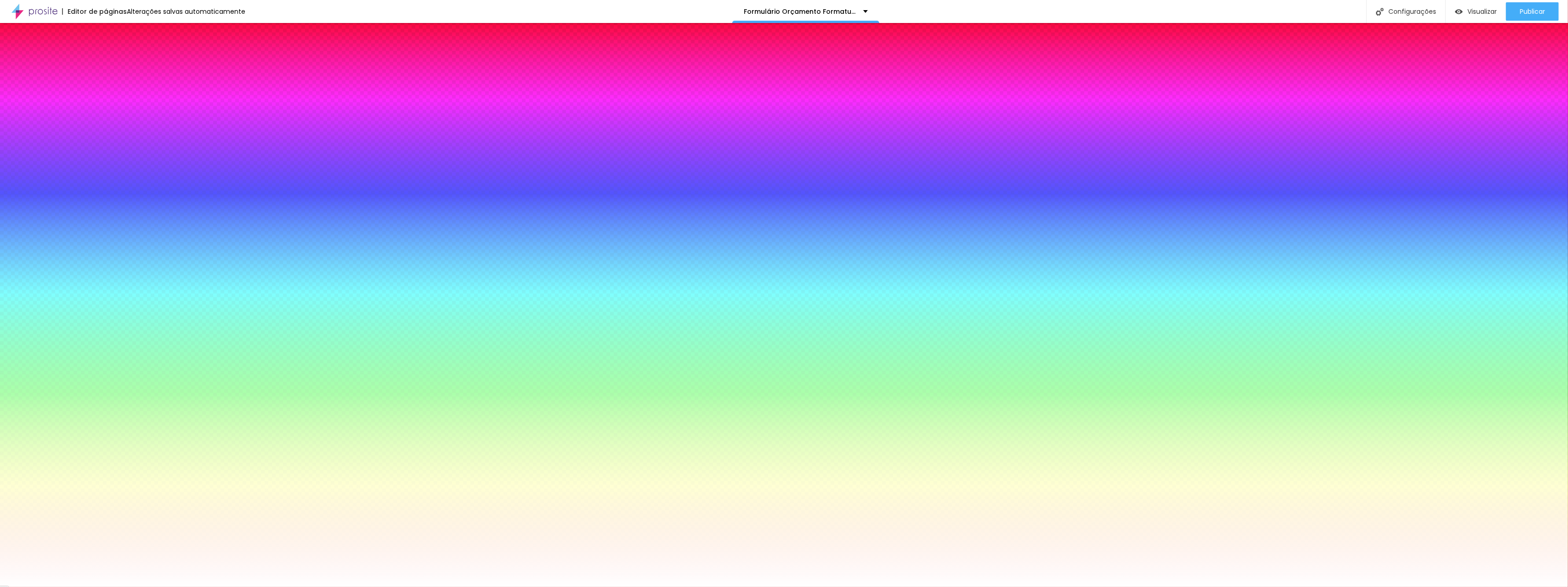
type input "5"
type input "6"
type input "7"
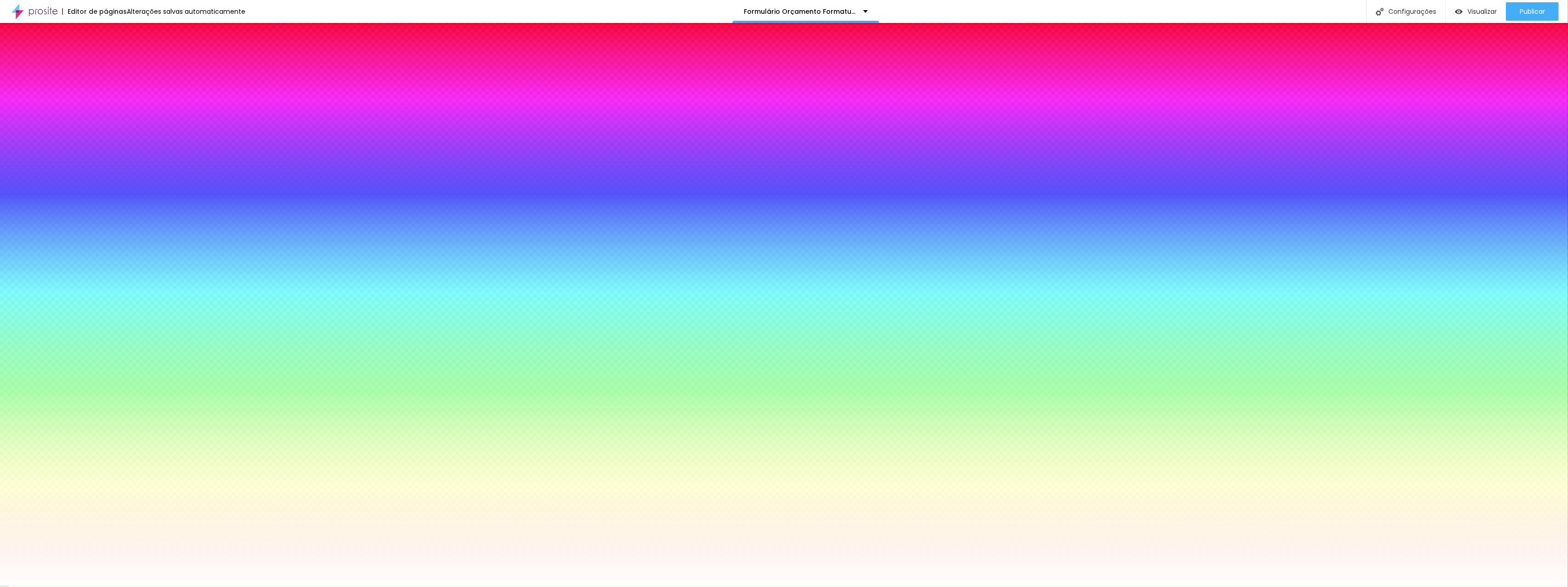
type input "7"
type input "8"
type input "9"
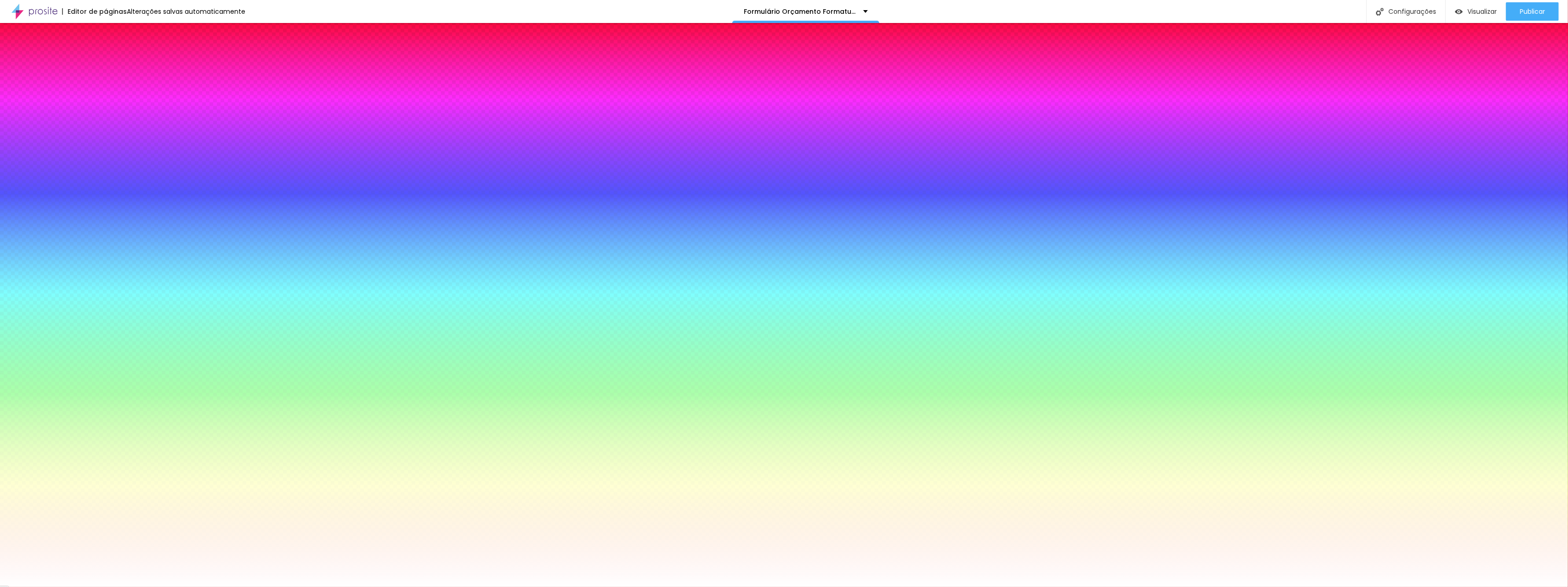
type input "10"
type input "11"
type input "12"
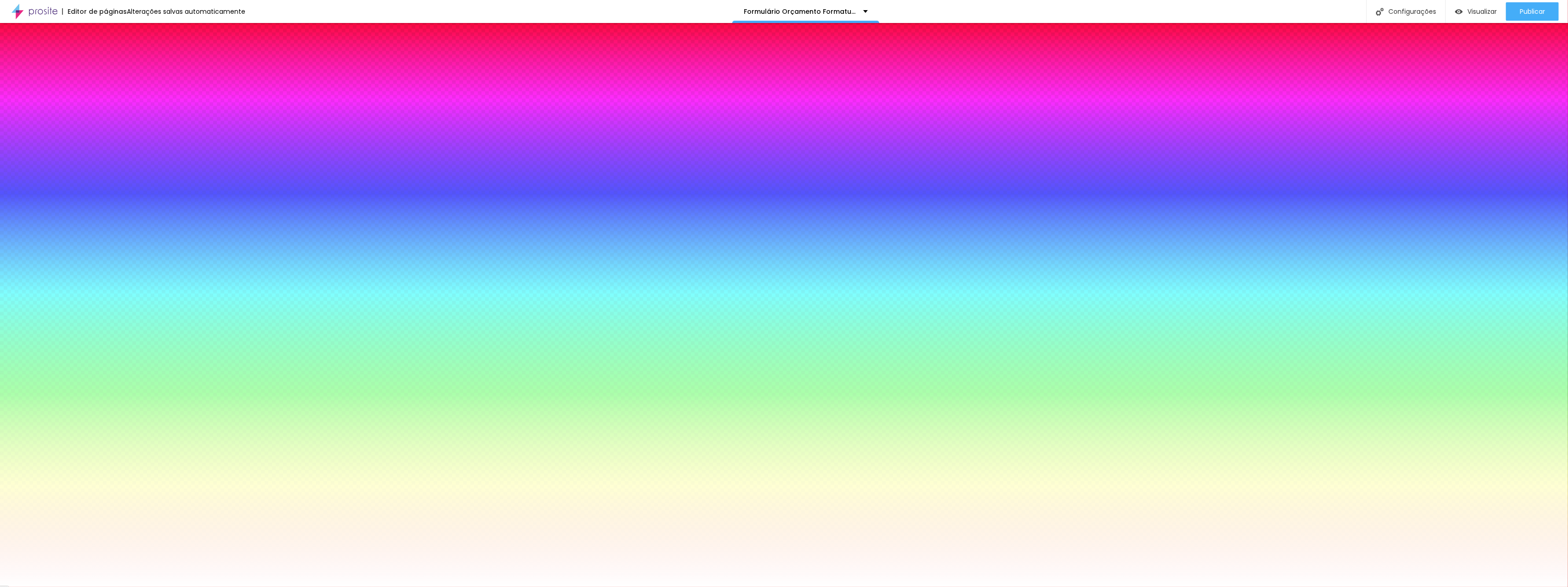
type input "12"
type input "13"
type input "14"
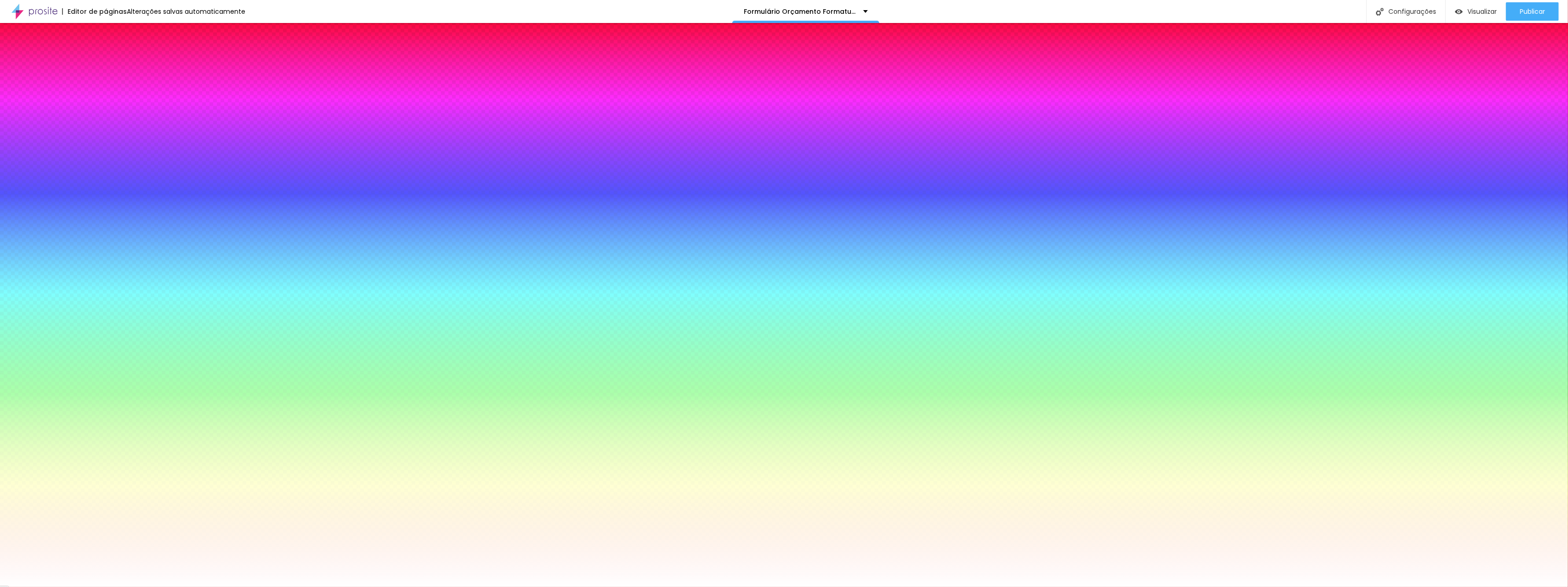
type input "15"
type input "16"
type input "17"
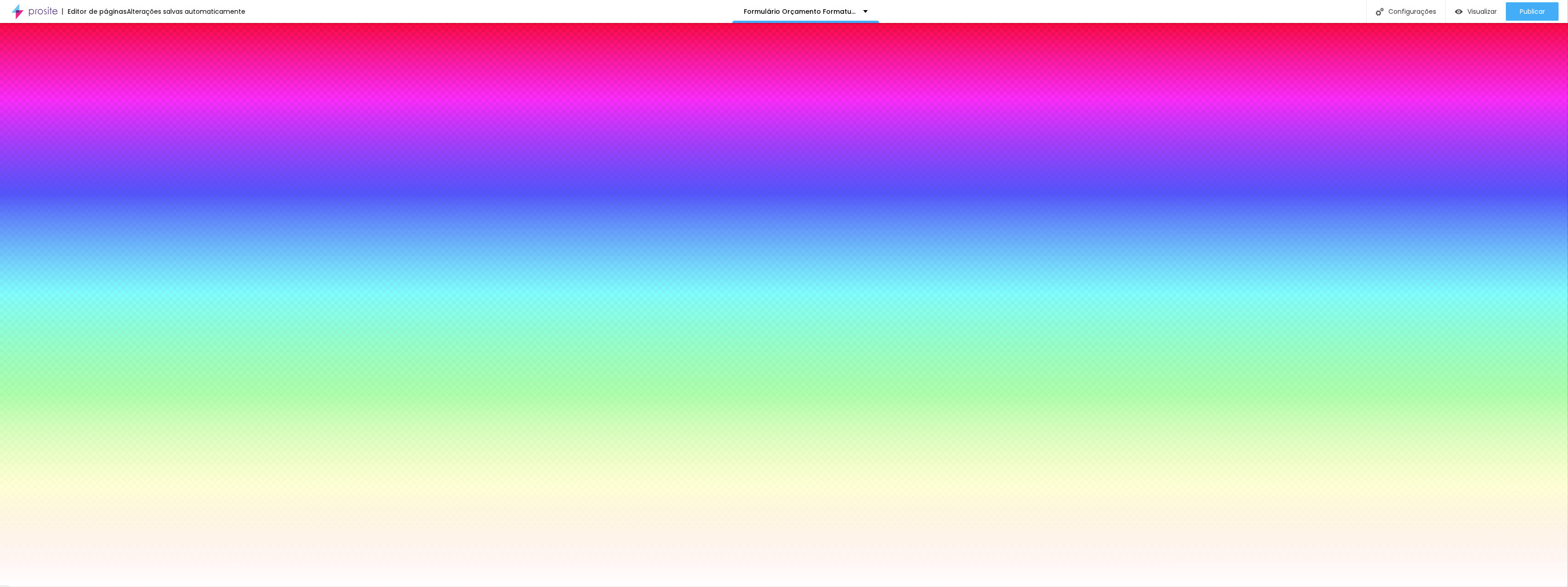
type input "17"
type input "16"
type input "15"
drag, startPoint x: 103, startPoint y: 272, endPoint x: 151, endPoint y: 275, distance: 48.1
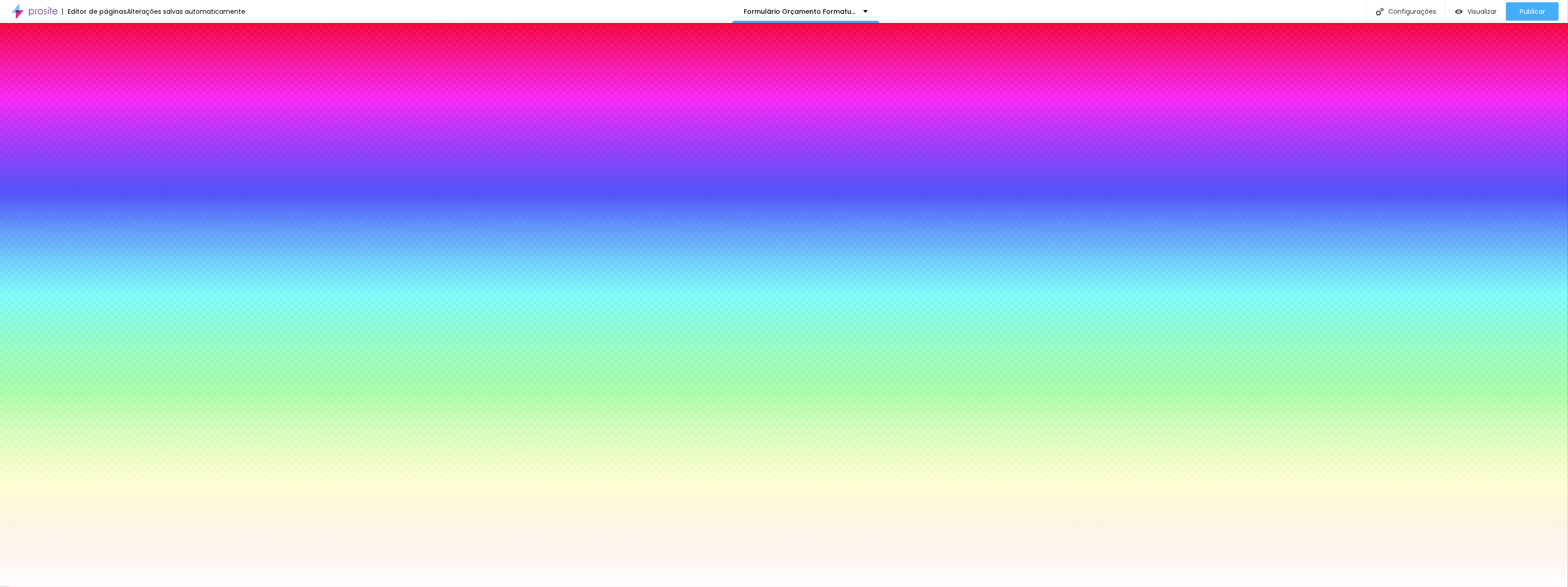
type input "15"
type input "1"
type input "0"
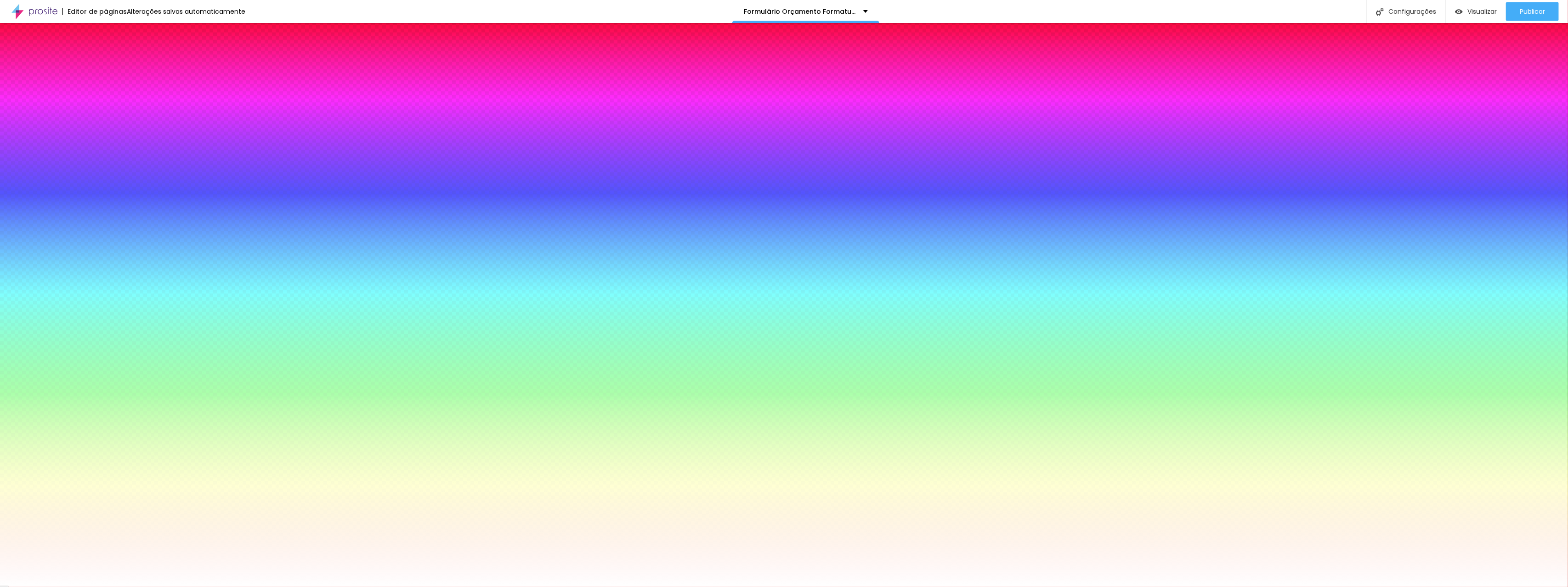
type input "0"
type input "1"
drag, startPoint x: 140, startPoint y: 299, endPoint x: 115, endPoint y: 299, distance: 25.0
type input "1"
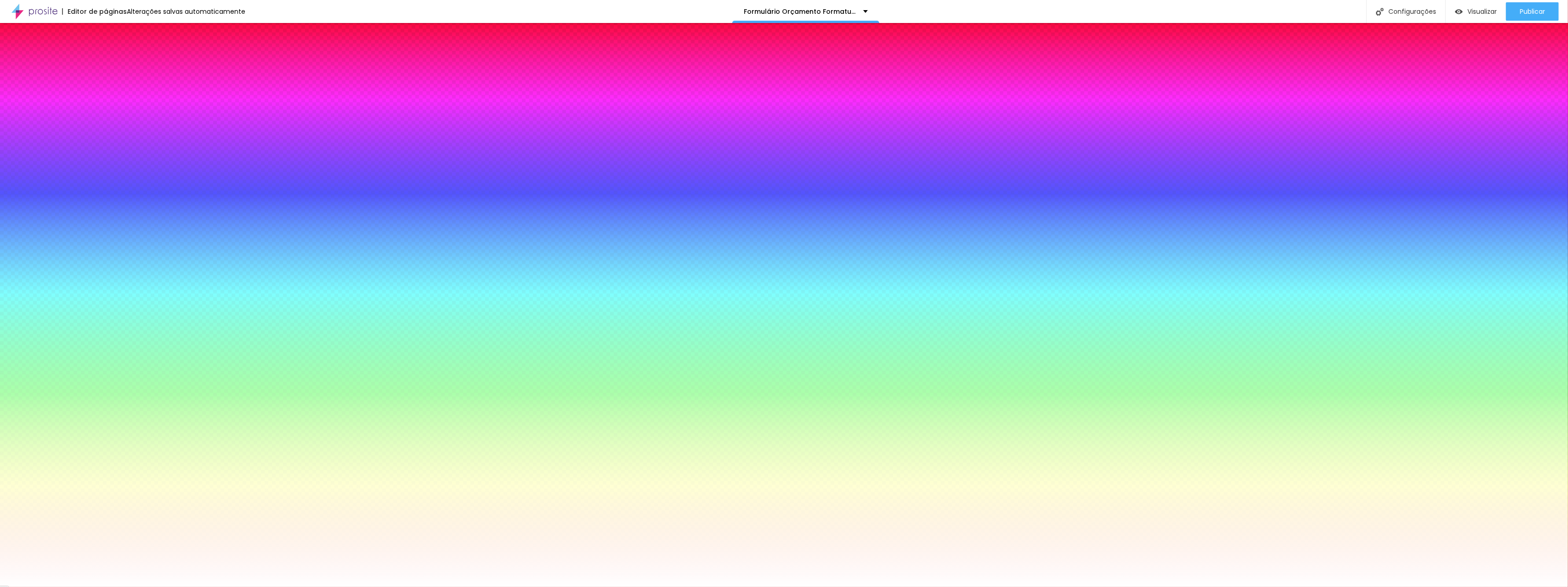
click at [25, 586] on div at bounding box center [784, 587] width 1568 height 0
click at [110, 300] on icon "button" at bounding box center [112, 298] width 4 height 4
type input "#000000"
drag, startPoint x: 135, startPoint y: 432, endPoint x: 113, endPoint y: 490, distance: 62.0
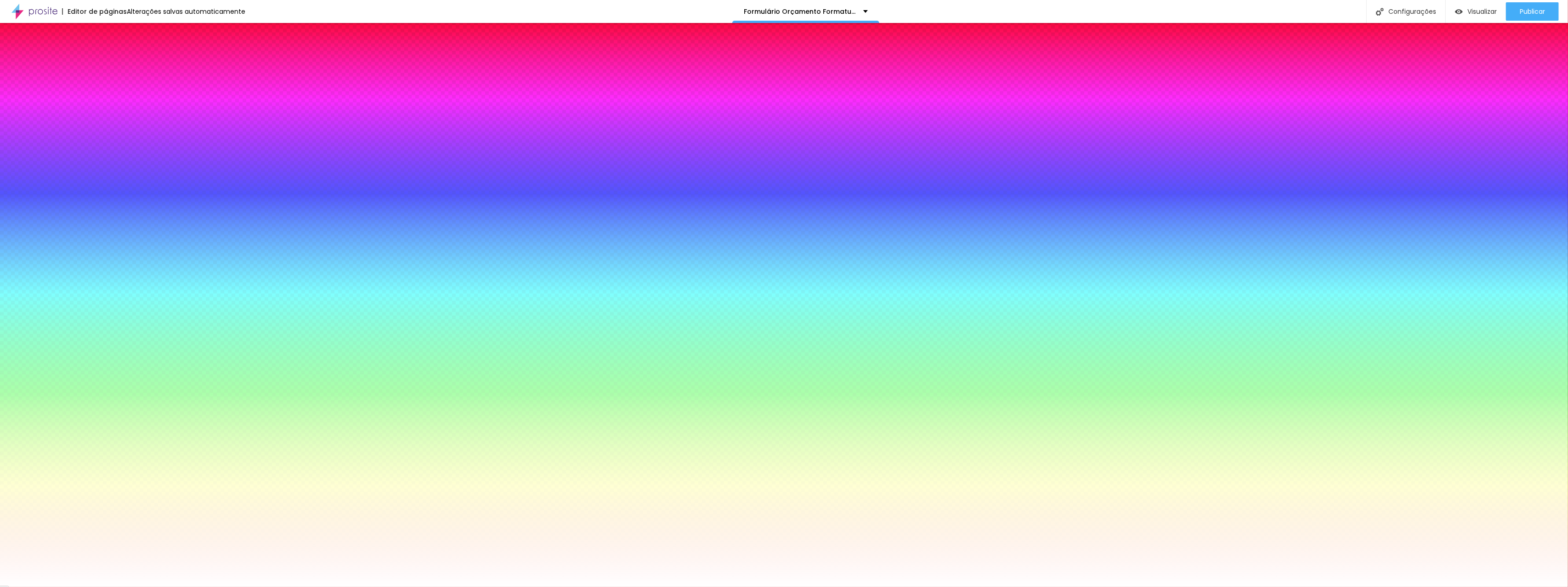
click at [113, 490] on body "Editor de páginas Alterações salvas automaticamente Formulário Orçamento Format…" at bounding box center [784, 293] width 1568 height 587
click at [148, 586] on div at bounding box center [784, 587] width 1568 height 0
click at [105, 343] on div "Editar nulo Conteúdo Estilo Avançado Botão Tipografia Voltar ao padrão Borda Vo…" at bounding box center [158, 305] width 105 height 564
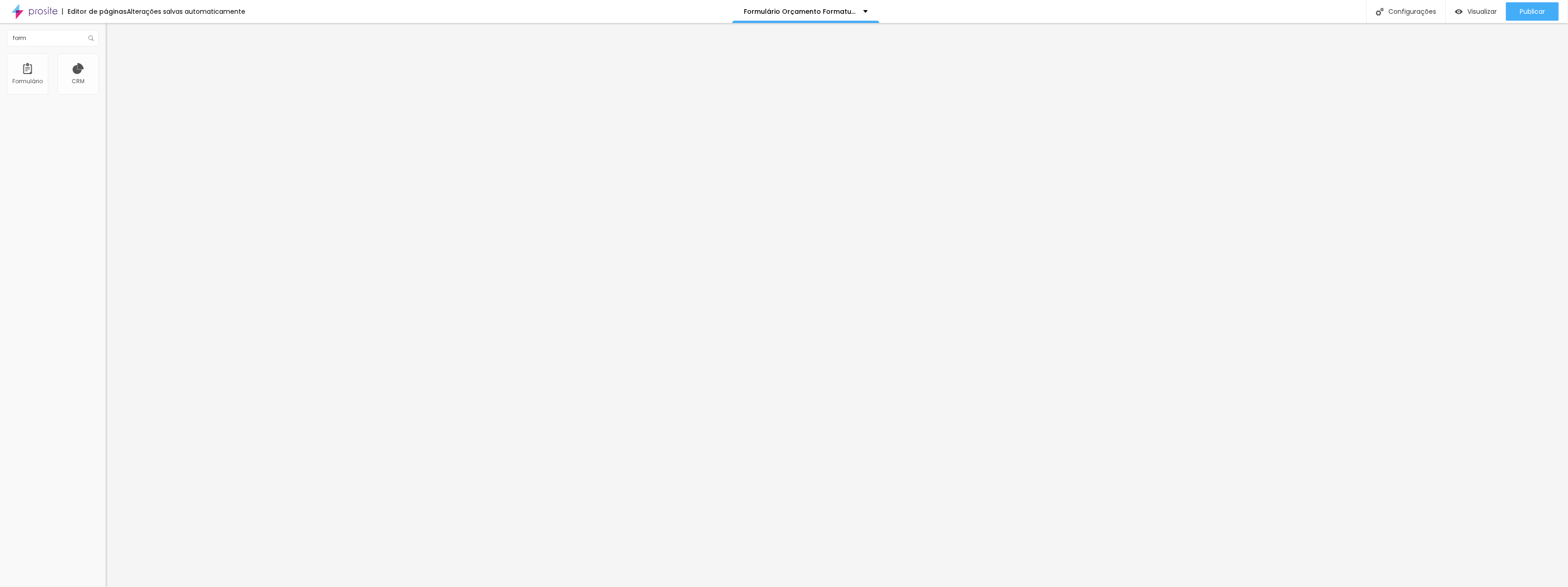
click at [114, 63] on font "Estilo" at bounding box center [121, 59] width 15 height 8
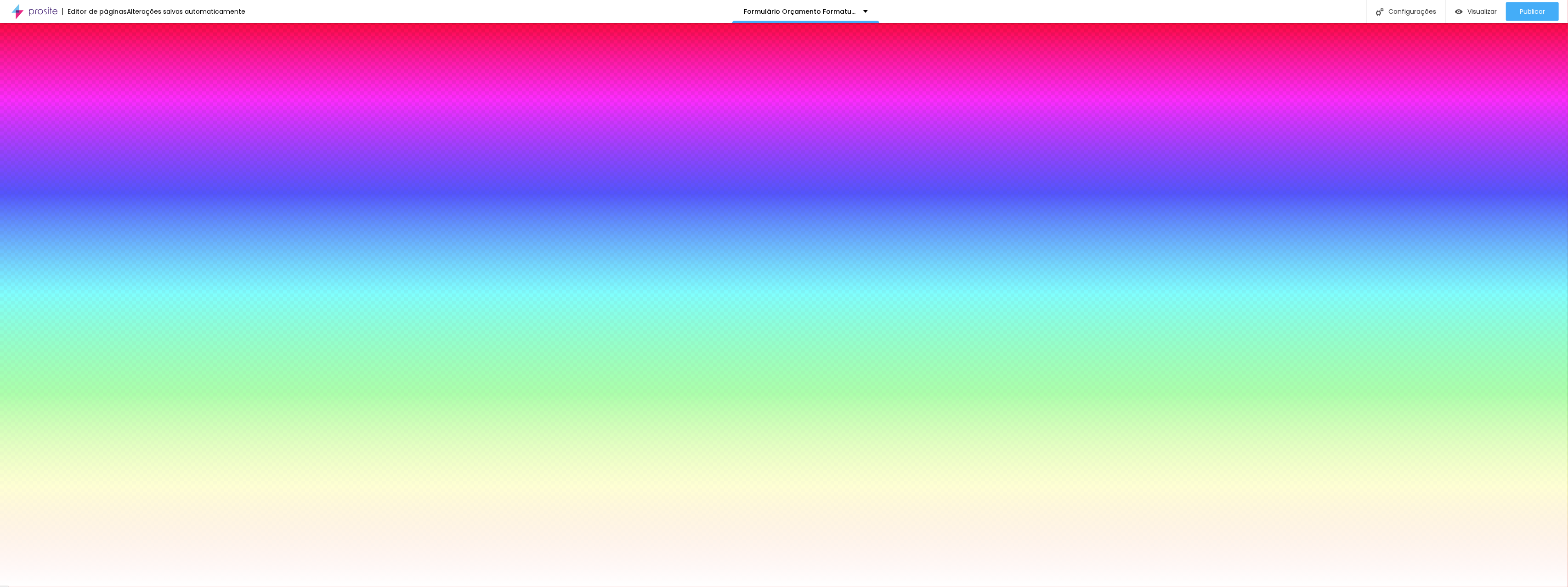
click at [105, 62] on img at bounding box center [109, 66] width 8 height 8
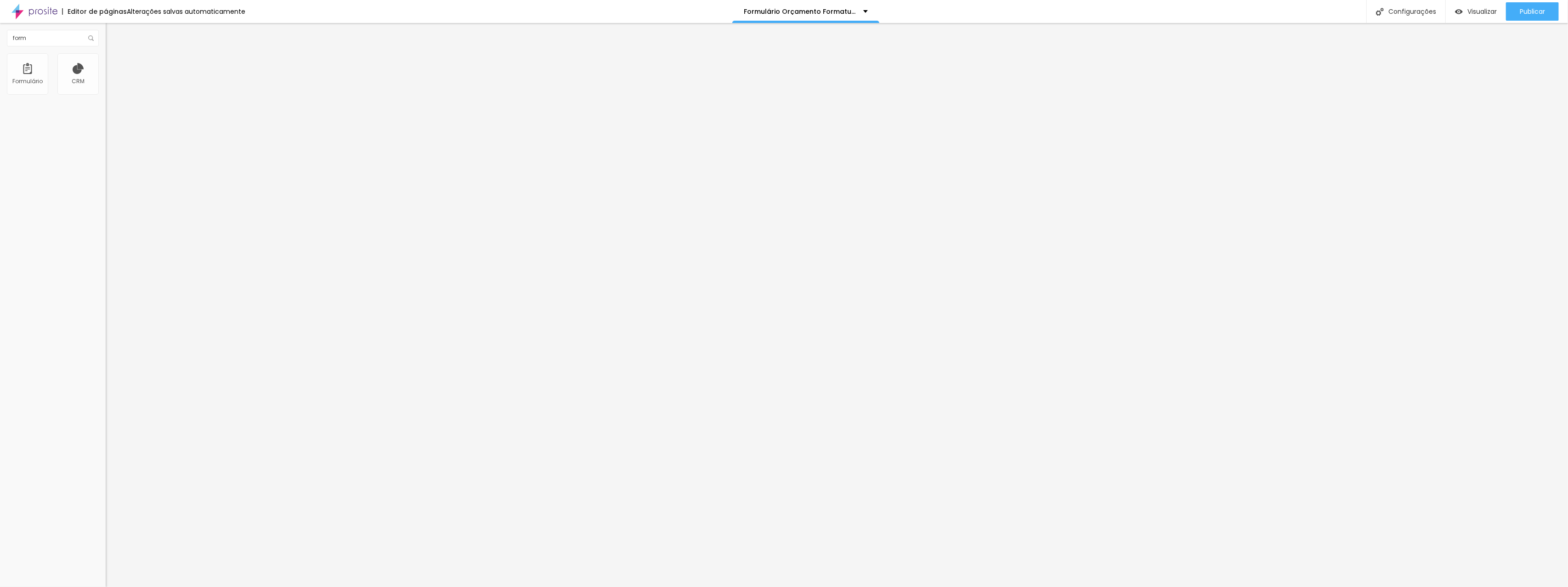
click at [112, 89] on div "Contato" at bounding box center [158, 85] width 94 height 8
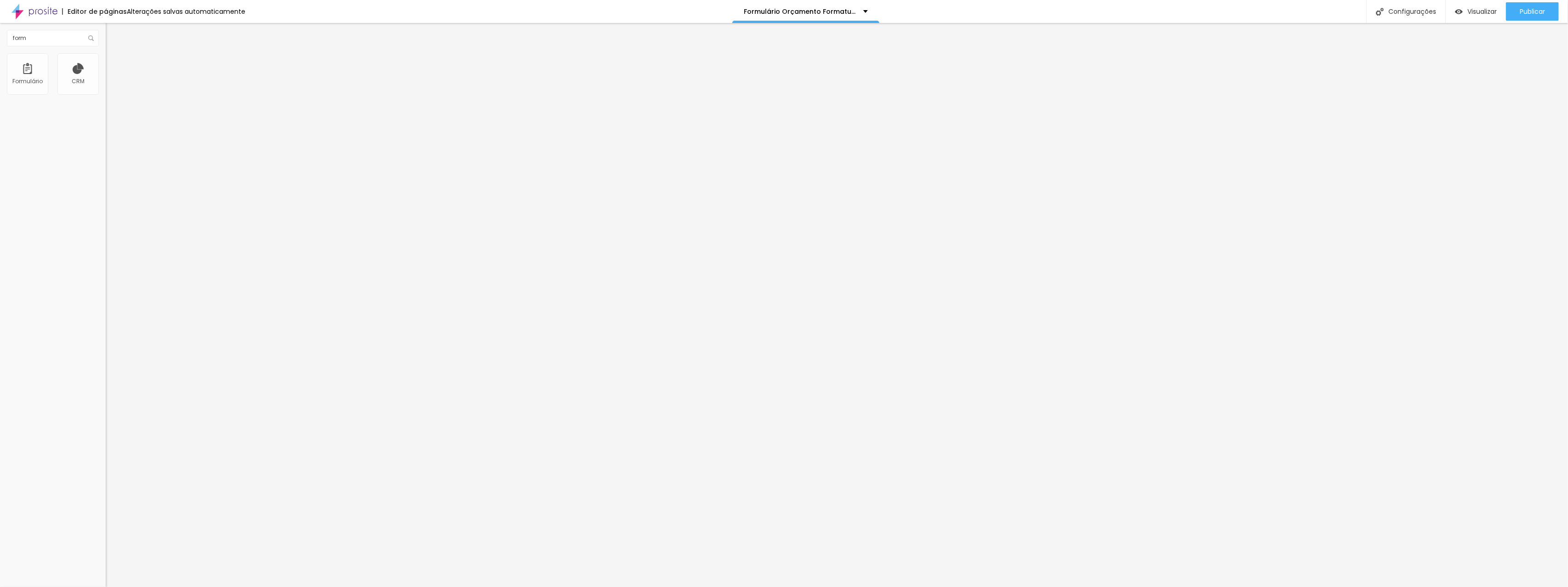
drag, startPoint x: 675, startPoint y: 363, endPoint x: 617, endPoint y: 357, distance: 58.3
type input "Inst"
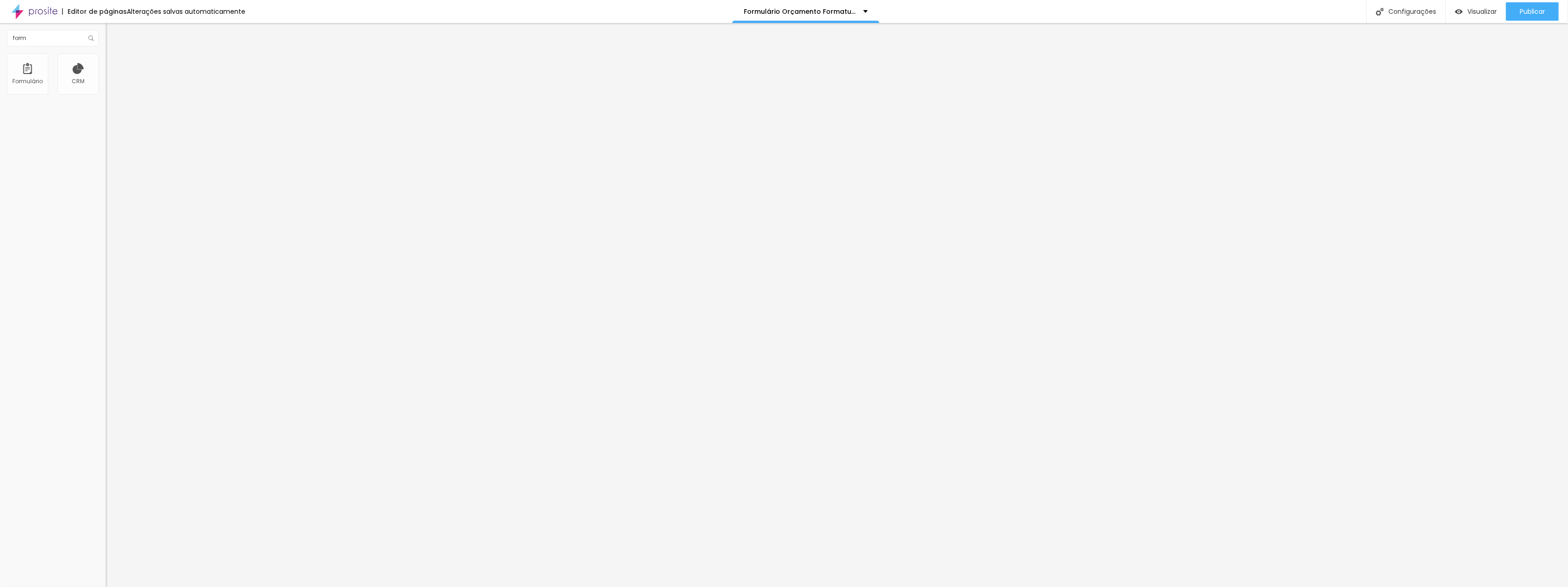
paste input "instituição"
drag, startPoint x: 652, startPoint y: 370, endPoint x: 641, endPoint y: 368, distance: 11.2
type input "Instituição"
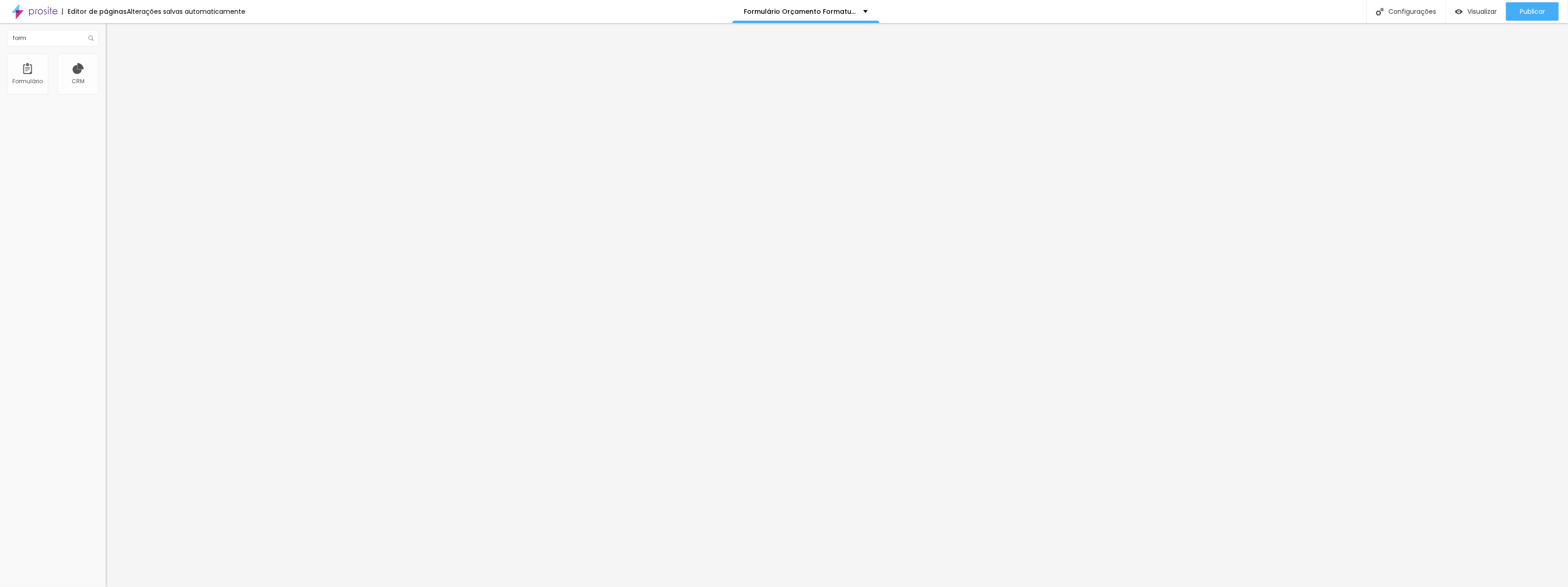
paste input "Instituição"
type input "Instituição"
drag, startPoint x: 631, startPoint y: 327, endPoint x: 638, endPoint y: 288, distance: 39.6
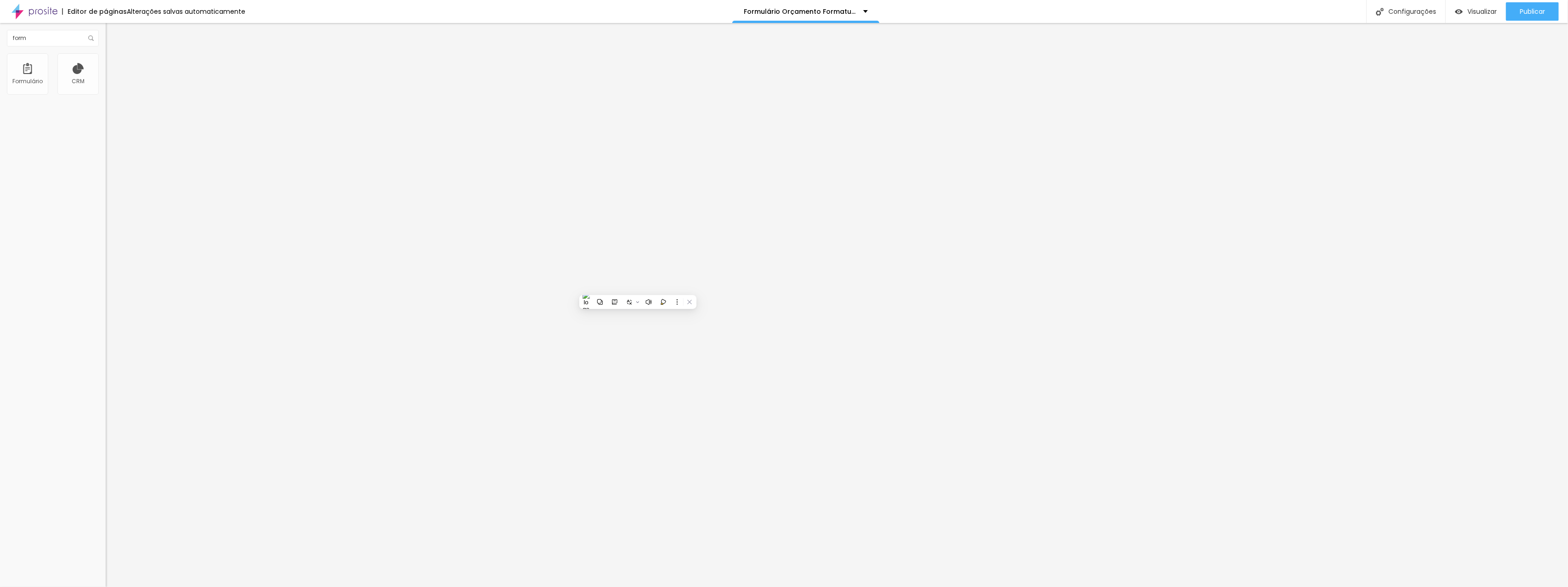
scroll to position [57, 0]
drag, startPoint x: 667, startPoint y: 345, endPoint x: 631, endPoint y: 345, distance: 36.0
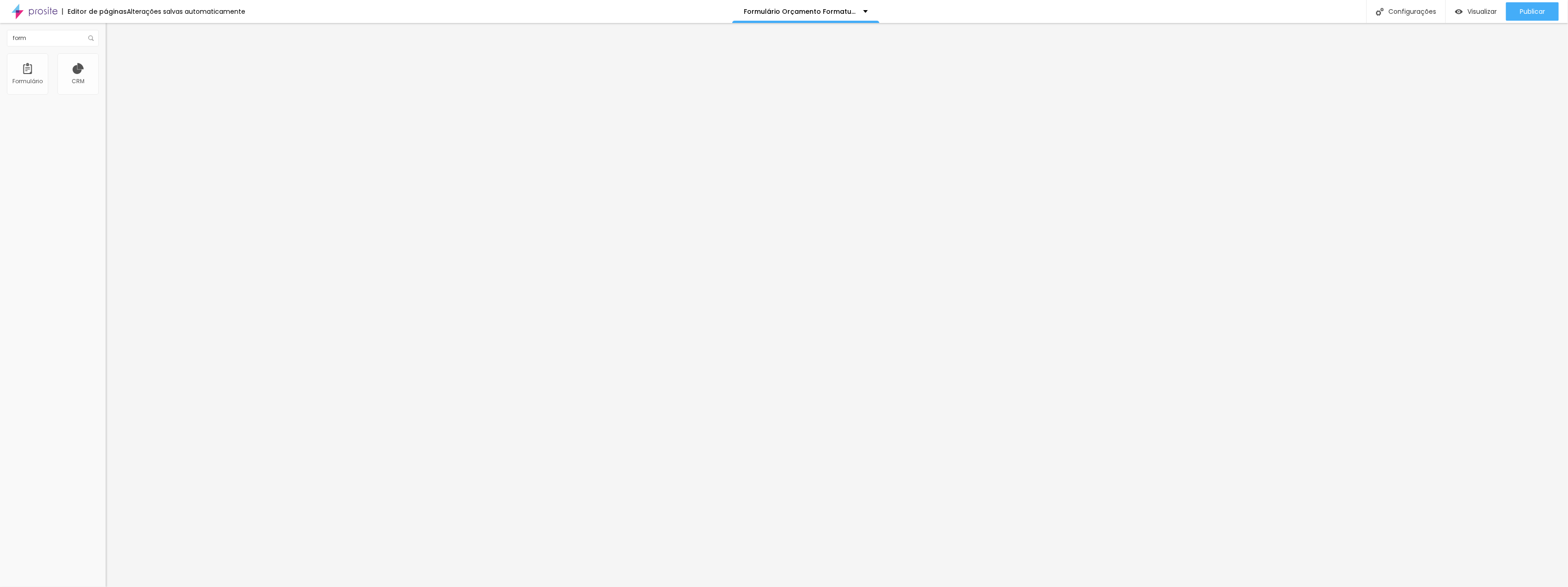
type input "Telefone"
type input "DDD+TEL"
drag, startPoint x: 631, startPoint y: 303, endPoint x: 634, endPoint y: 245, distance: 58.1
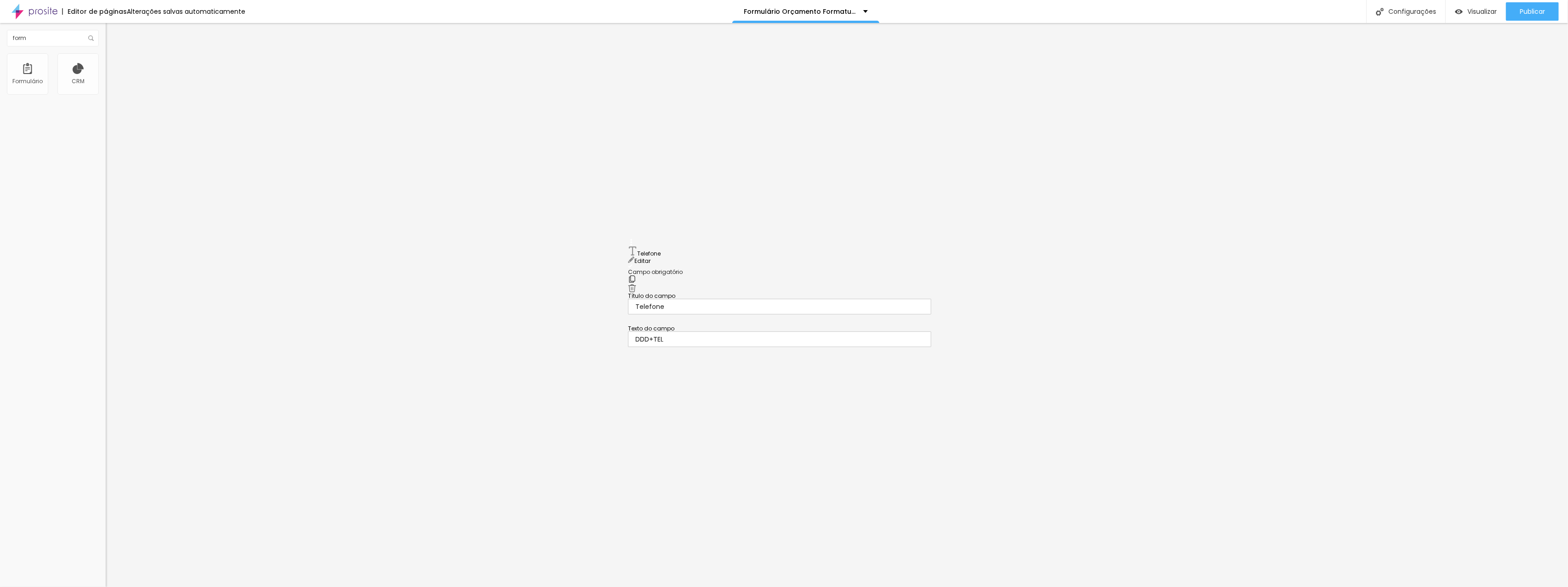
drag, startPoint x: 694, startPoint y: 375, endPoint x: 646, endPoint y: 370, distance: 48.3
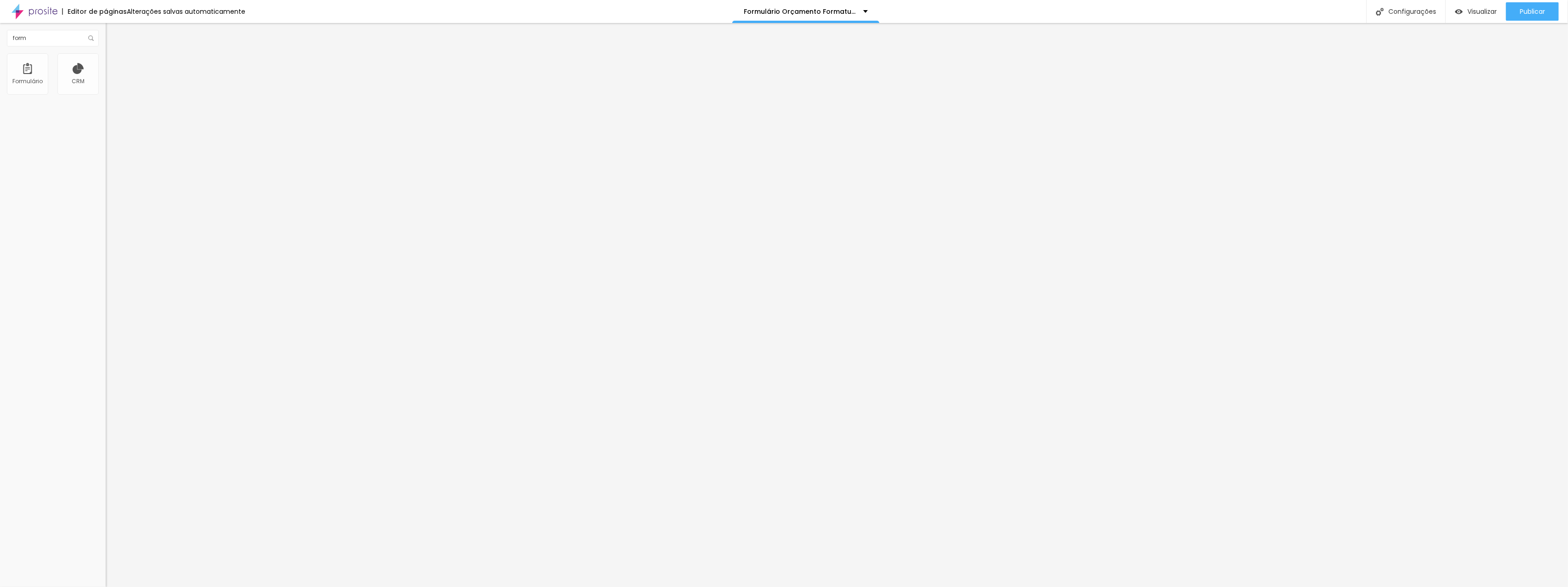
type input "Curso"
drag, startPoint x: 631, startPoint y: 337, endPoint x: 629, endPoint y: 309, distance: 28.1
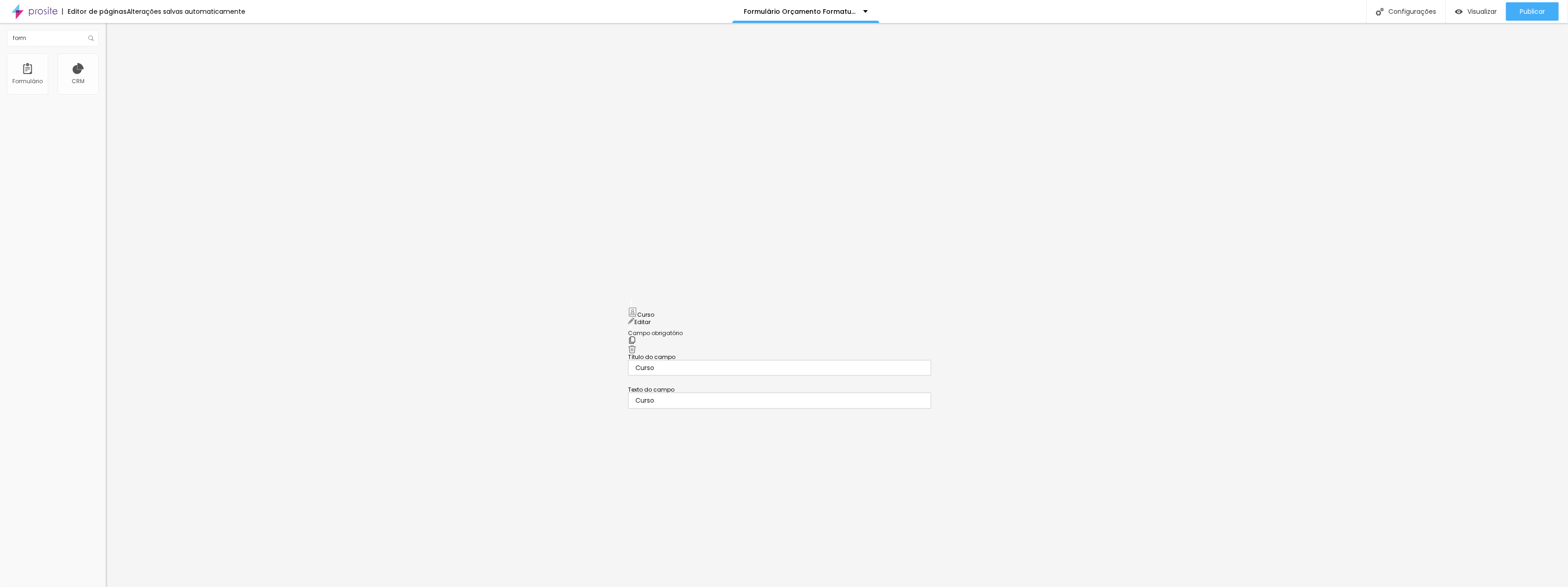
drag, startPoint x: 676, startPoint y: 346, endPoint x: 649, endPoint y: 346, distance: 27.0
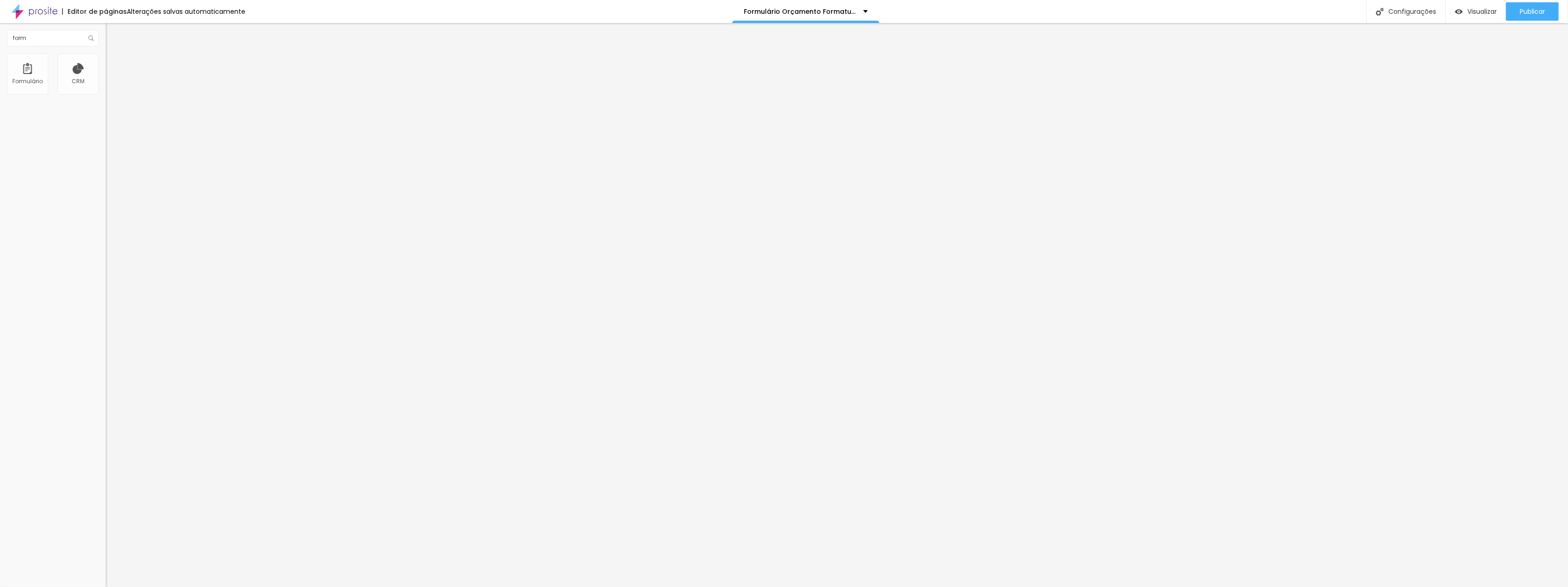
type input "Quantos alunos em sua turma?"
drag, startPoint x: 634, startPoint y: 304, endPoint x: 636, endPoint y: 268, distance: 36.1
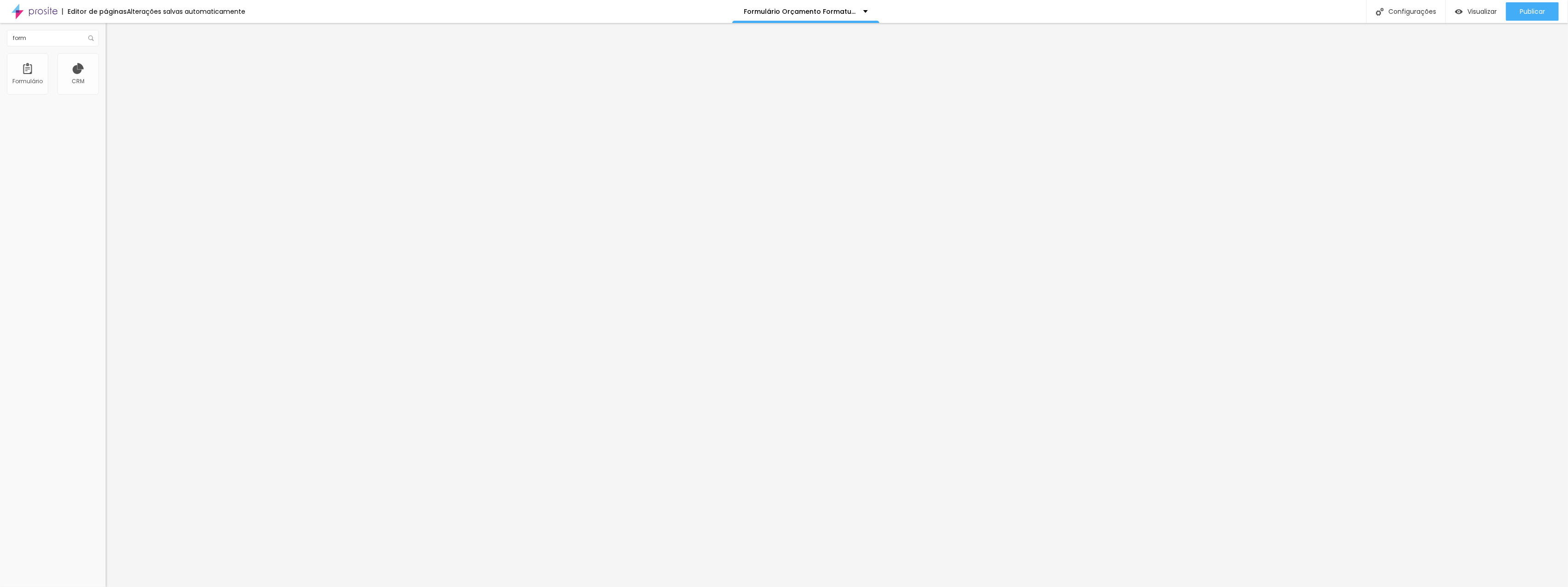
drag, startPoint x: 719, startPoint y: 395, endPoint x: 644, endPoint y: 391, distance: 75.1
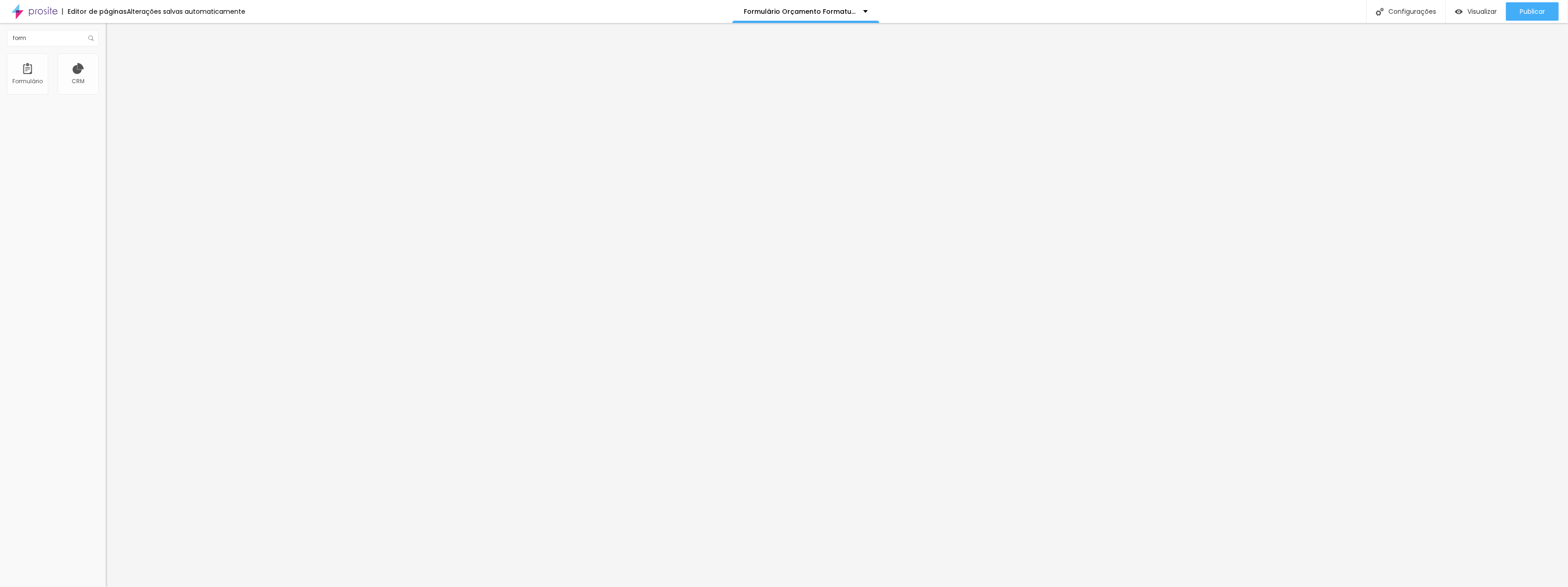
type input "Quais são os eventos"
drag, startPoint x: 679, startPoint y: 400, endPoint x: 648, endPoint y: 400, distance: 31.0
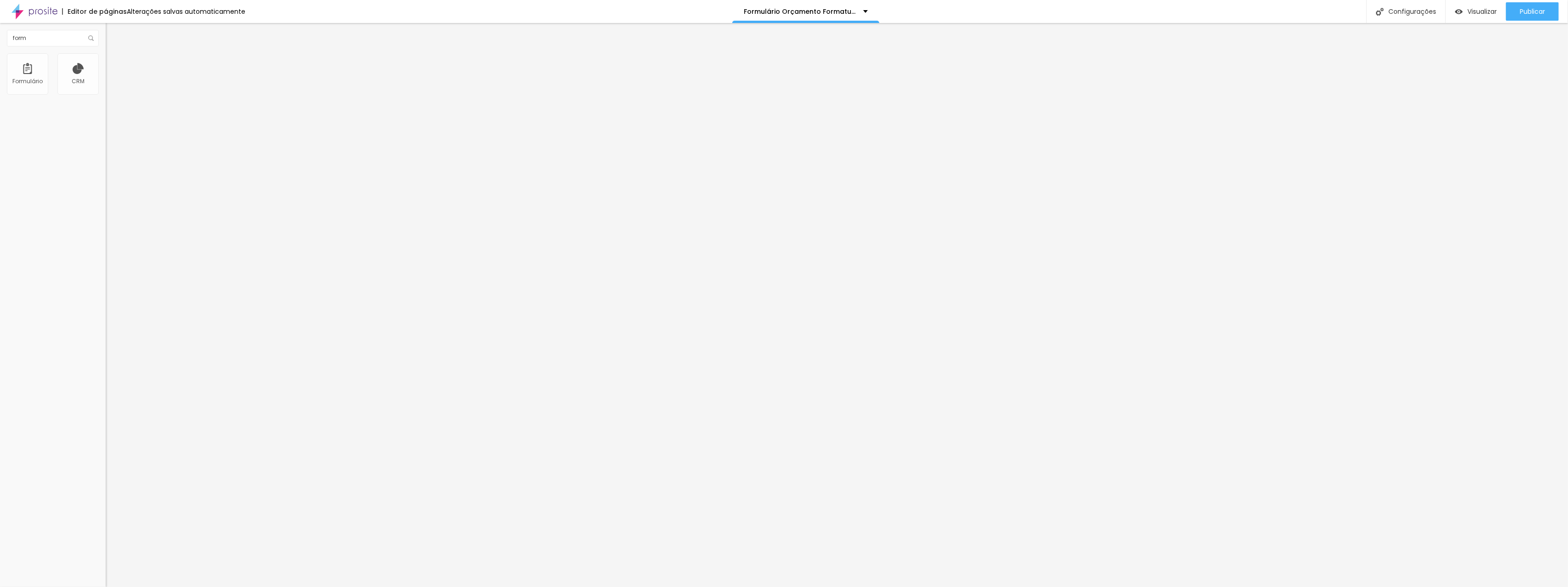
type input "c"
type input "Click Day"
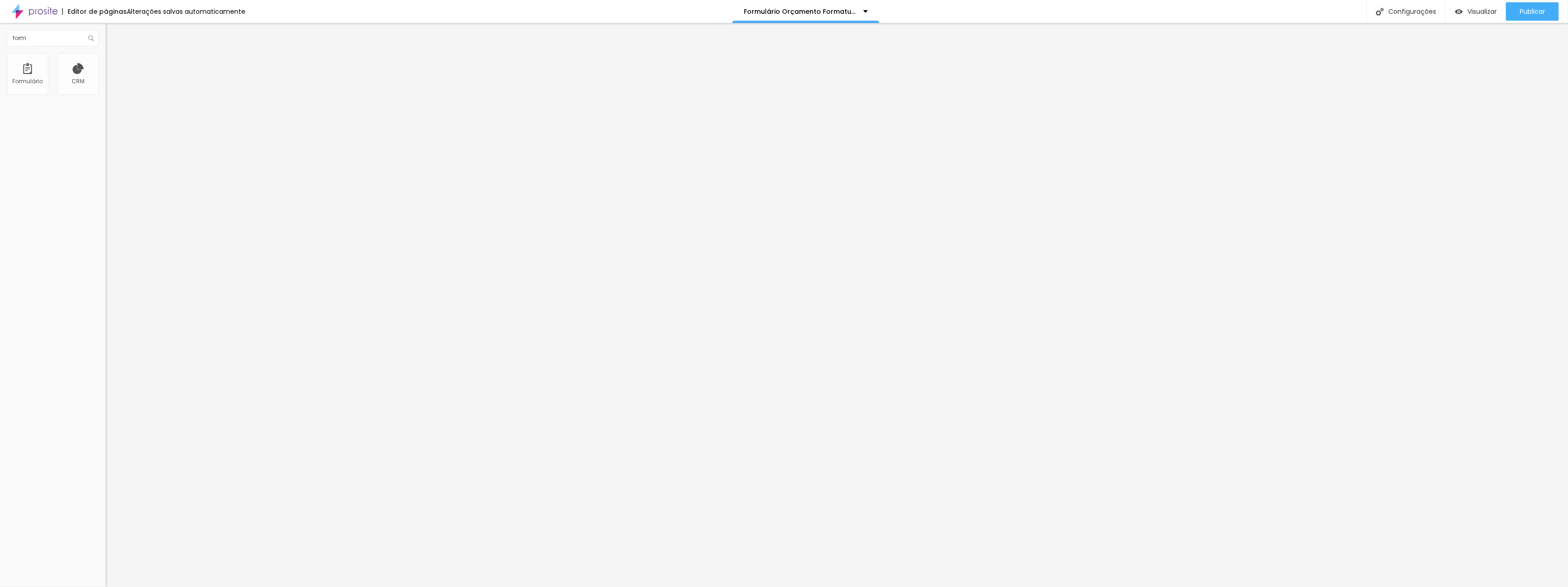
type input "180 D"
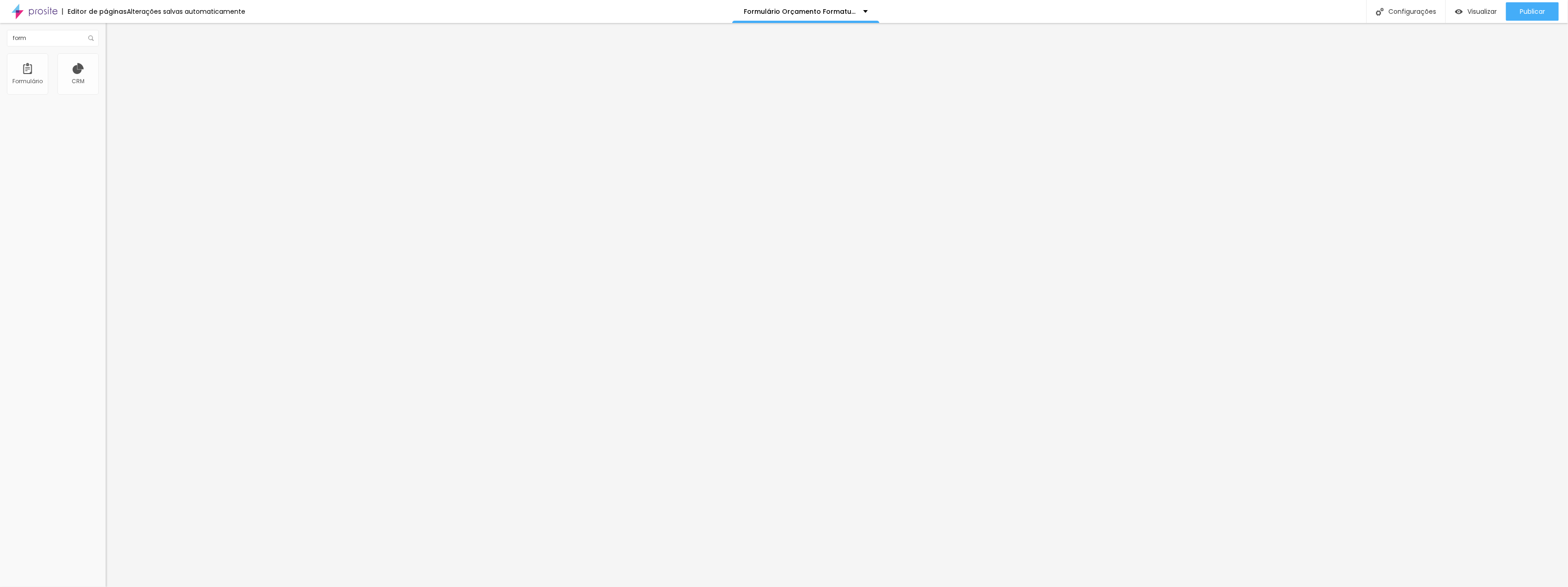
type input "365 D"
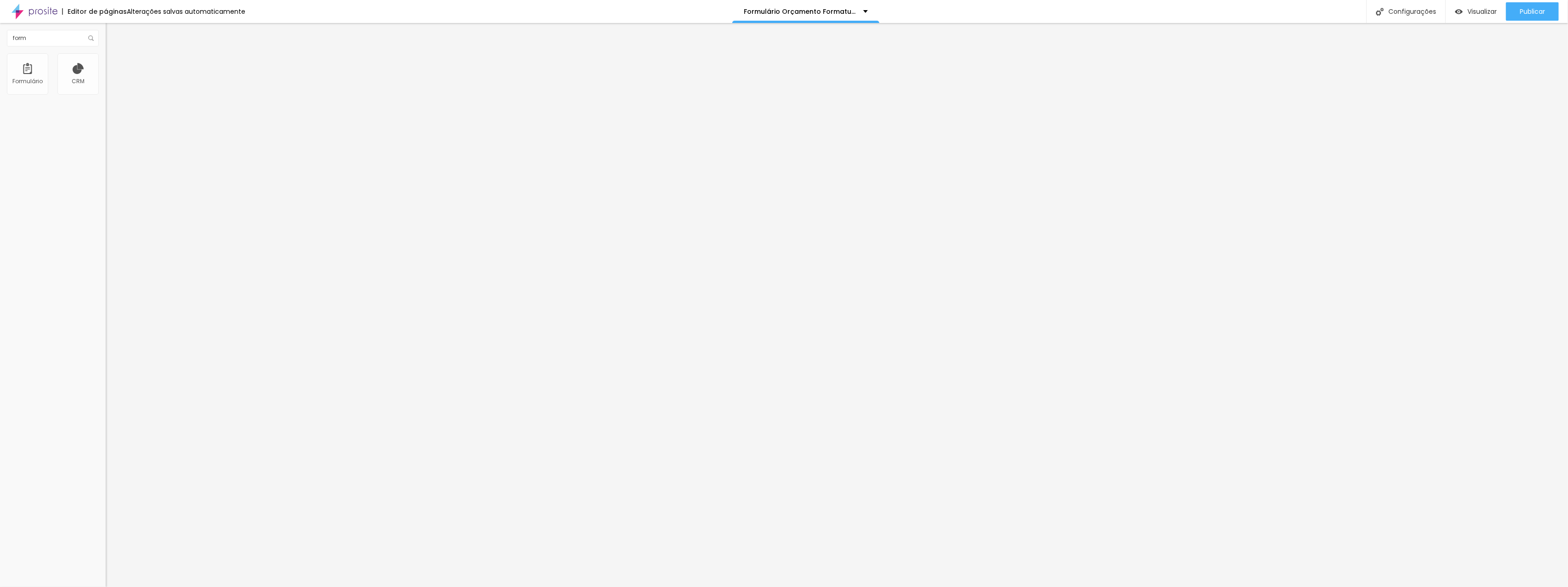
type input "Meio Curso"
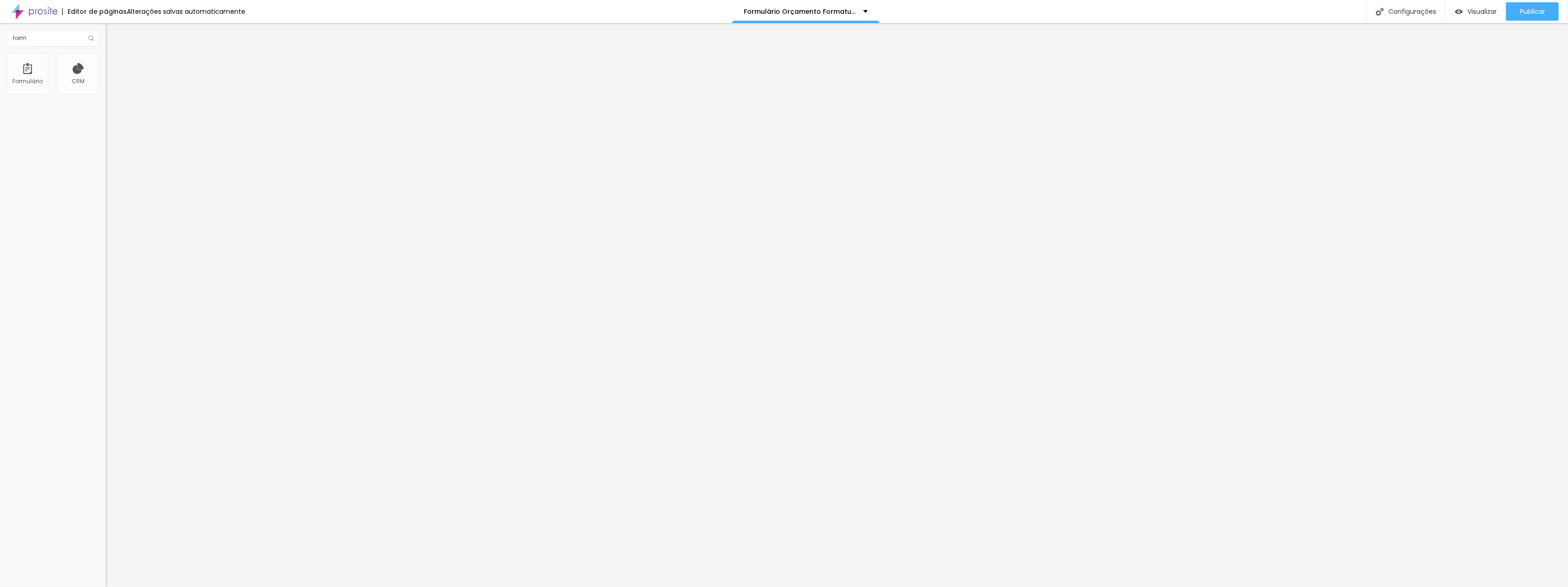
scroll to position [211, 0]
drag, startPoint x: 646, startPoint y: 384, endPoint x: 646, endPoint y: 343, distance: 41.0
type input "Meio Curso"
type input "180 D"
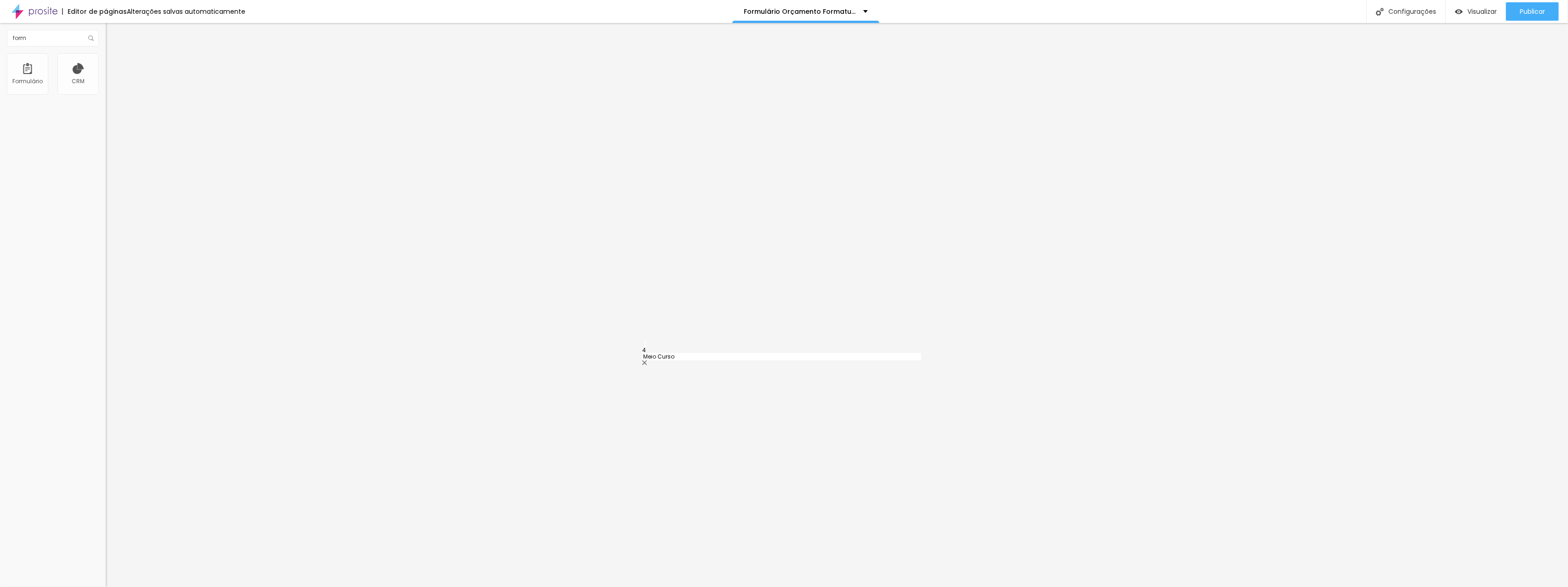
type input "365 D"
drag, startPoint x: 644, startPoint y: 368, endPoint x: 644, endPoint y: 391, distance: 23.0
type input "365 D"
type input "180 D"
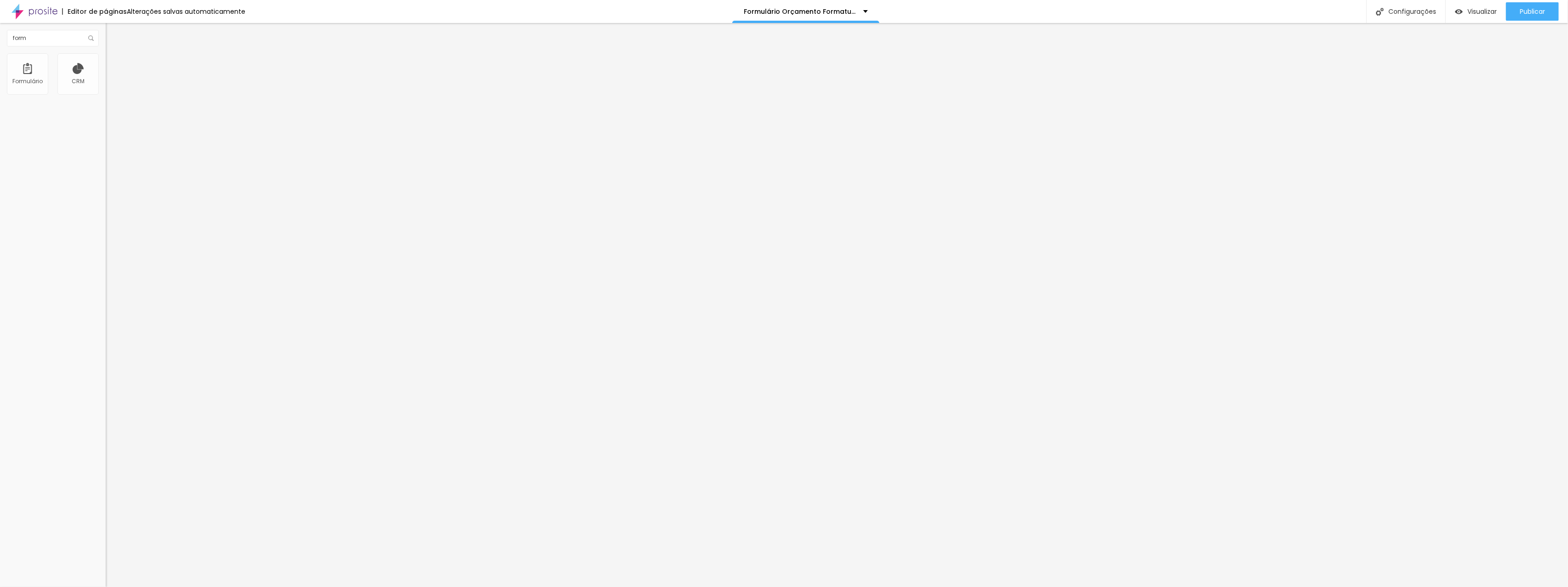
type input "Colação de grau"
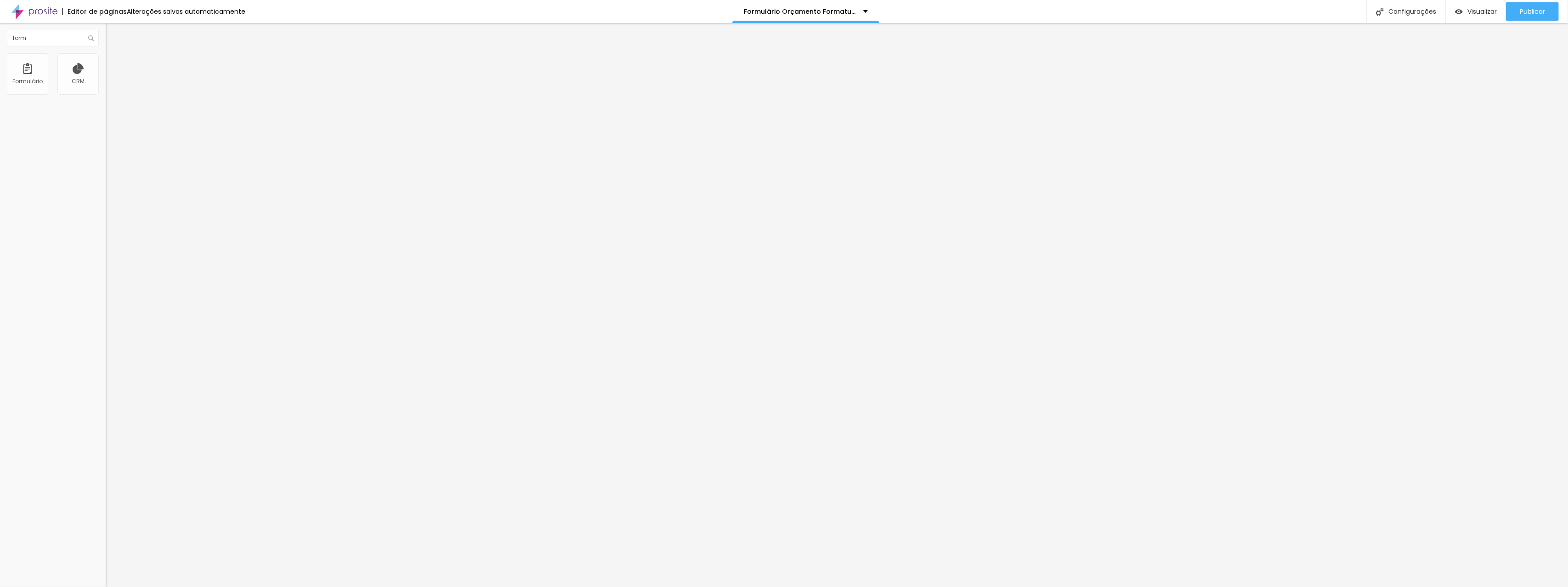
scroll to position [239, 0]
type input "Festa Fantasia"
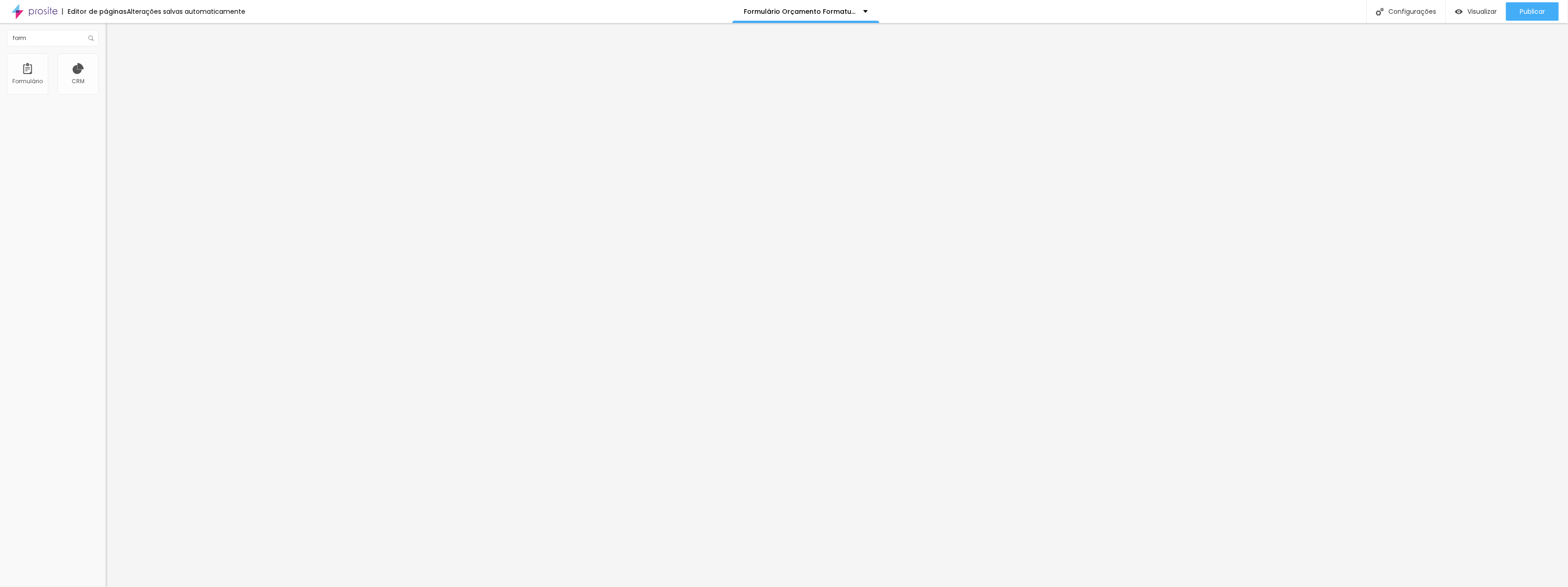
type input "Culto"
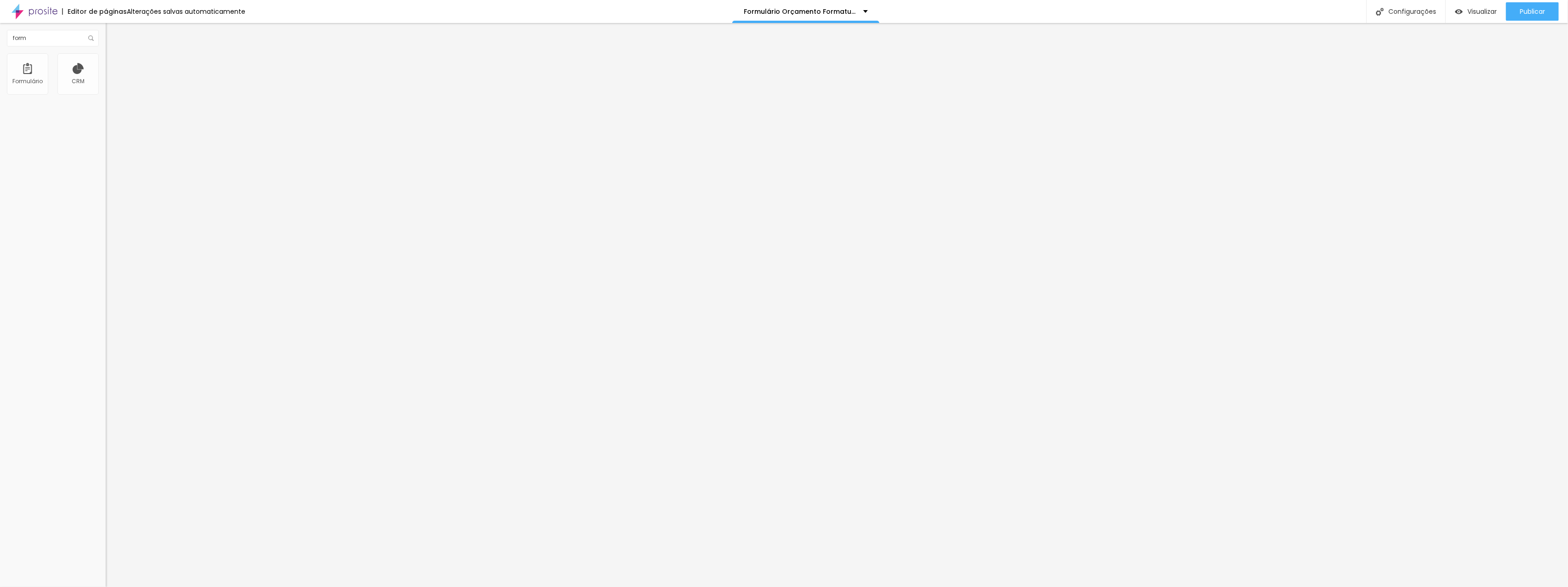
type input "Baile"
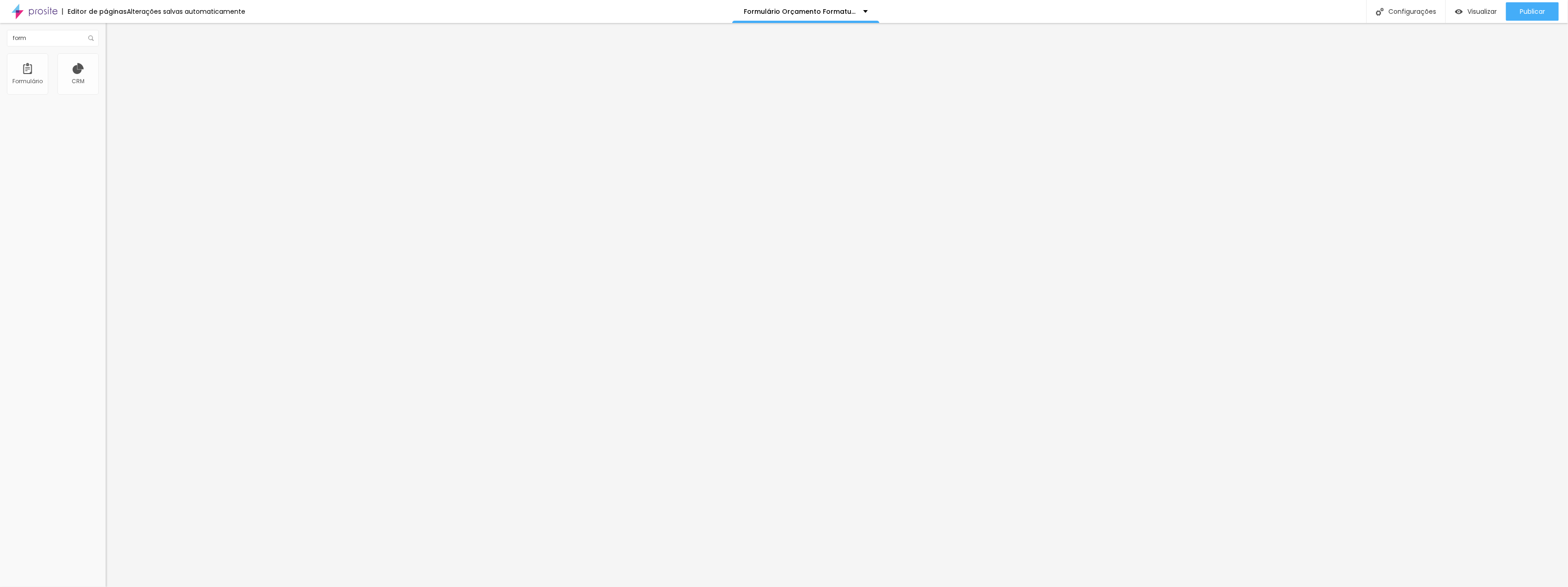
type input "O"
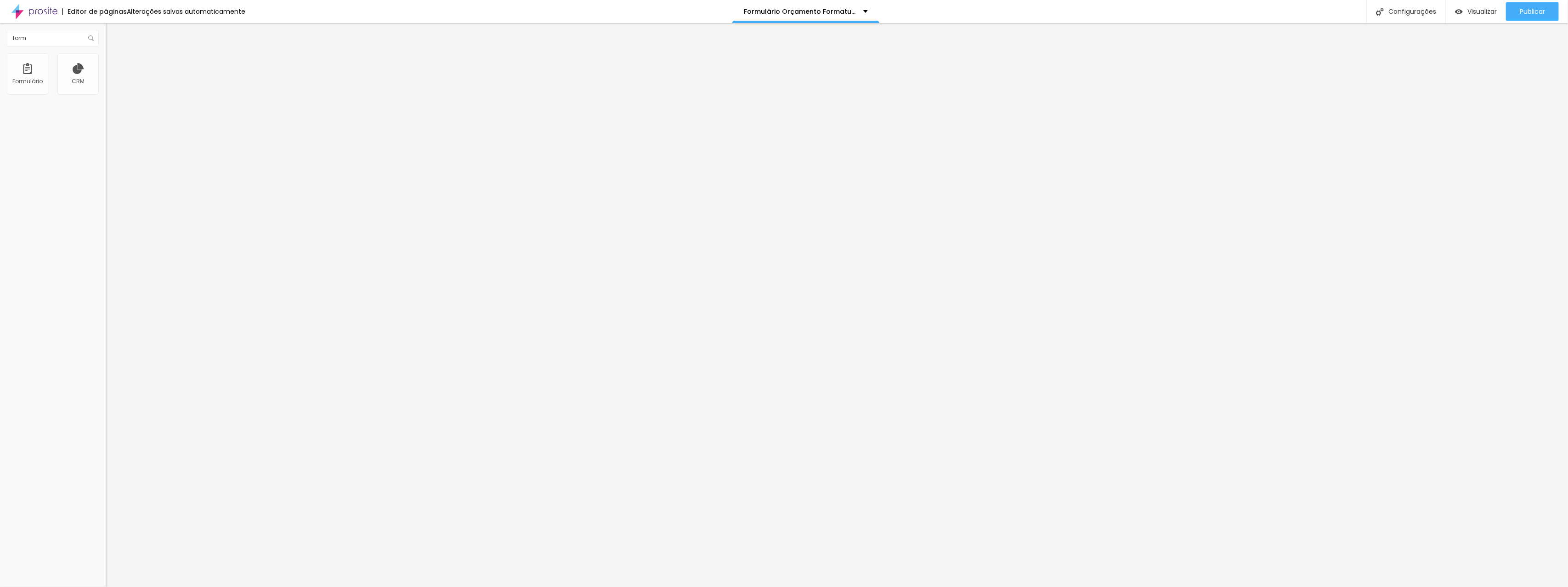
scroll to position [302, 0]
type input "Atletica"
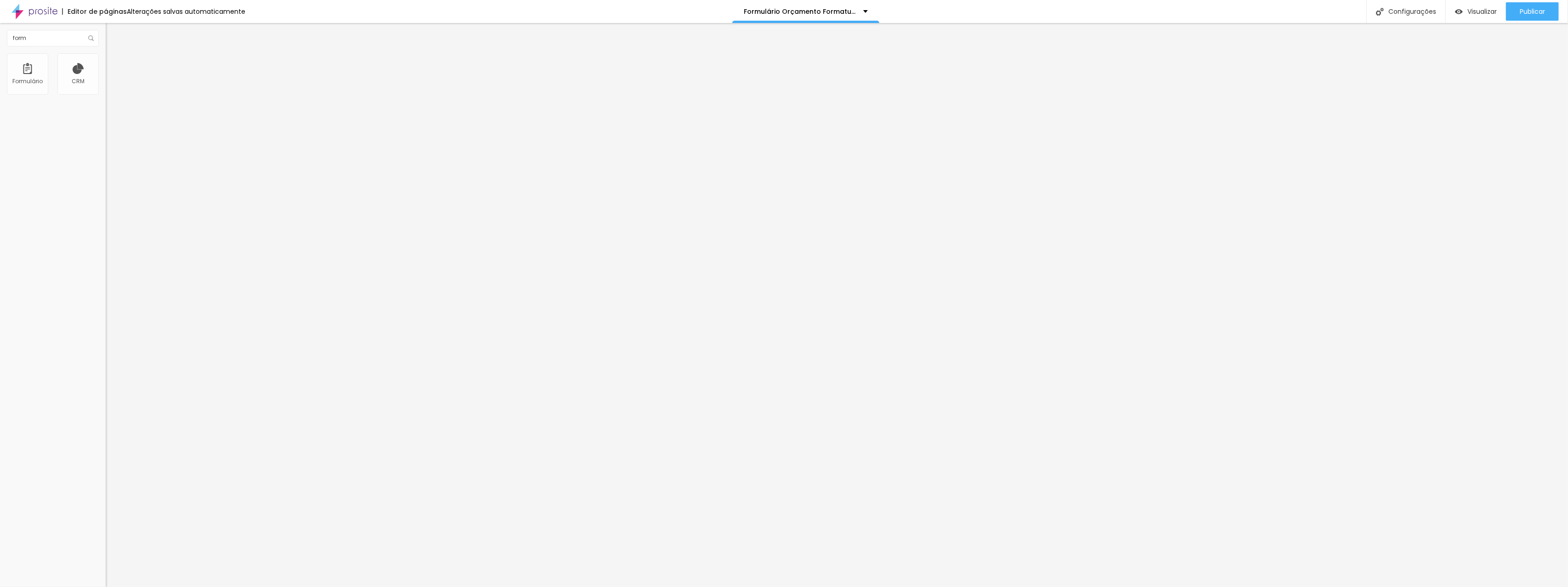
type input "O"
type input "Calourada"
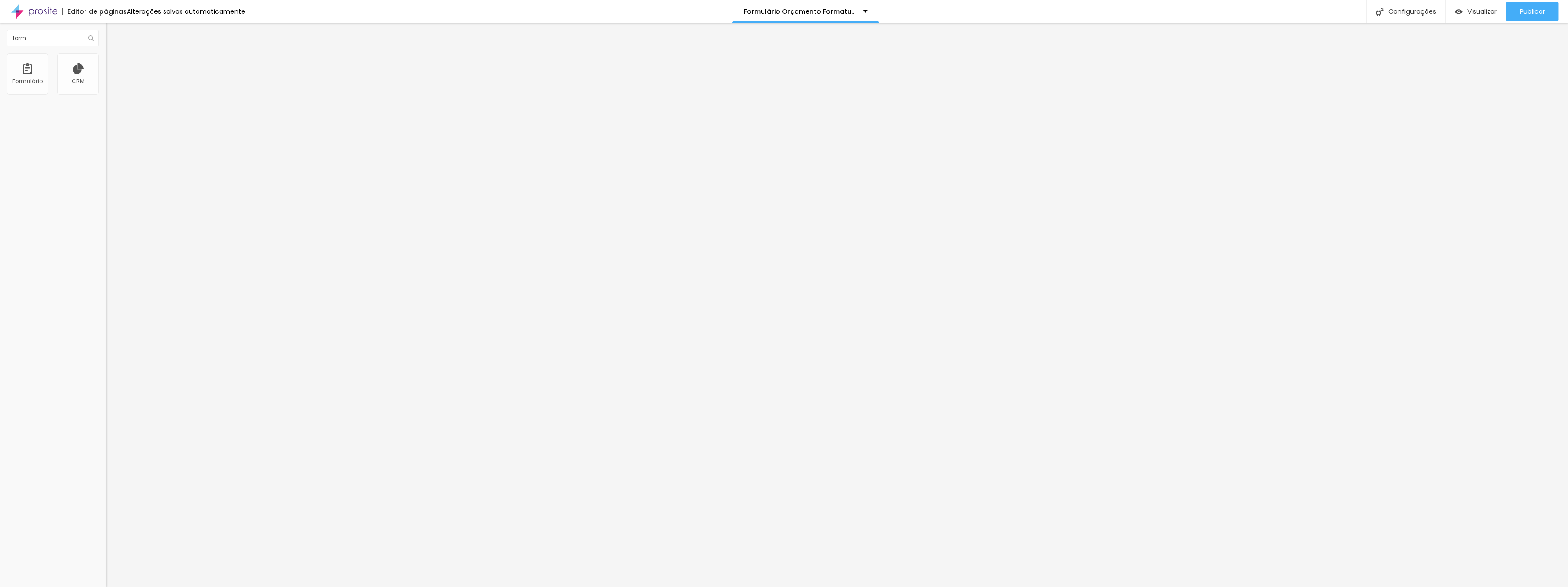
scroll to position [345, 0]
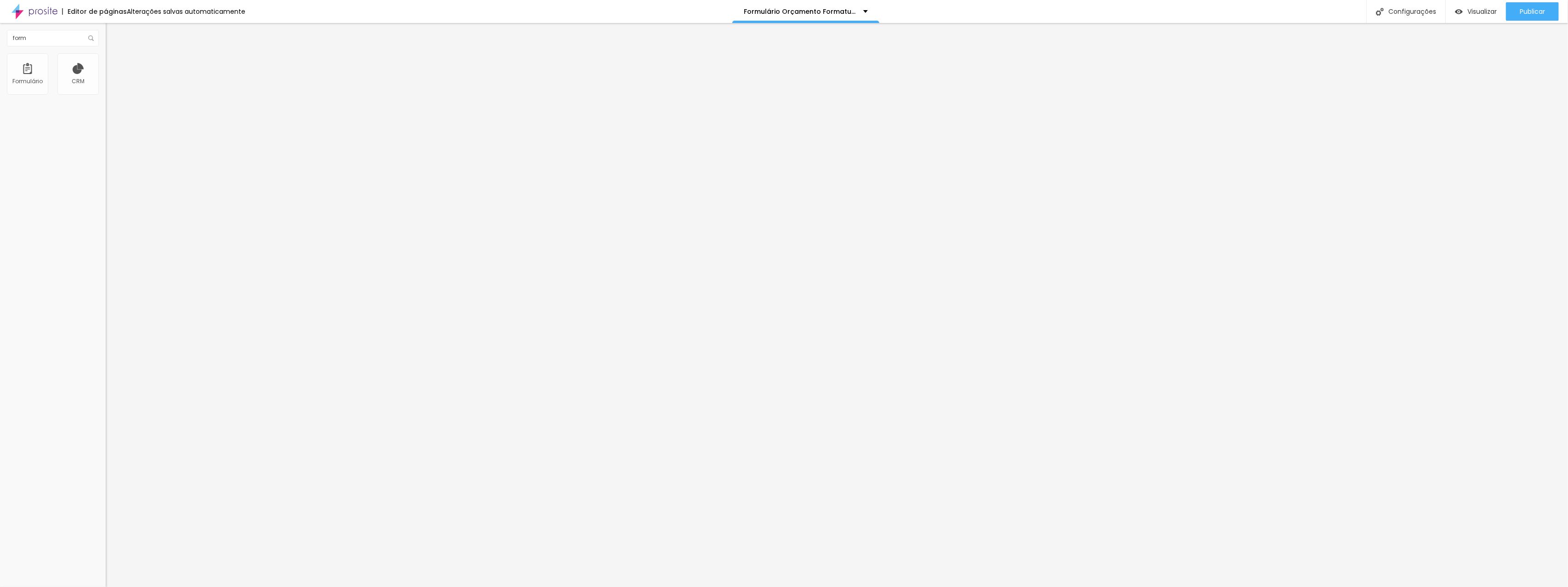
type input "Outros"
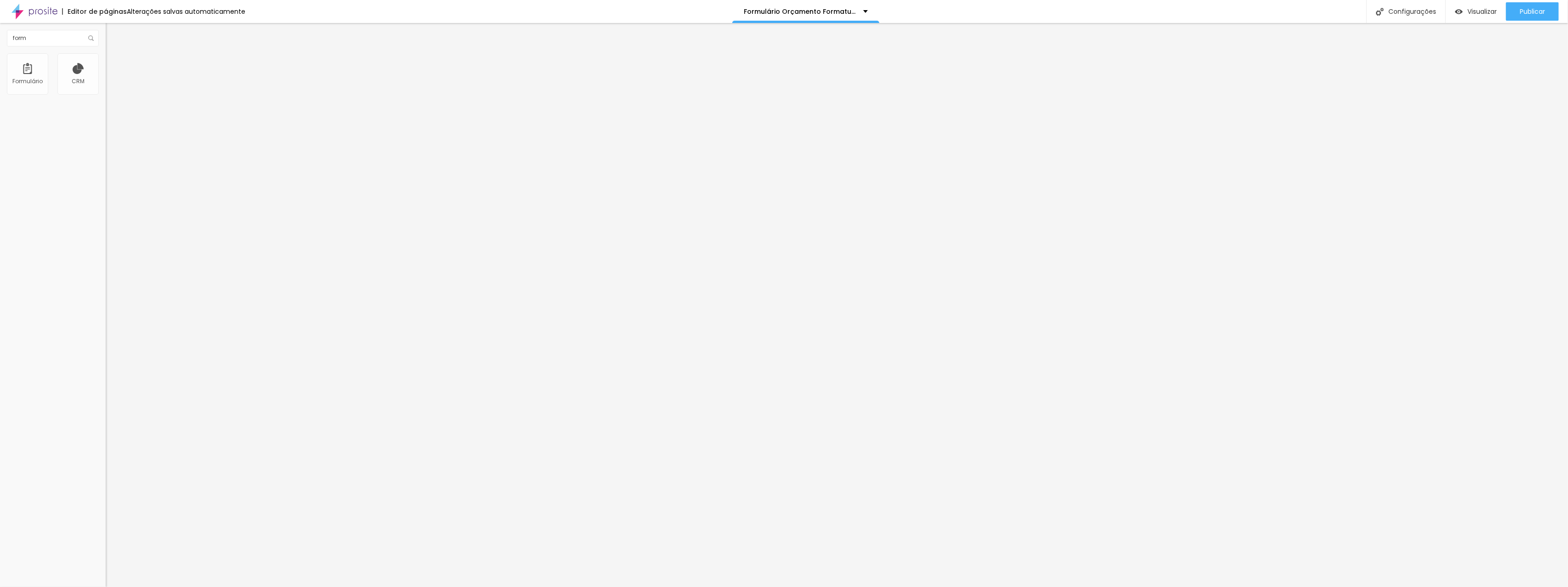
drag, startPoint x: 668, startPoint y: 322, endPoint x: 666, endPoint y: 285, distance: 37.1
drag, startPoint x: 628, startPoint y: 319, endPoint x: 629, endPoint y: 284, distance: 35.0
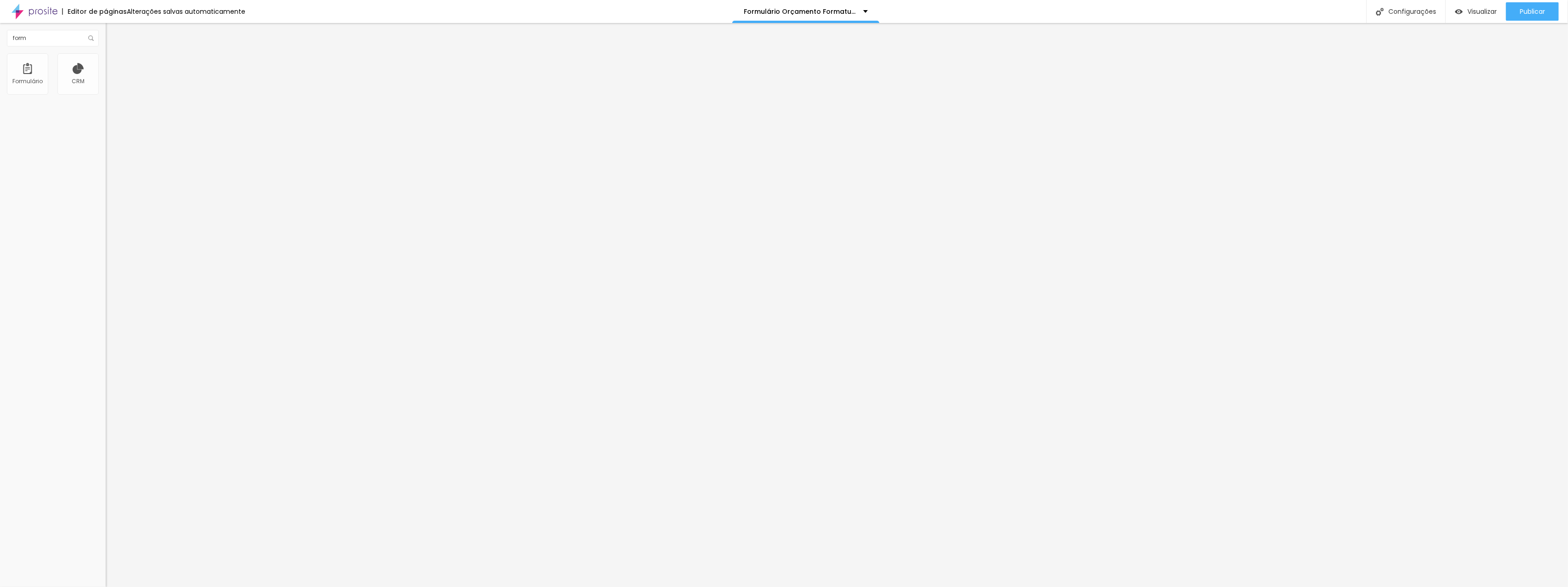
scroll to position [248, 0]
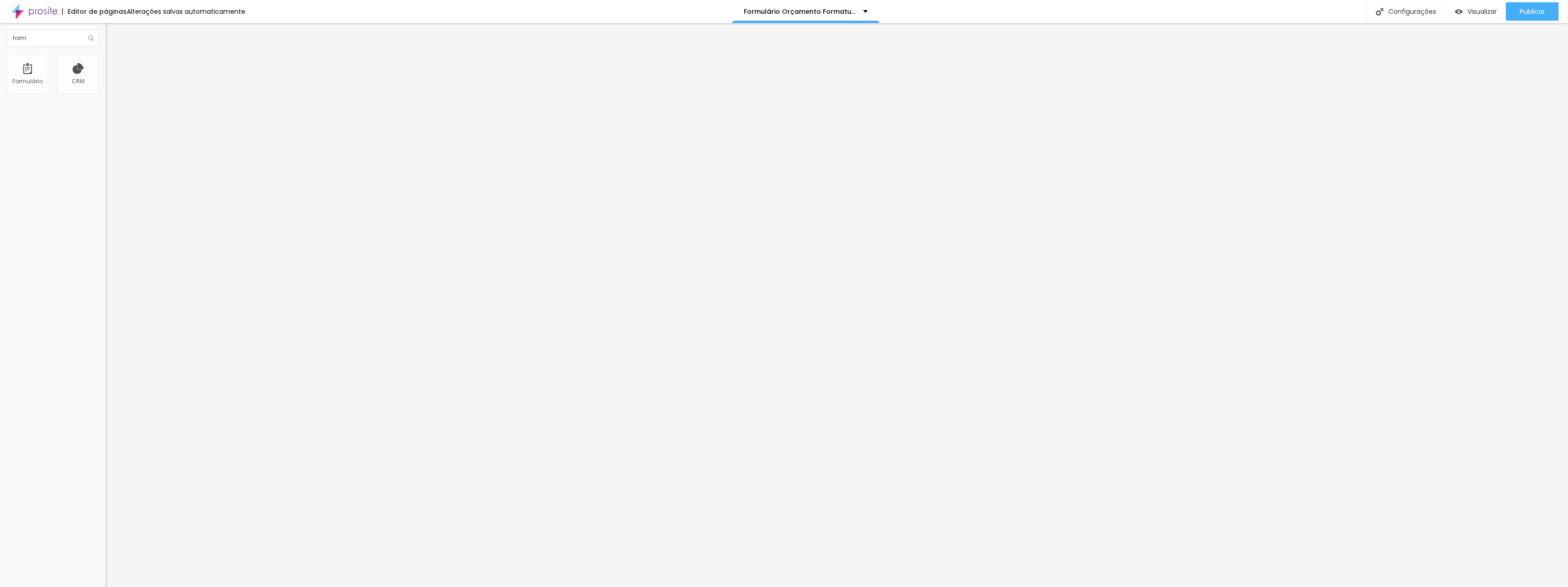
scroll to position [0, 0]
type input "Orçamento Formatura"
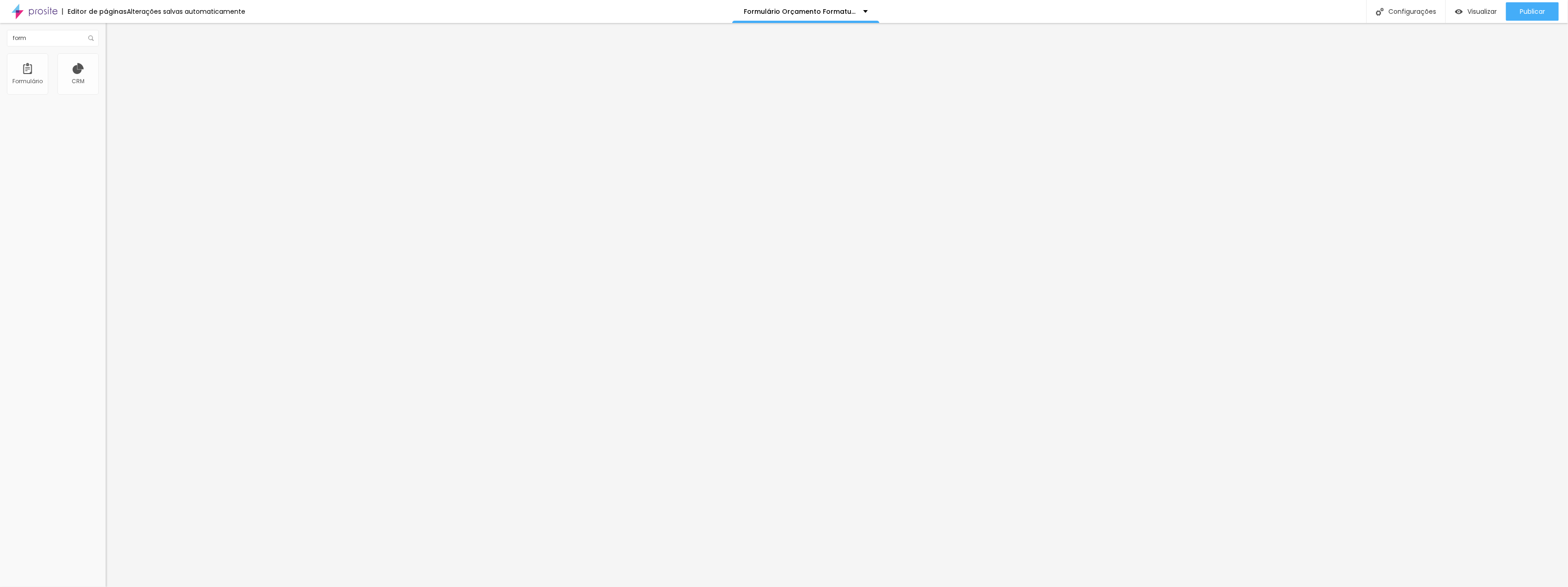
scroll to position [99, 0]
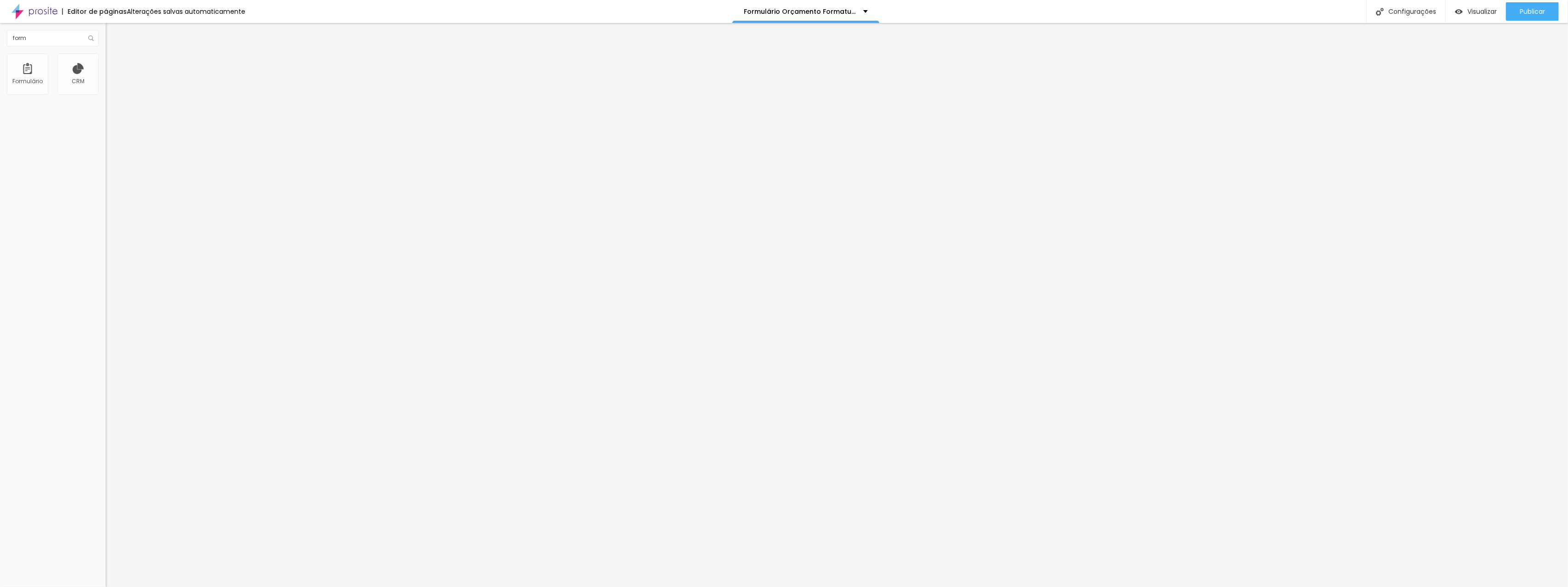
type input "Quantos alunos há em sua turma?"
type input "N"
type input "Numero"
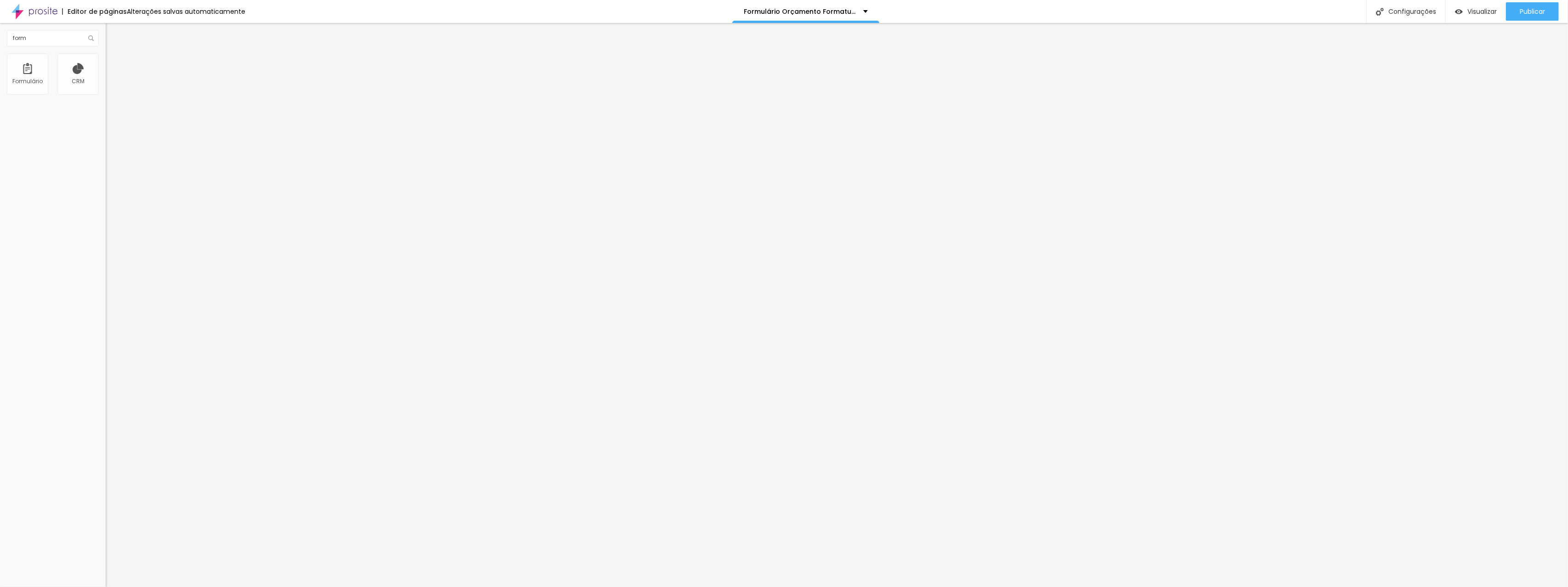
click at [26, 46] on input "form" at bounding box center [52, 38] width 92 height 17
type input "tex"
click at [25, 88] on div "Texto" at bounding box center [28, 74] width 42 height 42
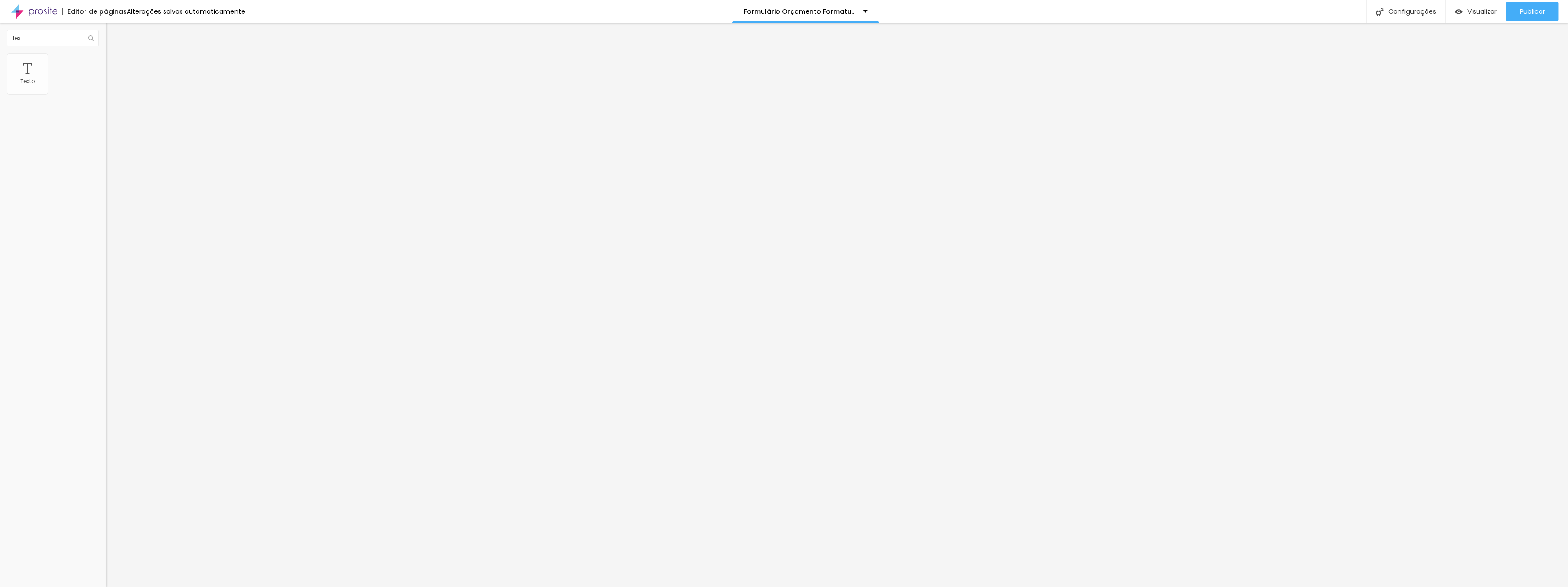
click at [109, 85] on icon "button" at bounding box center [110, 85] width 2 height 2
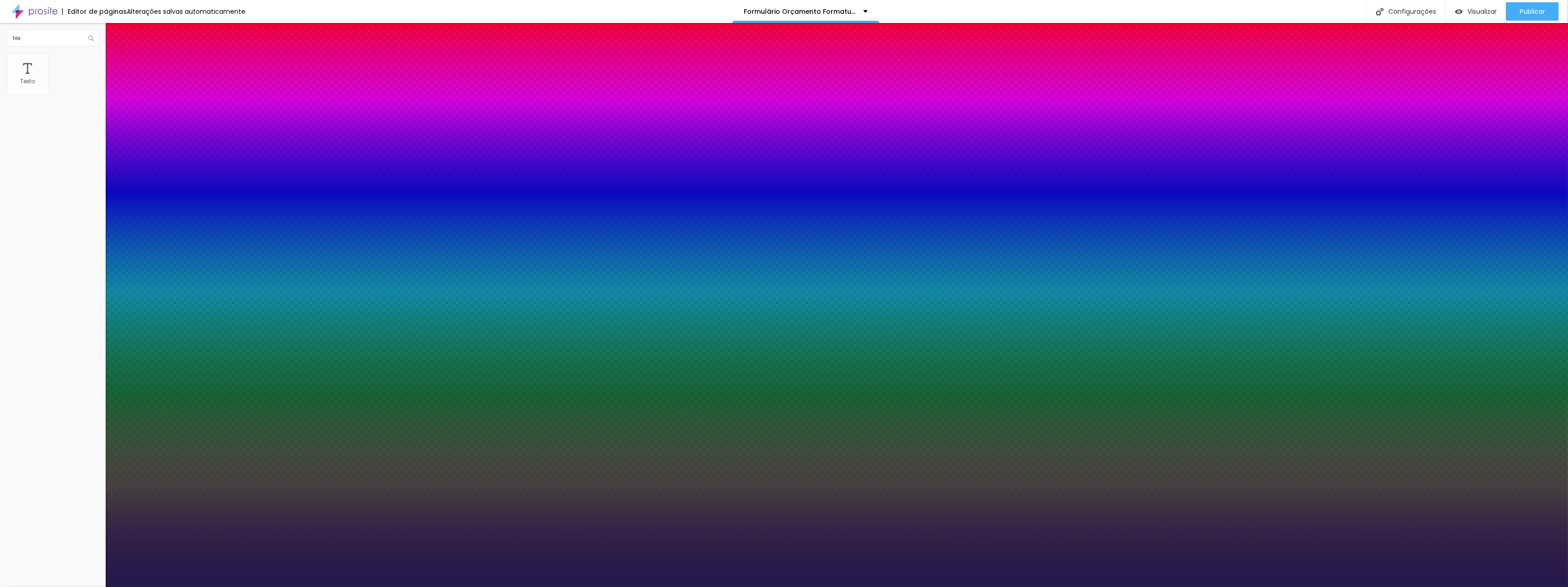
type input "1"
type input "23"
type input "1"
type input "25"
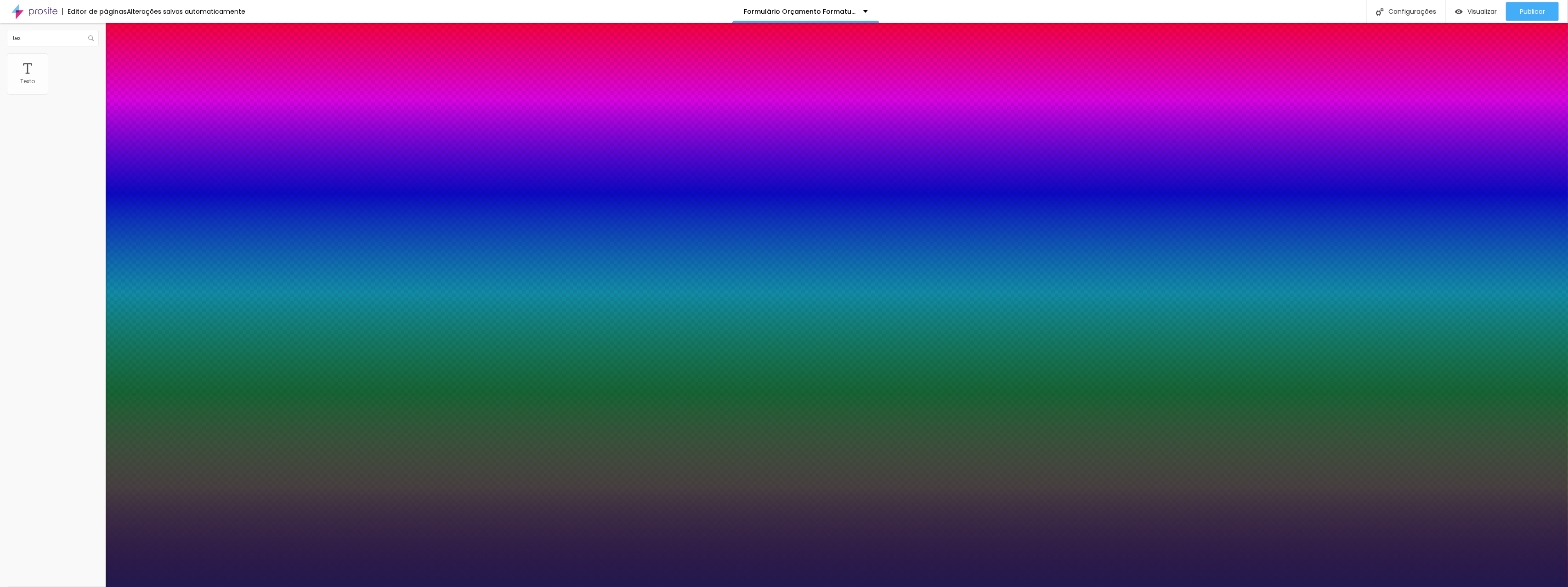
type input "25"
type input "1"
type input "26"
type input "1"
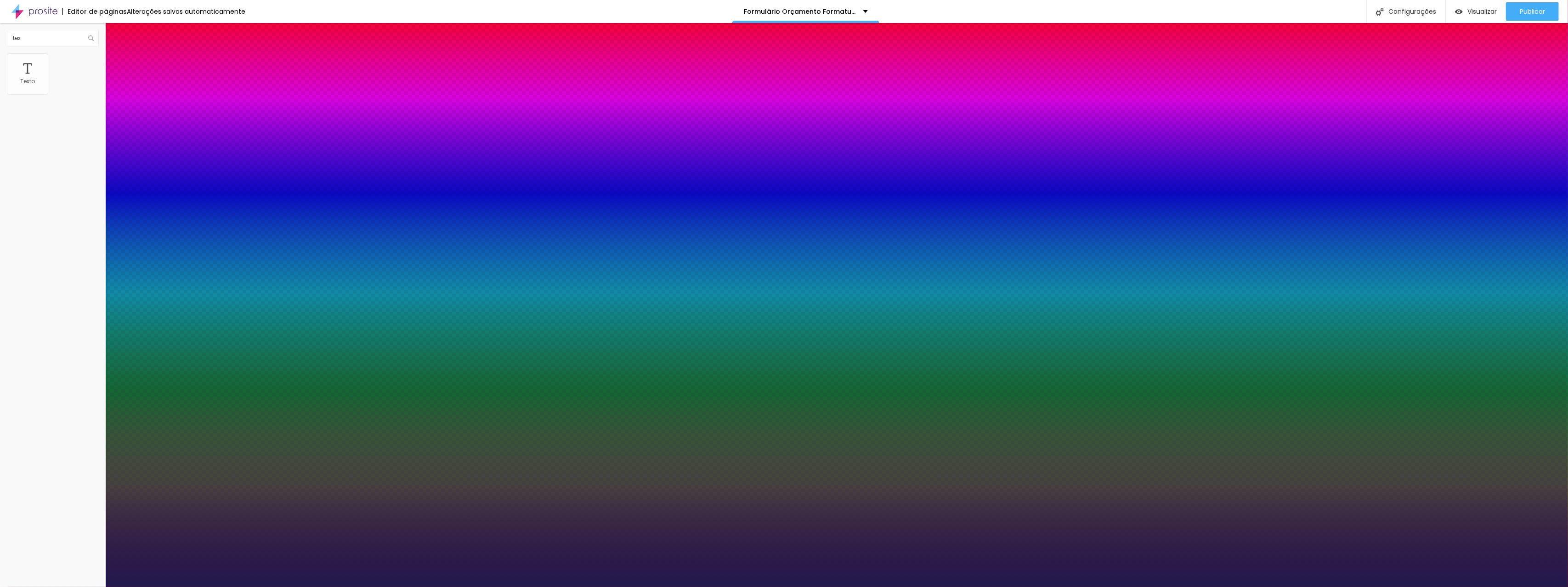
type input "27"
type input "1"
type input "28"
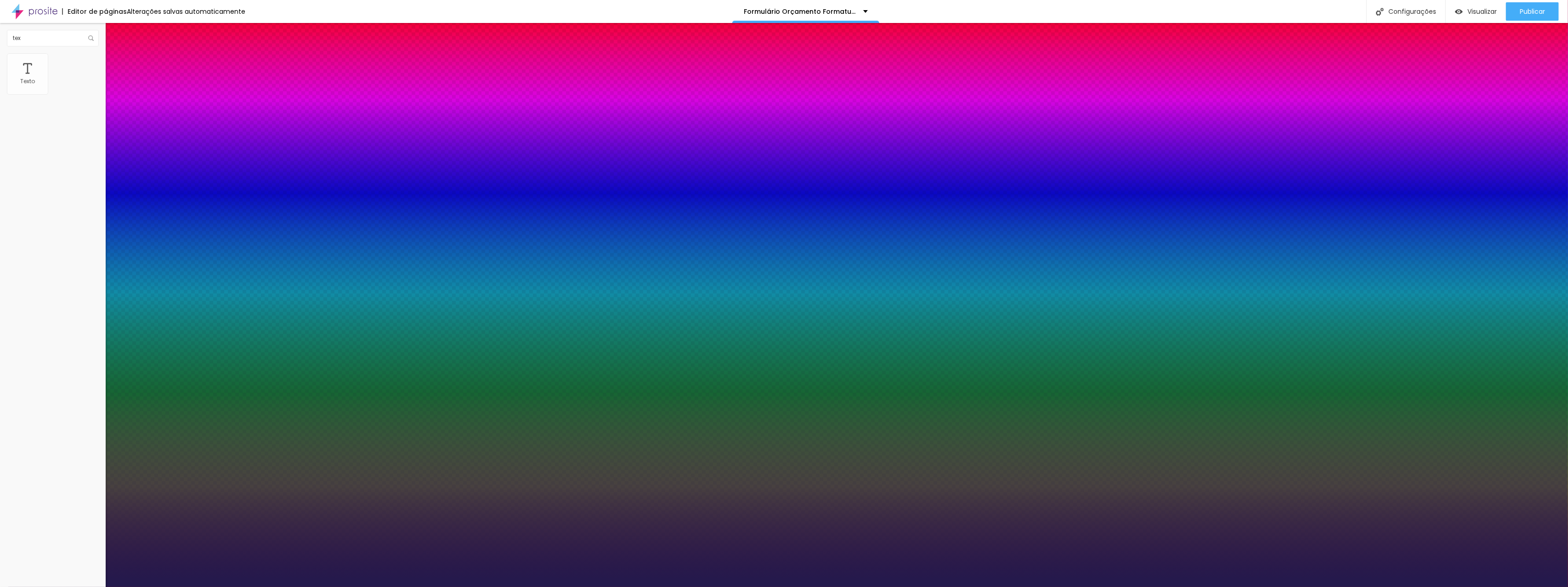
type input "1"
type input "30"
type input "1"
type input "31"
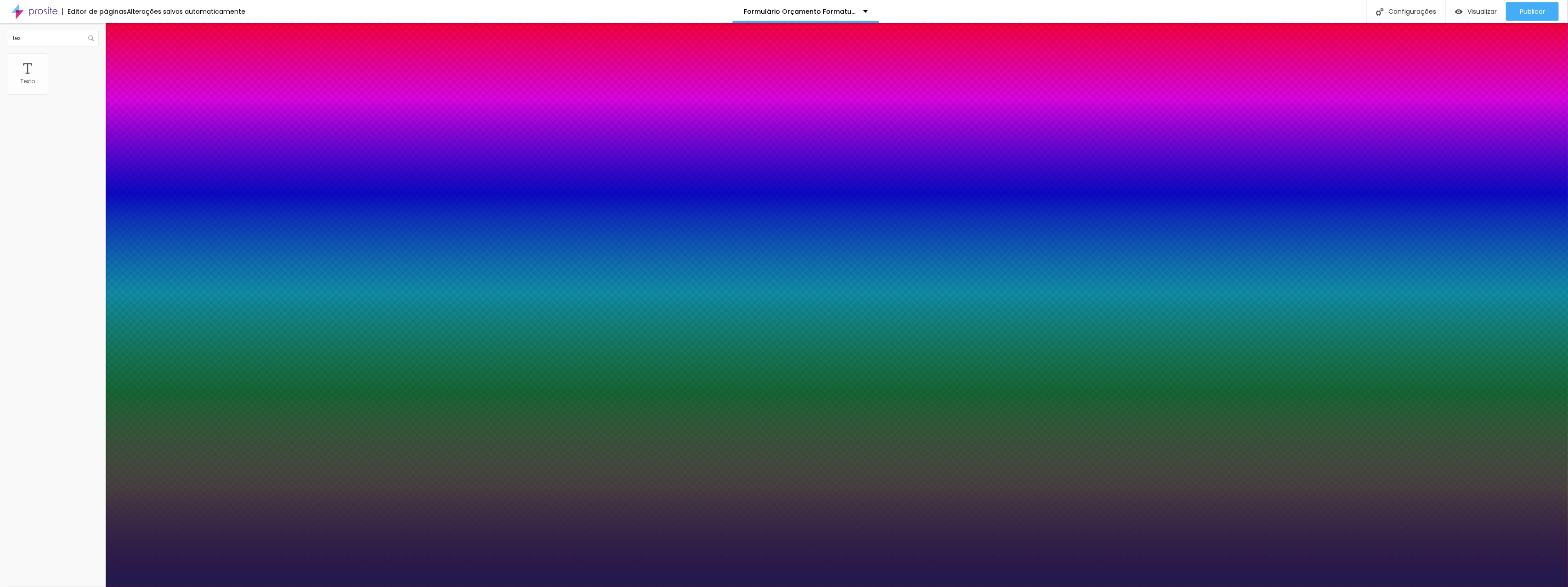
type input "31"
type input "1"
type input "28"
type input "1"
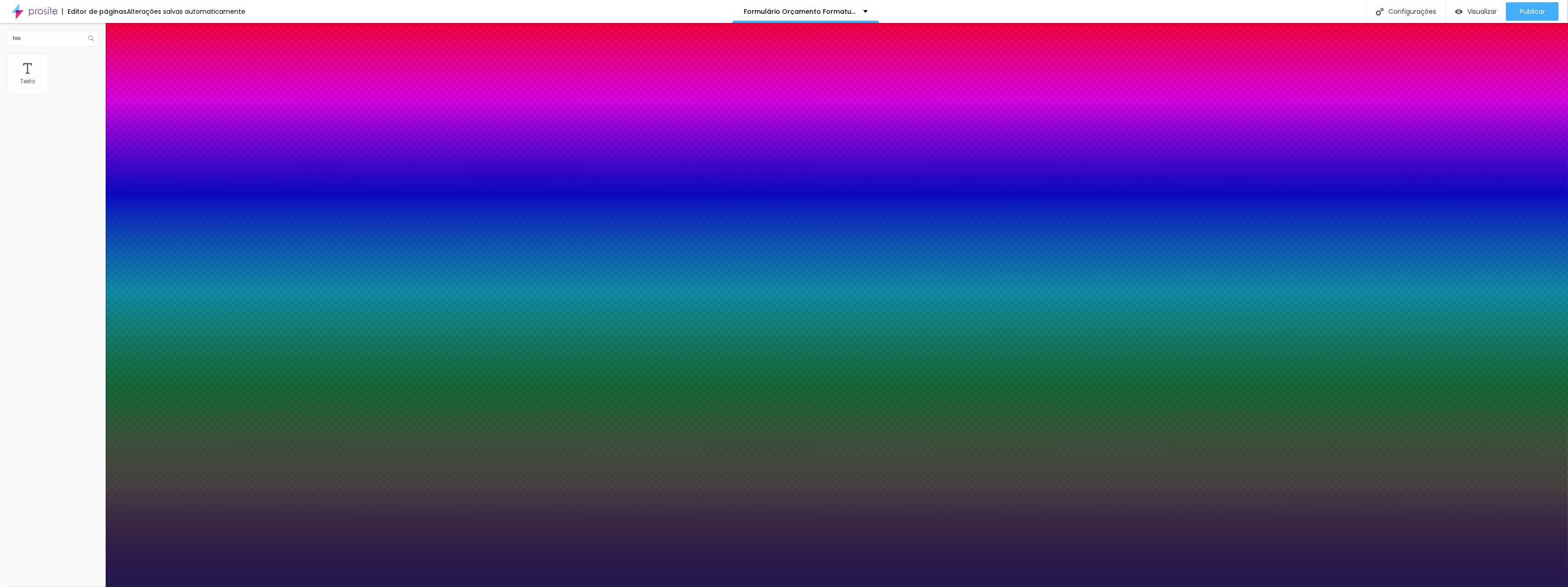
type input "27"
type input "1"
type input "26"
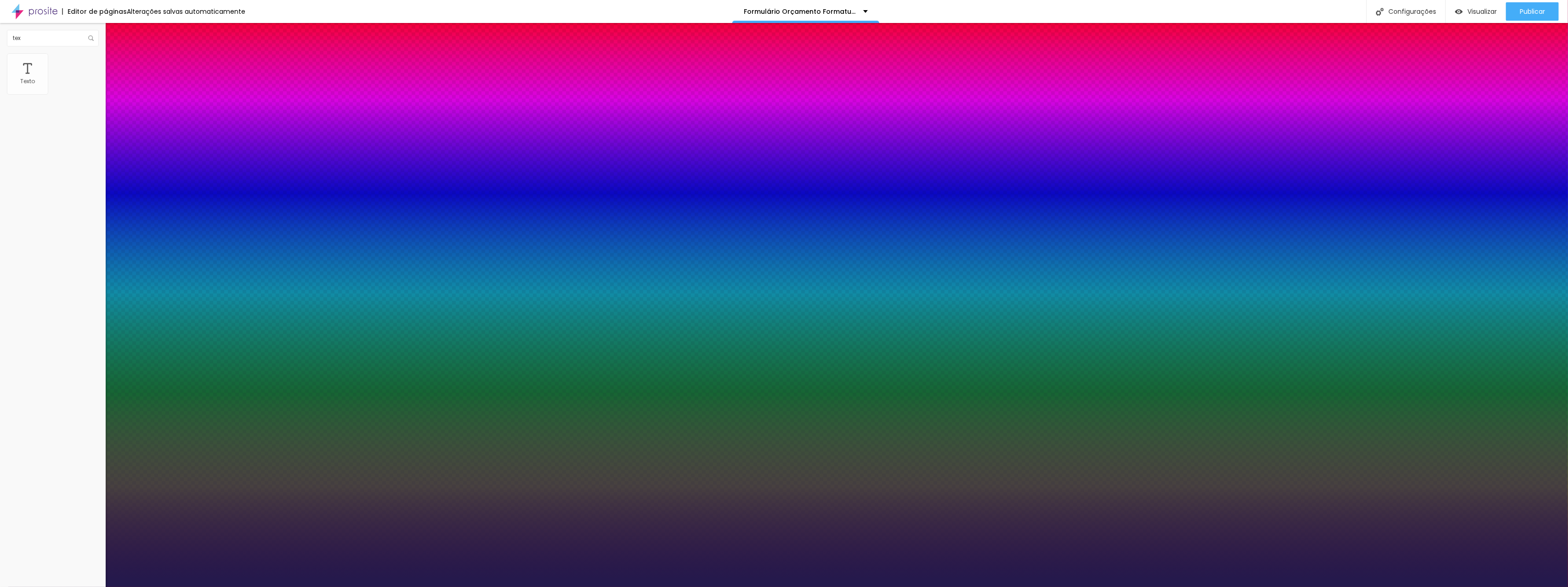
type input "1"
type input "25"
type input "1"
drag, startPoint x: 126, startPoint y: 155, endPoint x: 131, endPoint y: 154, distance: 5.1
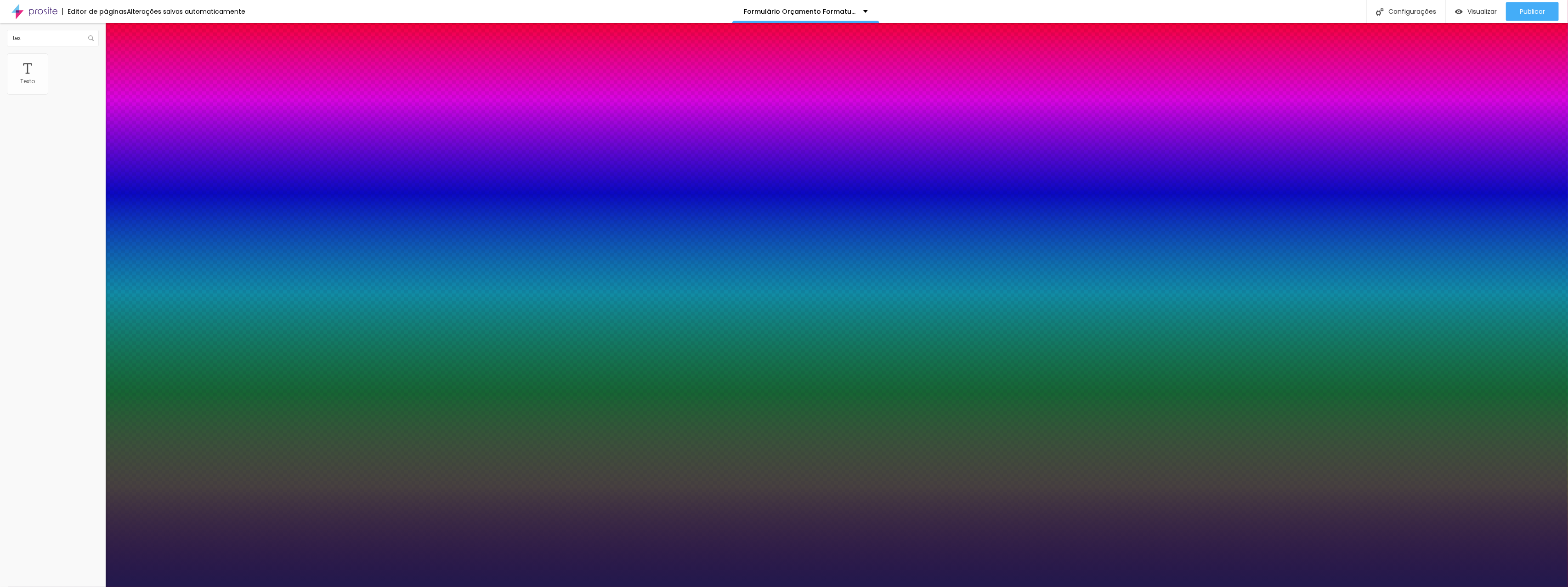
type input "24"
type input "1"
type input "23"
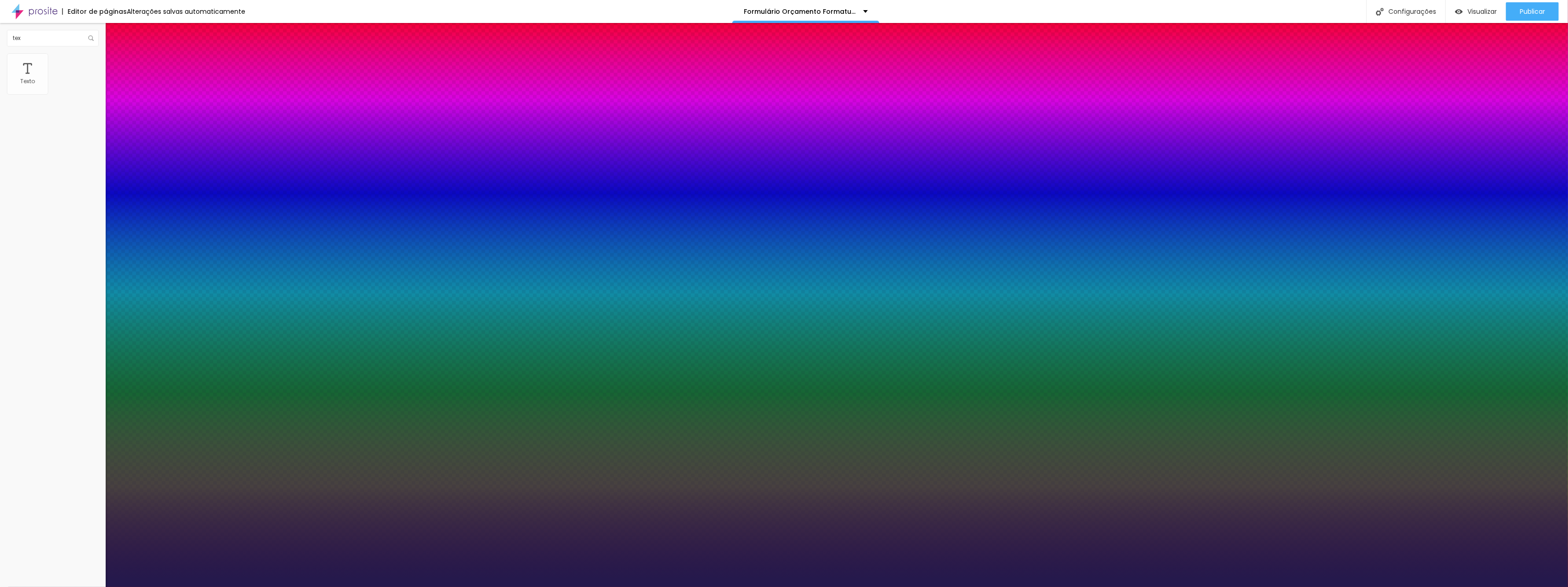
type input "23"
type input "1"
type input "22"
type input "1"
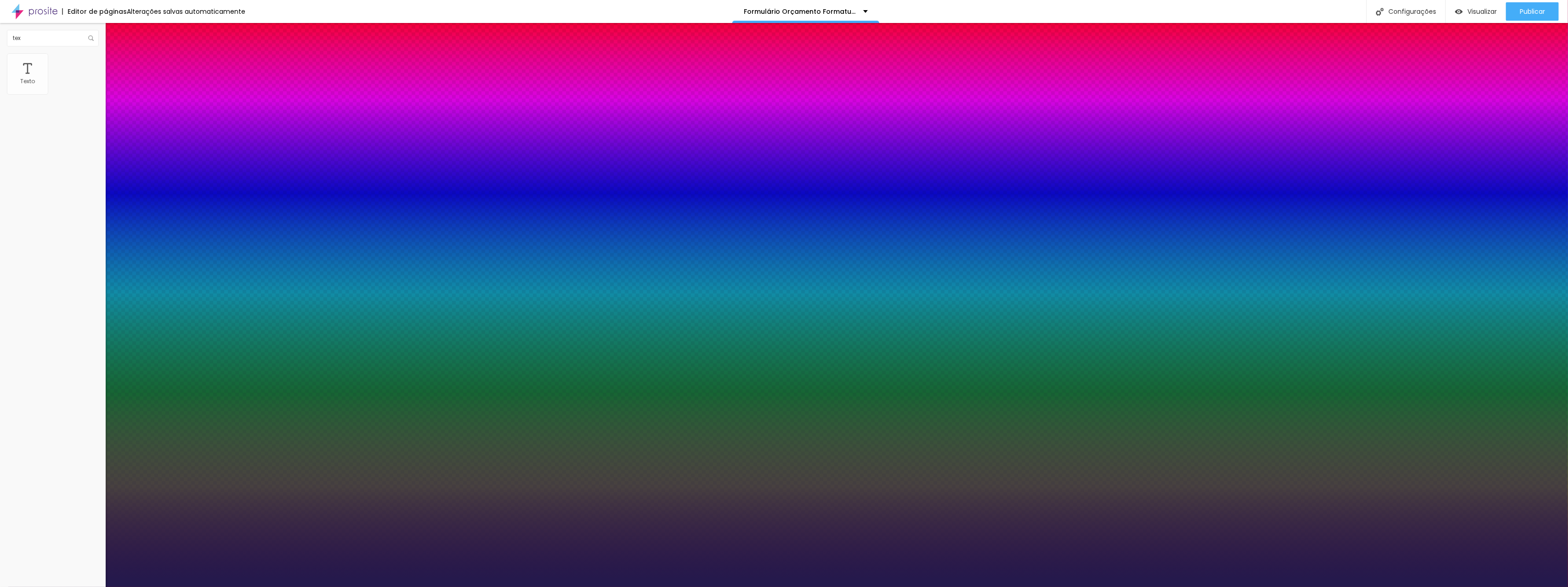
type input "21"
type input "1"
type input "21"
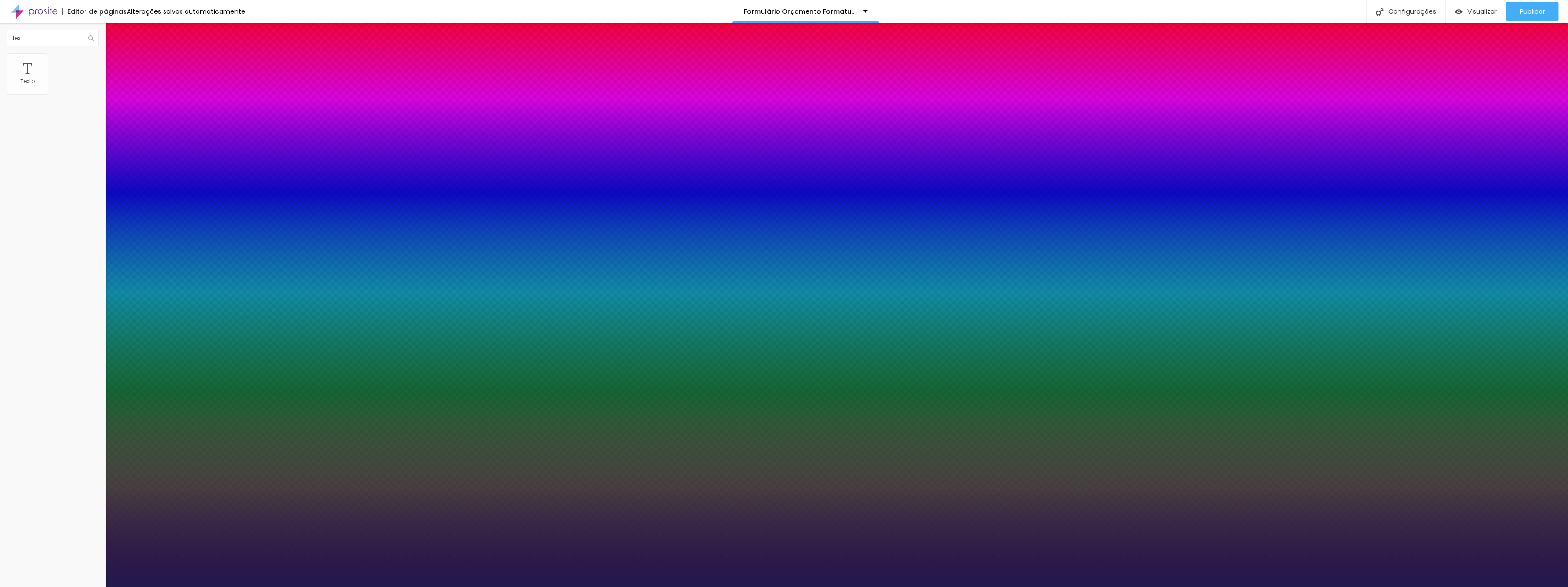
type input "0.9"
type input "1"
type input "1.2"
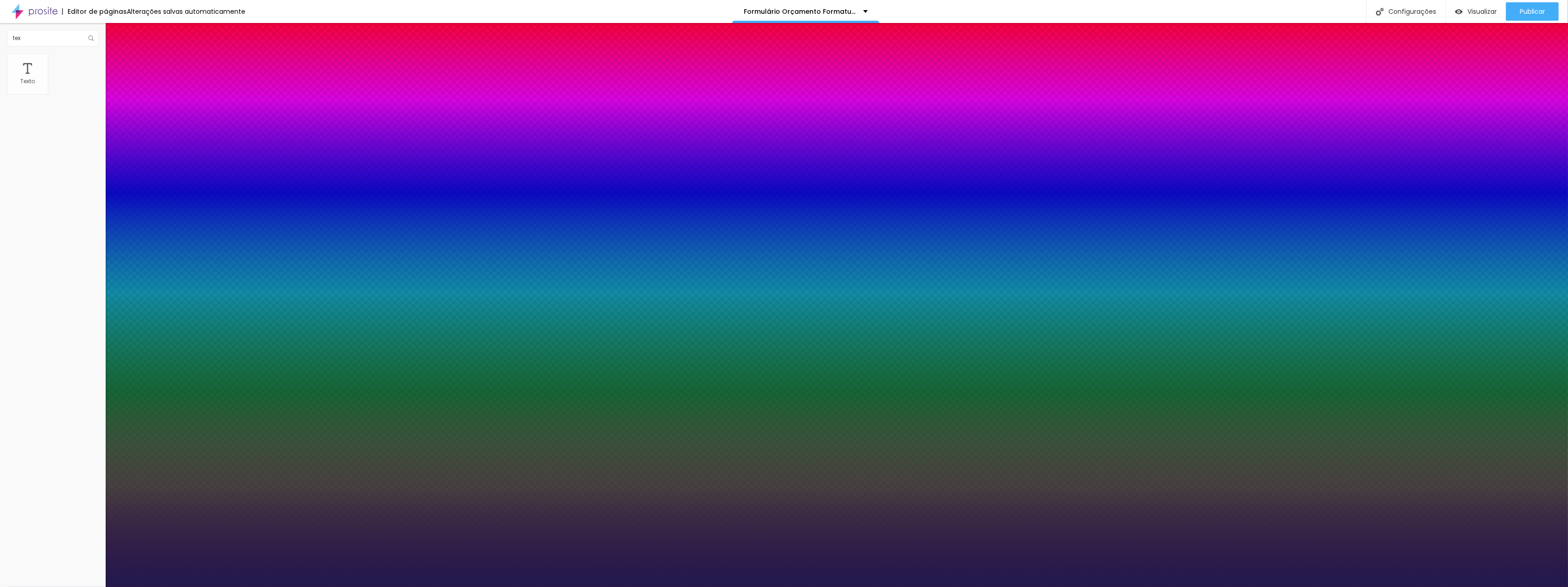
type input "1"
type input "1.5"
type input "1"
type input "1.8"
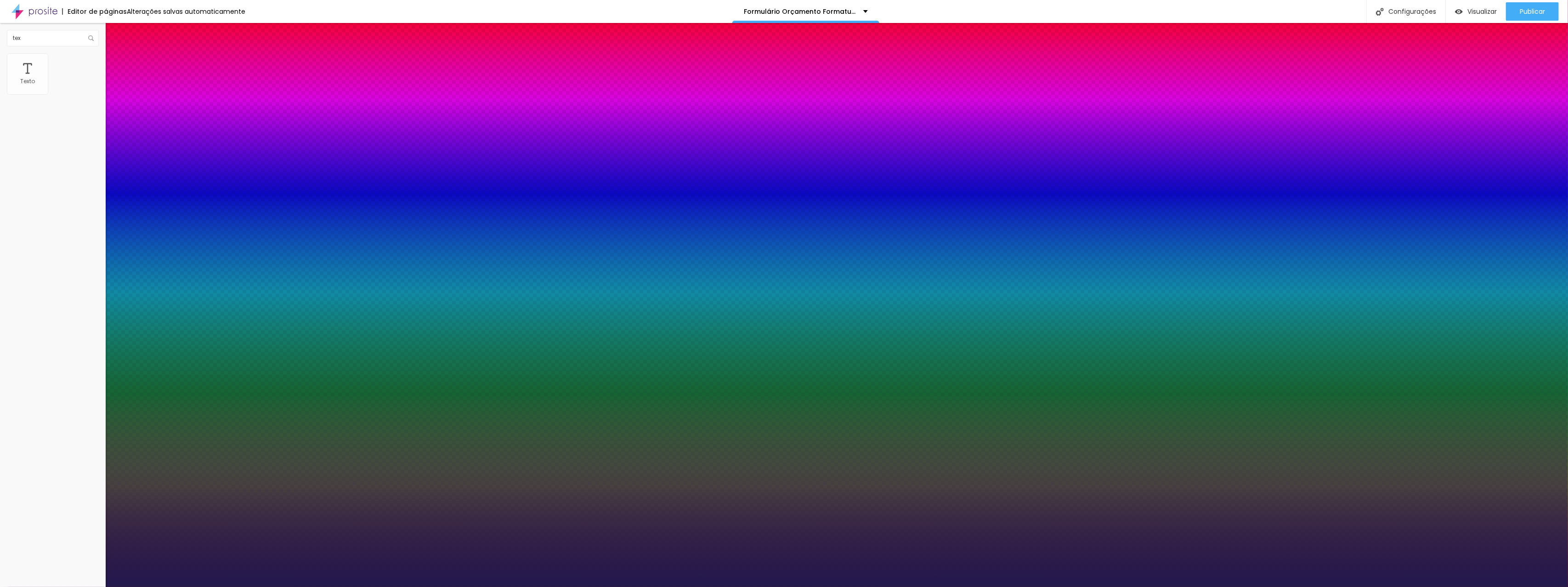
type input "1.8"
type input "1"
type input "1.9"
type input "1"
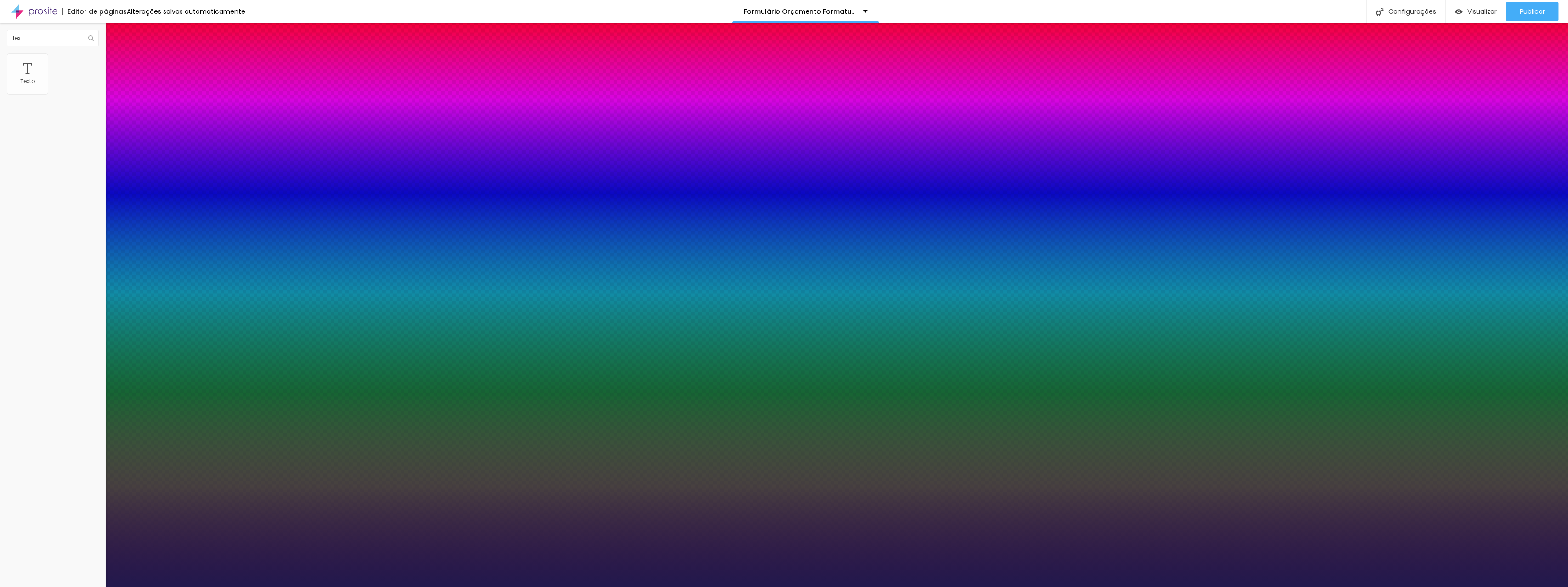
type input "2"
type input "1"
type input "2.1"
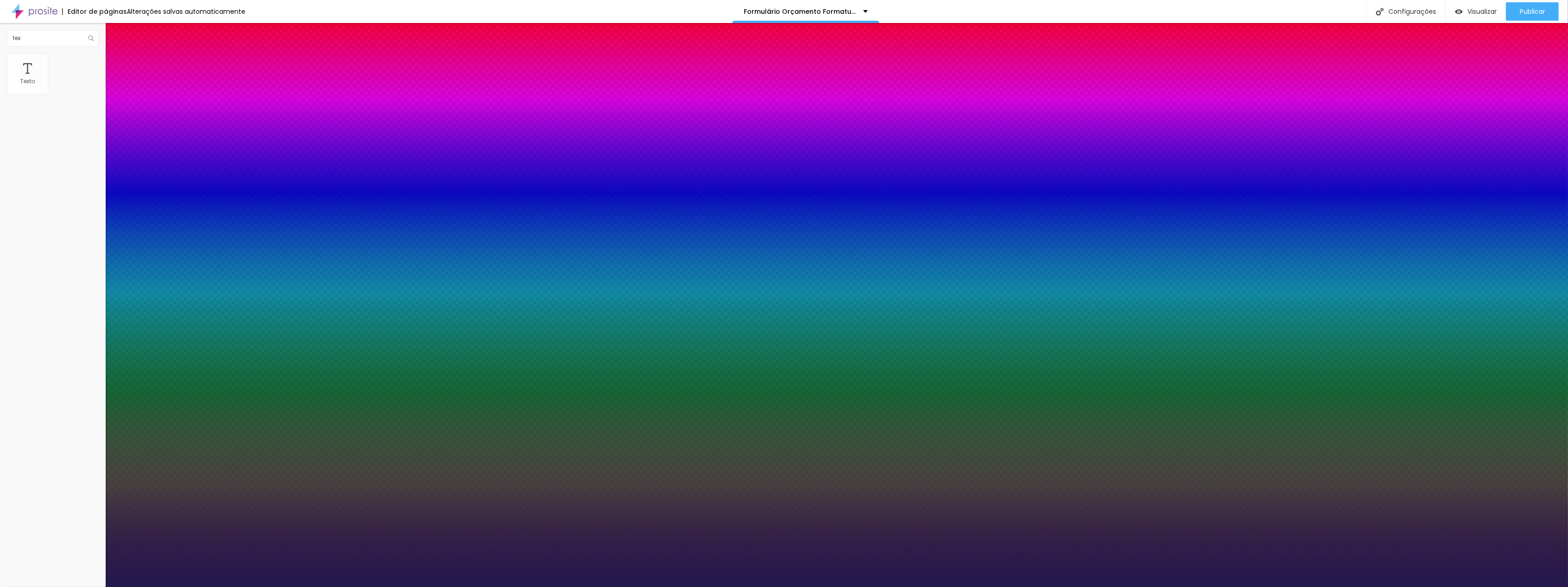
type input "1"
type input "2.2"
type input "1"
type input "2.3"
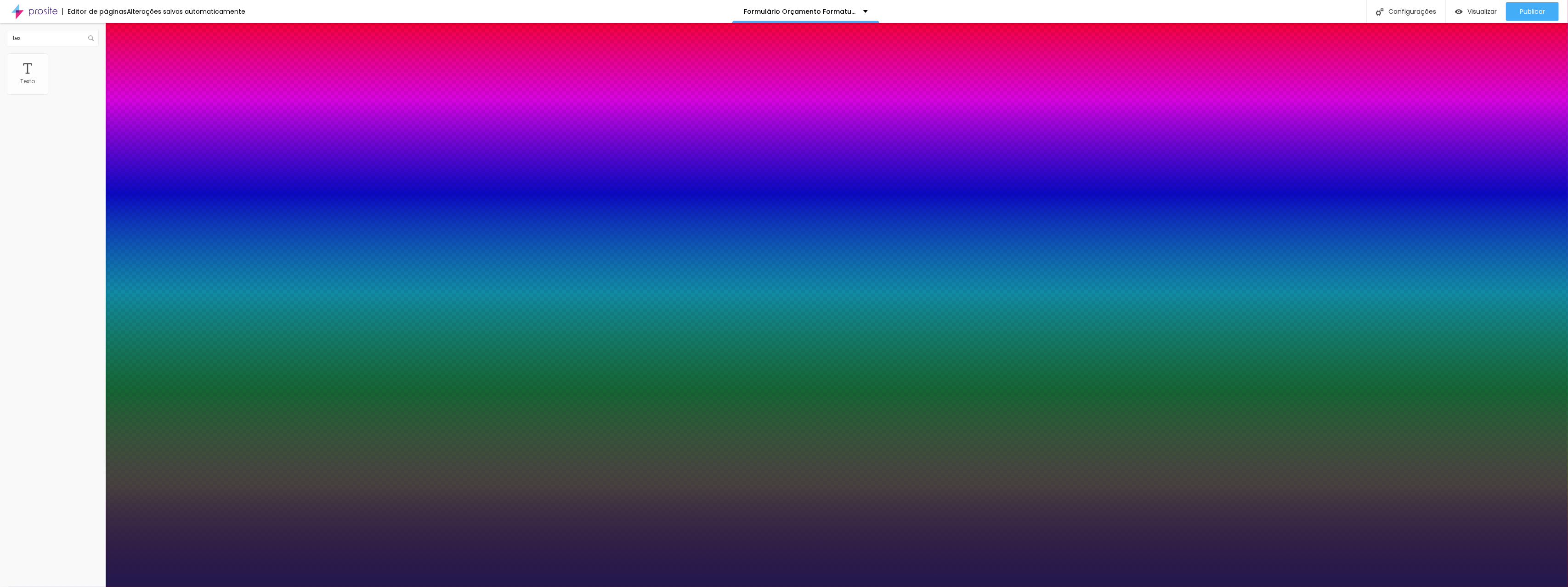
type input "2.3"
type input "1"
type input "2.4"
type input "1"
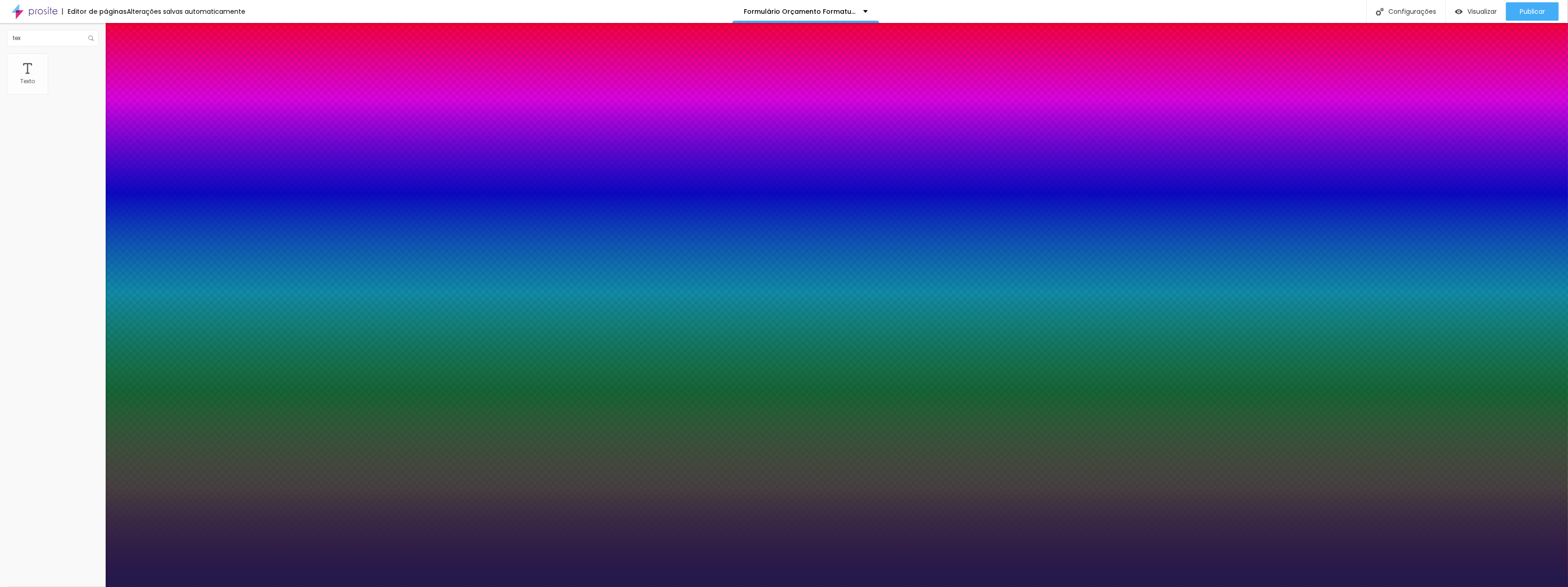
type input "2.3"
type input "1"
type input "2.2"
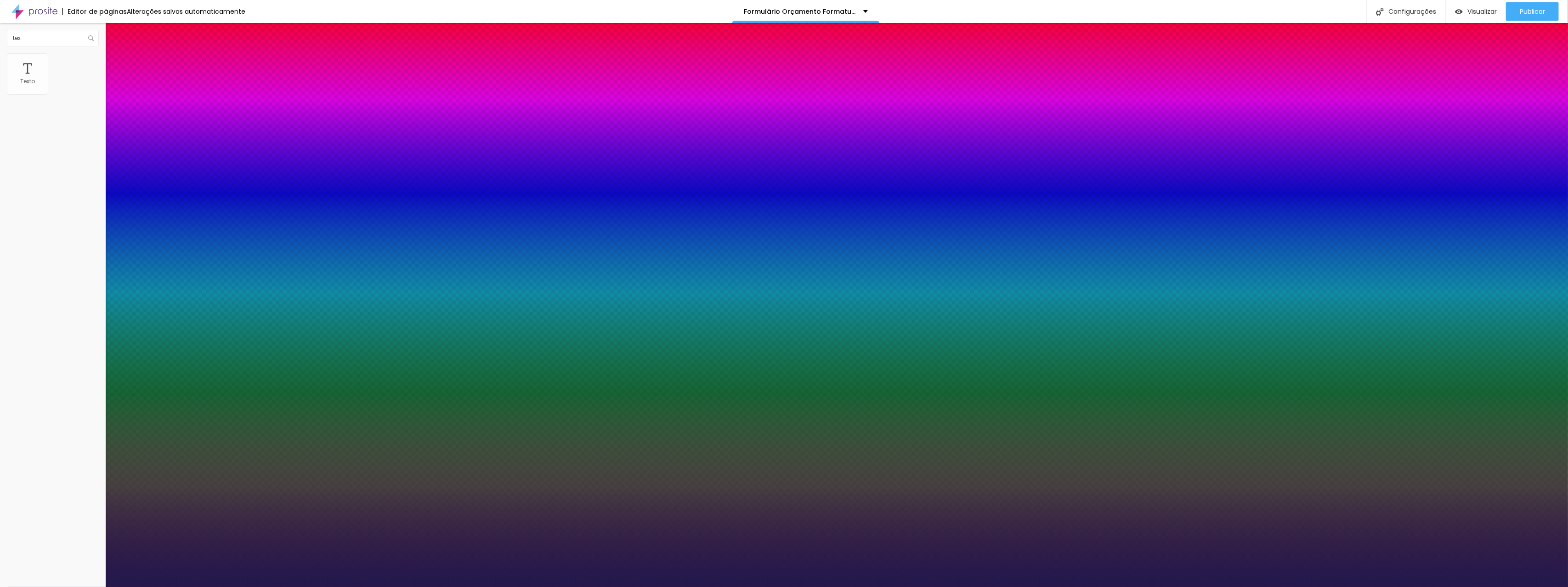
type input "1"
type input "2.1"
type input "1"
type input "2"
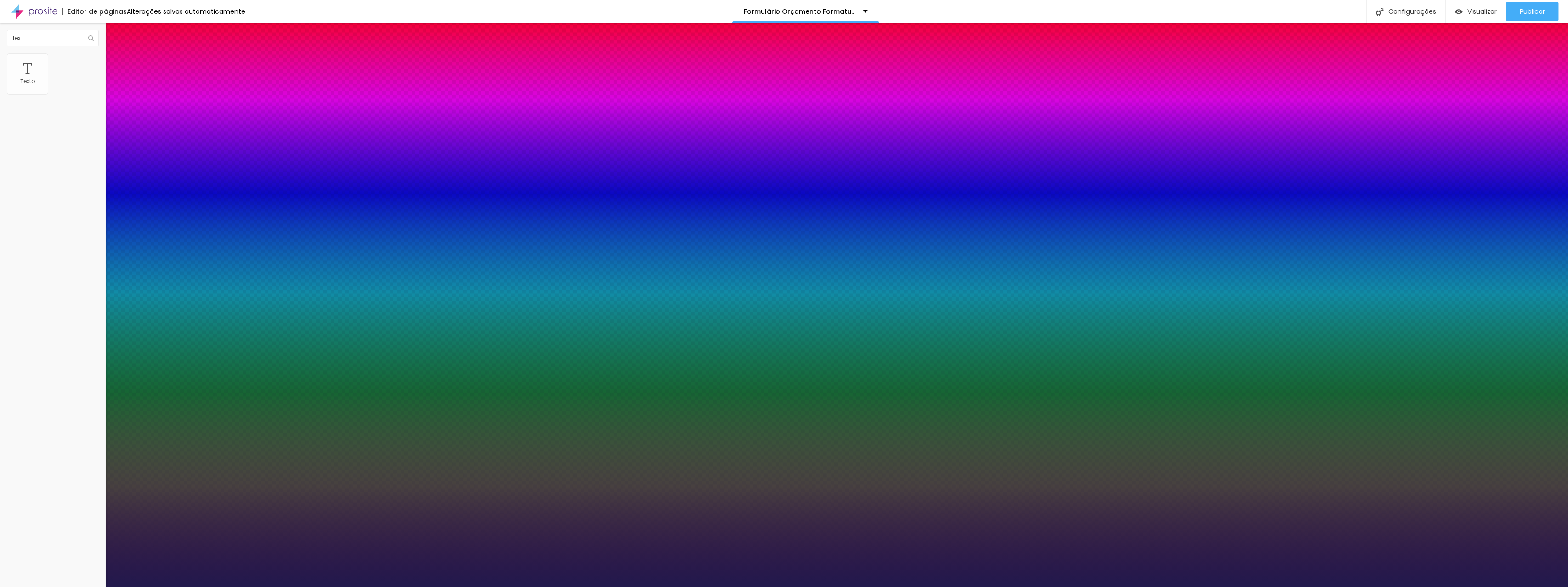
type input "2"
type input "1"
type input "1.9"
type input "1"
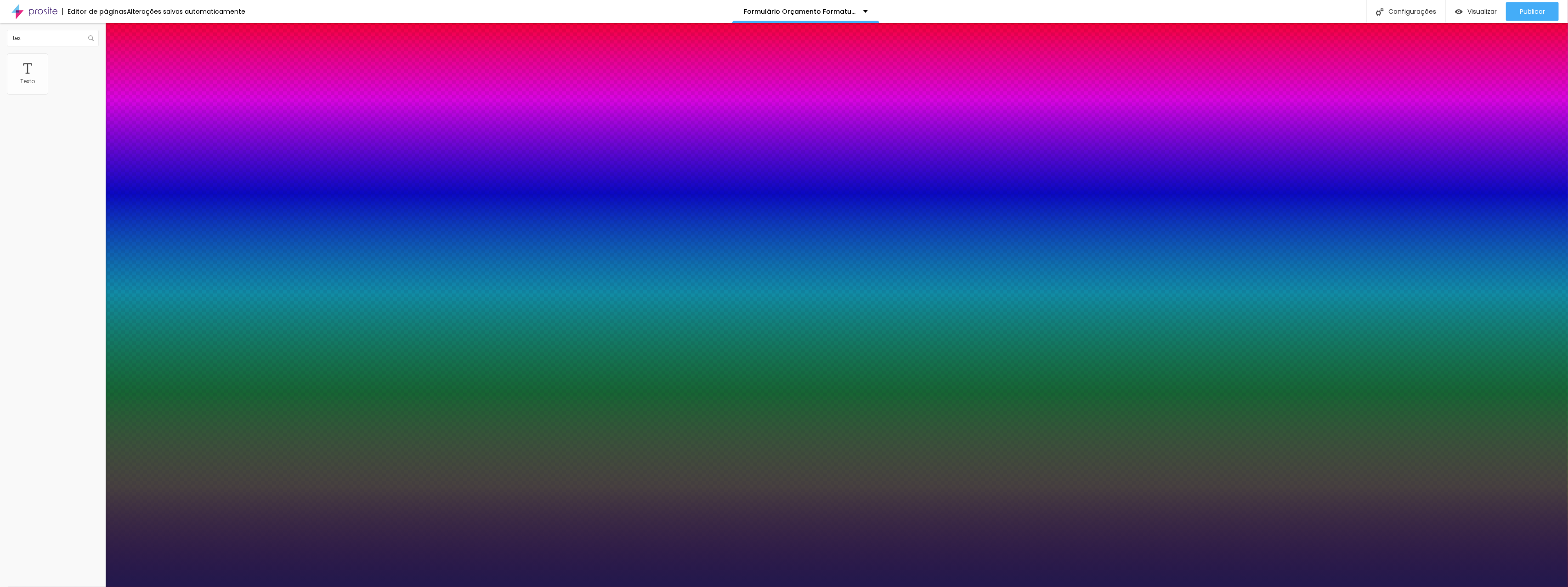
type input "1.8"
type input "1"
type input "1.7"
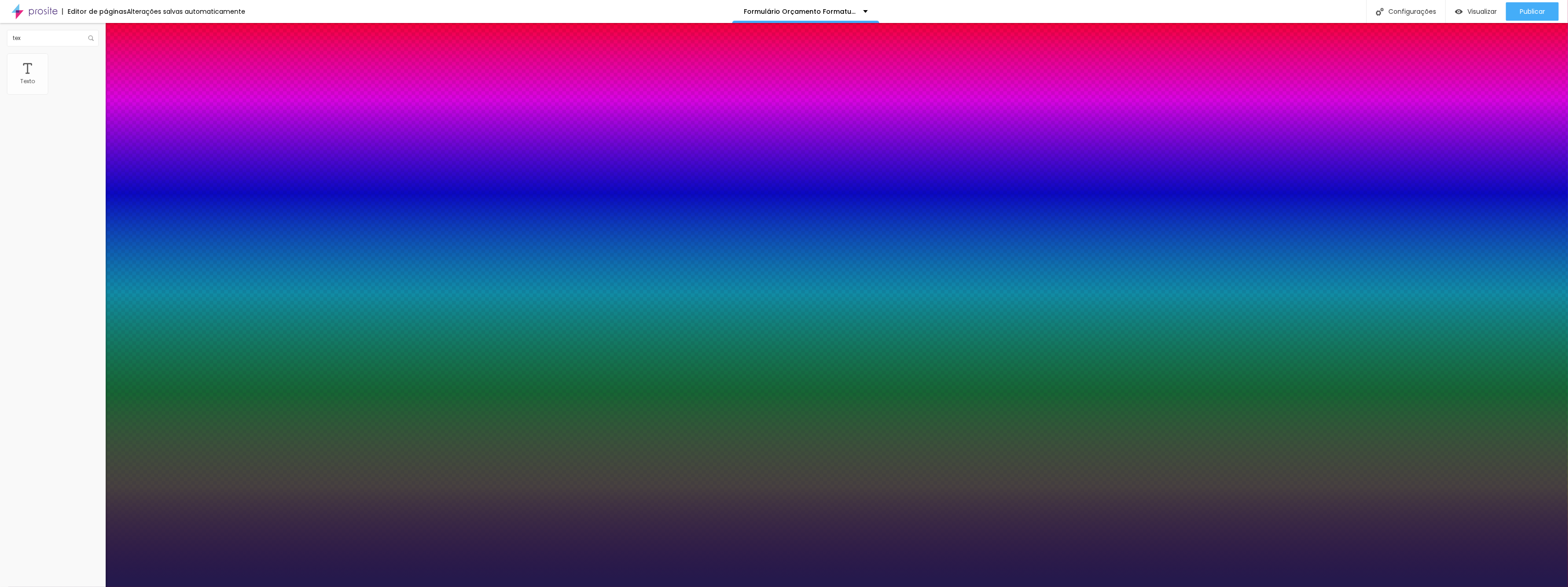
type input "1"
type input "1.6"
type input "1"
type input "1.5"
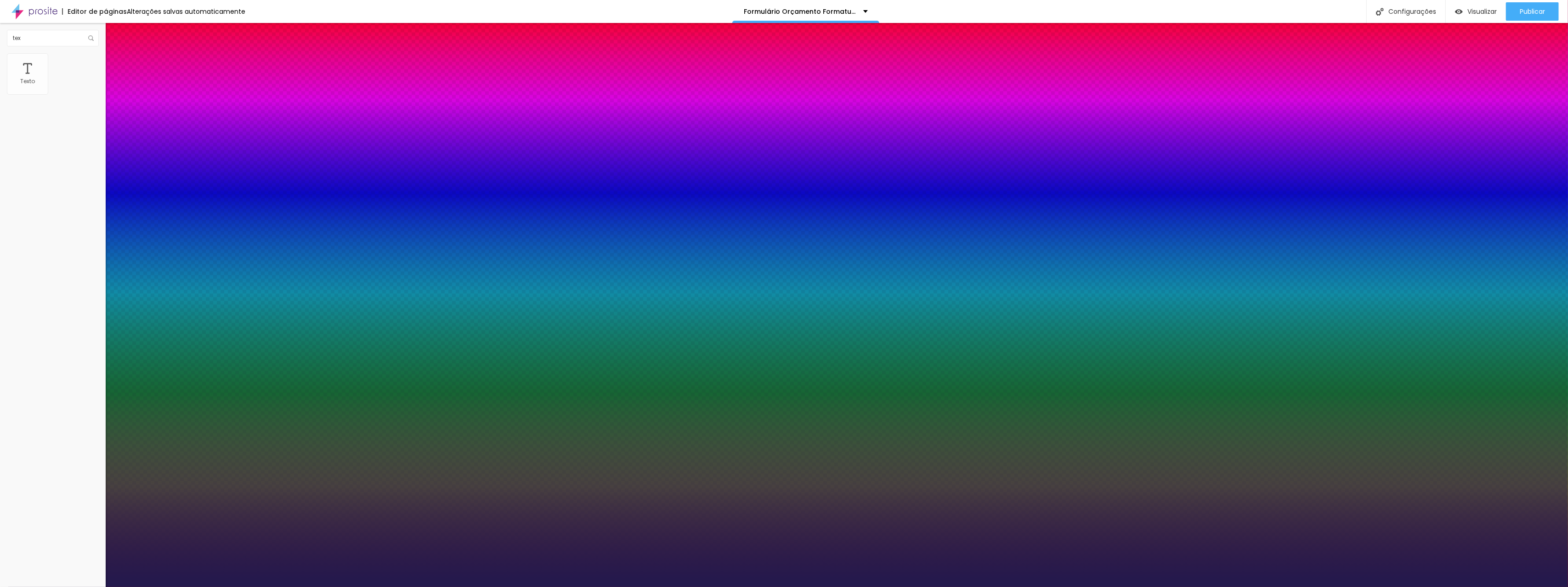
type input "1.5"
type input "1"
drag, startPoint x: 155, startPoint y: 221, endPoint x: 161, endPoint y: 220, distance: 6.1
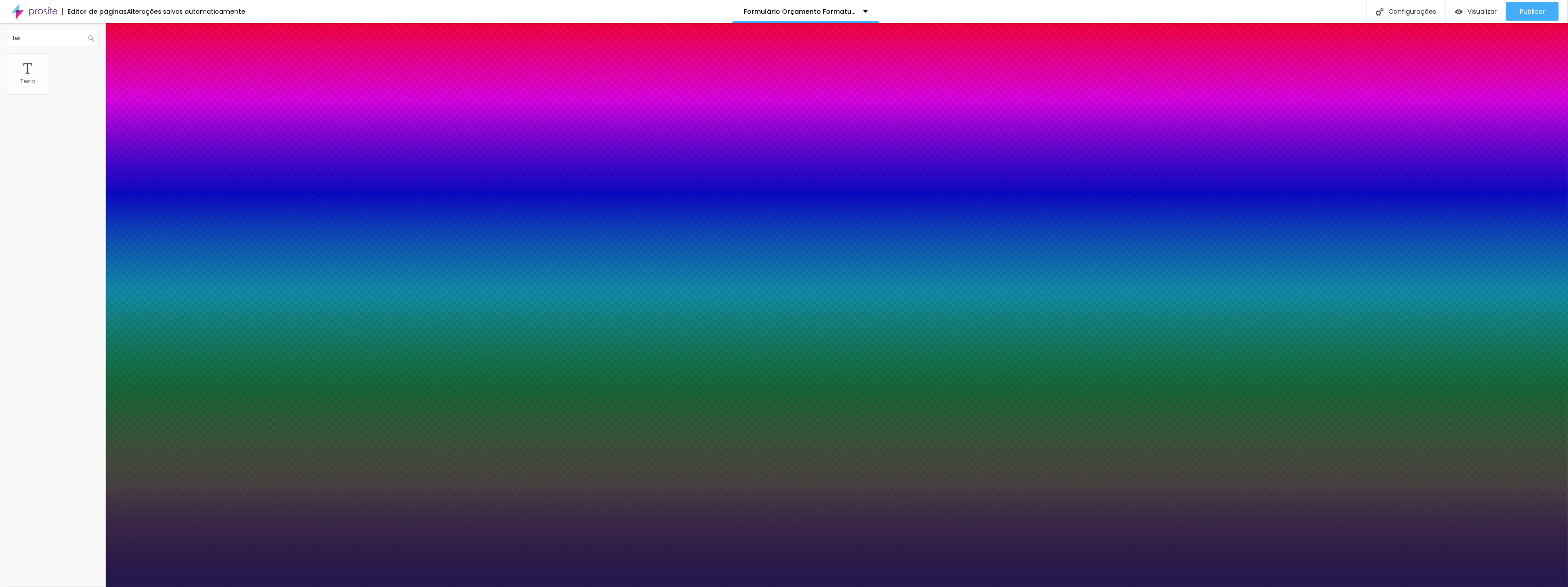
click at [722, 586] on div at bounding box center [784, 587] width 1568 height 0
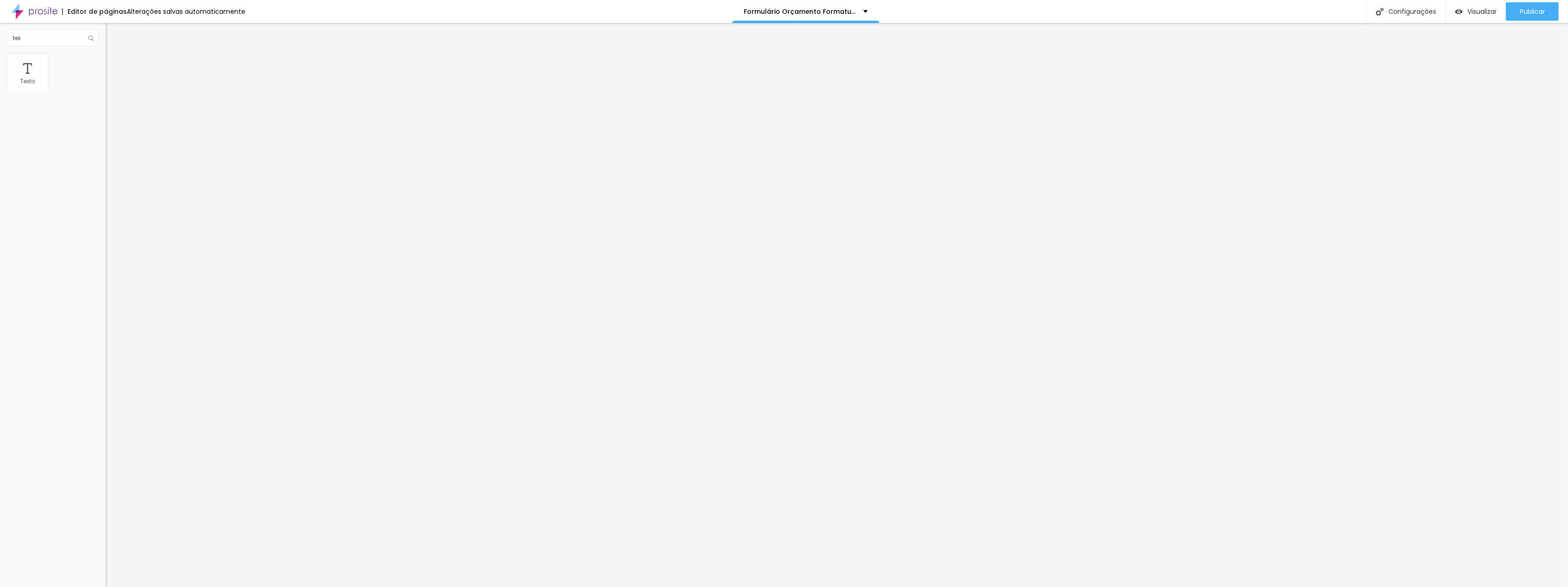
click at [114, 62] on font "Avançado" at bounding box center [128, 59] width 30 height 8
click at [105, 62] on ul "Estilo Avançado" at bounding box center [158, 53] width 105 height 18
click at [105, 62] on ul "Estilo Avançado" at bounding box center [158, 53] width 105 height 18
click at [114, 54] on font "Estilo" at bounding box center [121, 50] width 15 height 8
click at [109, 85] on icon "button" at bounding box center [112, 82] width 5 height 5
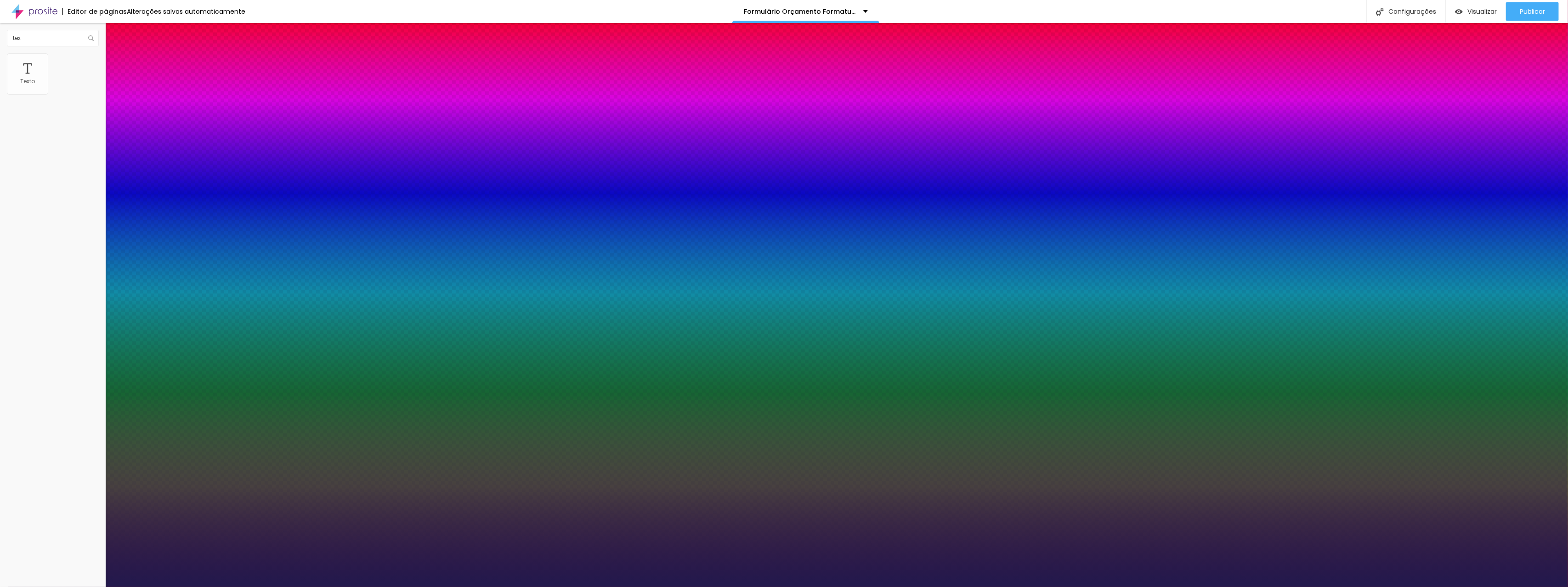
click at [89, 586] on div at bounding box center [784, 587] width 1568 height 0
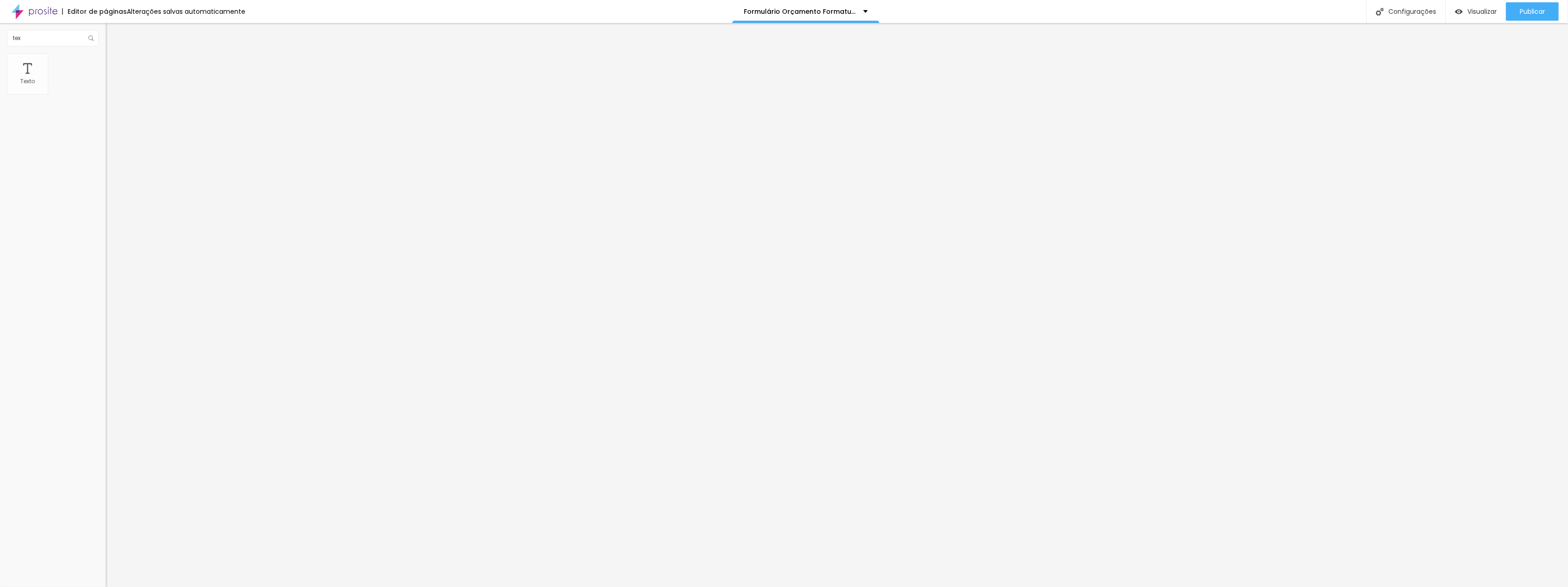
click at [110, 115] on icon "button" at bounding box center [112, 113] width 4 height 4
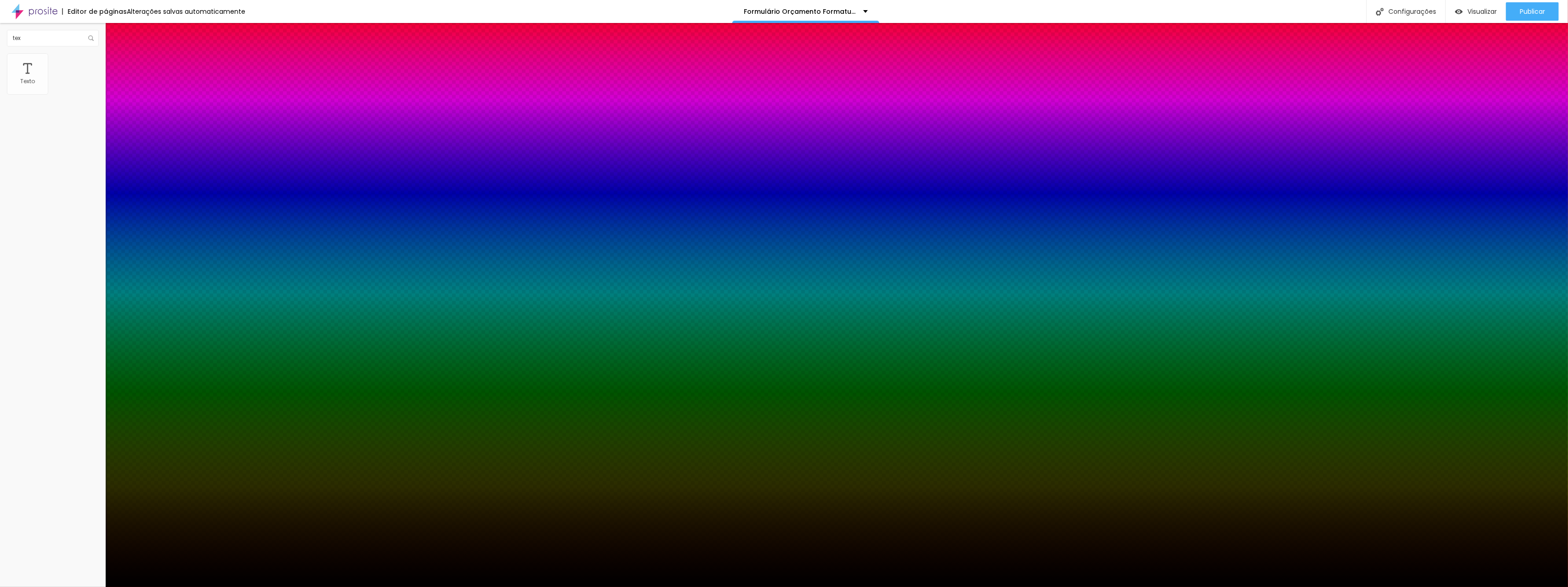
click at [93, 586] on div at bounding box center [784, 587] width 1568 height 0
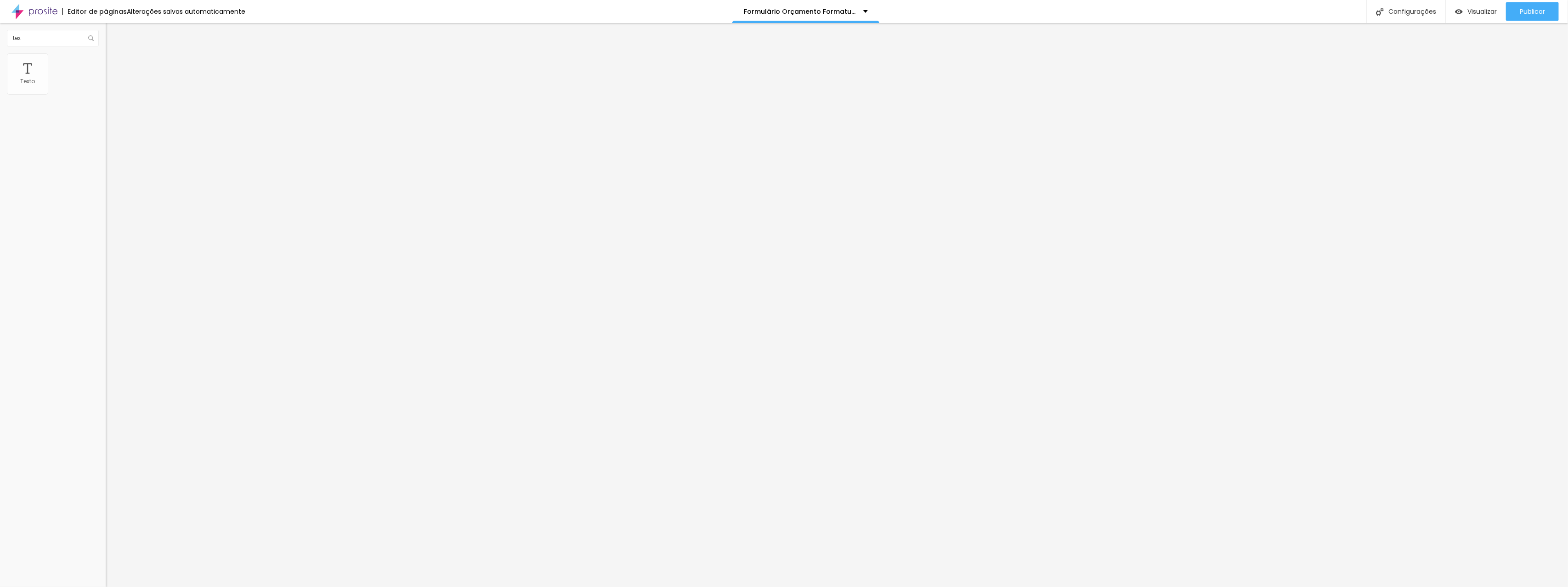
click at [109, 85] on icon "button" at bounding box center [112, 82] width 5 height 5
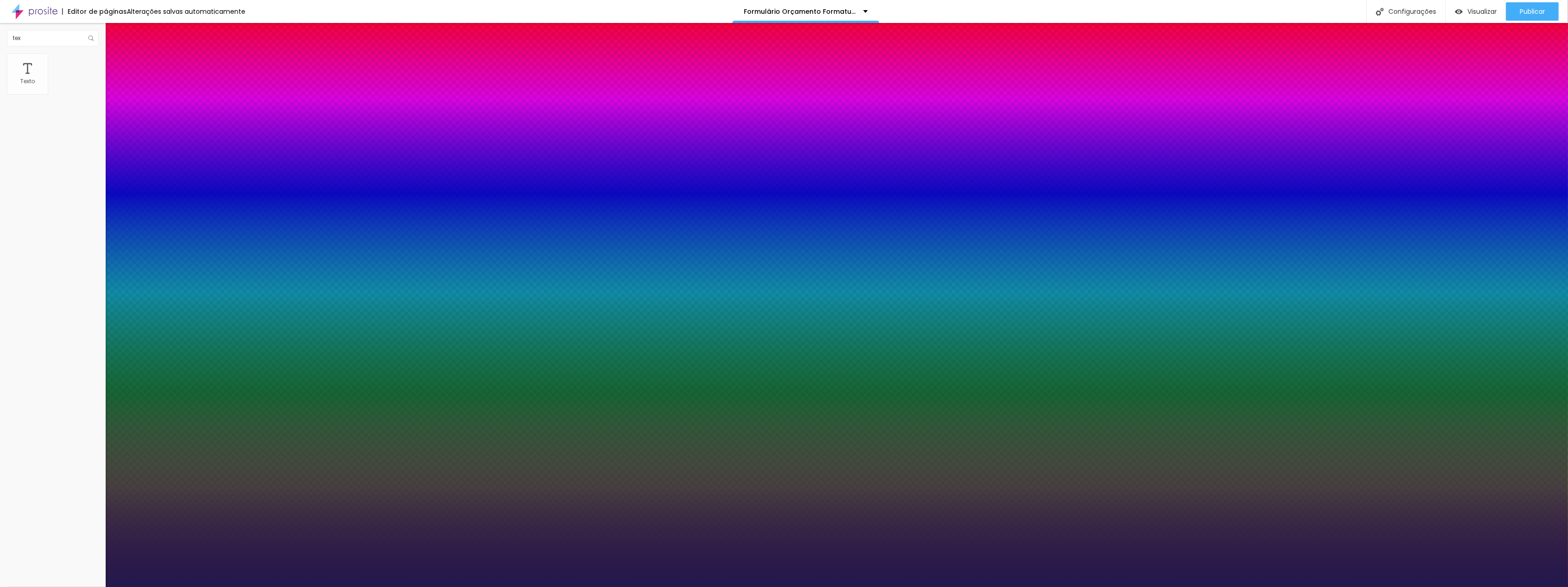
click at [862, 586] on div at bounding box center [784, 587] width 1568 height 0
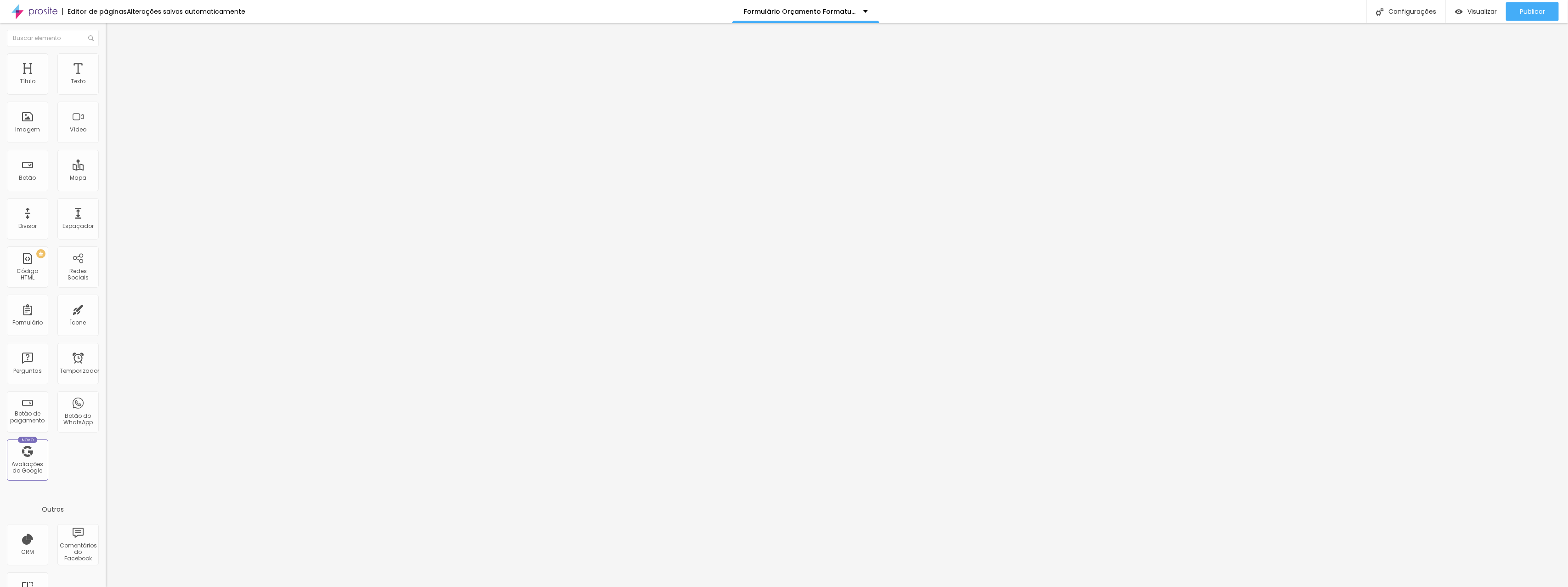
click at [105, 85] on div "Título 2 H2" at bounding box center [158, 81] width 105 height 8
click at [105, 95] on font "Título 3" at bounding box center [118, 90] width 27 height 11
click at [105, 79] on font "Título 1" at bounding box center [121, 72] width 31 height 13
click at [105, 87] on font "Título 2" at bounding box center [120, 81] width 30 height 12
drag, startPoint x: 48, startPoint y: 132, endPoint x: 48, endPoint y: 142, distance: 10.0
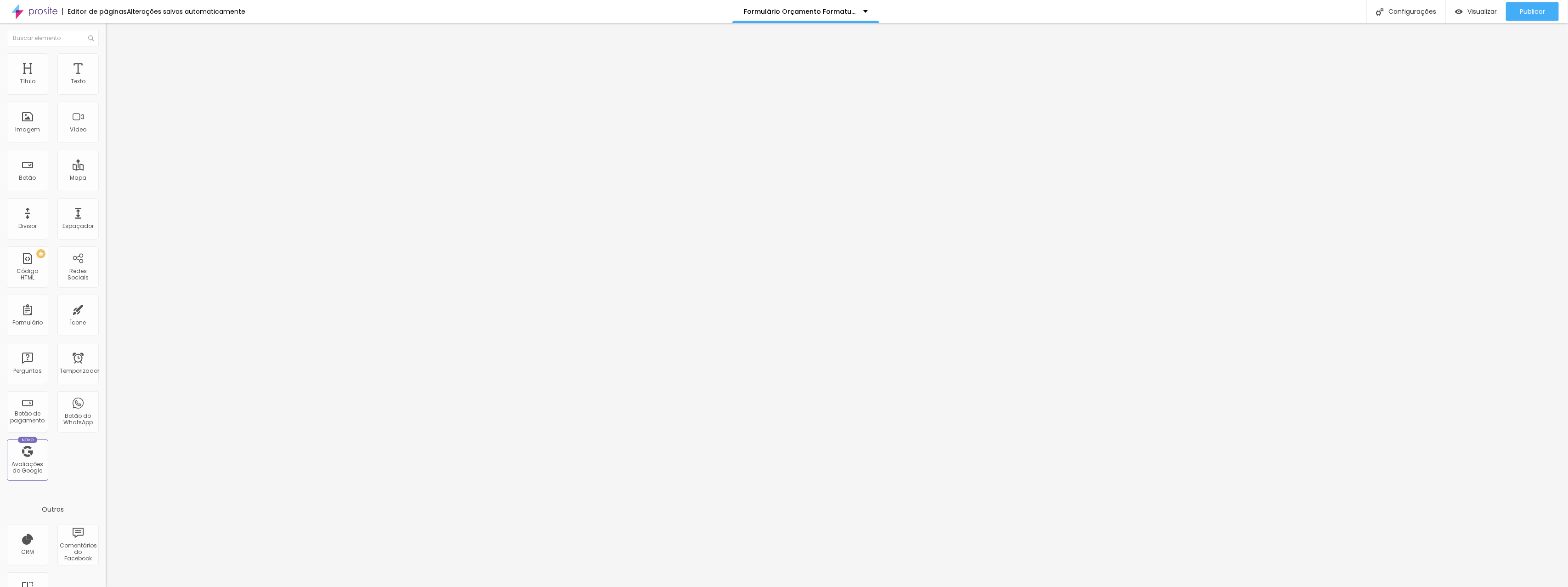
click at [105, 102] on span "Título 4" at bounding box center [118, 97] width 25 height 9
click at [105, 94] on font "Título 3" at bounding box center [118, 89] width 27 height 11
click at [105, 87] on font "Título 2" at bounding box center [120, 81] width 30 height 12
click at [105, 95] on font "Título 3" at bounding box center [118, 90] width 27 height 11
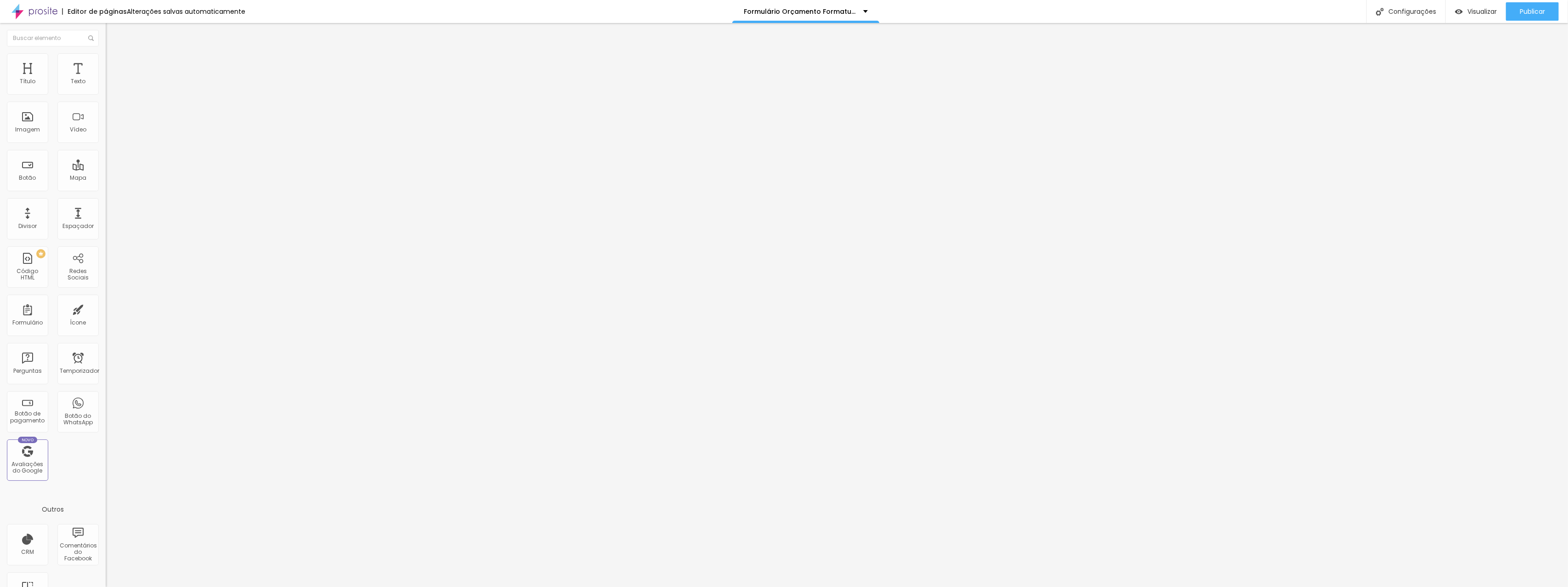
click at [105, 102] on font "Título 4" at bounding box center [118, 98] width 25 height 9
click at [109, 85] on icon "button" at bounding box center [112, 82] width 5 height 5
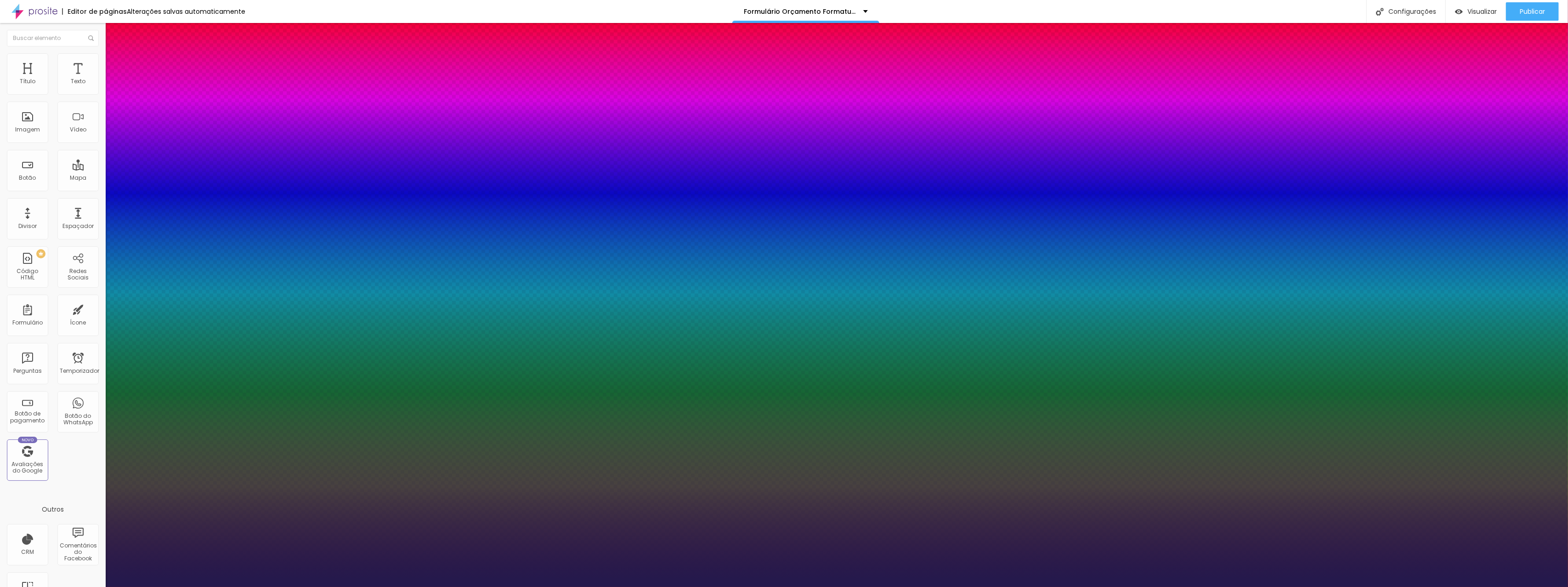
type input "1"
click at [68, 586] on div at bounding box center [784, 587] width 1568 height 0
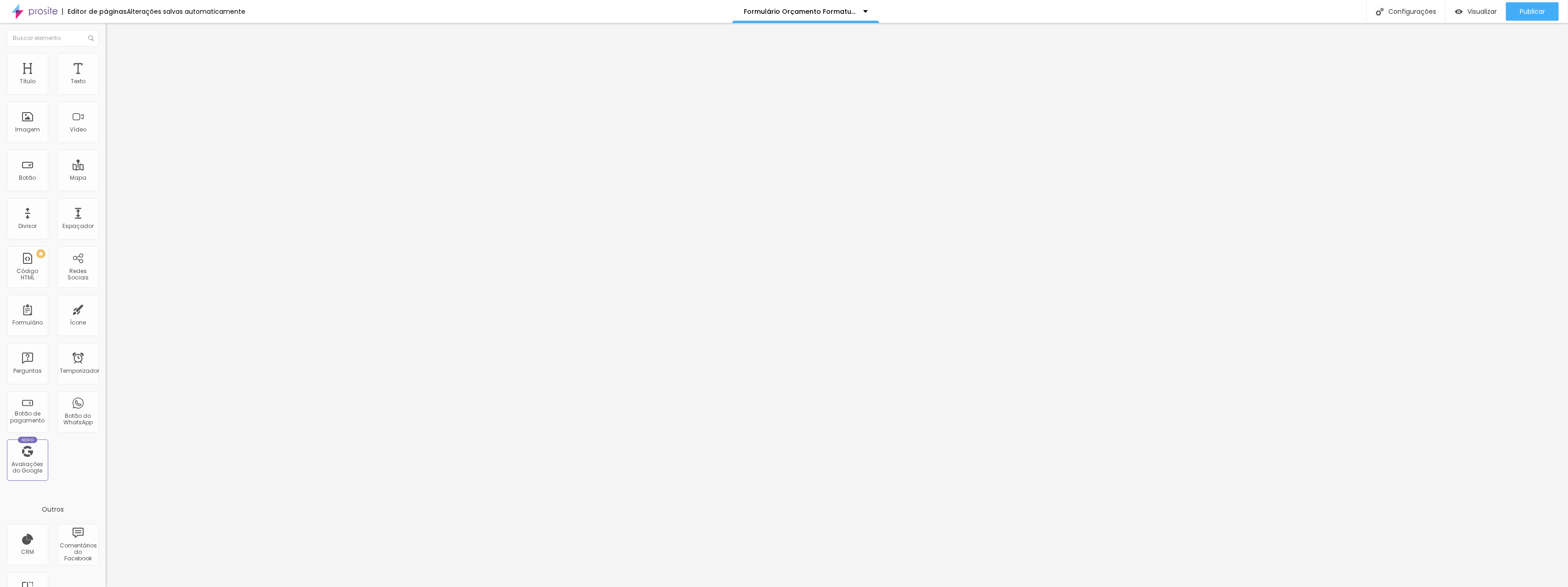
click at [105, 60] on li "Avançado" at bounding box center [158, 58] width 105 height 9
click at [114, 54] on font "Estilo" at bounding box center [121, 50] width 15 height 8
click at [112, 37] on img "button" at bounding box center [116, 34] width 8 height 8
click at [112, 36] on img "button" at bounding box center [116, 34] width 8 height 8
click at [112, 32] on img "button" at bounding box center [116, 34] width 8 height 8
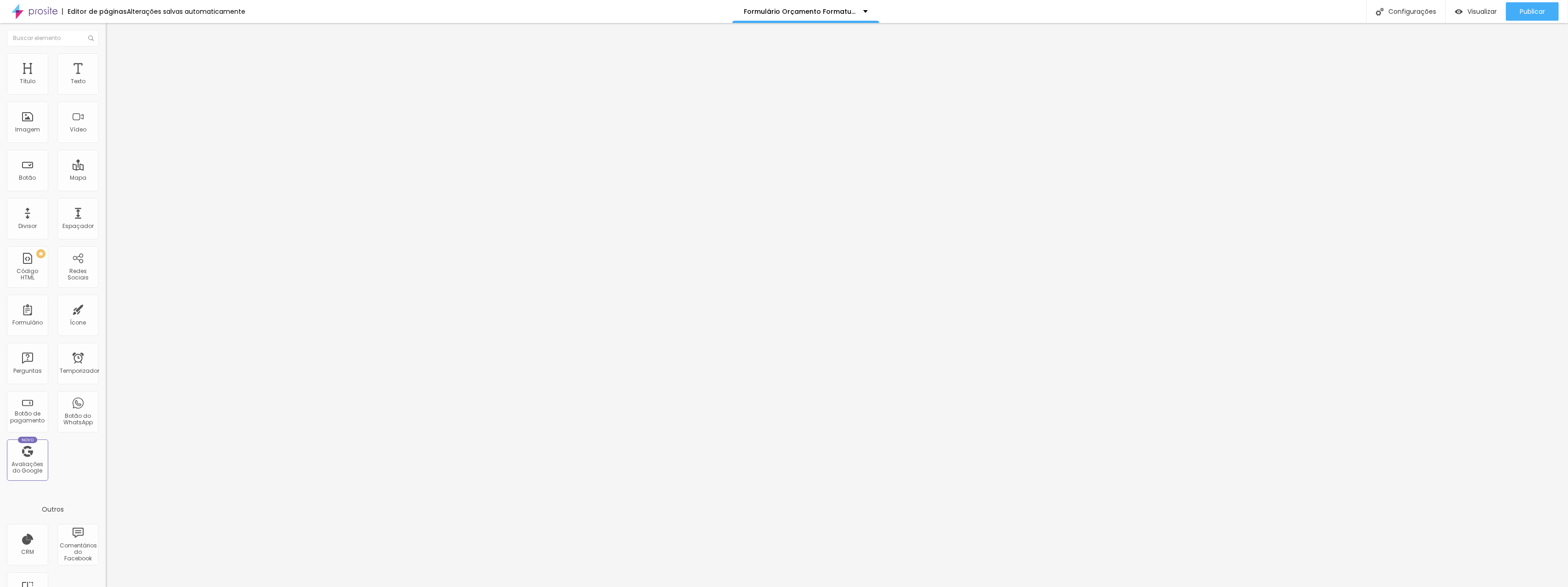
click at [105, 87] on font "Título 2" at bounding box center [120, 81] width 30 height 12
click at [105, 95] on font "Título 3" at bounding box center [118, 90] width 27 height 11
click at [105, 138] on button "button" at bounding box center [112, 133] width 13 height 10
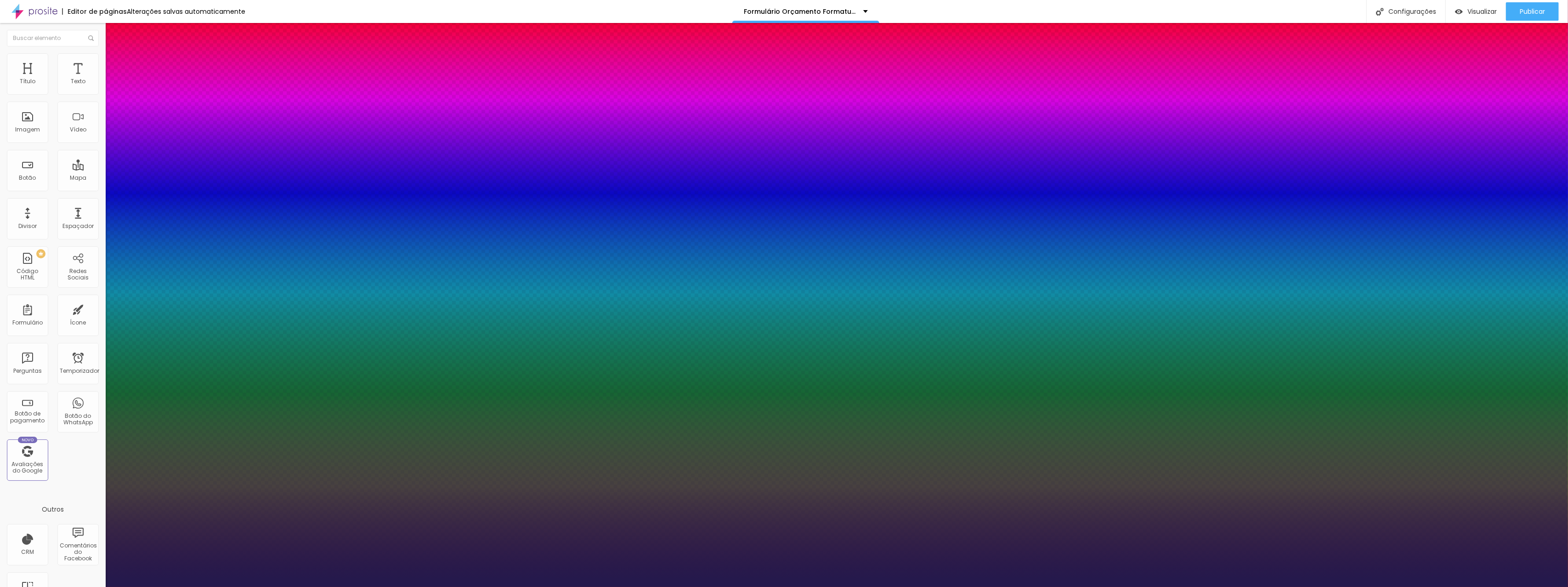
type input "1"
click at [98, 586] on select "AbrilFatface-Regular Actor-Regular Alegreya AlegreyaBlack [PERSON_NAME] Allan-R…" at bounding box center [49, 597] width 98 height 10
select select "Actor-Regular"
click at [98, 586] on select "AbrilFatface-Regular Actor-Regular Alegreya AlegreyaBlack [PERSON_NAME] Allan-R…" at bounding box center [49, 597] width 98 height 10
type input "1"
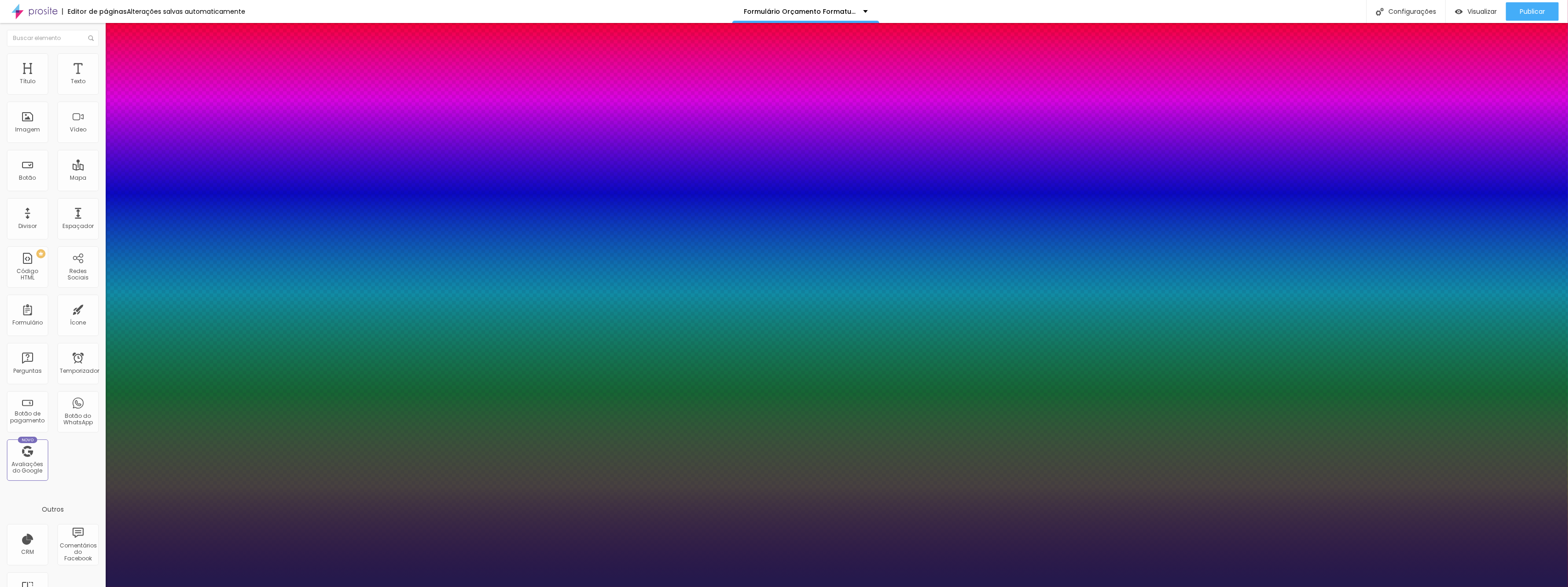
click at [849, 586] on div at bounding box center [784, 587] width 1568 height 0
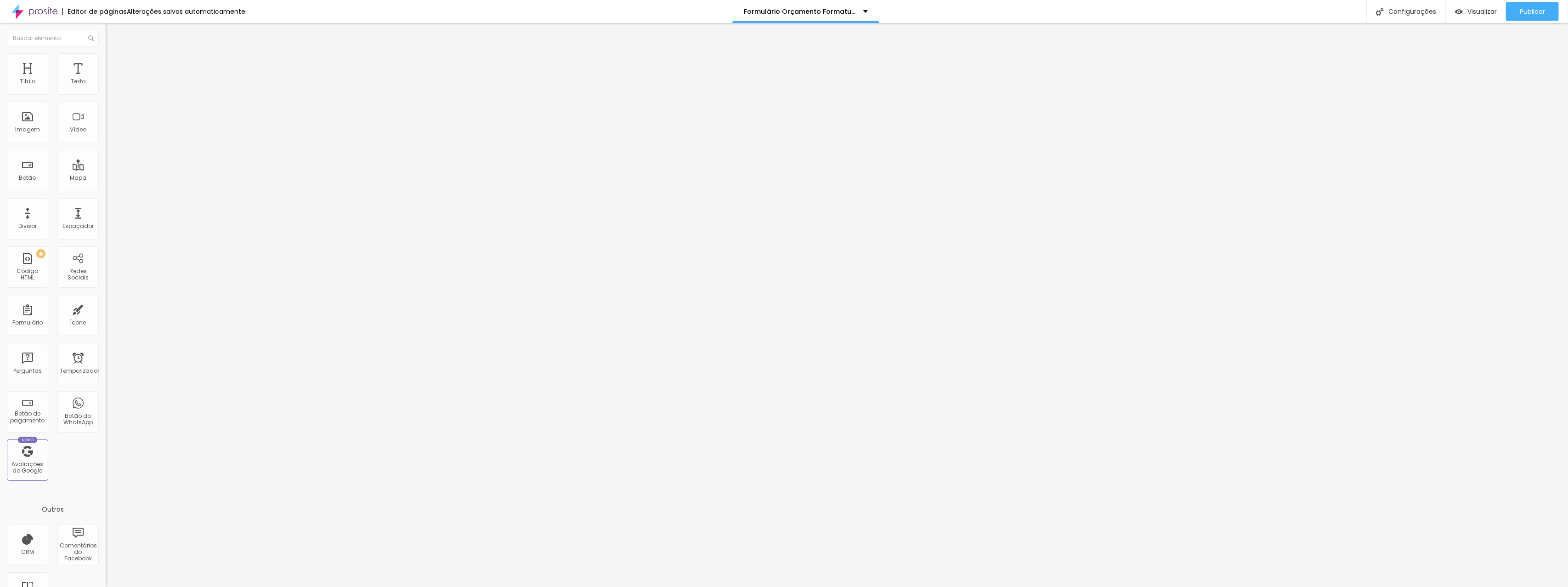
click at [105, 53] on img at bounding box center [109, 57] width 8 height 8
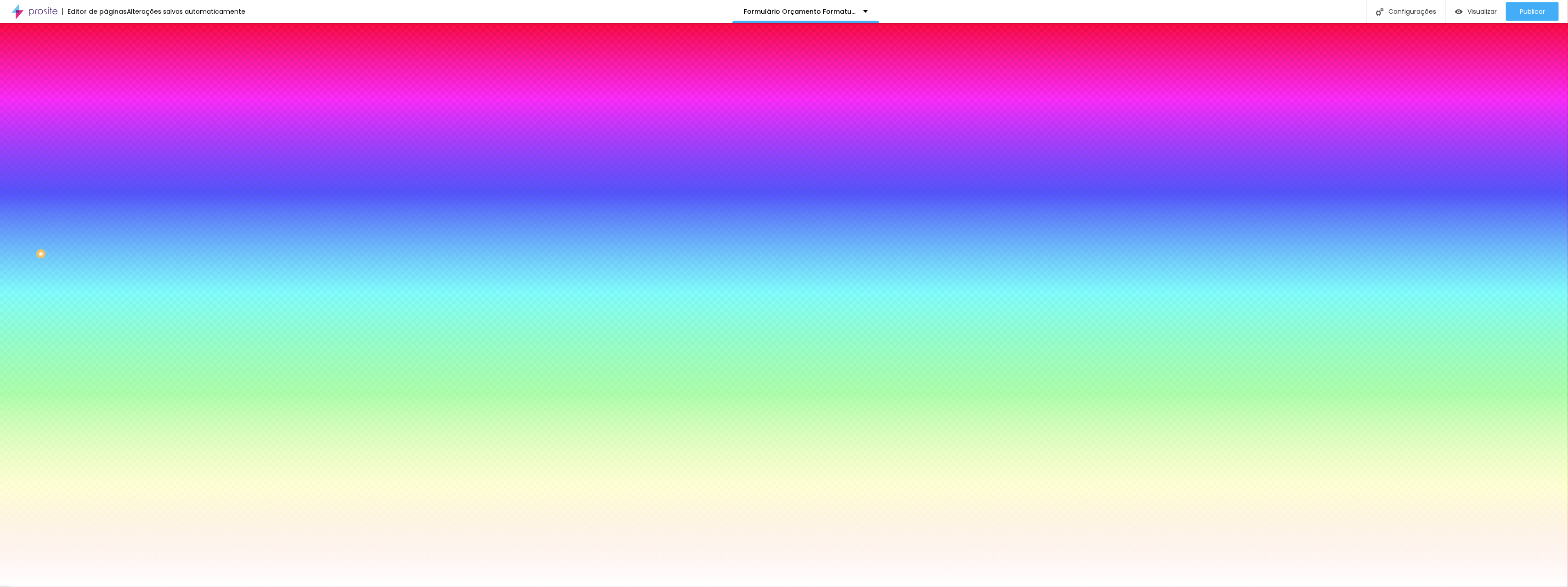
click at [105, 62] on li "Avançado" at bounding box center [158, 67] width 105 height 9
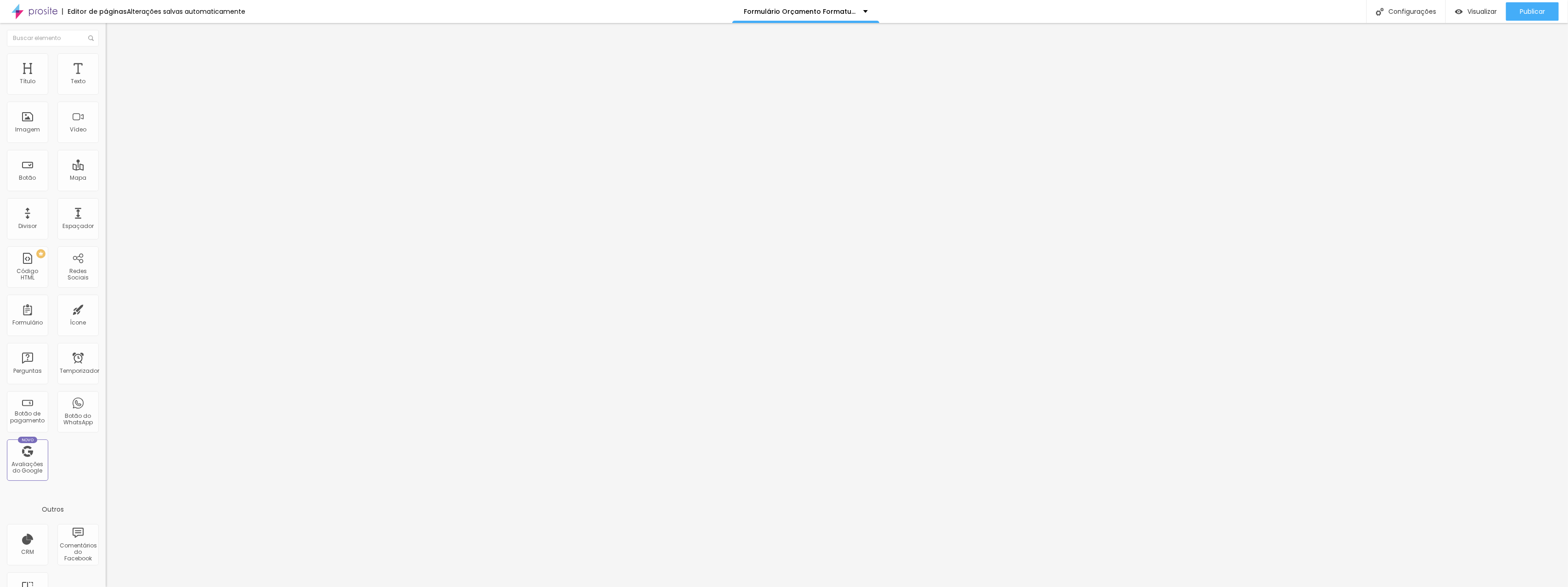
type input "47"
type input "59"
type input "77"
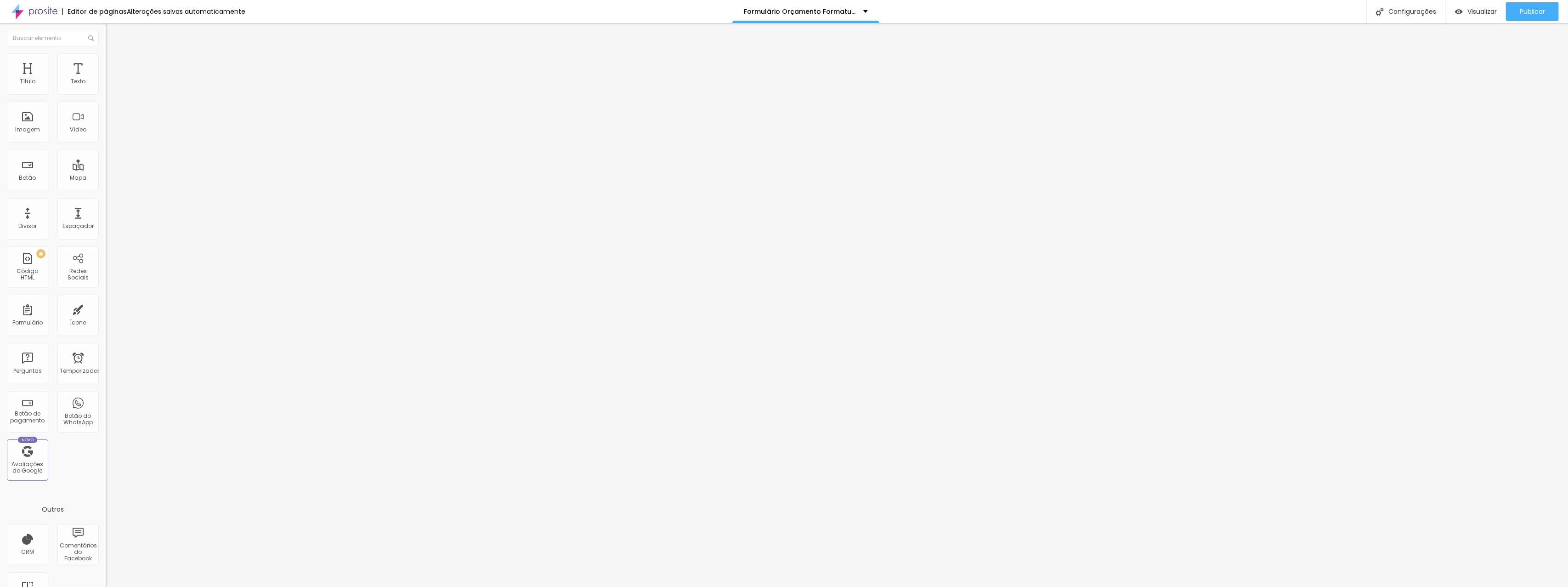
type input "77"
type input "100"
type input "120"
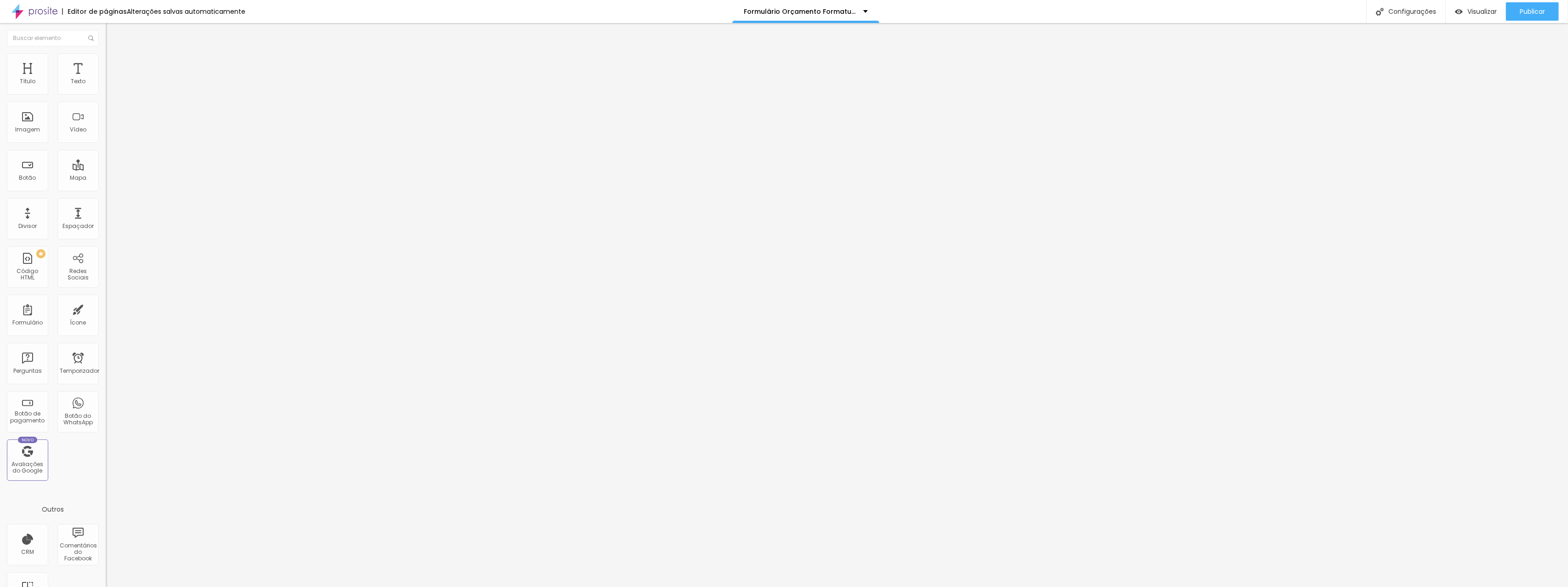
type input "142"
type input "155"
type input "164"
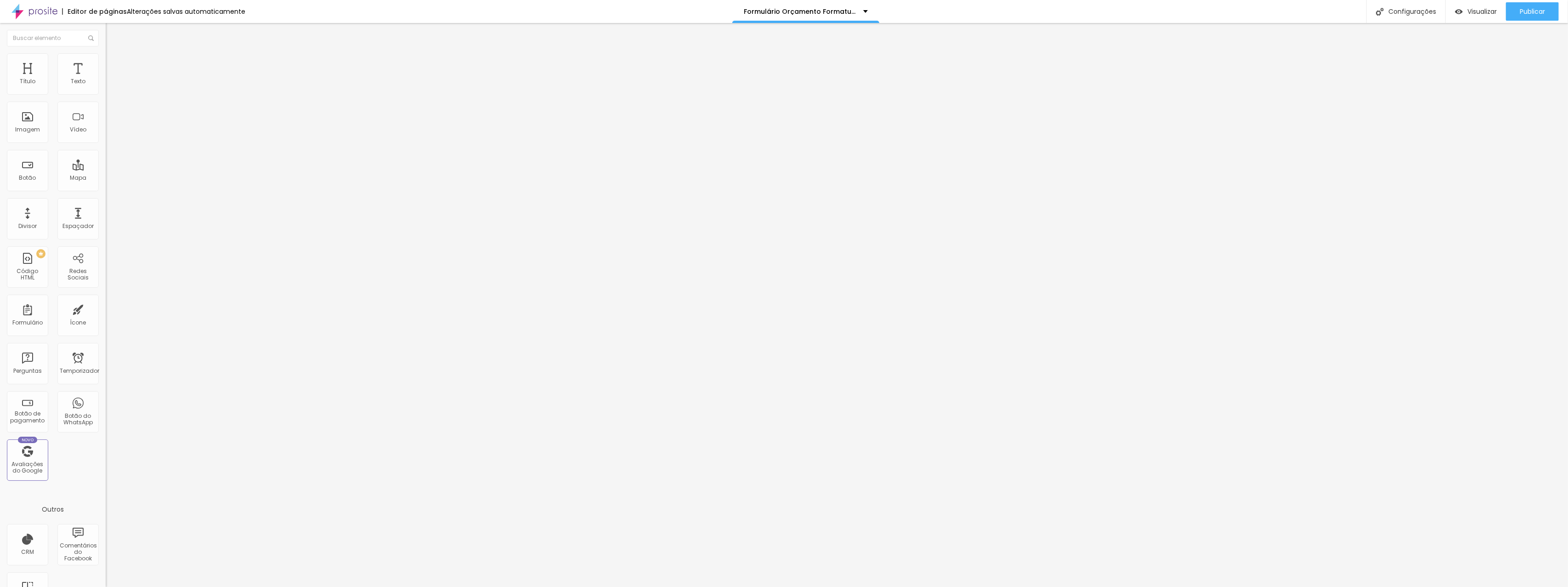
type input "164"
type input "174"
type input "180"
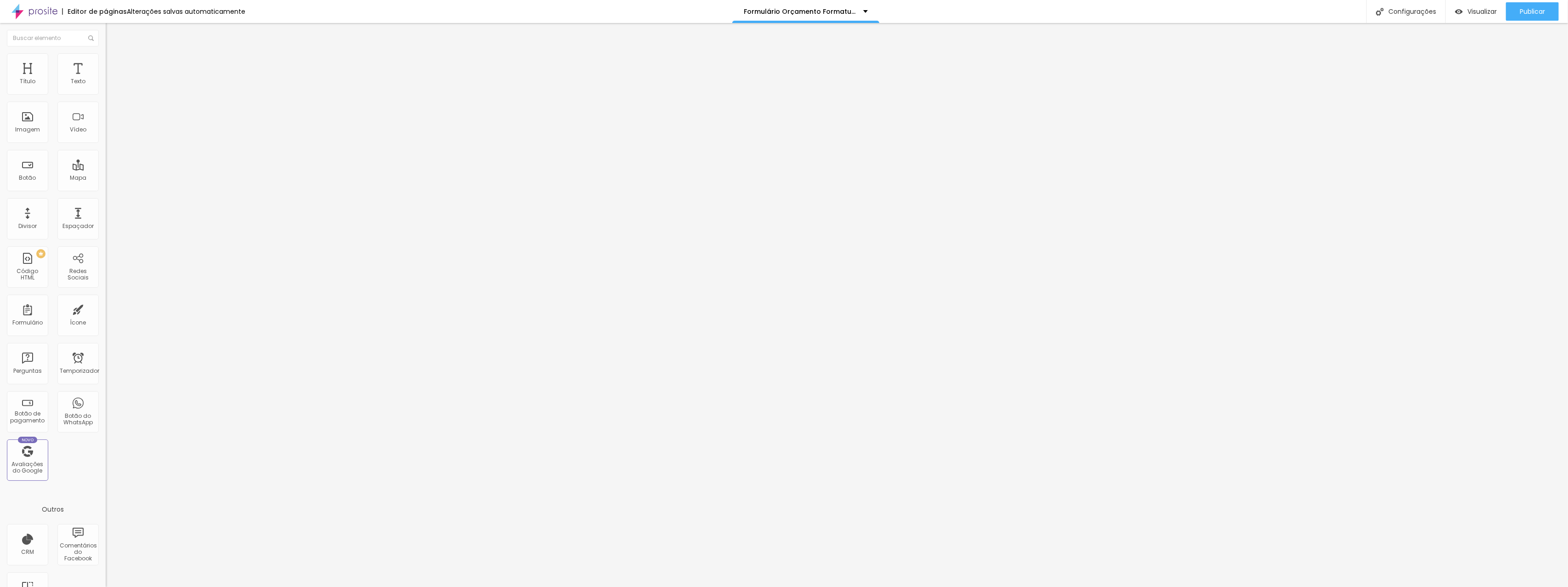
type input "183"
type input "186"
type input "188"
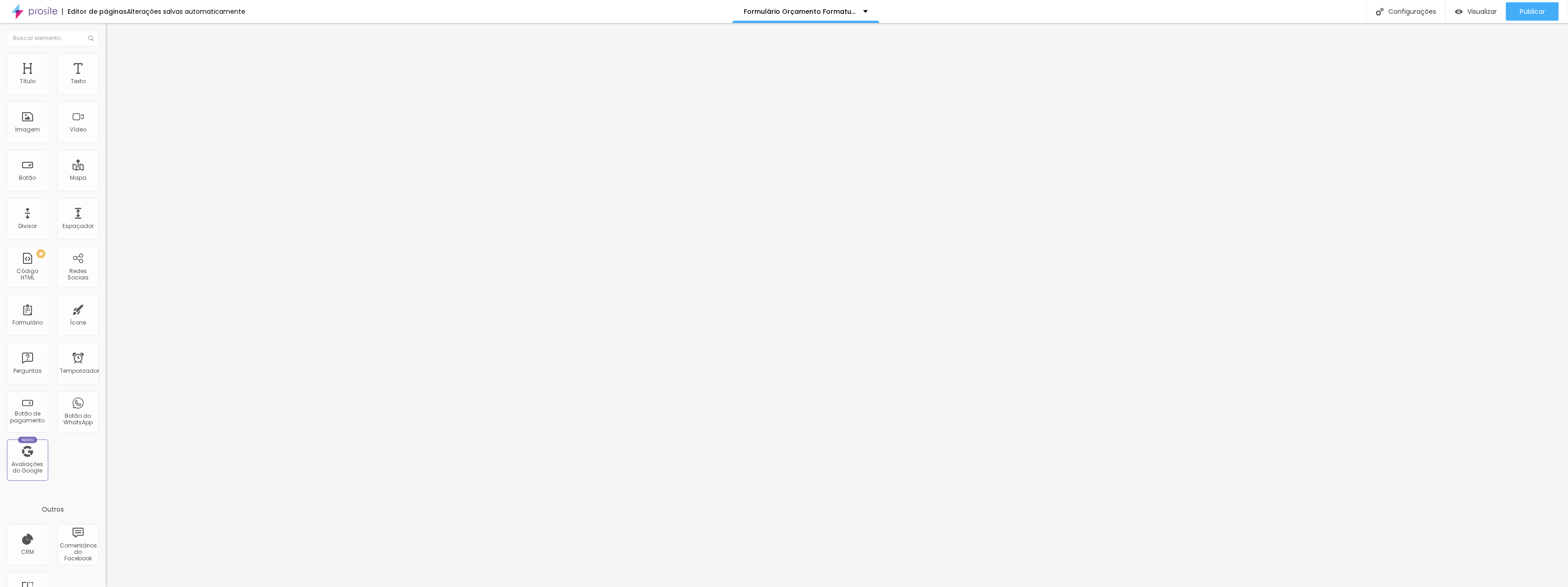
type input "188"
type input "190"
type input "186"
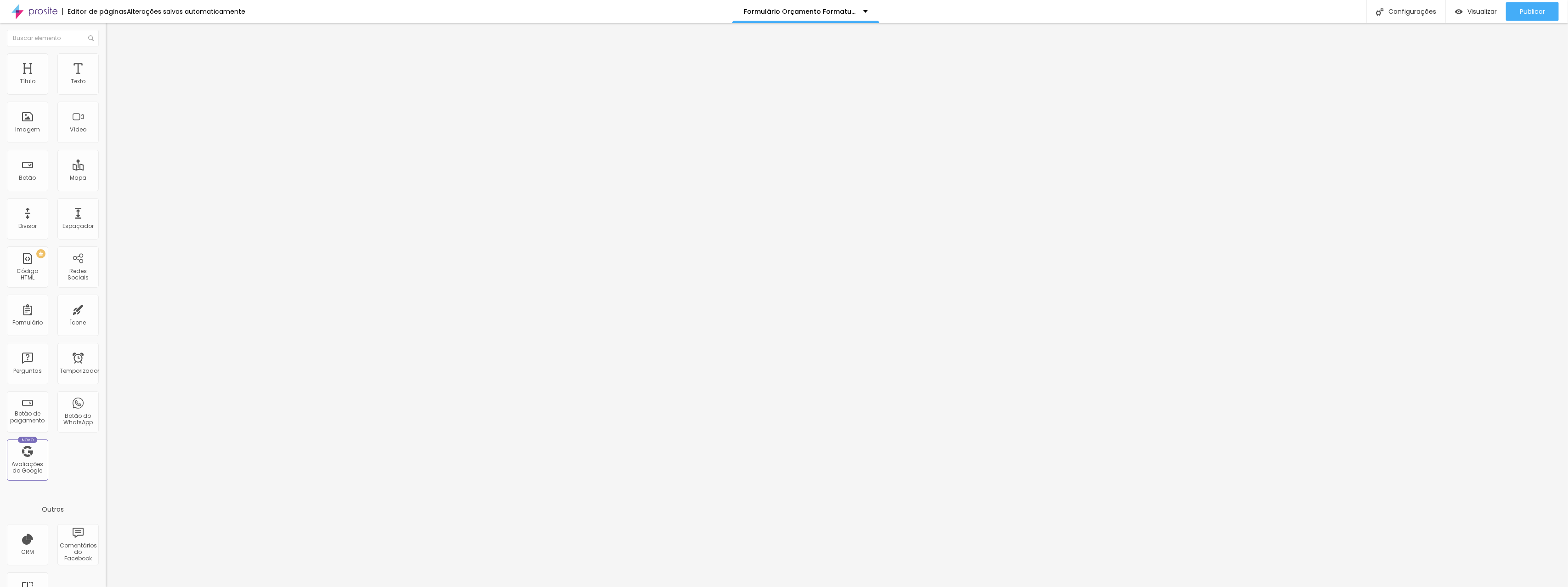
type input "185"
type input "178"
type input "171"
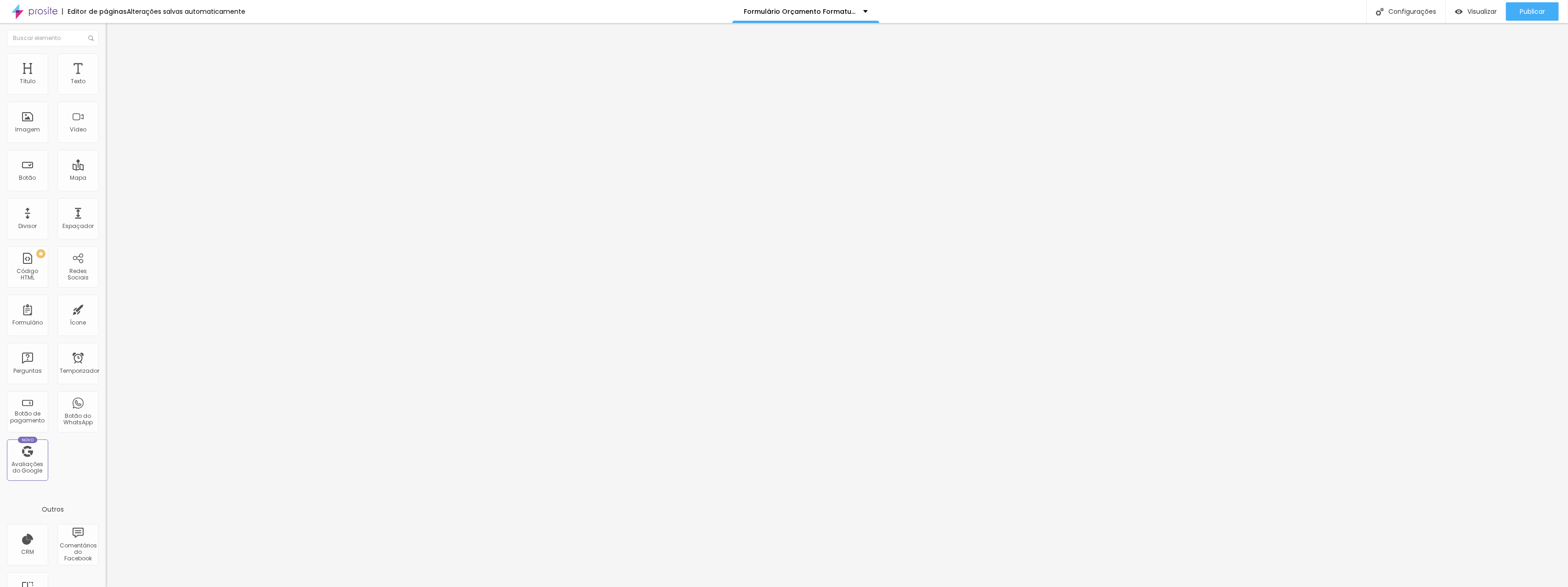
type input "171"
type input "168"
type input "166"
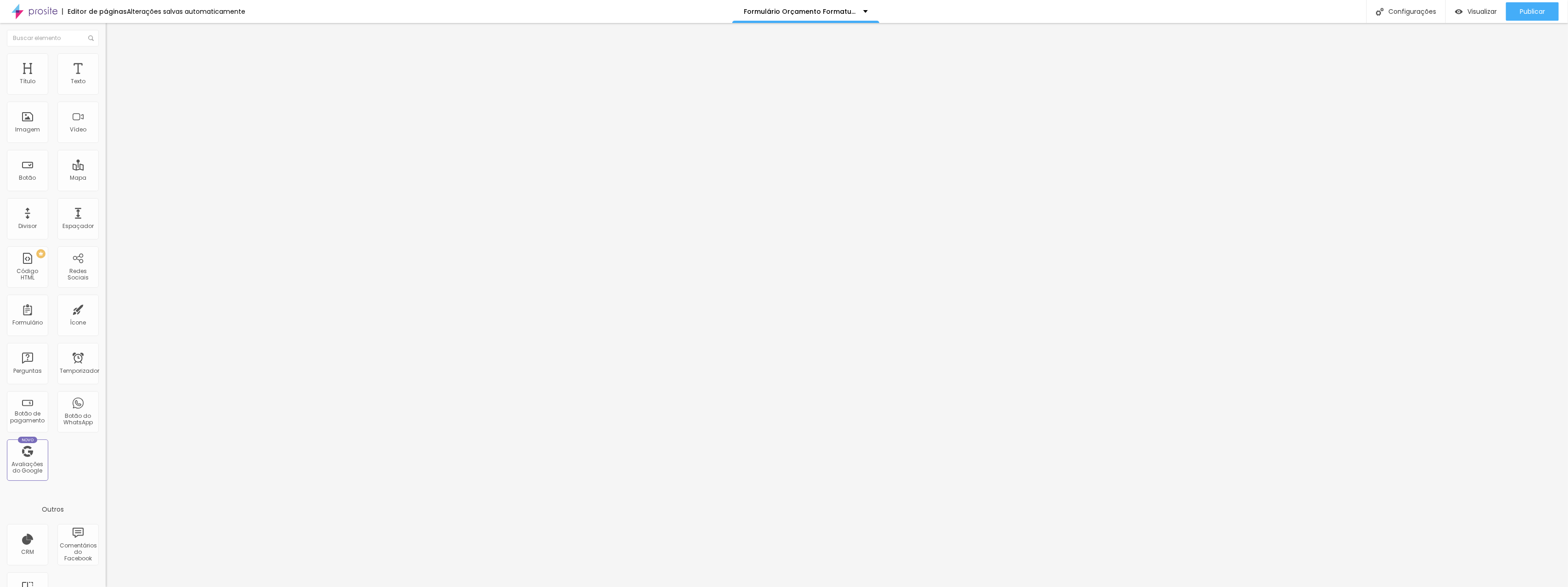
type input "163"
type input "160"
type input "157"
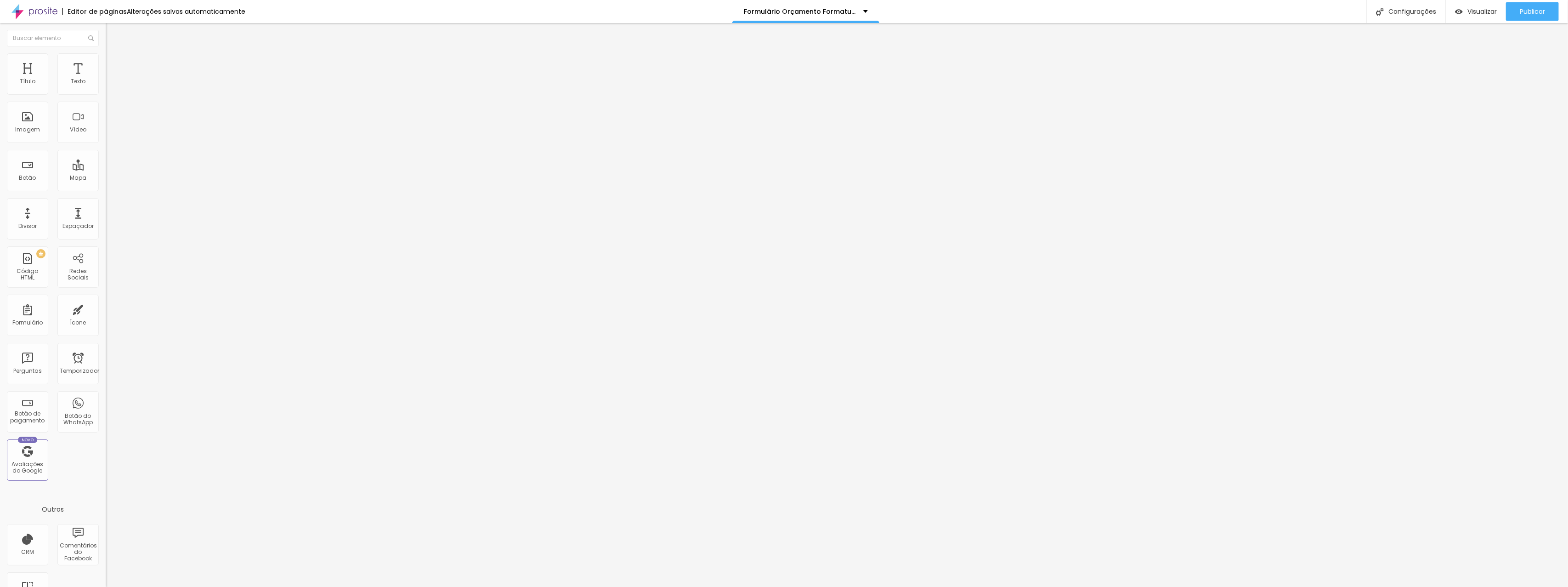
type input "157"
type input "150"
type input "147"
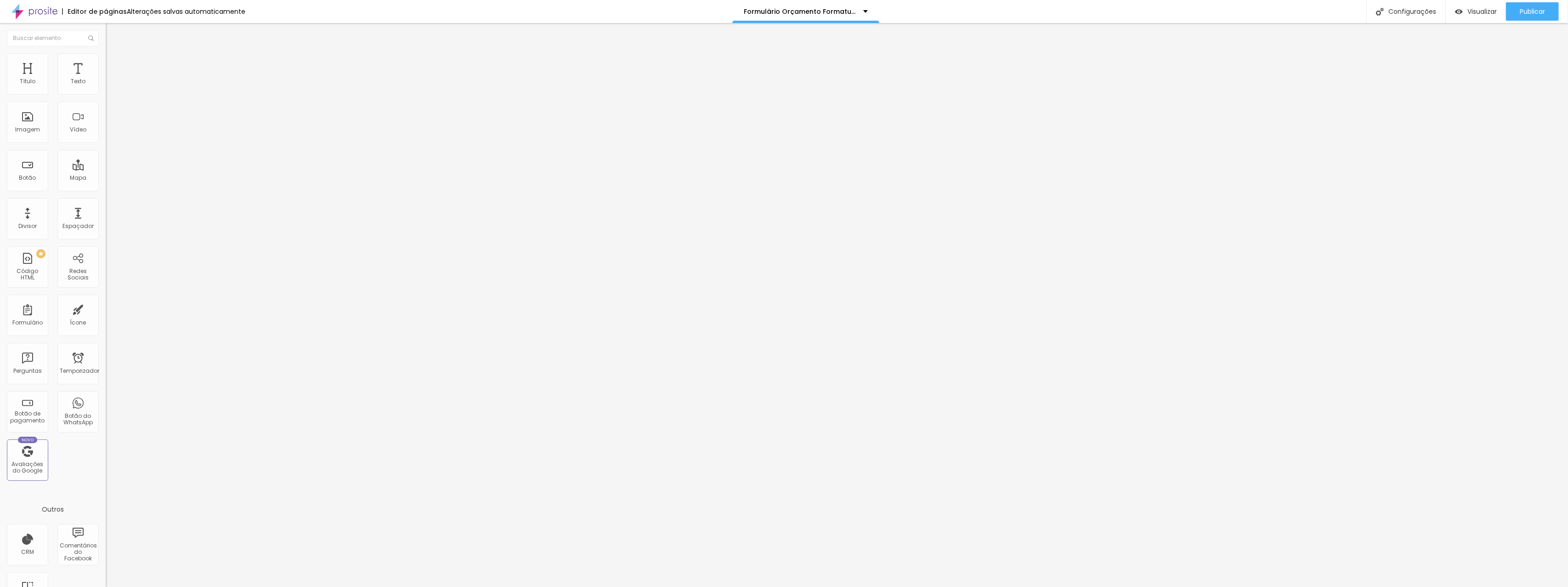
type input "141"
type input "136"
type input "129"
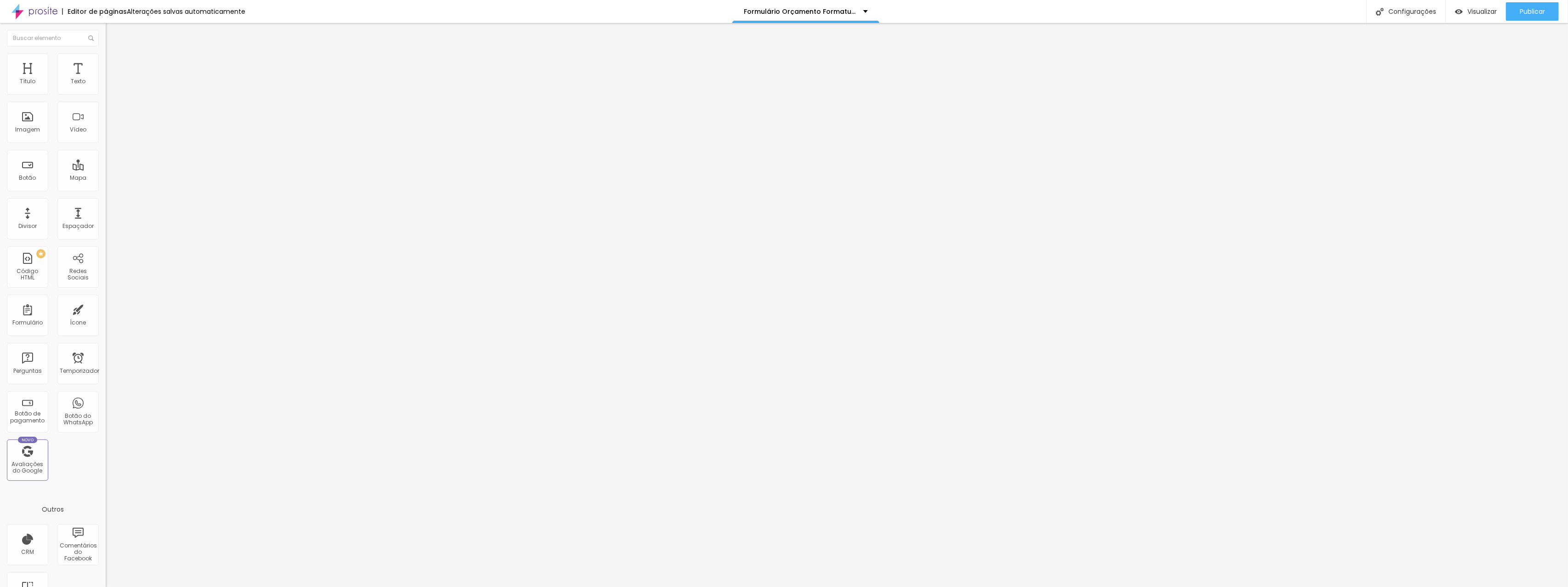
type input "129"
type input "126"
type input "123"
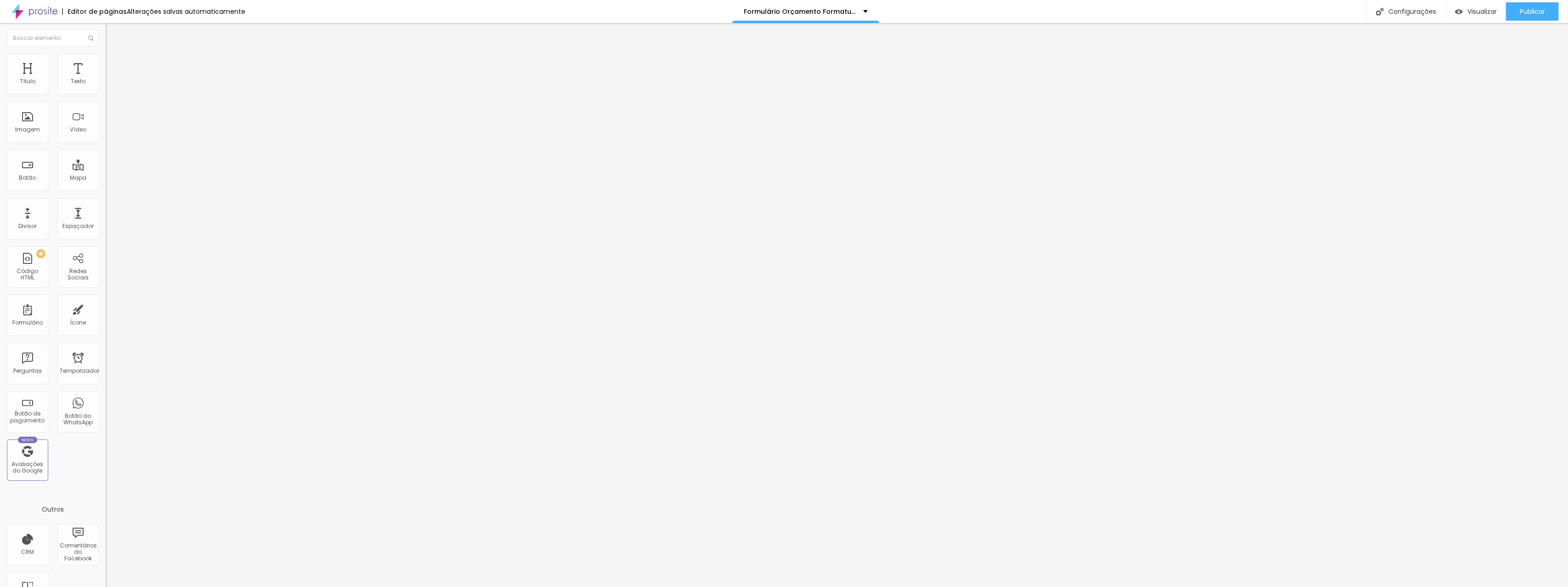
type input "120"
type input "115"
type input "113"
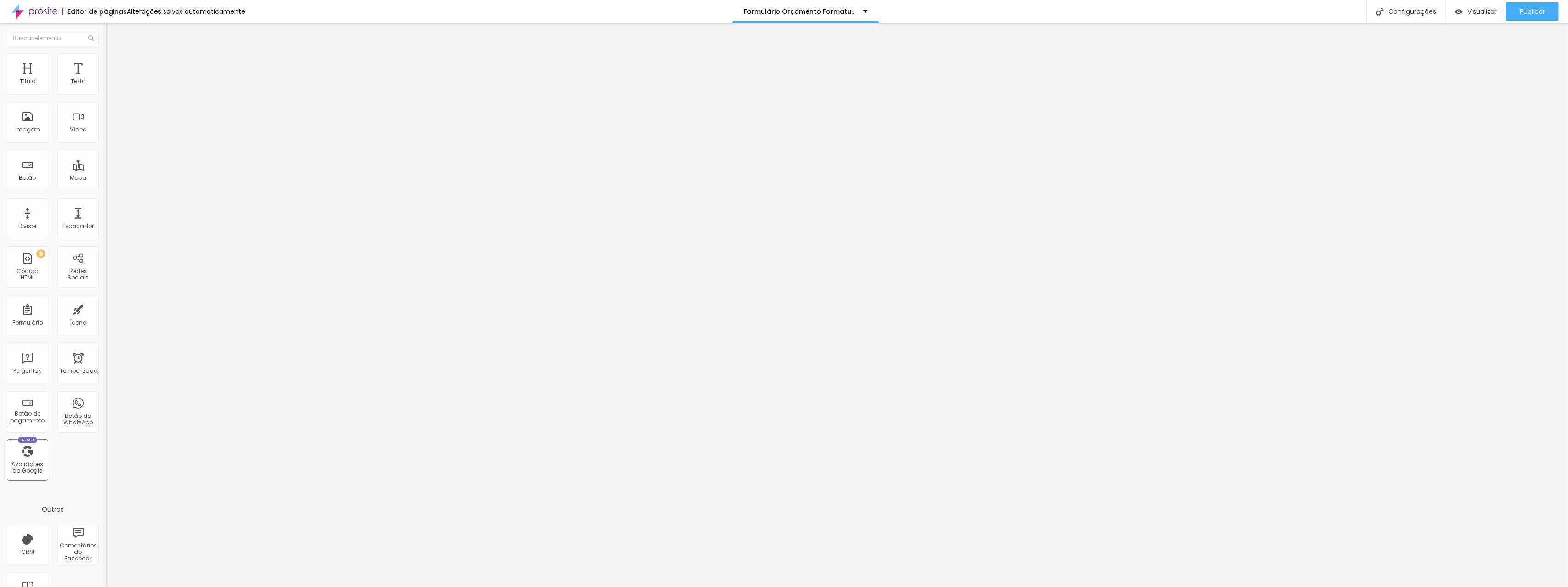
type input "113"
type input "110"
type input "105"
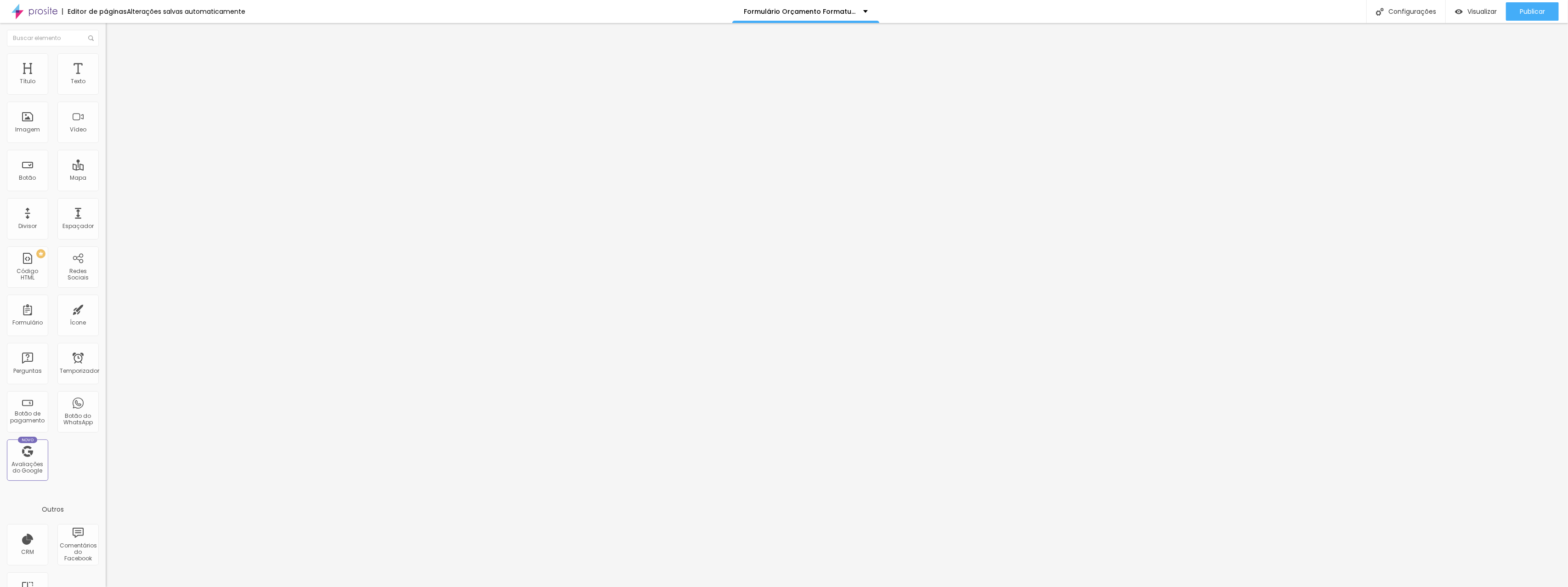
type input "101"
type input "96"
type input "94"
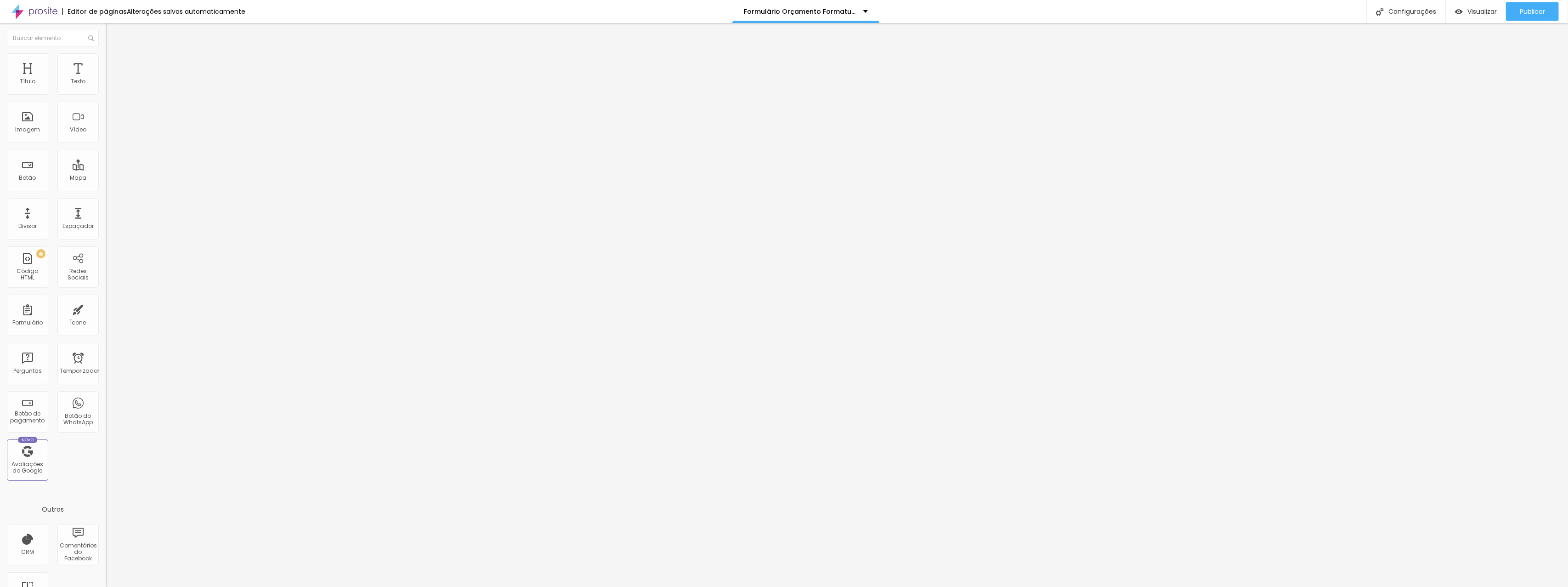
type input "94"
type input "91"
type input "89"
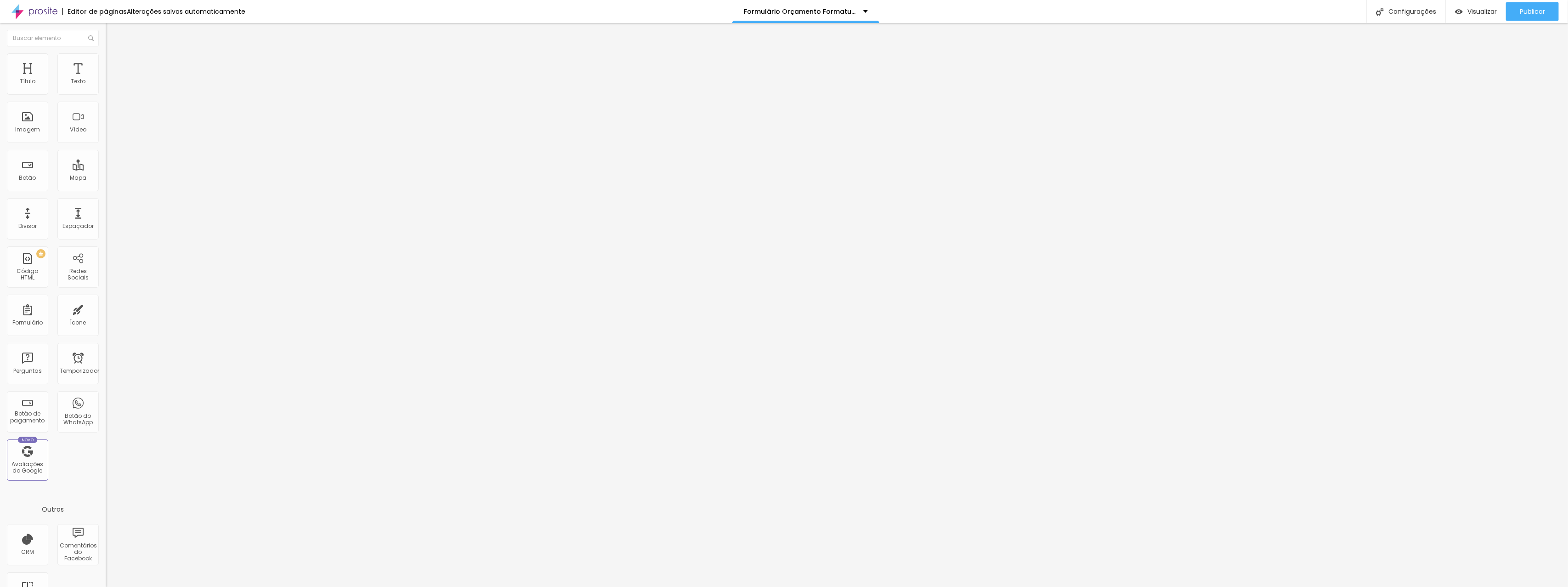
type input "86"
type input "83"
type input "80"
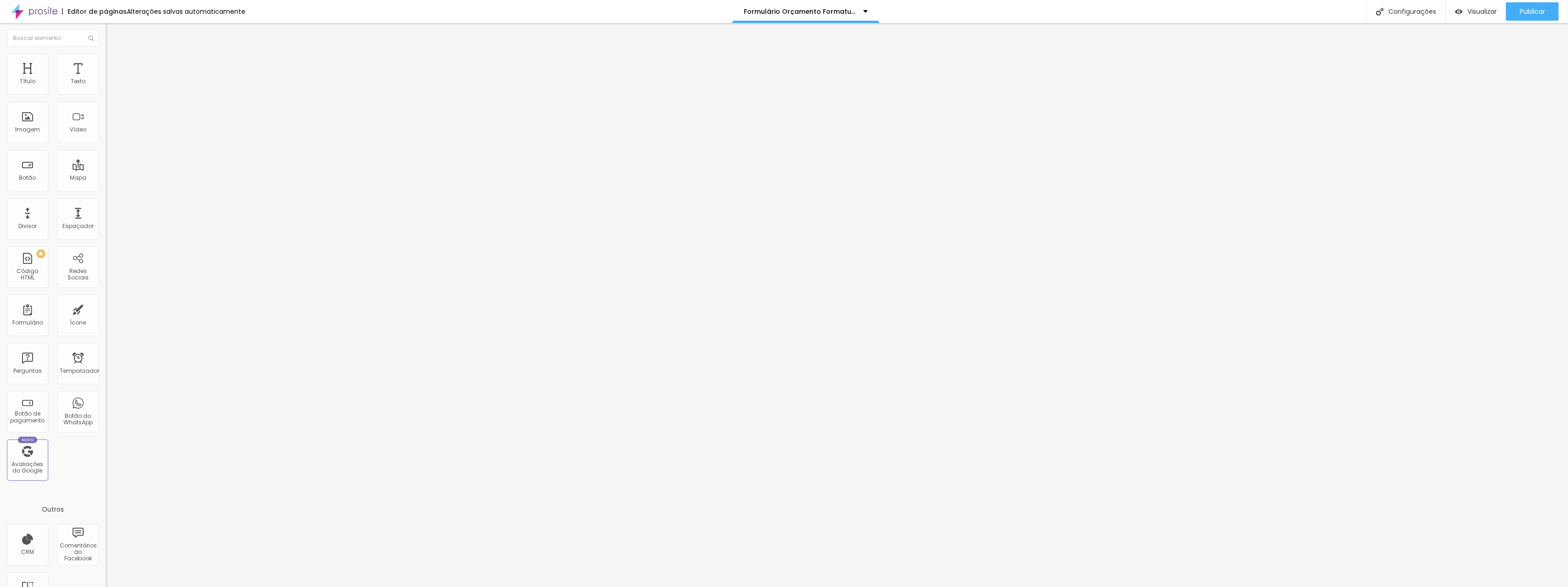
type input "80"
type input "78"
type input "75"
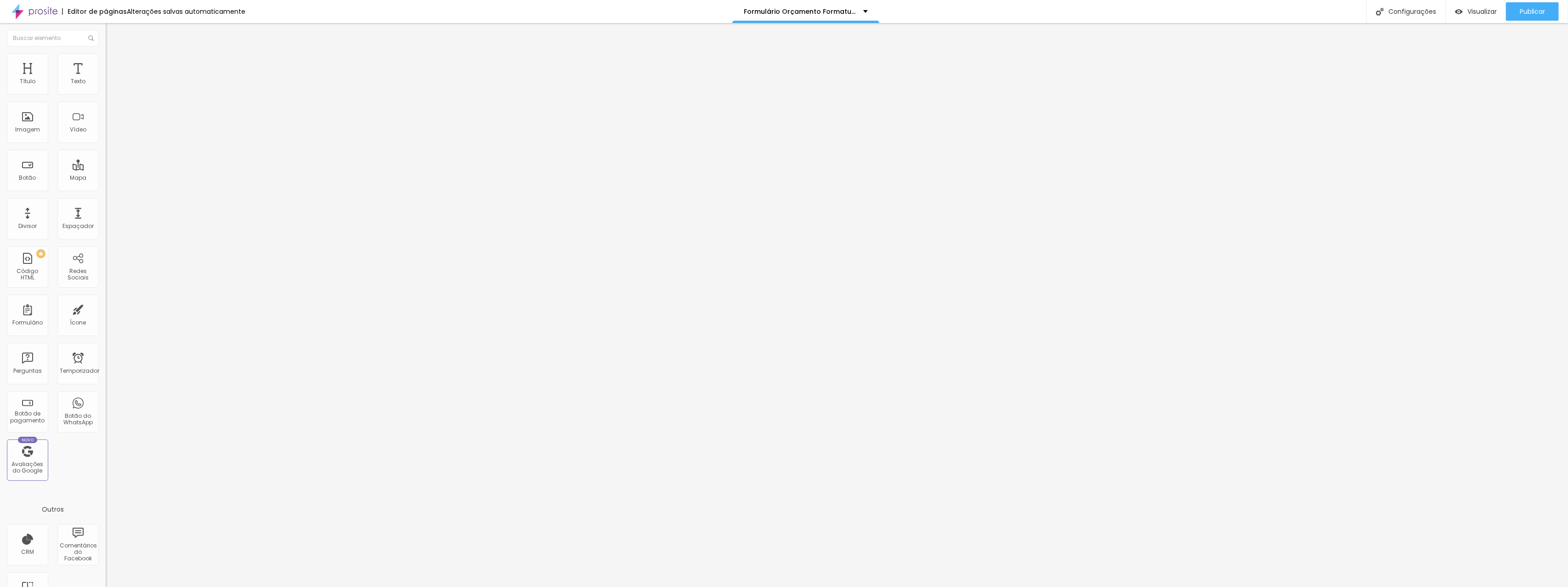
type input "73"
type input "70"
type input "69"
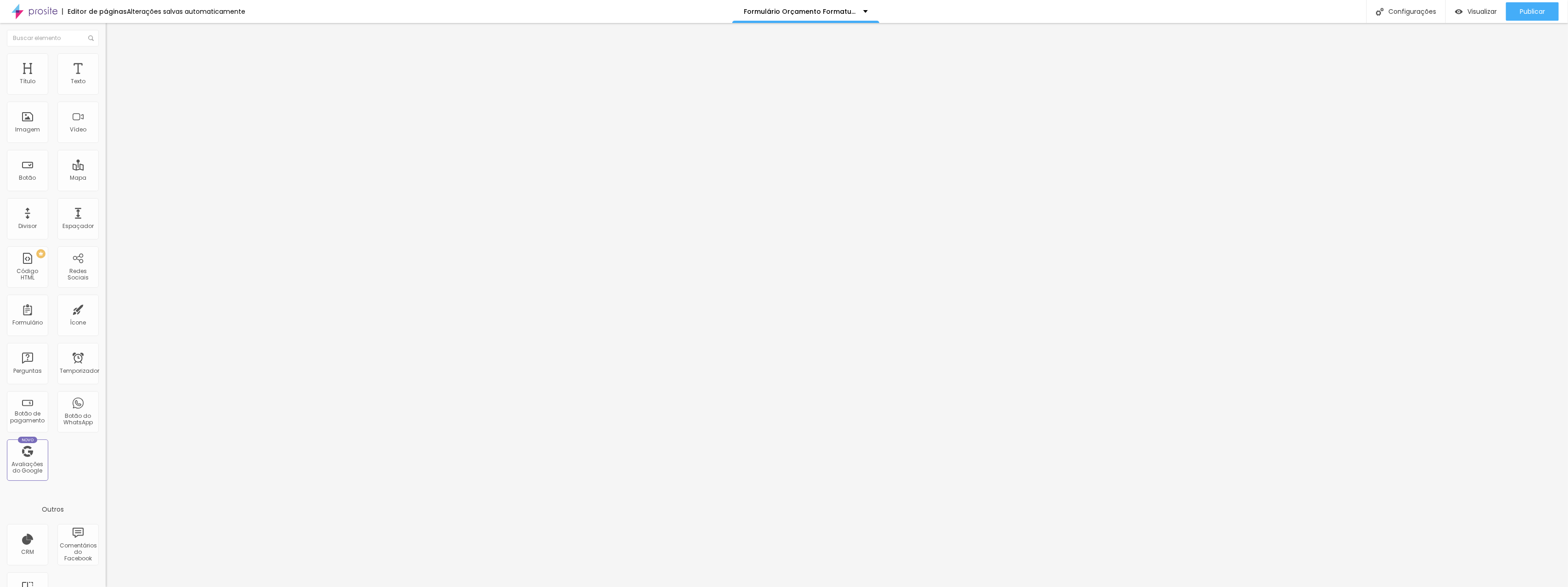
type input "69"
type input "67"
type input "66"
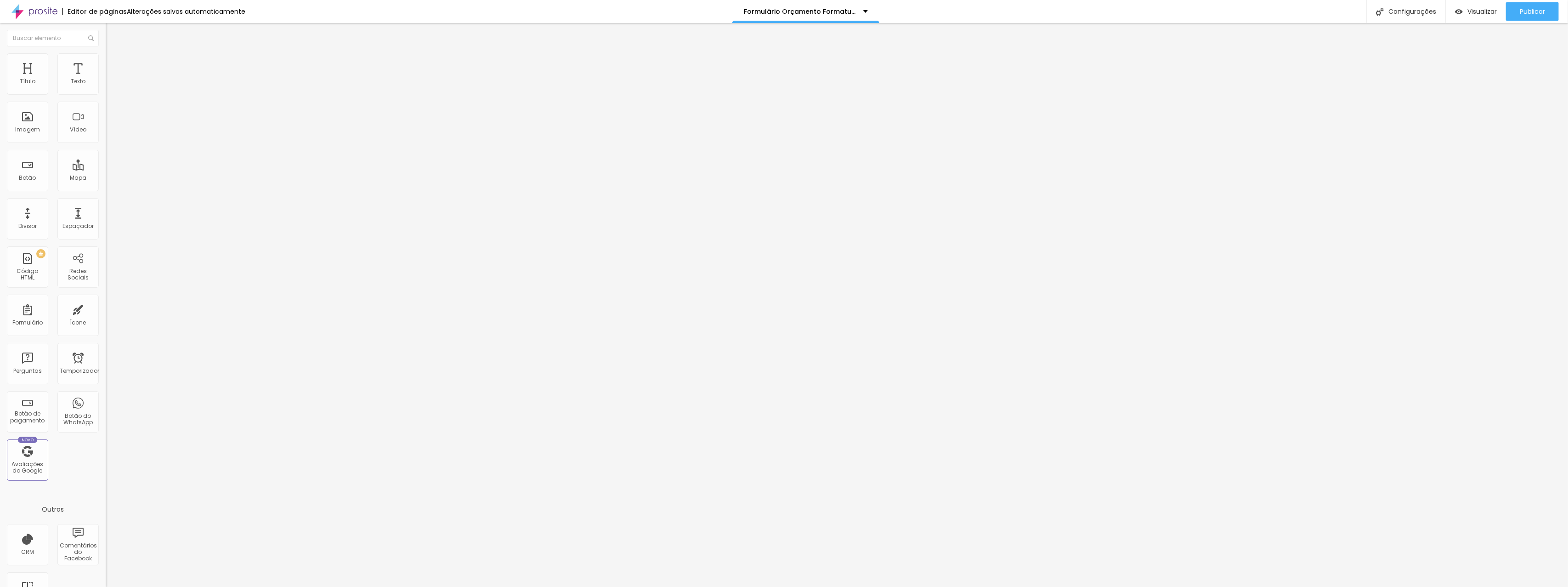
type input "62"
type input "61"
type input "59"
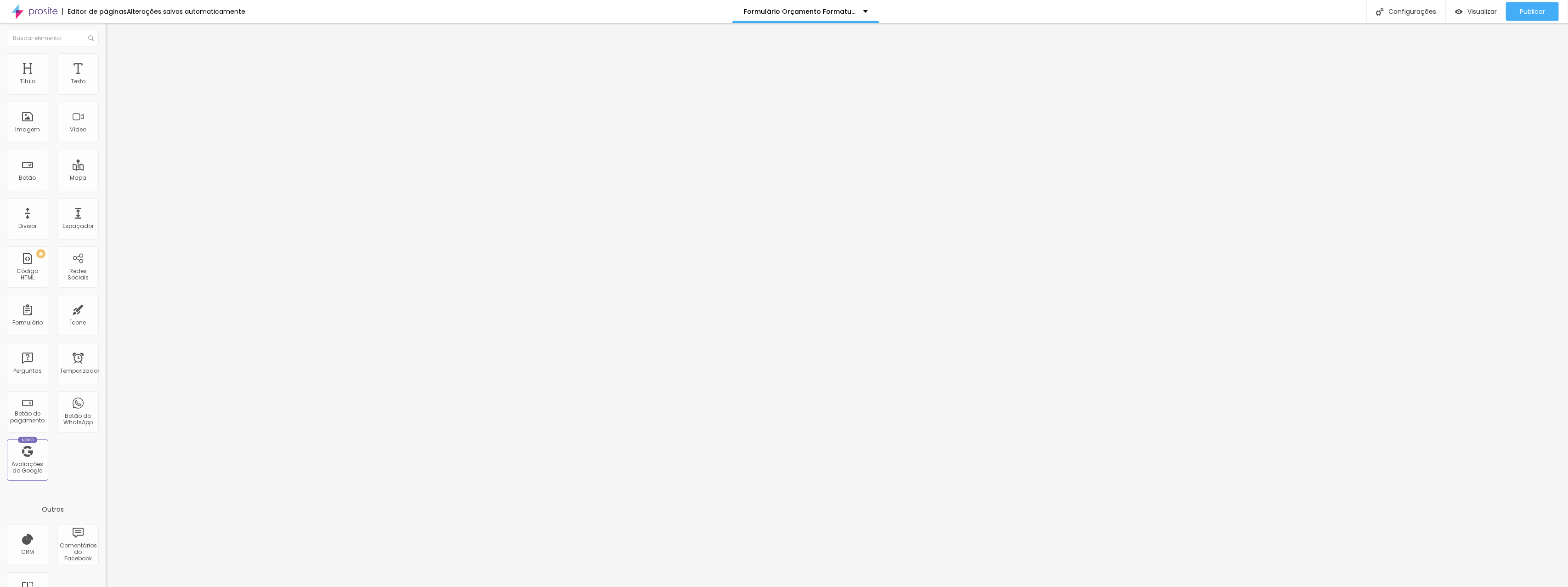
type input "59"
type input "58"
type input "56"
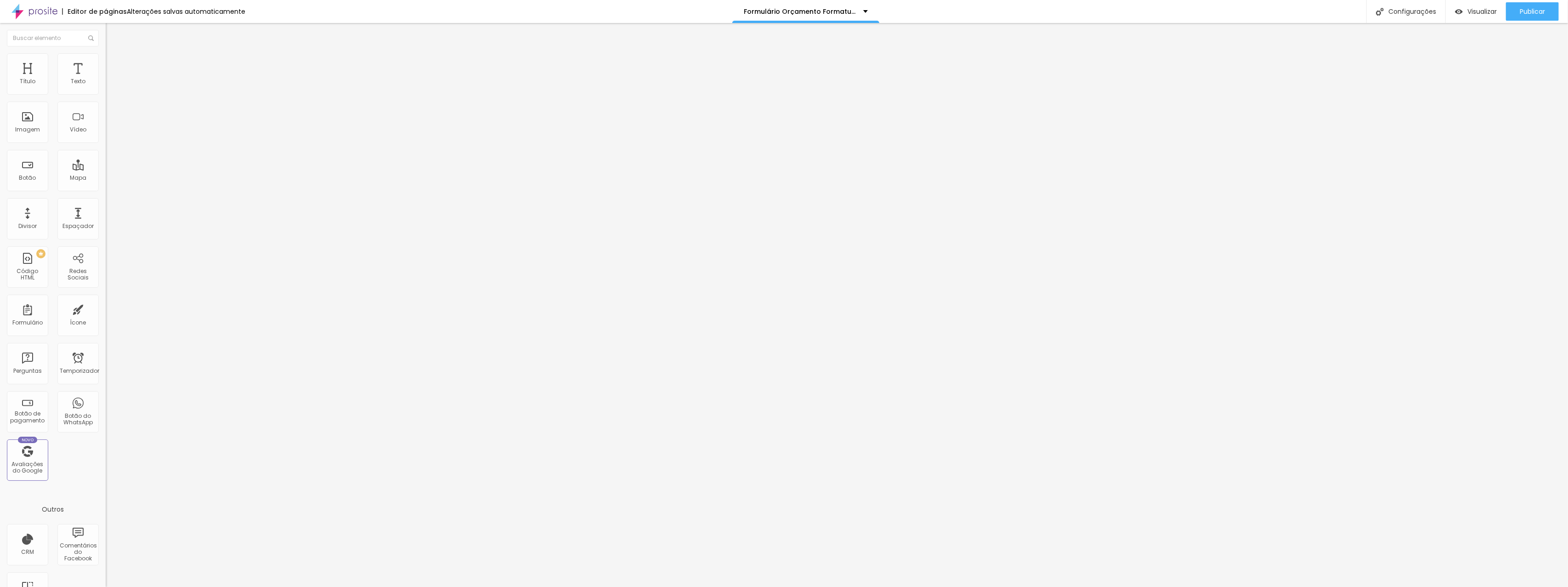
type input "54"
type input "48"
type input "43"
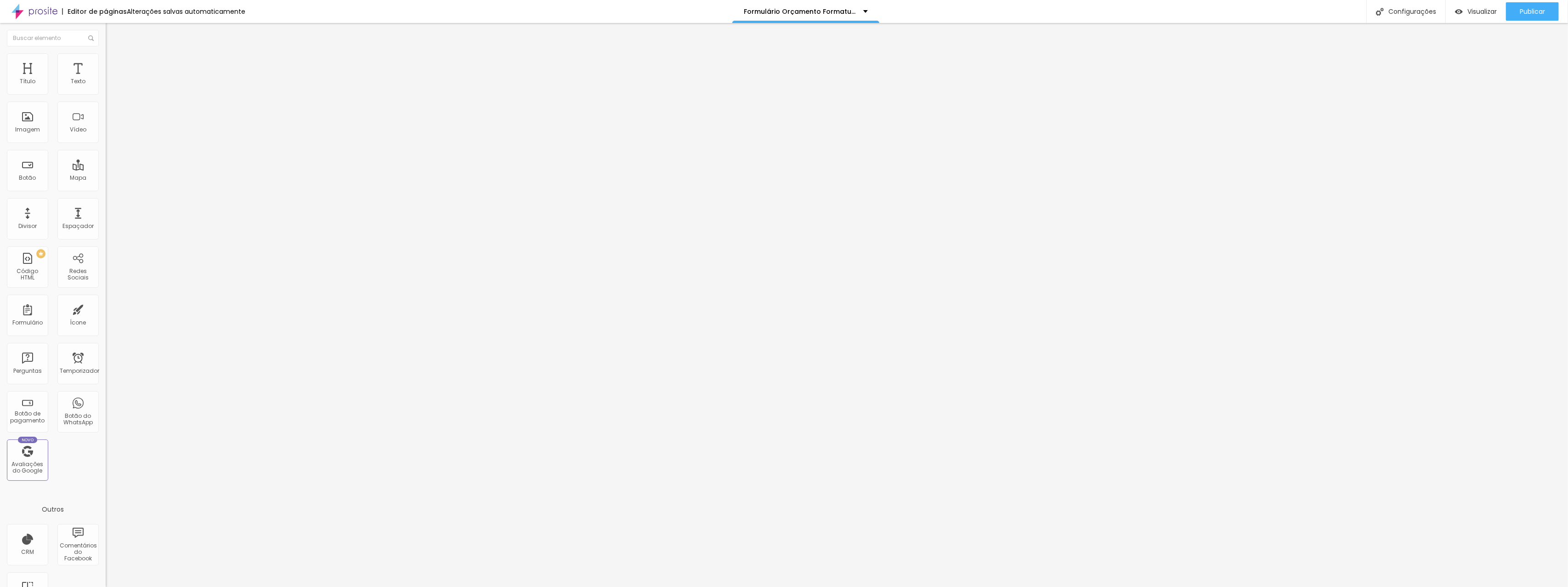
type input "43"
type input "37"
type input "34"
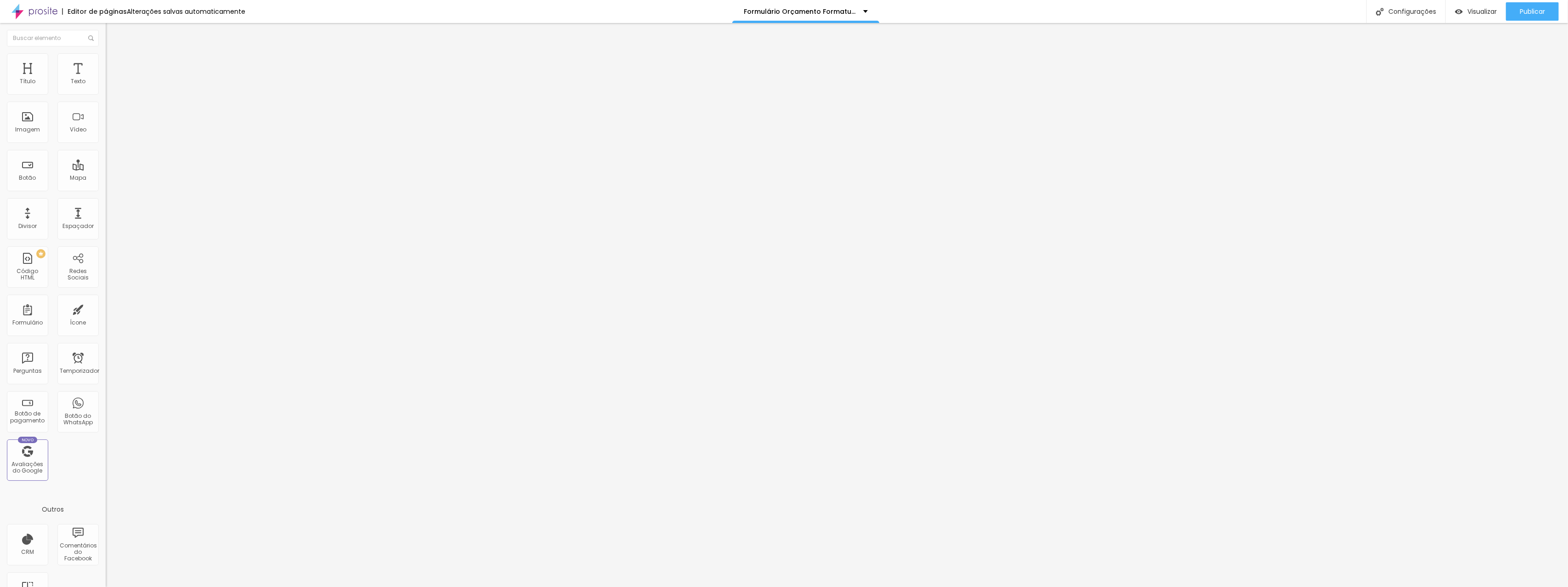
type input "32"
type input "29"
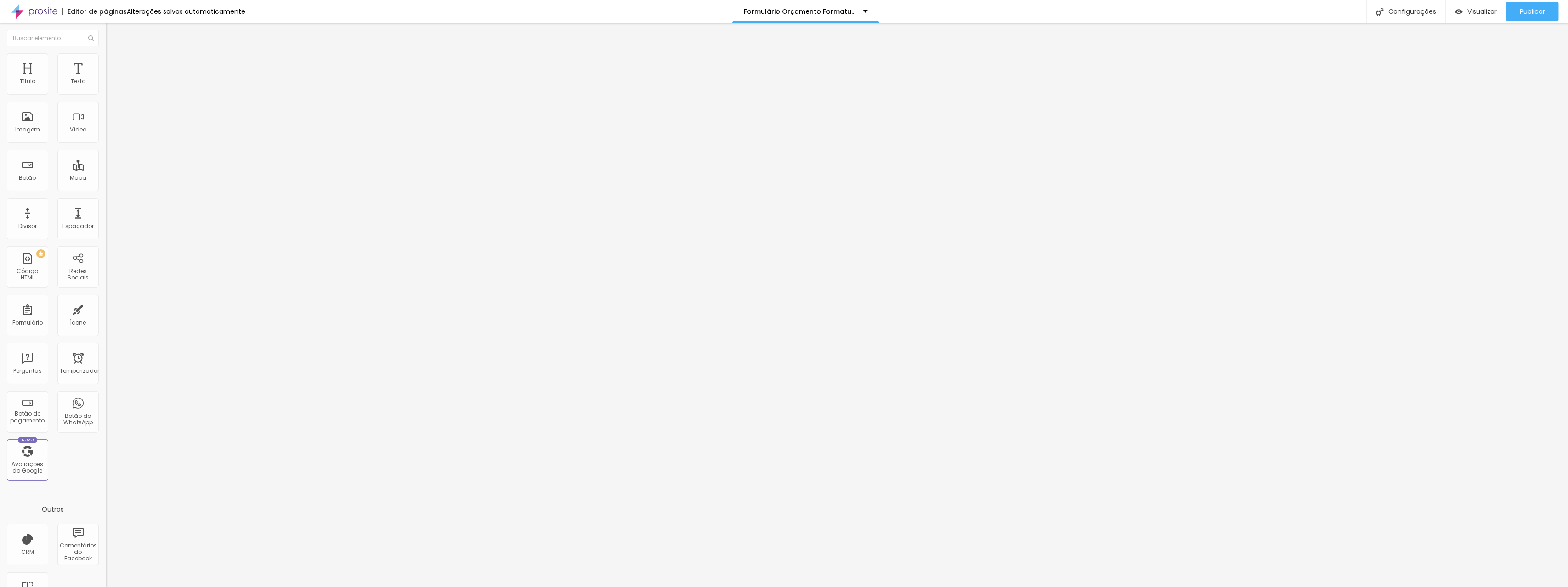
click at [105, 309] on input "range" at bounding box center [135, 312] width 59 height 8
click at [105, 58] on img at bounding box center [109, 57] width 8 height 8
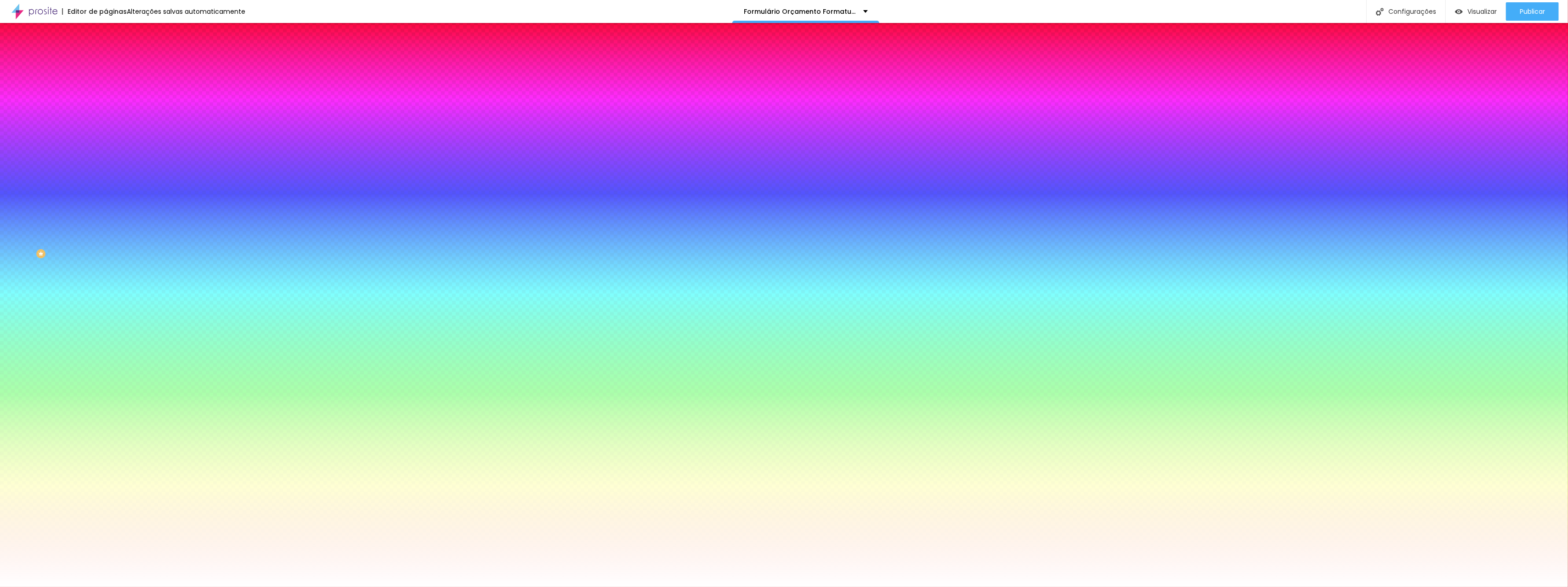
type input "117"
type input "118"
type input "124"
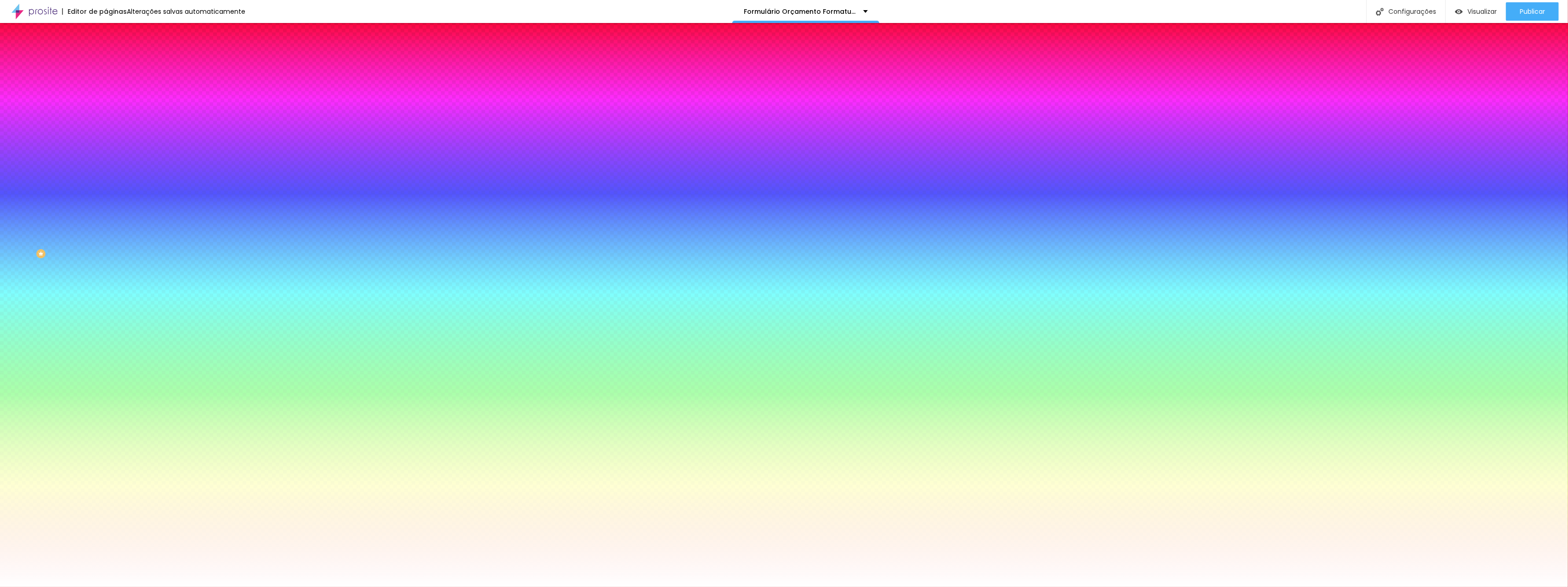
type input "124"
type input "129"
type input "138"
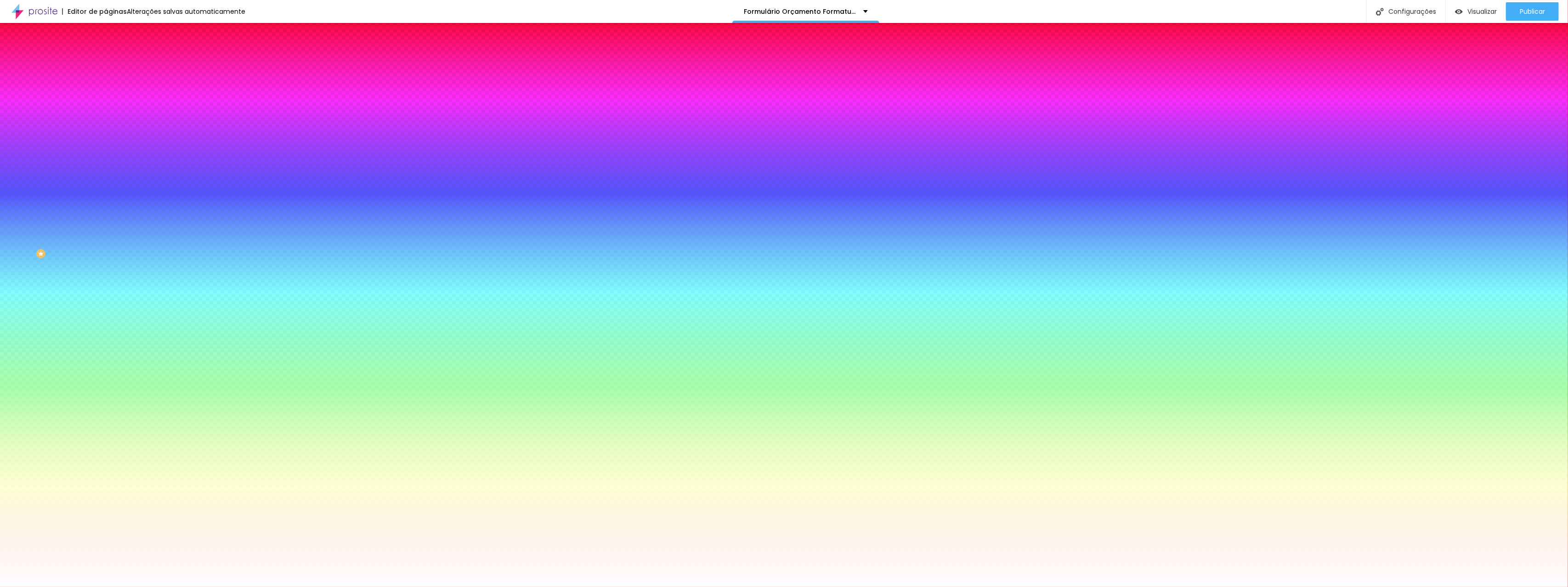
type input "152"
type input "159"
type input "163"
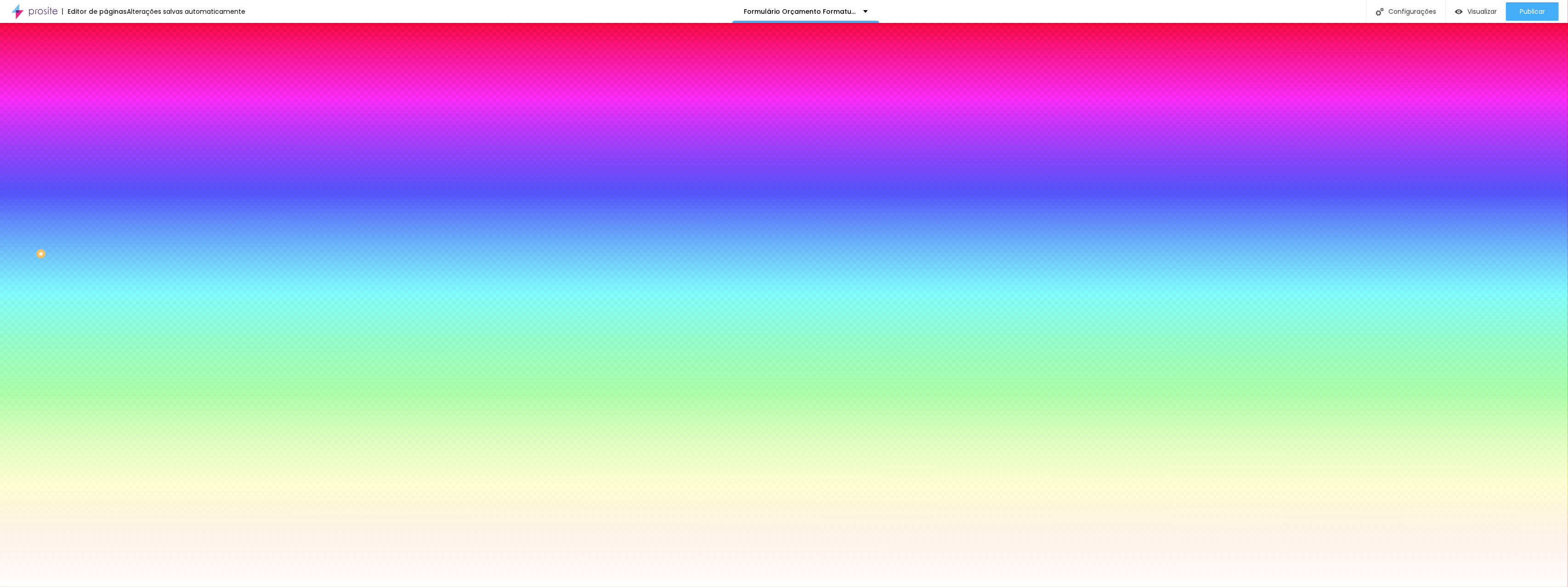
type input "163"
type input "165"
type input "166"
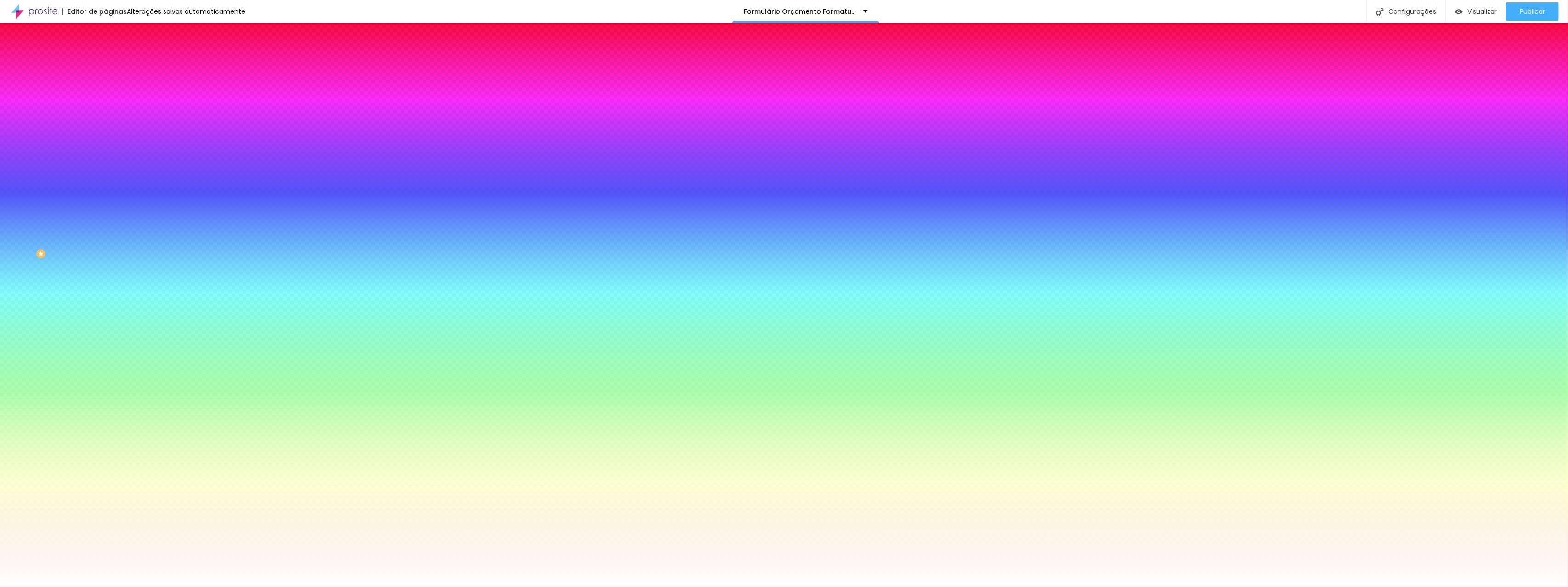
type input "167"
type input "168"
type input "169"
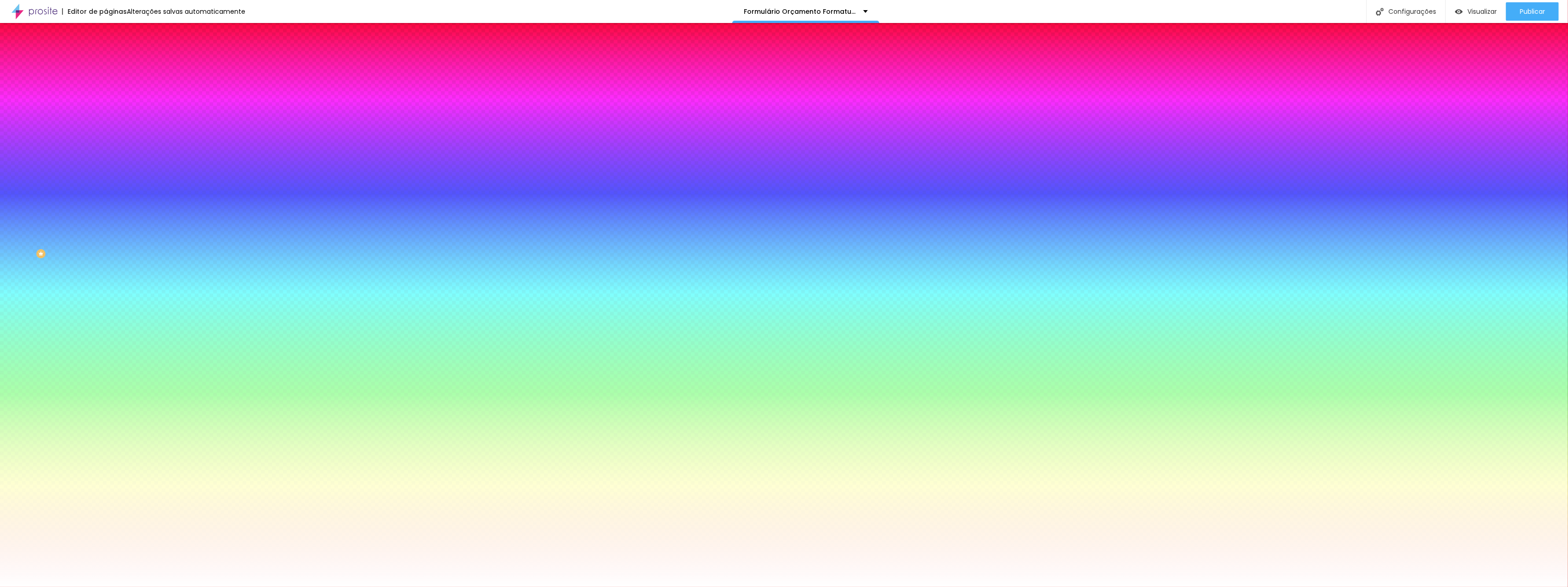
type input "169"
type input "170"
type input "172"
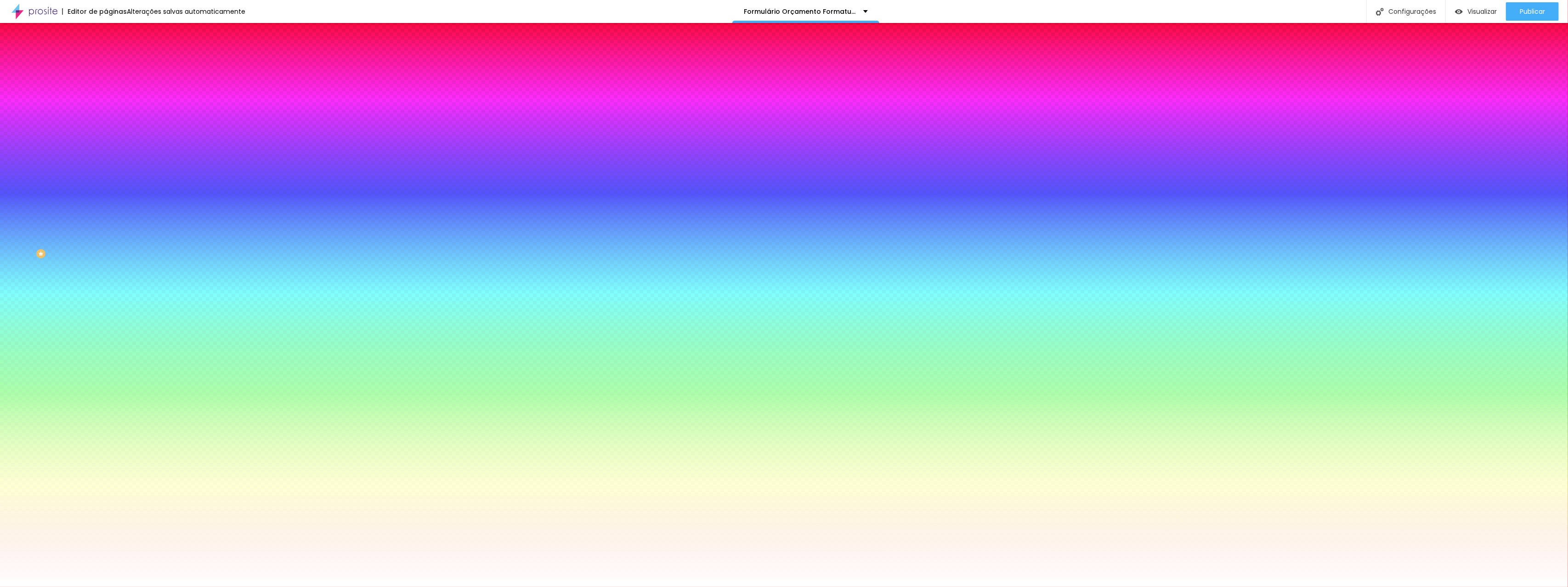
type input "174"
type input "175"
type input "176"
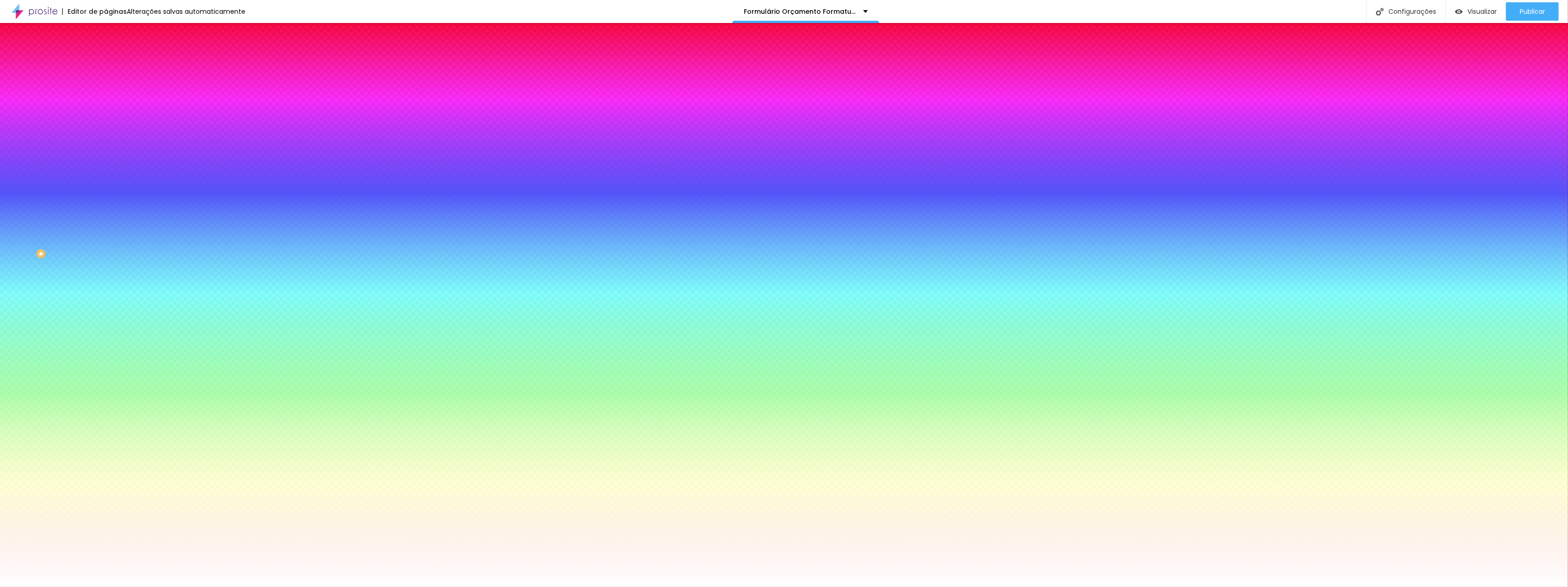
type input "176"
type input "179"
type input "183"
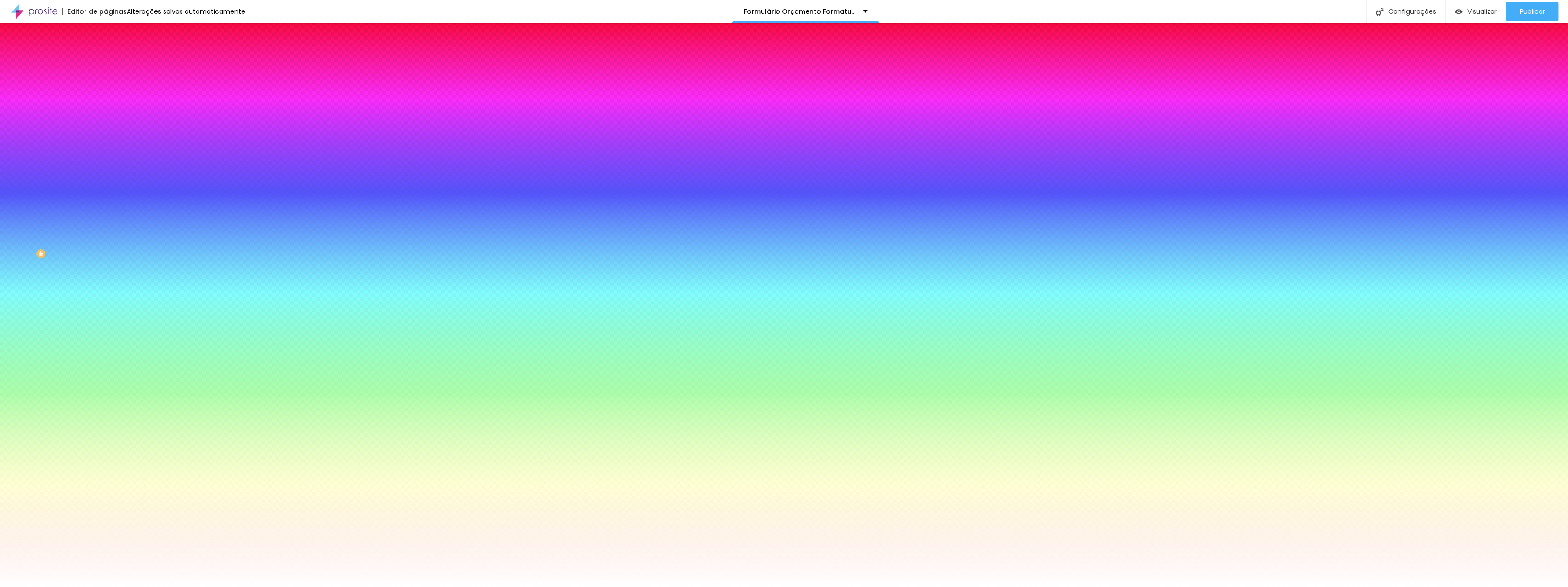
type input "186"
type input "188"
type input "190"
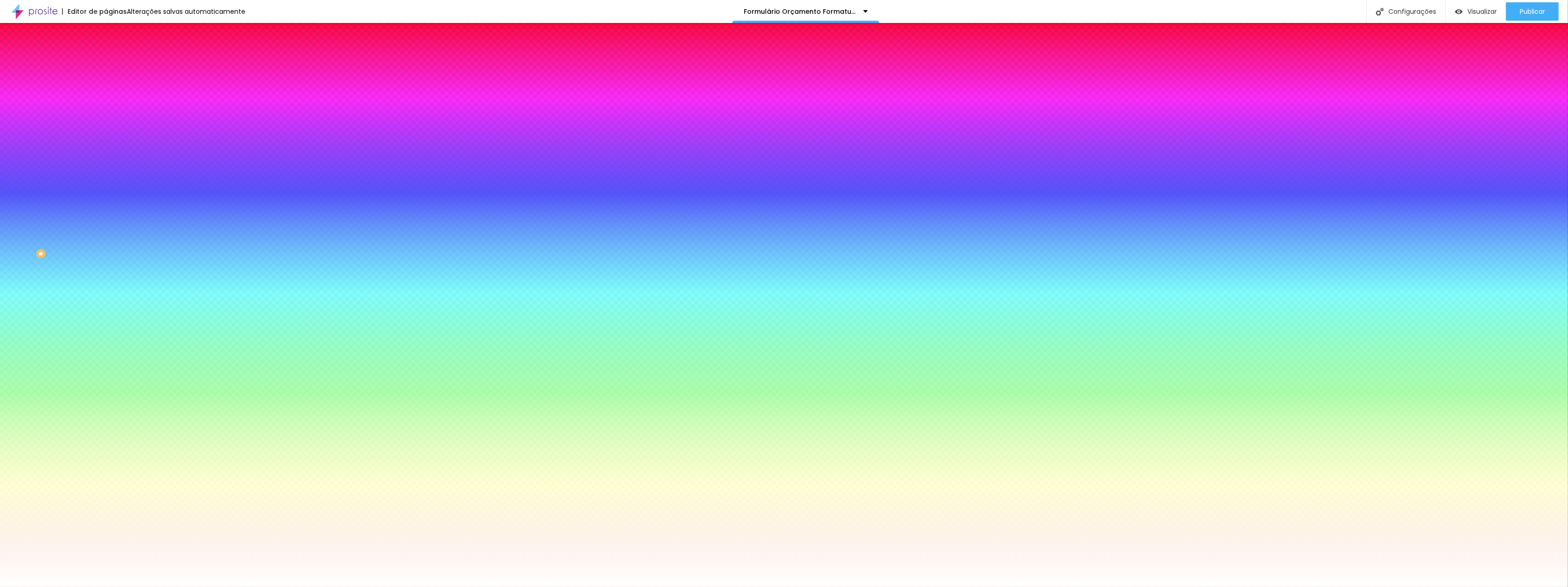
type input "190"
type input "191"
type input "192"
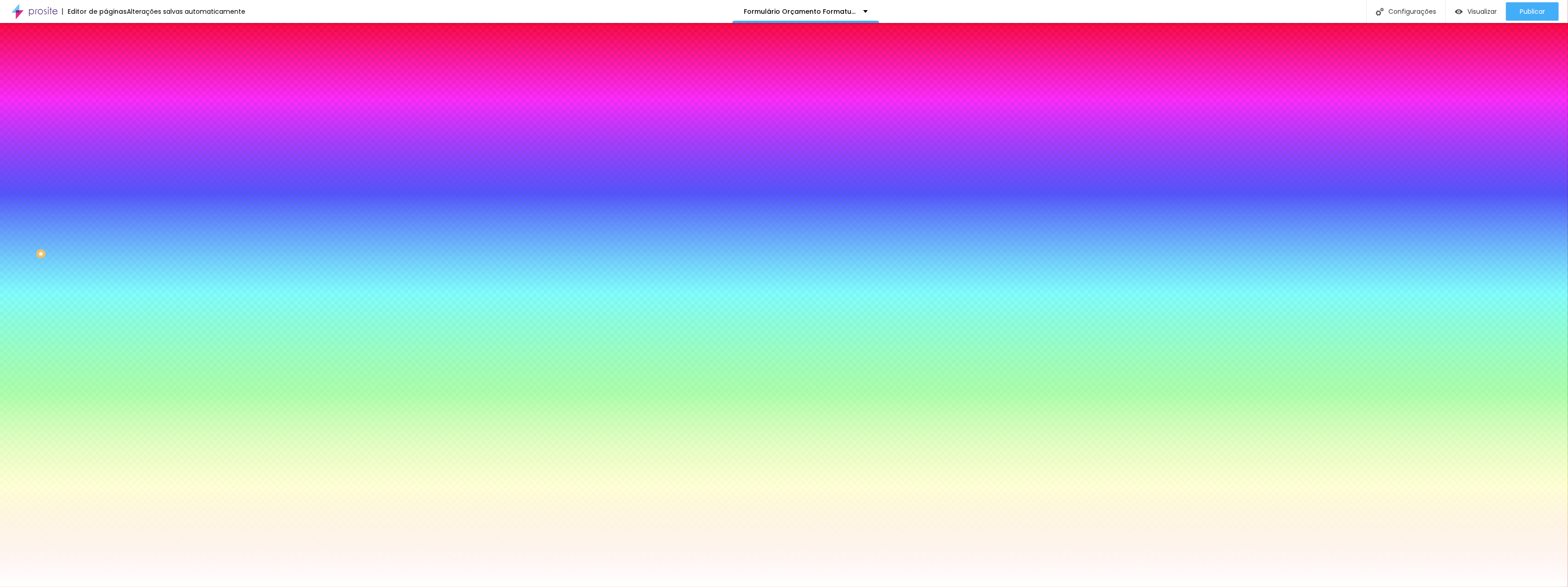
type input "193"
type input "195"
type input "197"
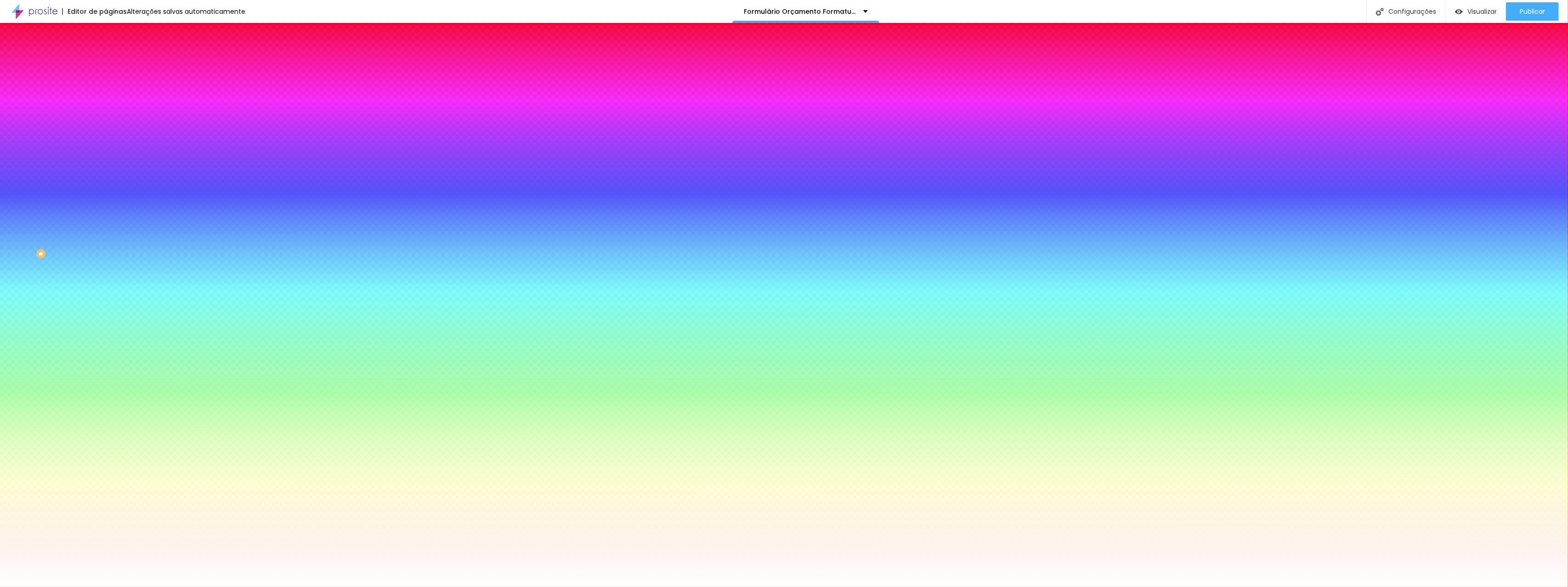
type input "197"
type input "199"
type input "200"
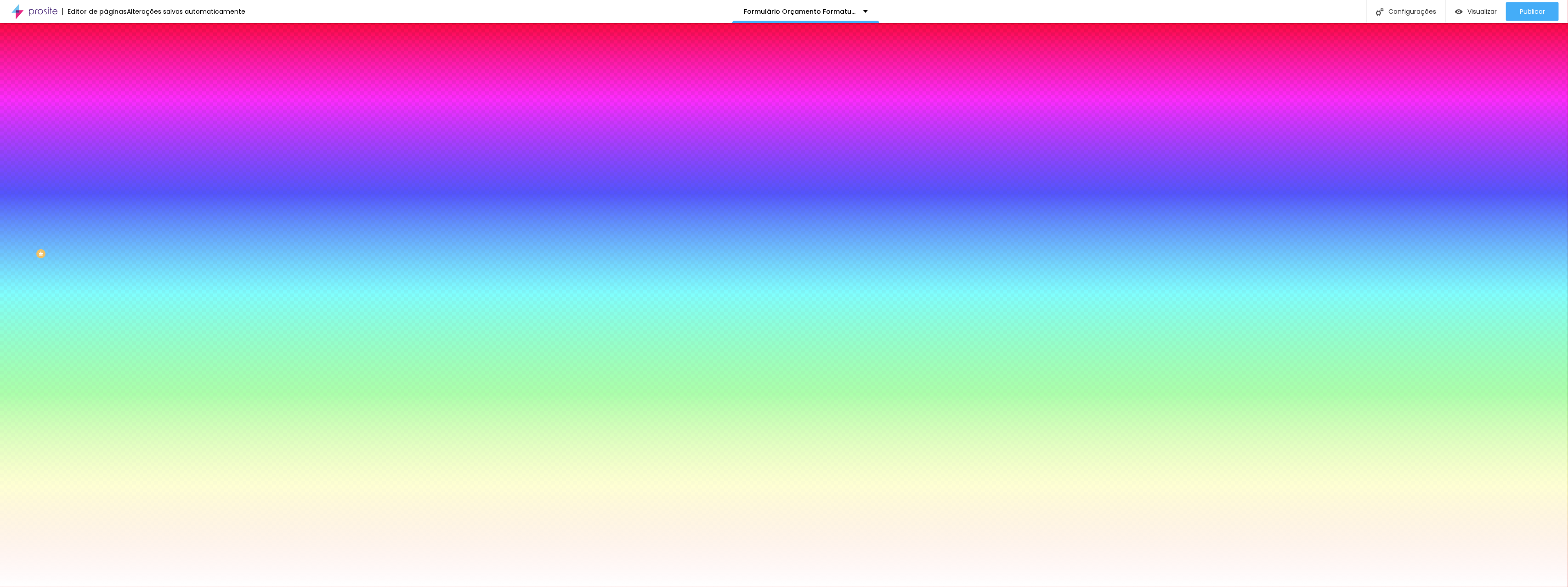
type input "184"
type input "167"
type input "150"
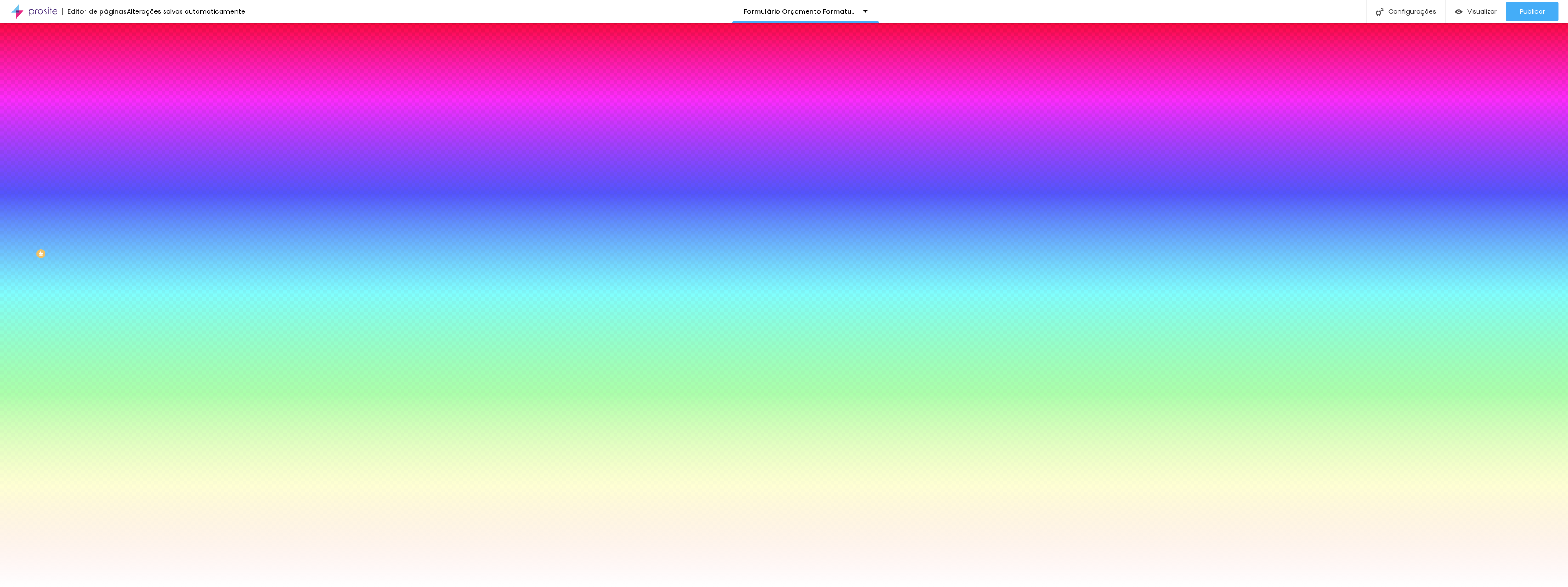
type input "150"
type input "136"
type input "126"
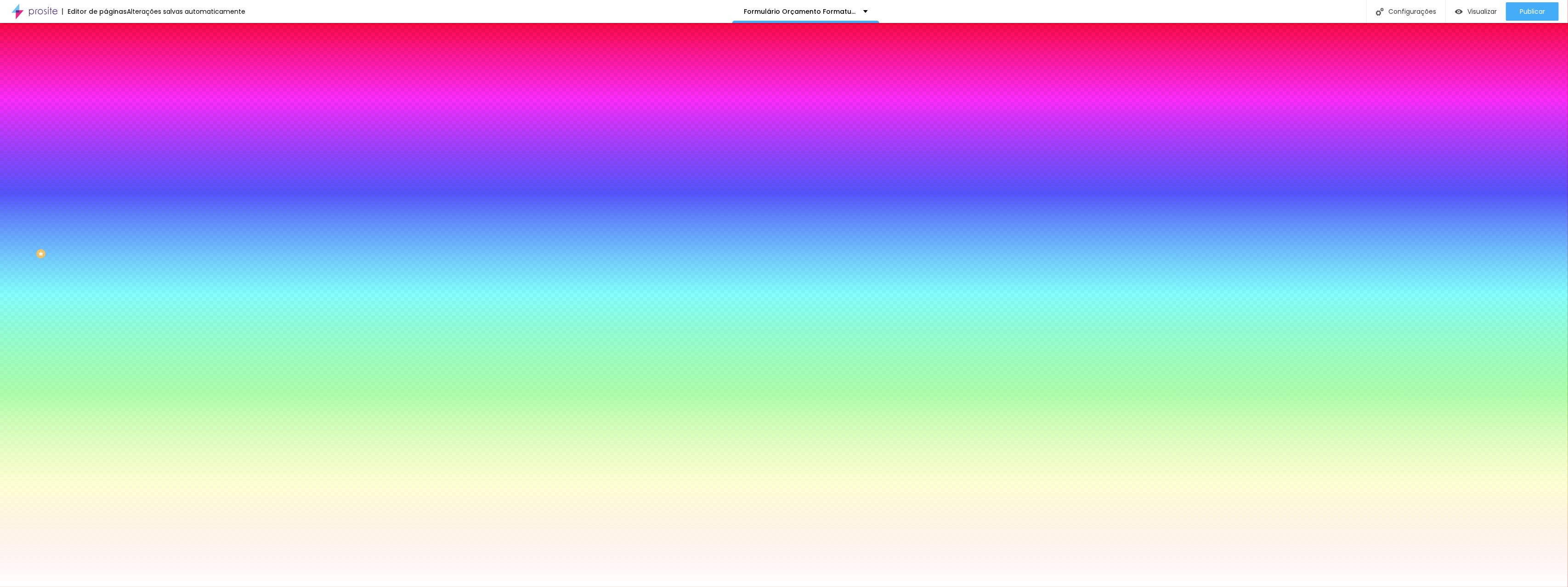
type input "119"
drag, startPoint x: 54, startPoint y: 112, endPoint x: 51, endPoint y: 115, distance: 4.2
click at [105, 204] on input "range" at bounding box center [135, 208] width 59 height 8
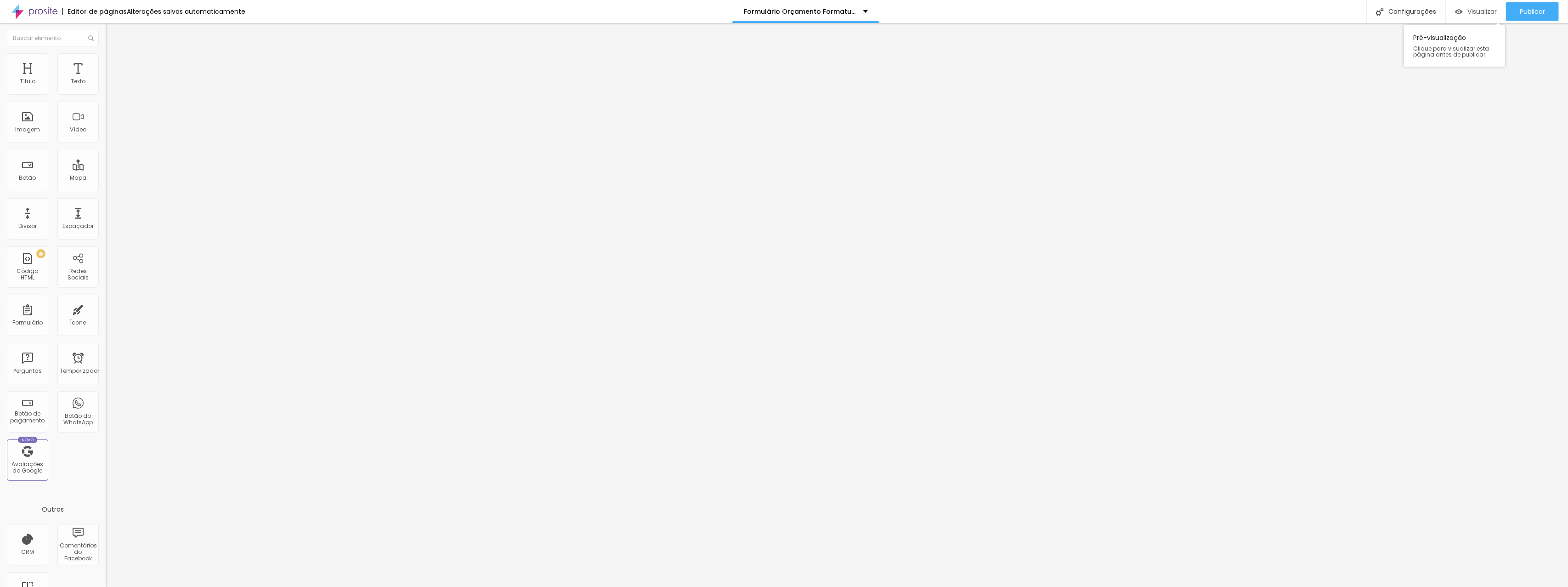
click at [1468, 13] on font "Visualizar" at bounding box center [1482, 12] width 29 height 9
click at [105, 55] on ul "Conteúdo Estilo Avançado" at bounding box center [158, 58] width 105 height 28
click at [105, 93] on img at bounding box center [108, 95] width 5 height 5
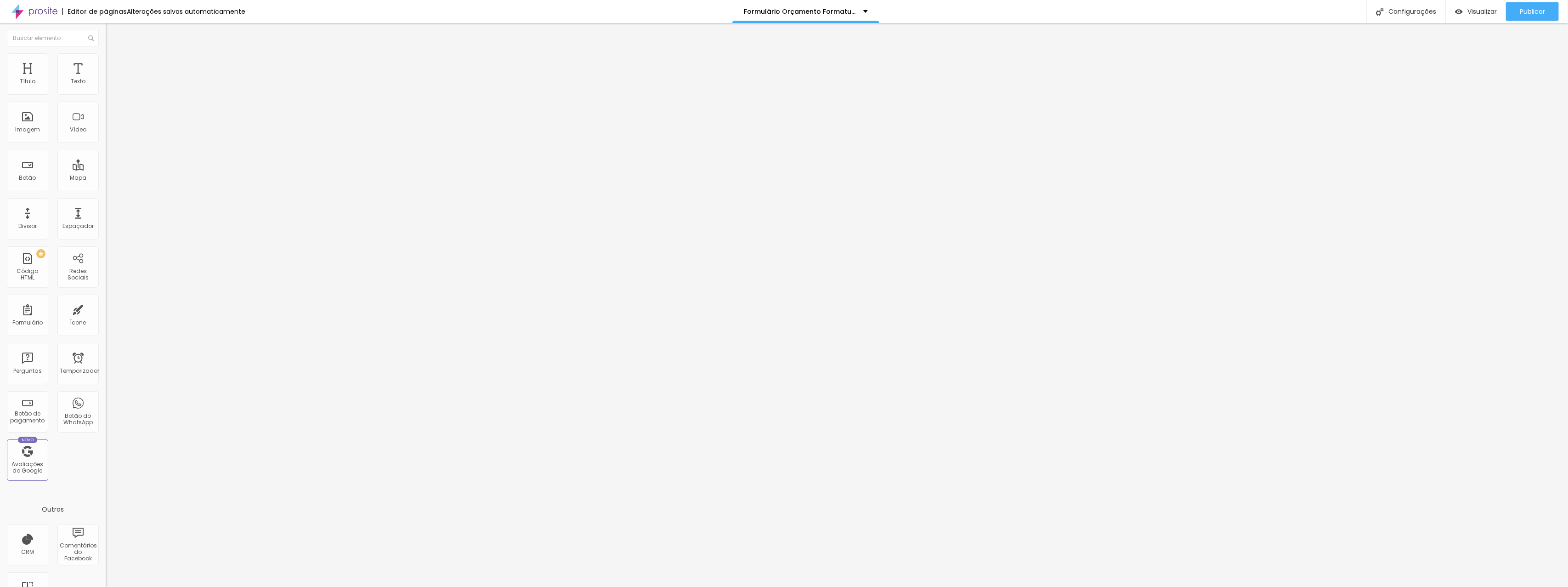
scroll to position [103, 0]
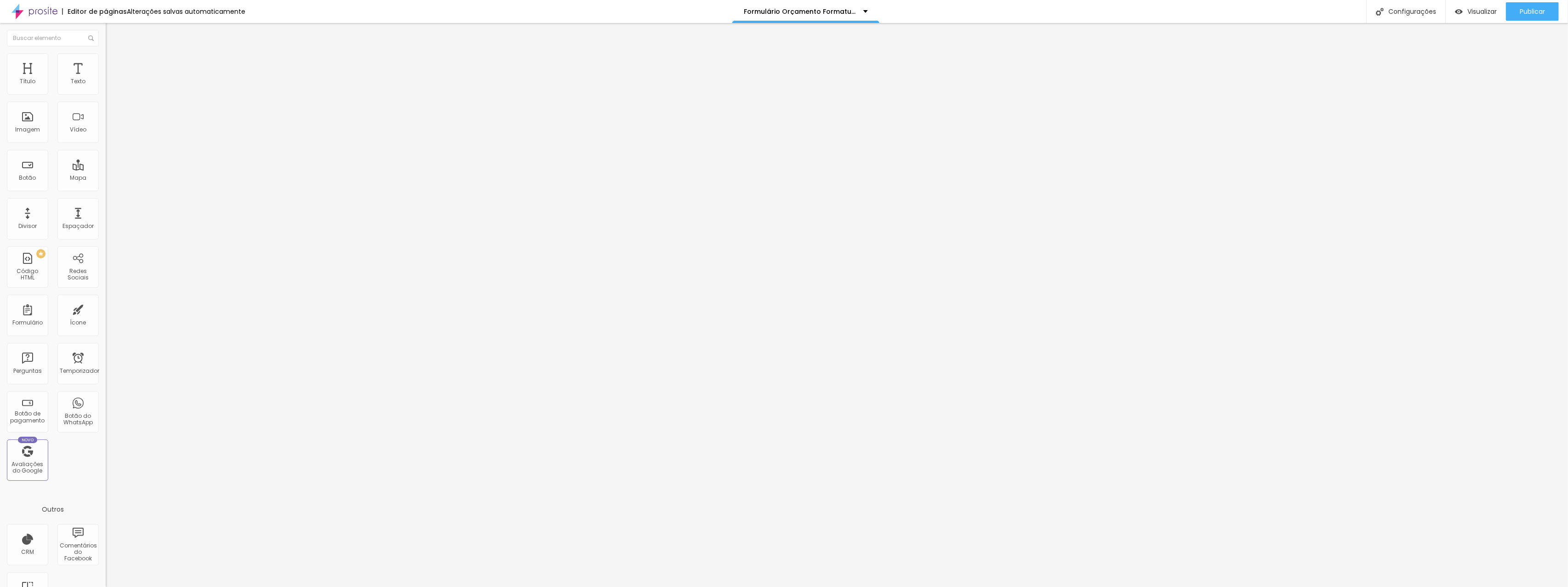
scroll to position [136, 0]
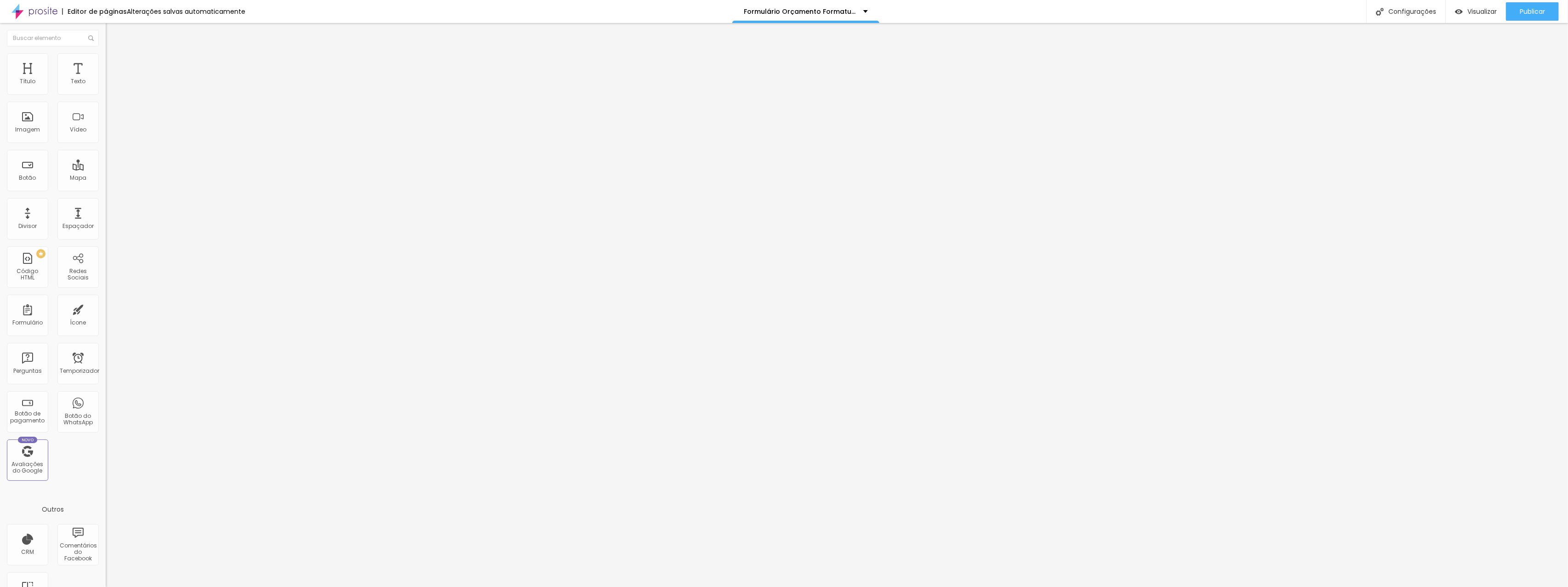
drag, startPoint x: 644, startPoint y: 417, endPoint x: 644, endPoint y: 397, distance: 20.0
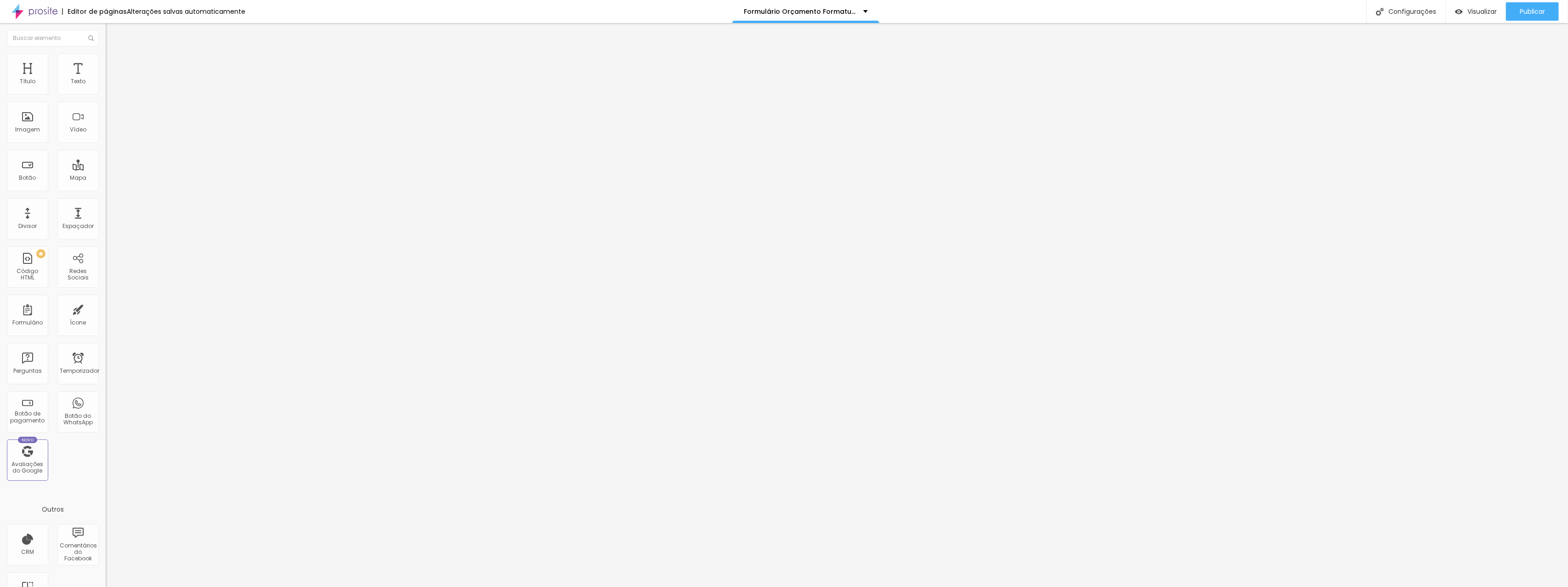
click at [105, 92] on span at bounding box center [108, 96] width 5 height 8
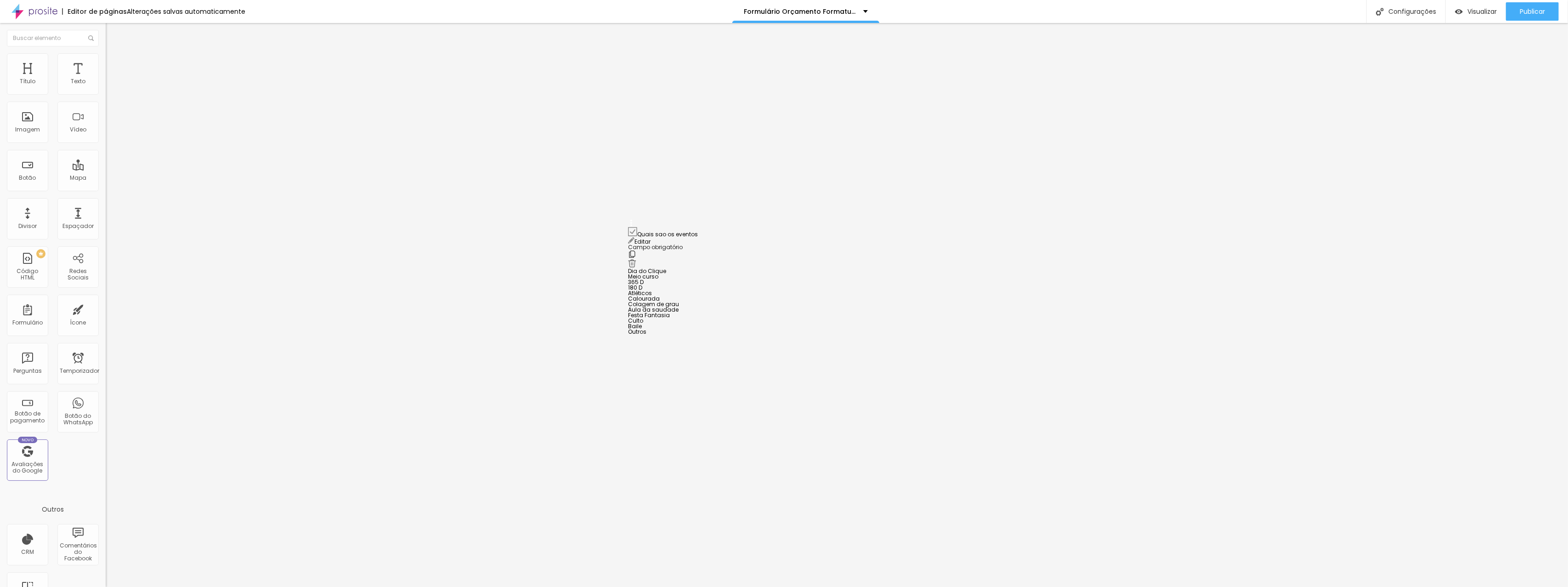
drag, startPoint x: 628, startPoint y: 248, endPoint x: 632, endPoint y: 227, distance: 21.4
drag, startPoint x: 631, startPoint y: 282, endPoint x: 636, endPoint y: 155, distance: 127.1
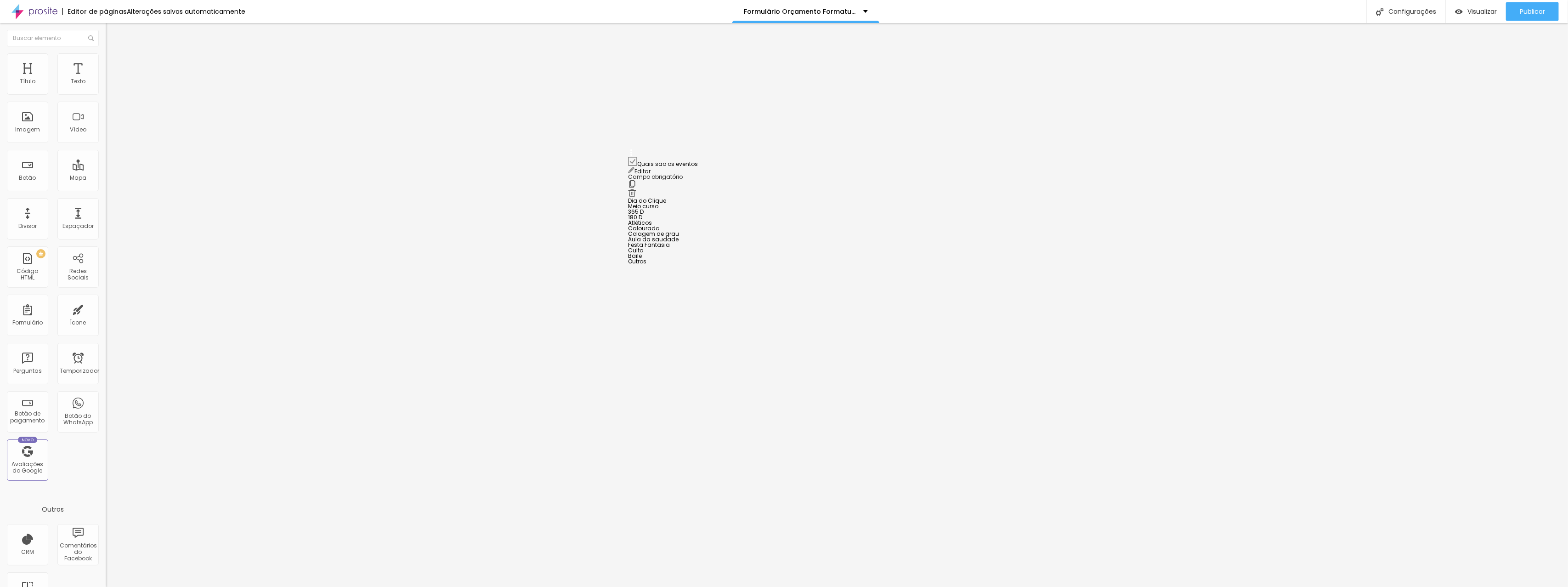
scroll to position [239, 0]
click at [105, 60] on li "Estilo" at bounding box center [158, 58] width 105 height 9
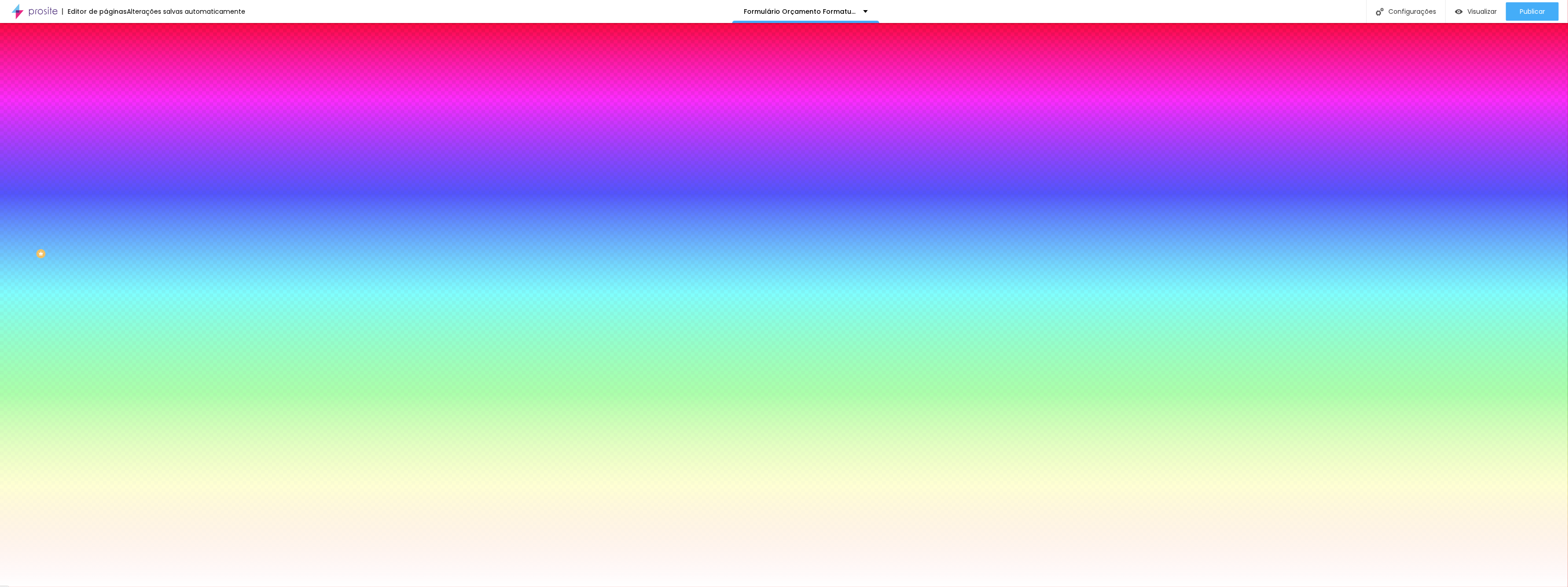
click at [105, 181] on div at bounding box center [158, 181] width 105 height 0
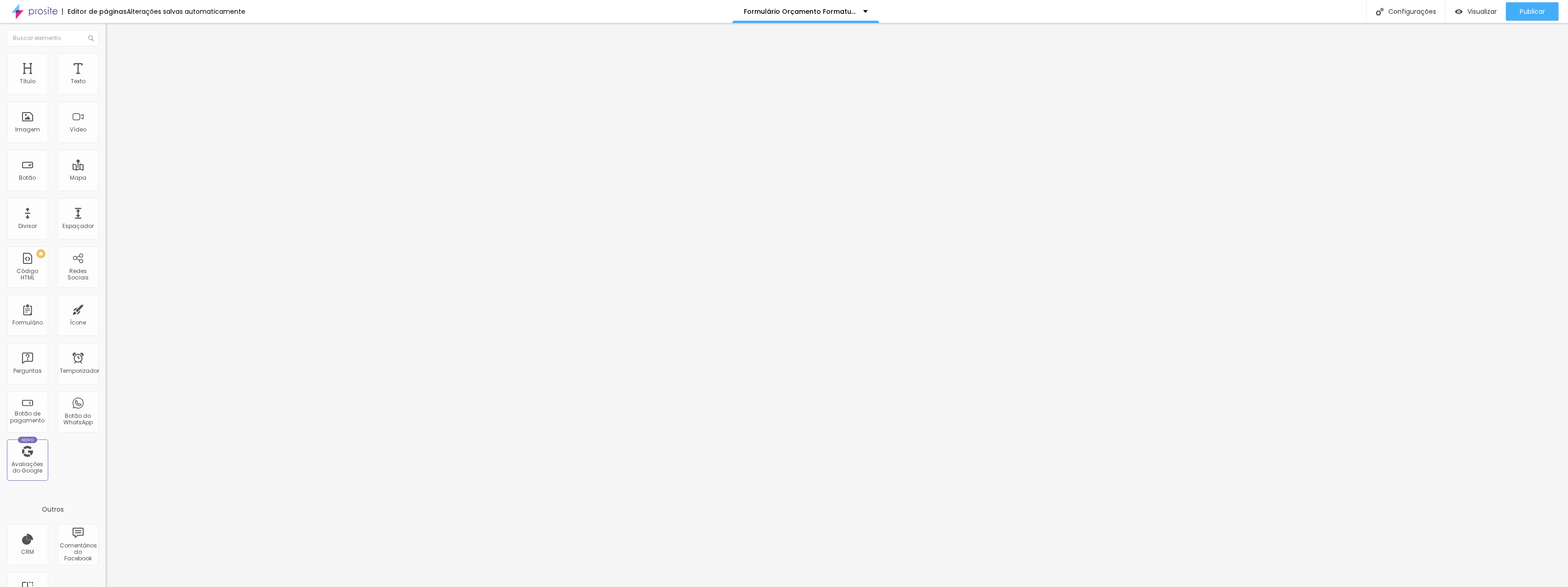
click at [105, 57] on img at bounding box center [109, 57] width 8 height 8
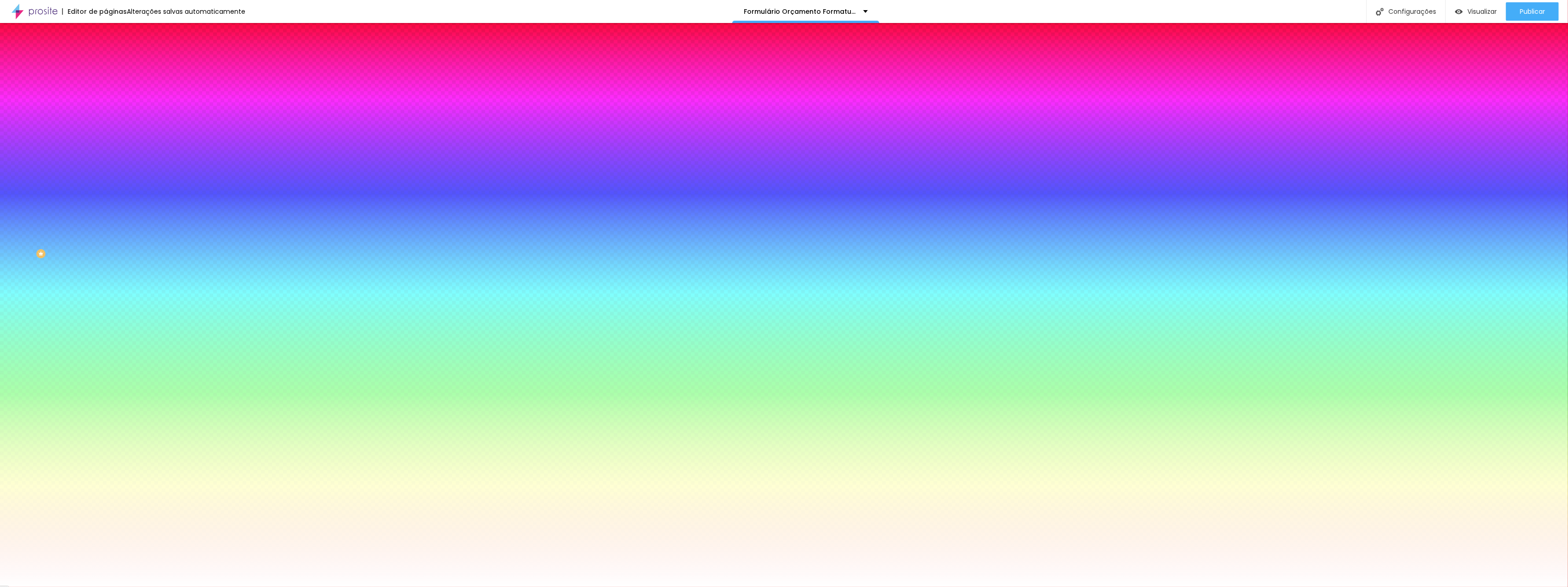
click at [105, 88] on div at bounding box center [158, 88] width 105 height 0
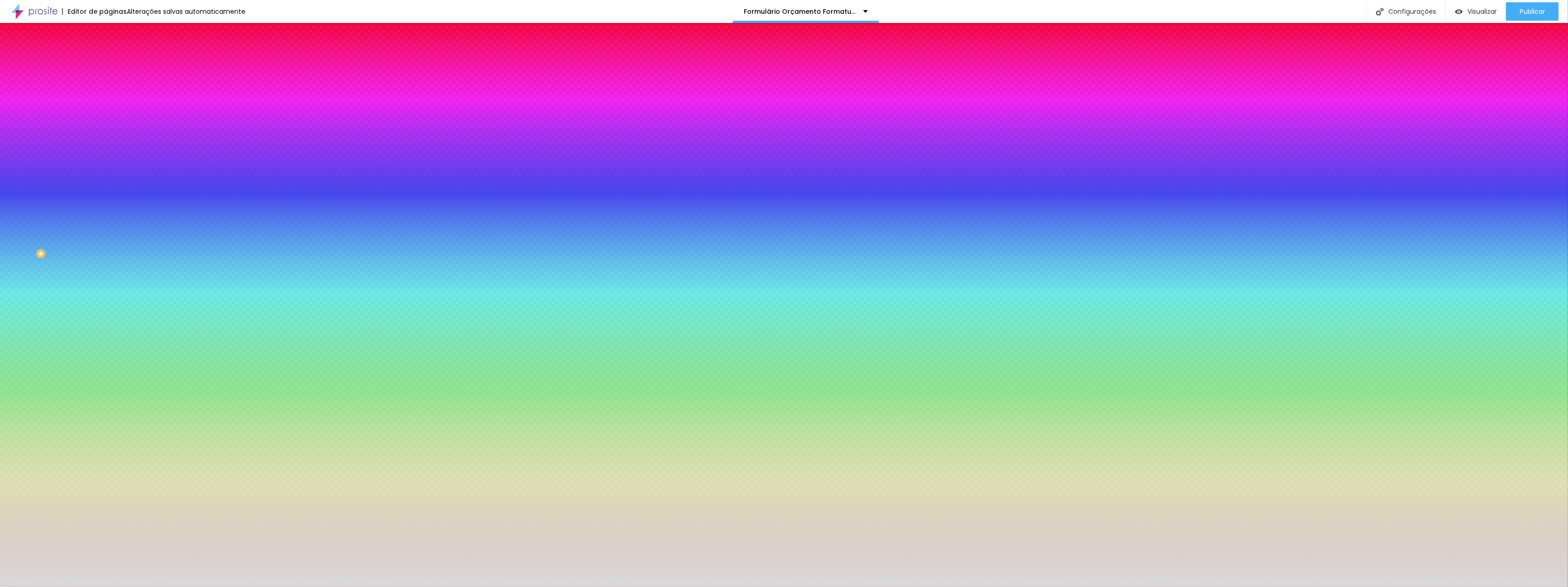
drag, startPoint x: 28, startPoint y: 140, endPoint x: 1, endPoint y: 115, distance: 36.8
click at [105, 115] on div "Cor de fundo Voltar ao padrão #D7D7D7 Sombra DESATIVADO Voltar ao padrão Borda …" at bounding box center [158, 112] width 105 height 82
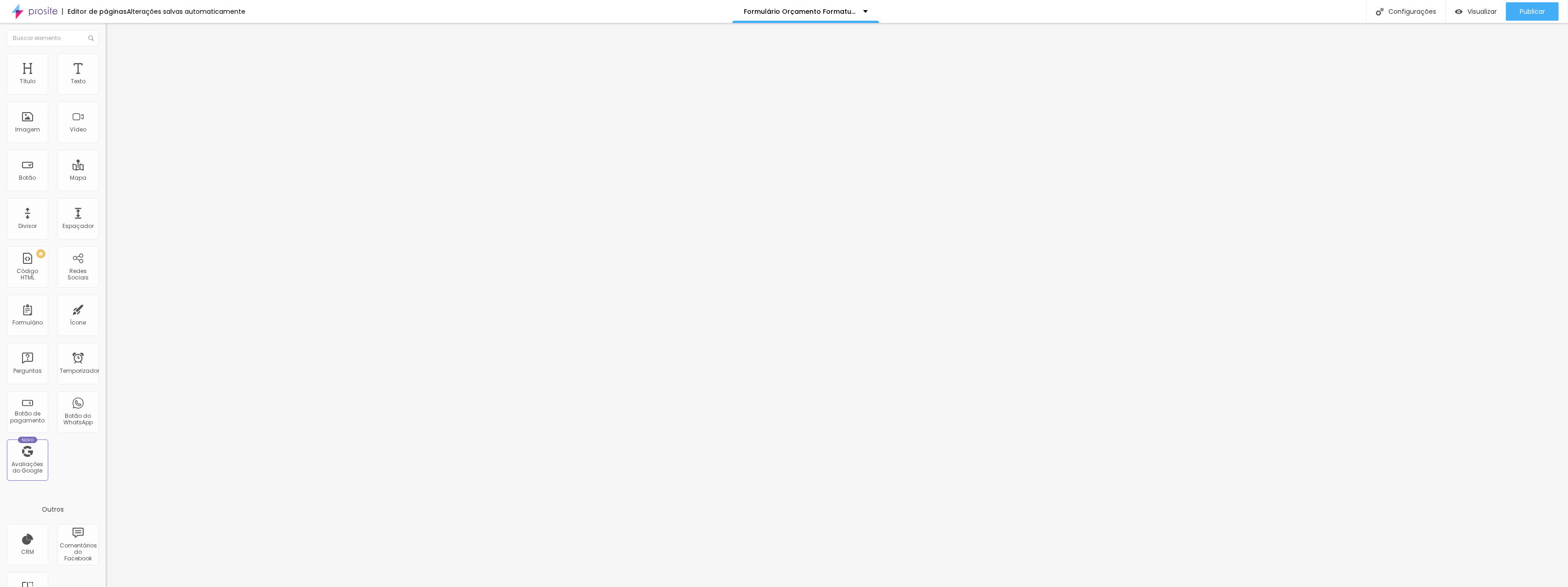
click at [105, 61] on li "Estilo" at bounding box center [158, 58] width 105 height 9
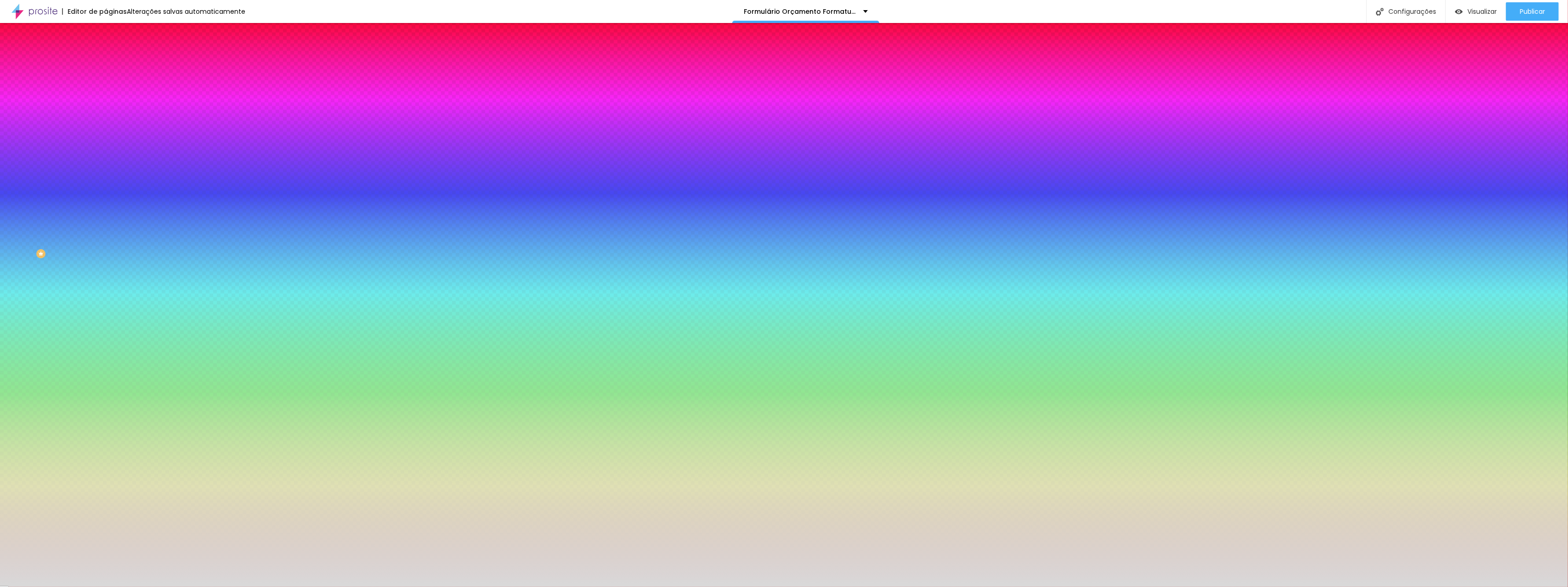
click at [105, 88] on div at bounding box center [158, 88] width 105 height 0
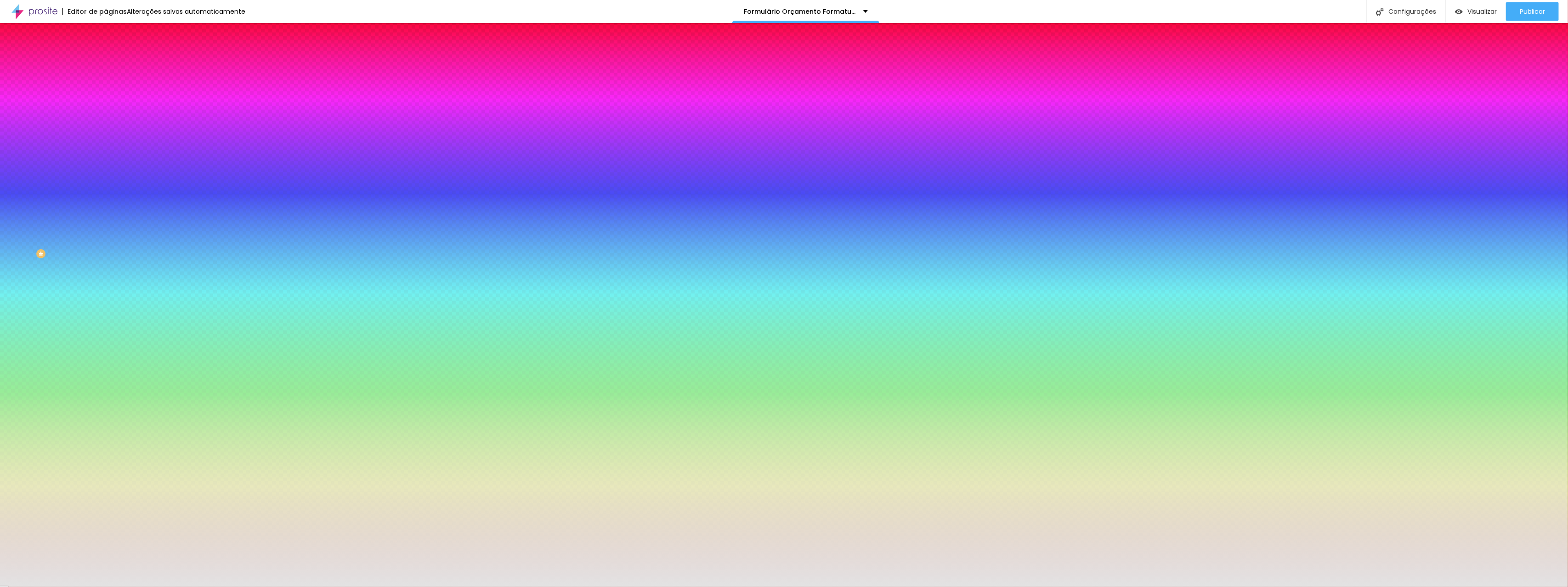
drag, startPoint x: 29, startPoint y: 134, endPoint x: 0, endPoint y: 112, distance: 36.4
click at [105, 112] on div "Cor de fundo Voltar ao padrão #E5E5E5 Sombra DESATIVADO Voltar ao padrão Borda …" at bounding box center [158, 112] width 105 height 82
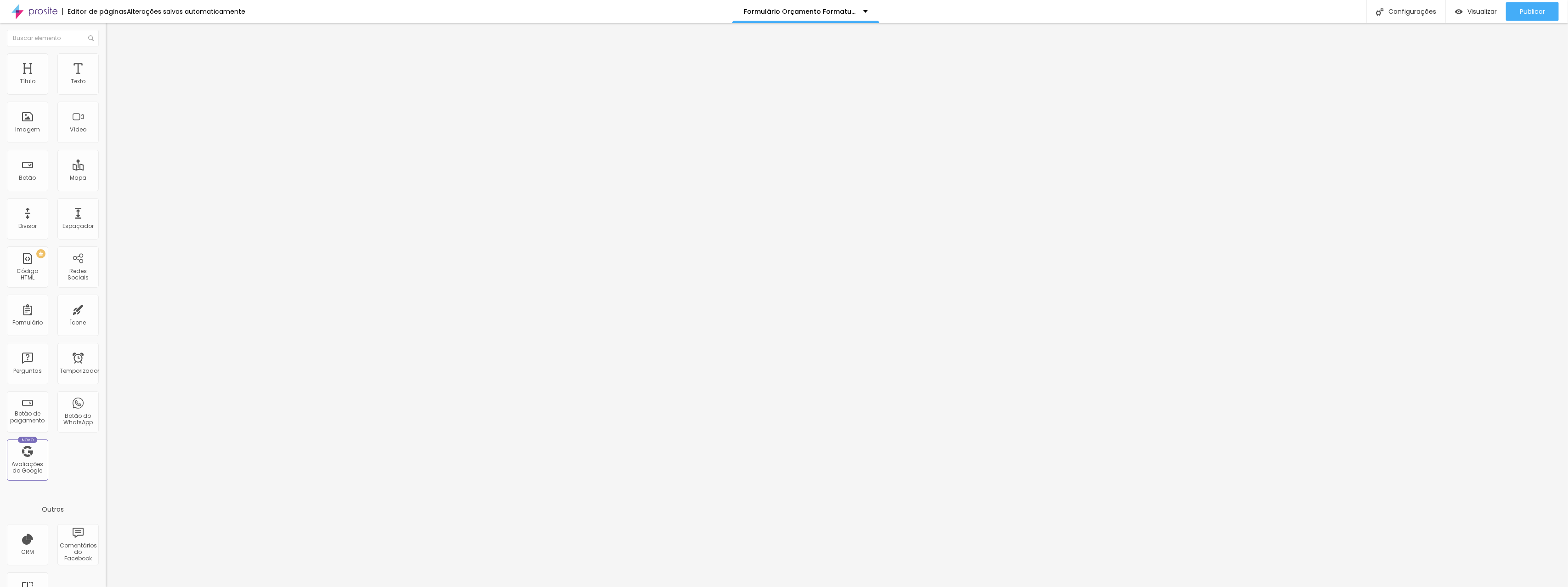
click at [114, 63] on font "Estilo" at bounding box center [121, 59] width 15 height 8
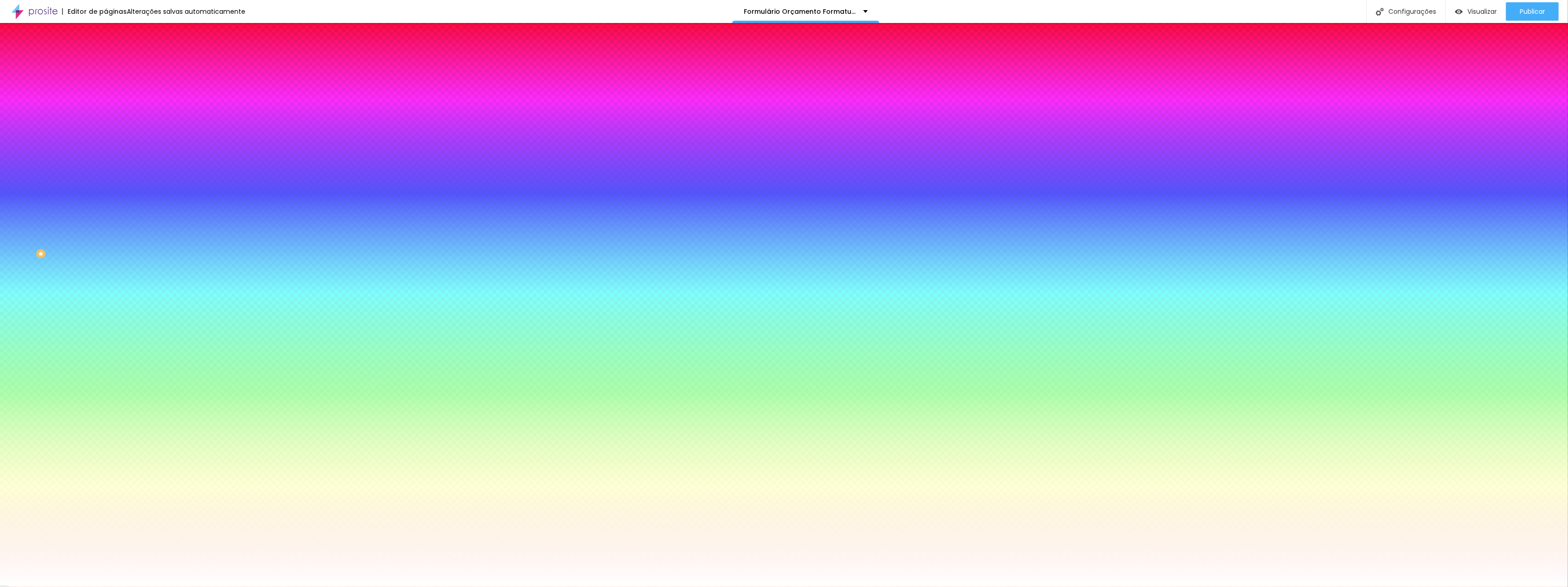
click at [105, 181] on div at bounding box center [158, 181] width 105 height 0
drag, startPoint x: 28, startPoint y: 231, endPoint x: 13, endPoint y: 199, distance: 35.3
click at [105, 190] on div "Cor de fundo Voltar ao padrão #FFFFFF" at bounding box center [158, 177] width 105 height 25
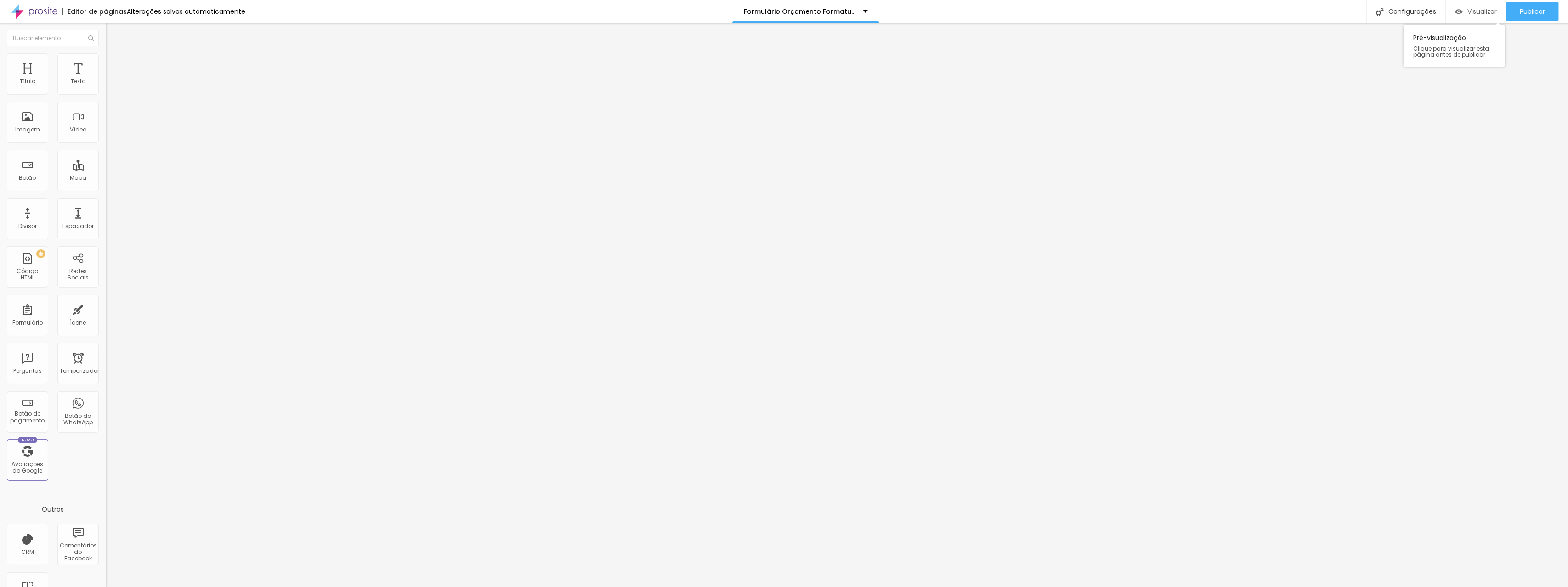
click at [1483, 8] on font "Visualizar" at bounding box center [1482, 12] width 29 height 9
click at [1530, 15] on font "Publicar" at bounding box center [1532, 12] width 25 height 9
click at [1466, 13] on font "Visualizar" at bounding box center [1473, 12] width 29 height 9
click at [105, 56] on ul "Conteúdo Estilo Avançado" at bounding box center [158, 58] width 105 height 28
click at [105, 58] on img at bounding box center [109, 57] width 8 height 8
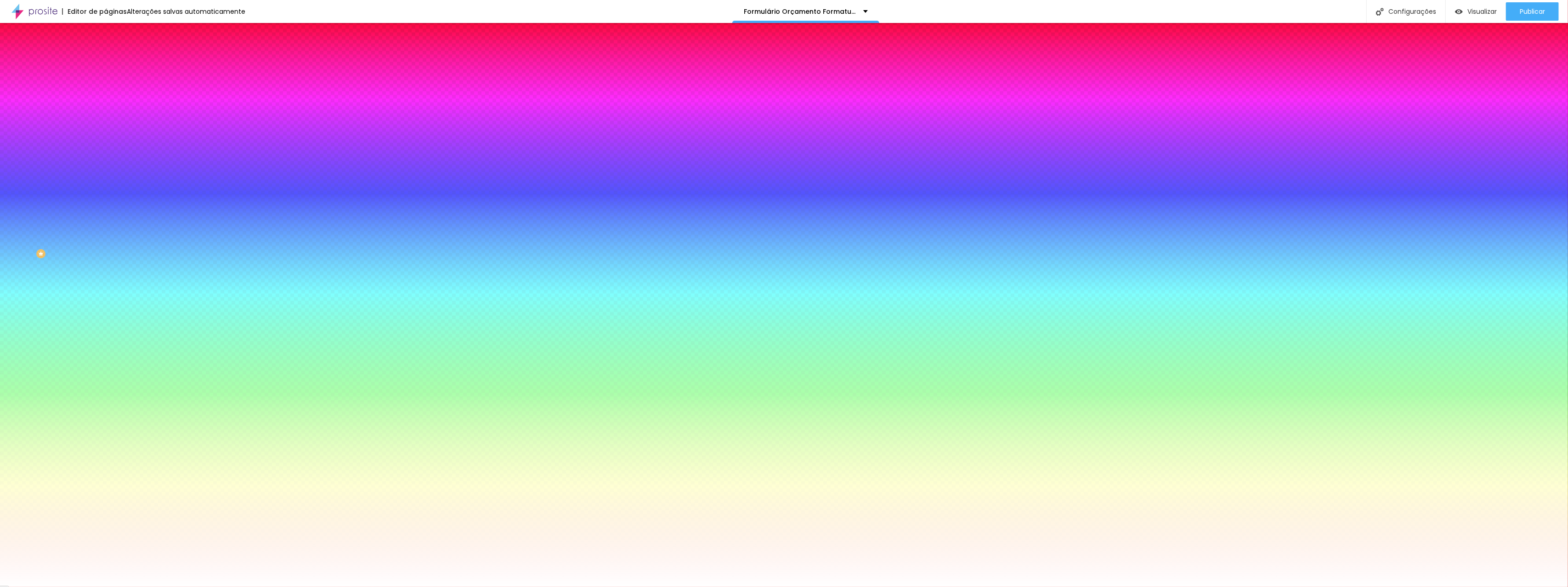
click at [110, 300] on icon "button" at bounding box center [112, 298] width 4 height 4
click at [66, 586] on div at bounding box center [784, 587] width 1568 height 0
click at [105, 181] on div at bounding box center [158, 181] width 105 height 0
click at [105, 303] on button "button" at bounding box center [112, 299] width 13 height 10
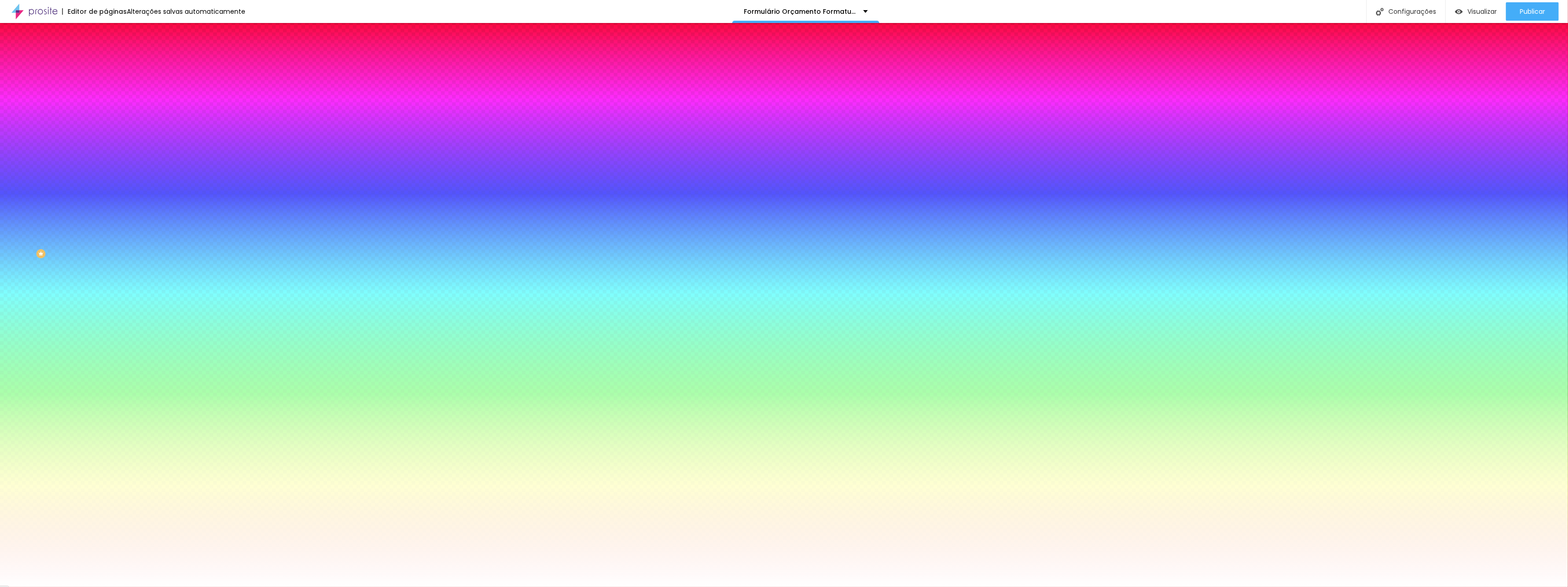
click at [364, 586] on div at bounding box center [784, 587] width 1568 height 0
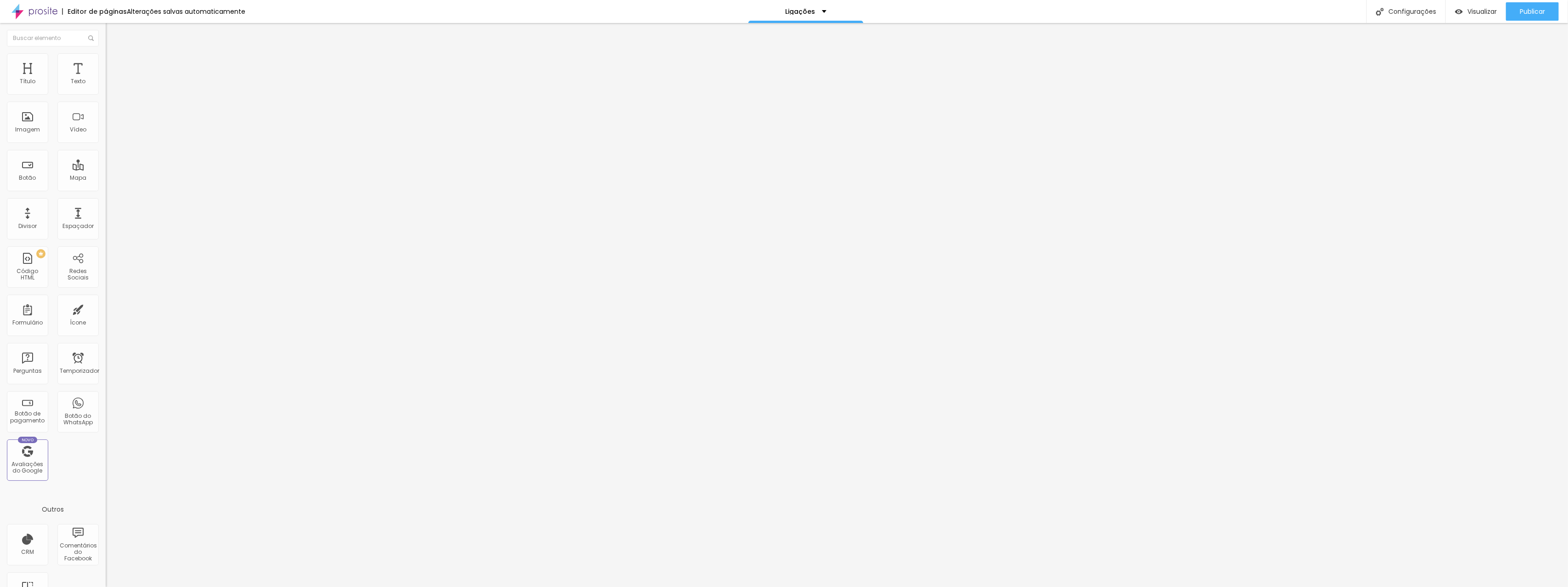
drag, startPoint x: 61, startPoint y: 106, endPoint x: 0, endPoint y: 101, distance: 61.2
click at [105, 101] on div "Texto ORÇAMENTOS Alinhamento Tamanho Normal Pequeno Normal Grande Link URL [URL…" at bounding box center [158, 141] width 105 height 139
click at [105, 189] on input "[URL][DOMAIN_NAME][PHONE_NUMBER]" at bounding box center [160, 185] width 110 height 9
paste input "[DOMAIN_NAME][URL]"
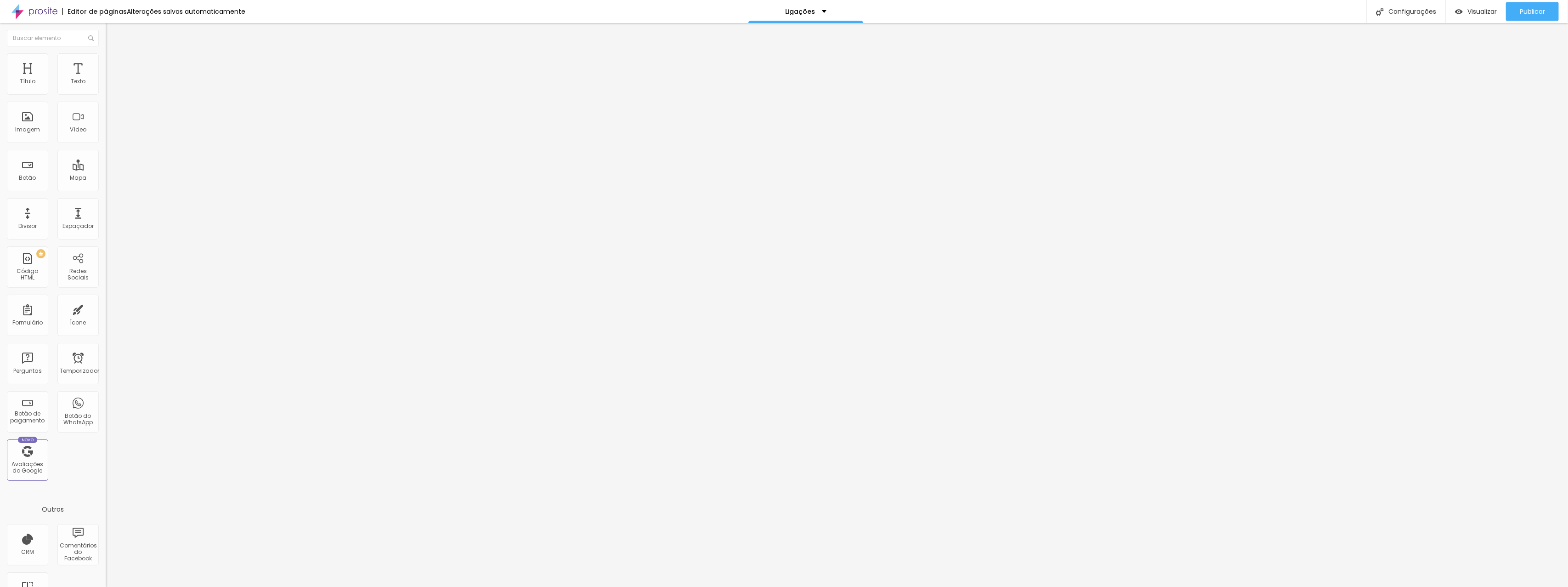
type input "[URL][DOMAIN_NAME]"
click at [105, 211] on div "URL [URL][DOMAIN_NAME] Abrir em uma nova aba" at bounding box center [158, 192] width 105 height 36
click at [105, 55] on li "Estilo" at bounding box center [158, 58] width 105 height 9
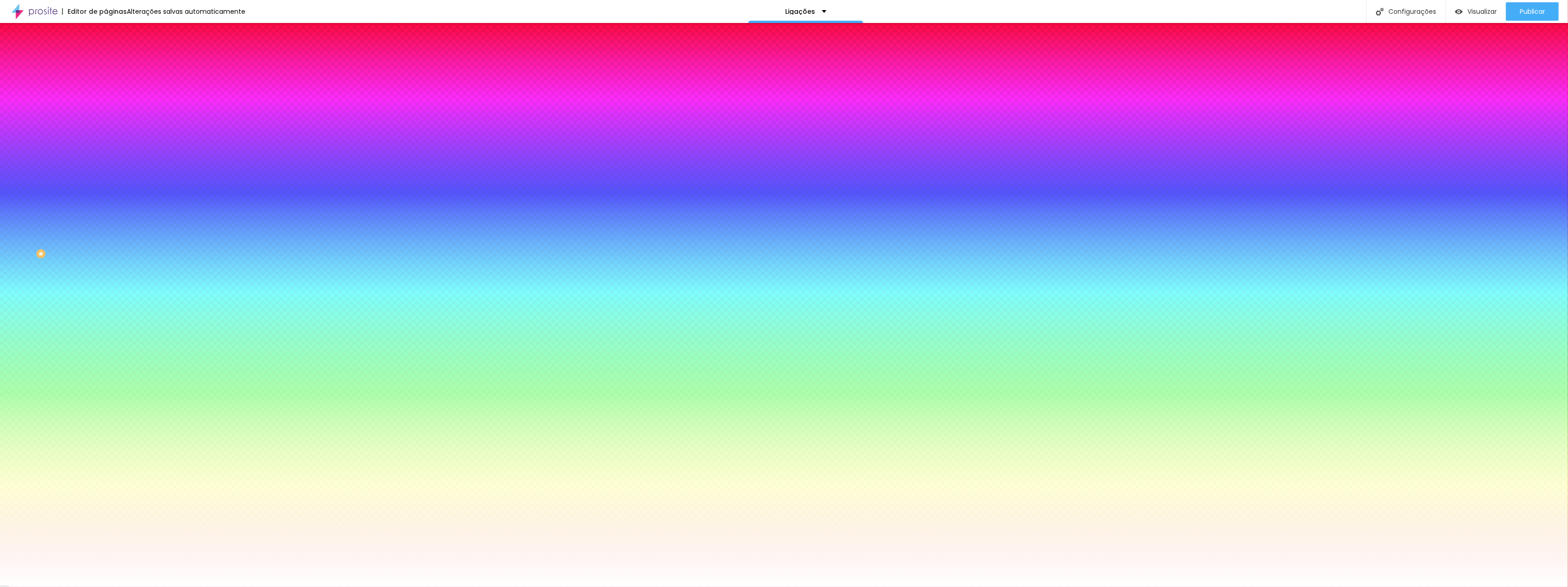
click at [112, 35] on img "button" at bounding box center [116, 34] width 8 height 8
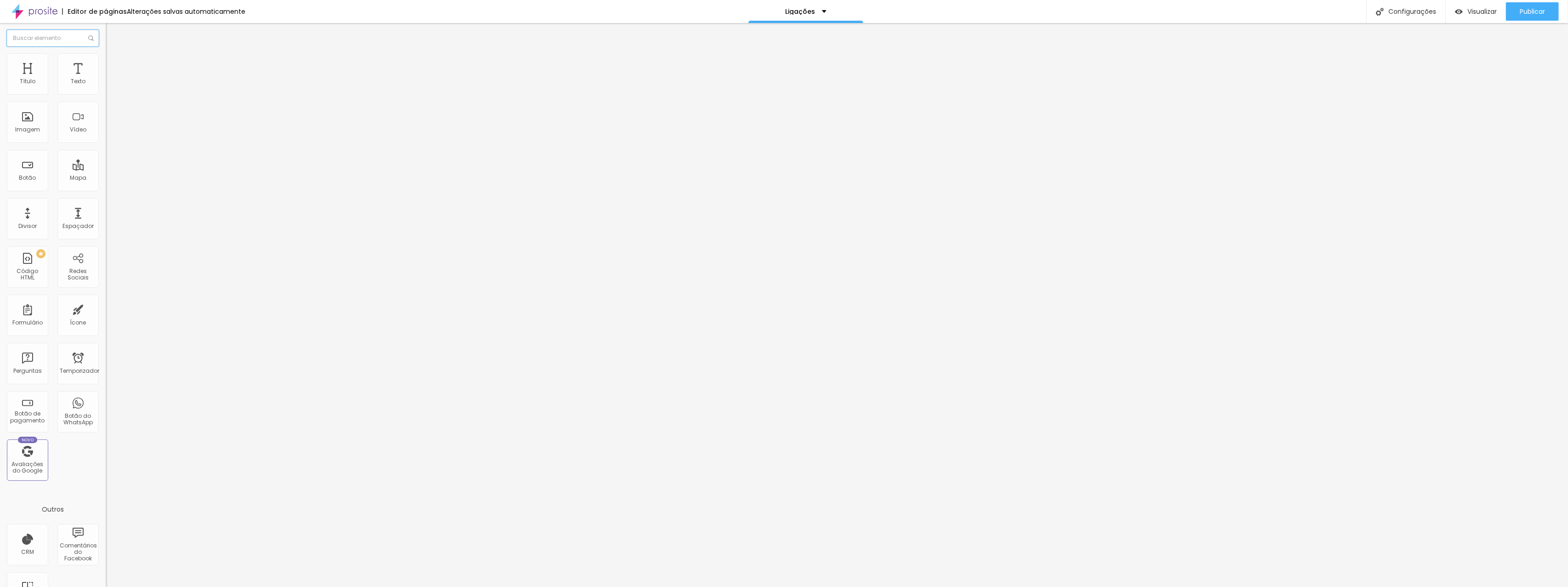
click at [25, 41] on input "text" at bounding box center [52, 38] width 92 height 17
type input "wh"
click at [105, 86] on input "text" at bounding box center [160, 82] width 110 height 9
type input "[PHONE_NUMBER]"
drag, startPoint x: 54, startPoint y: 178, endPoint x: 0, endPoint y: 155, distance: 58.7
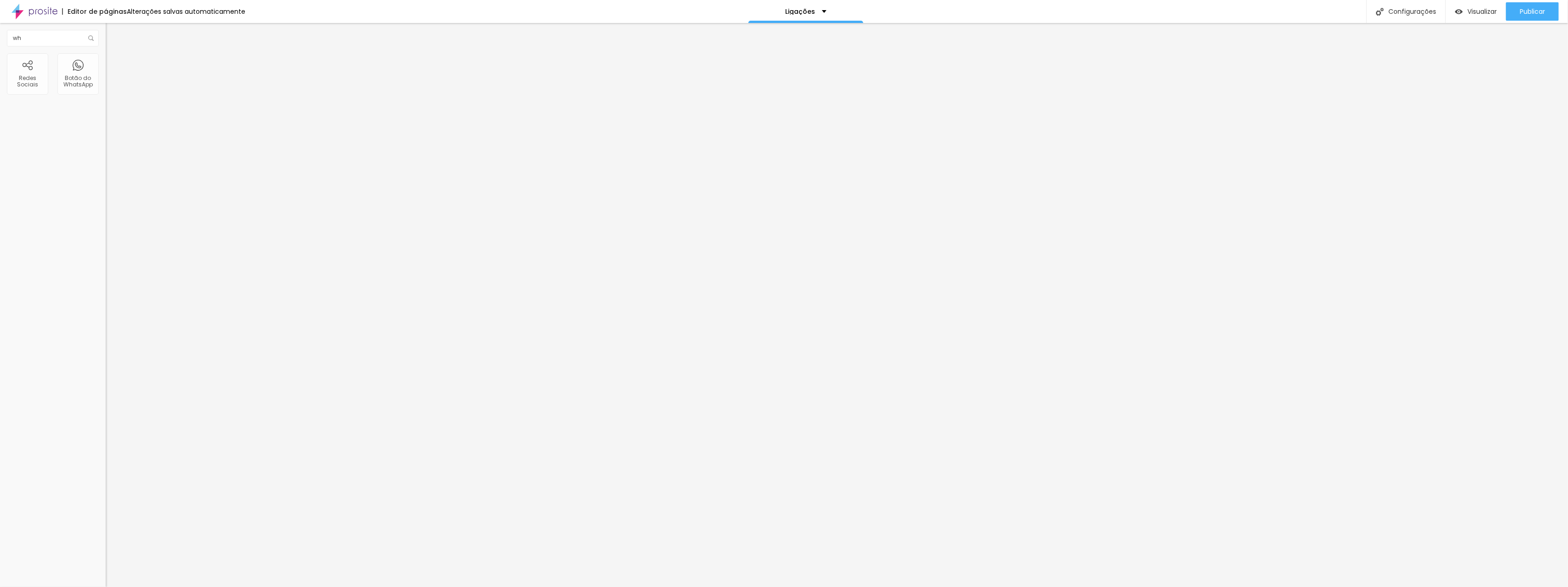
click at [105, 155] on div "Número do WhatsApp * [PHONE_NUMBER] + 55 Texto do botão Conversar no WhatsApp M…" at bounding box center [158, 225] width 105 height 306
type textarea "Olá, sou formando e gostaria de ter mais informações sobre a cobertura de event…"
click at [1523, 10] on font "Publicar" at bounding box center [1532, 12] width 25 height 9
click at [1476, 13] on font "Visualizar" at bounding box center [1473, 12] width 29 height 9
click at [105, 188] on input "https://" at bounding box center [160, 185] width 110 height 9
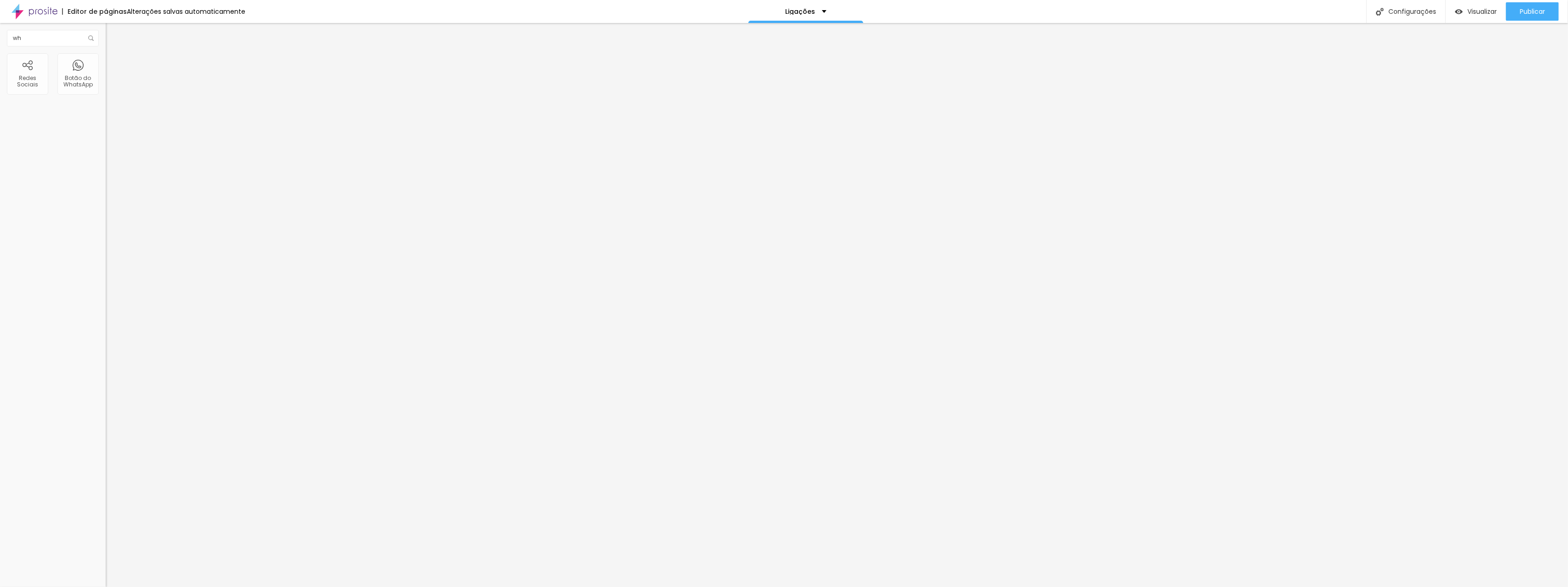
paste input "[DOMAIN_NAME][URL]"
type input "[URL][DOMAIN_NAME]"
click at [105, 205] on div "Abrir em uma nova aba" at bounding box center [158, 203] width 105 height 5
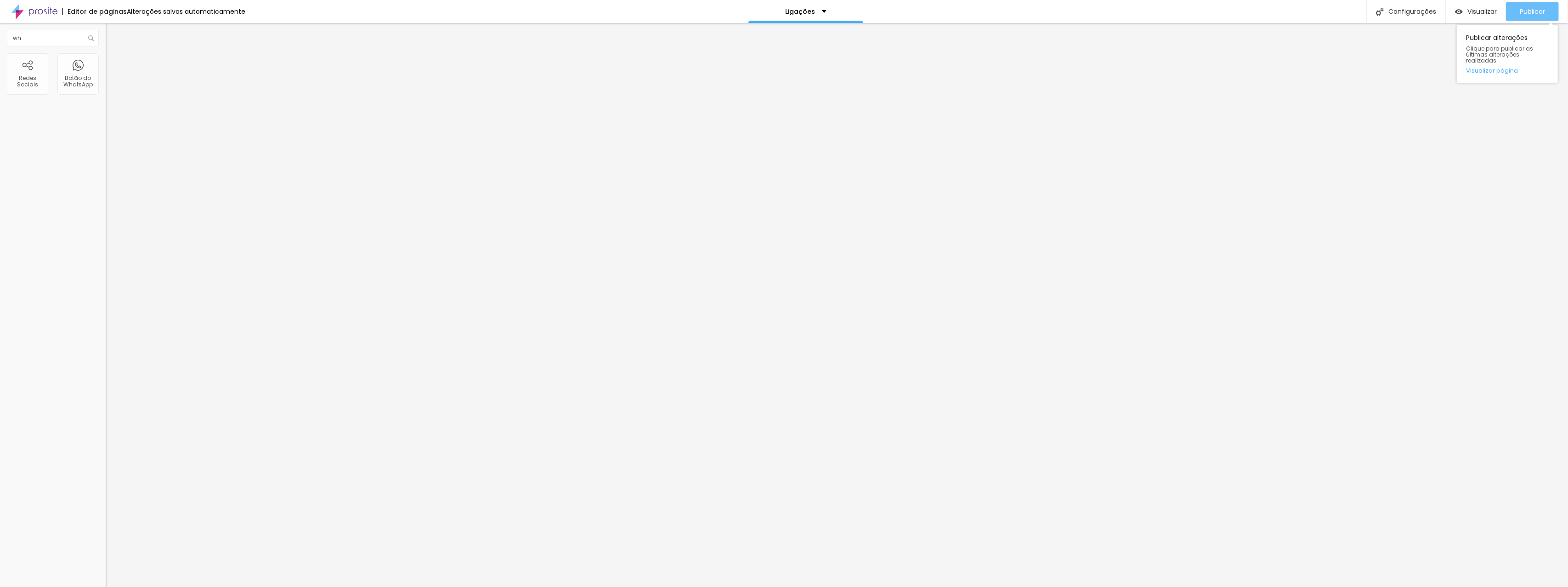
click at [1515, 13] on button "Publicar" at bounding box center [1532, 12] width 53 height 18
click at [1492, 8] on font "Visualizar" at bounding box center [1482, 12] width 29 height 9
